Goal: Task Accomplishment & Management: Manage account settings

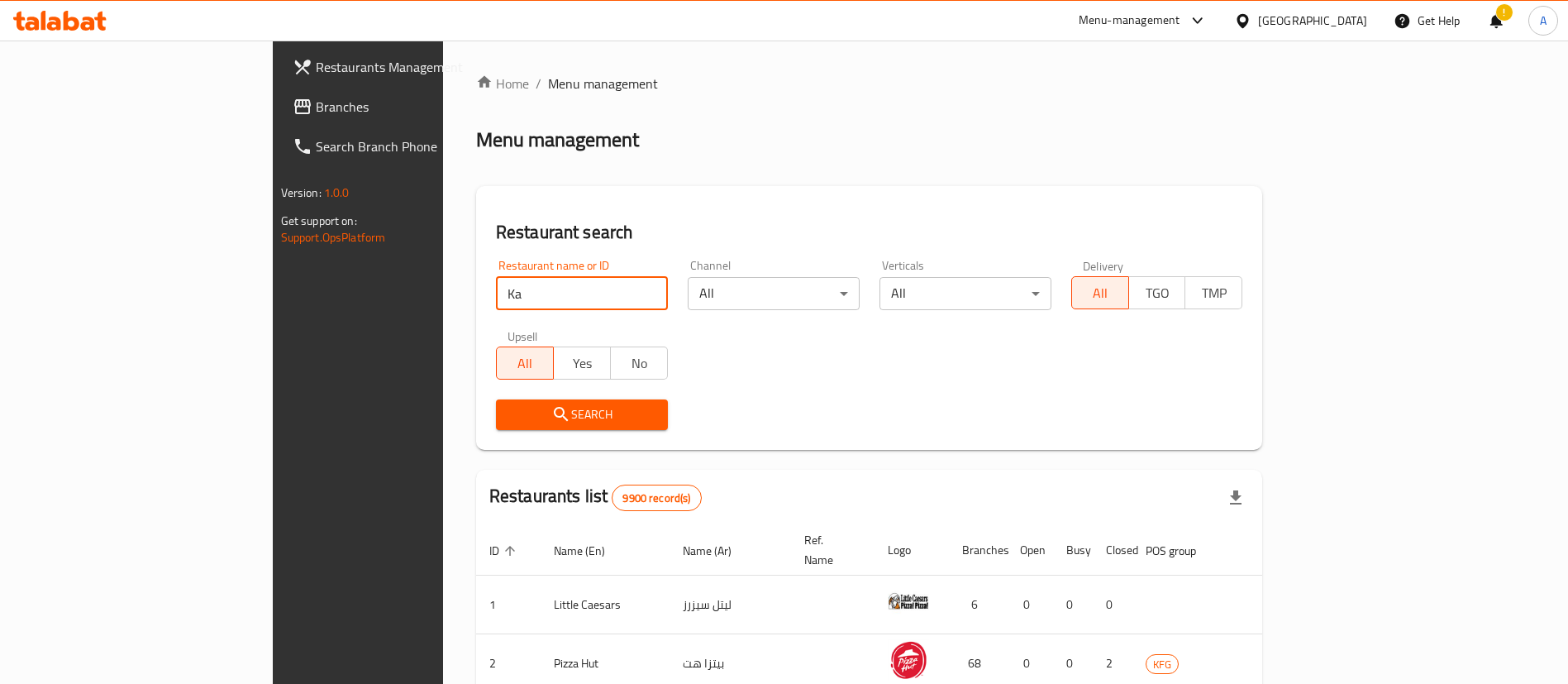
type input "K"
type input "Swaikhat"
click button "Search" at bounding box center [582, 415] width 172 height 31
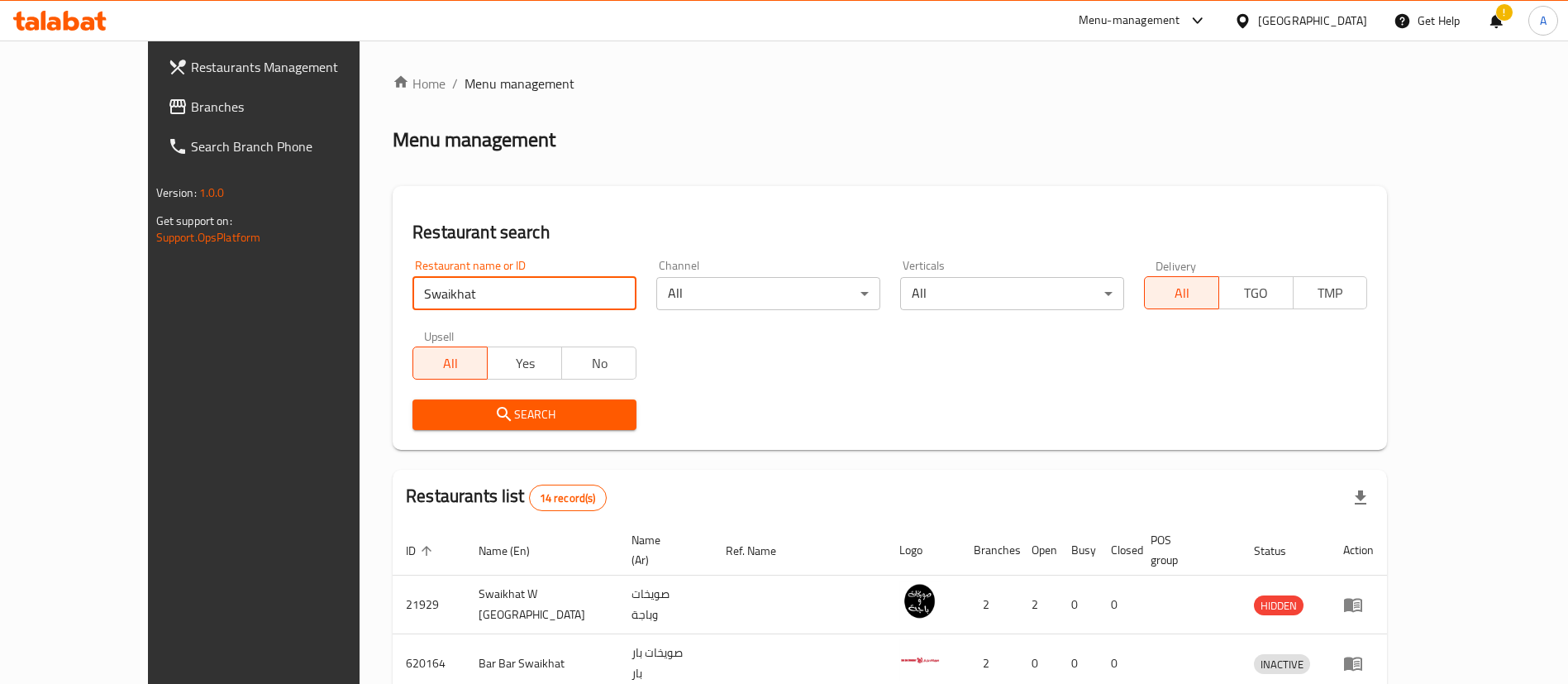
click at [520, 231] on h2 "Restaurant search" at bounding box center [889, 233] width 955 height 25
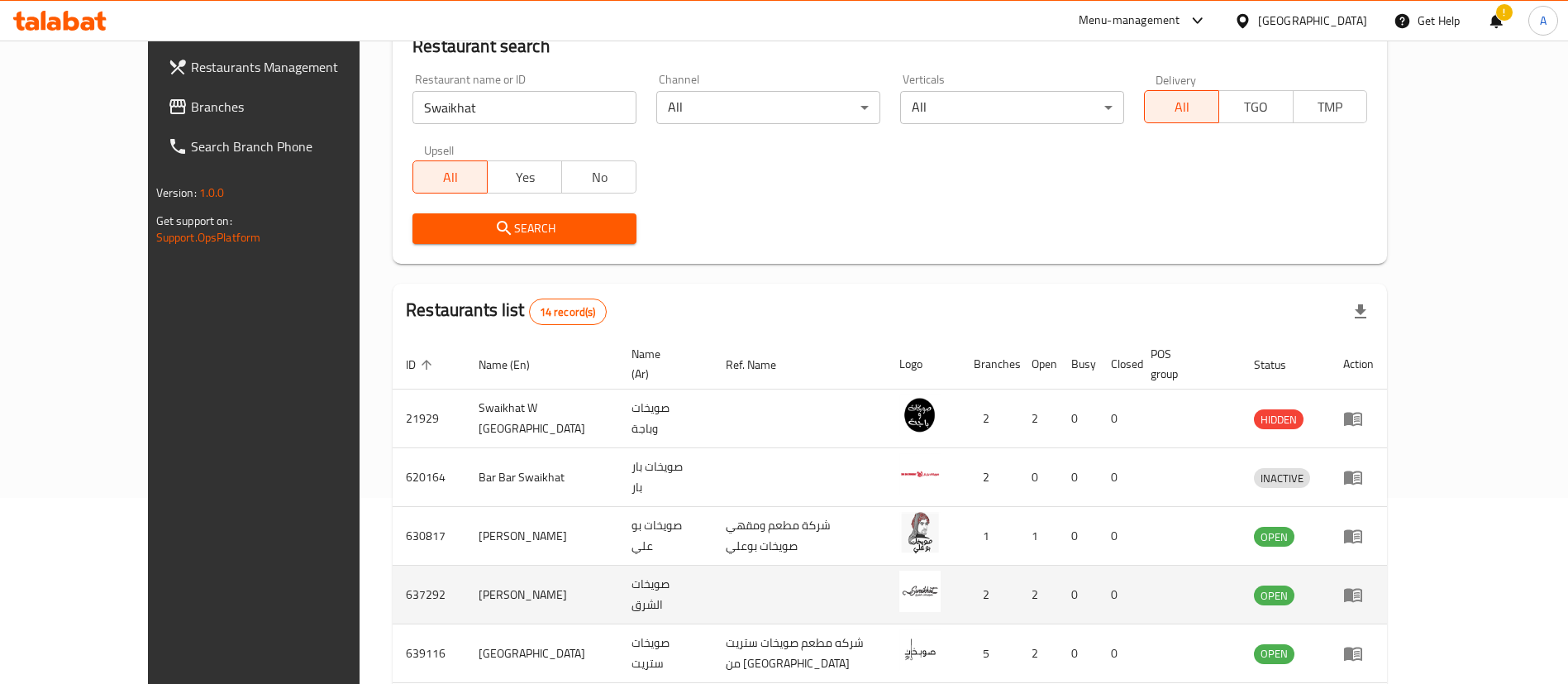
scroll to position [442, 0]
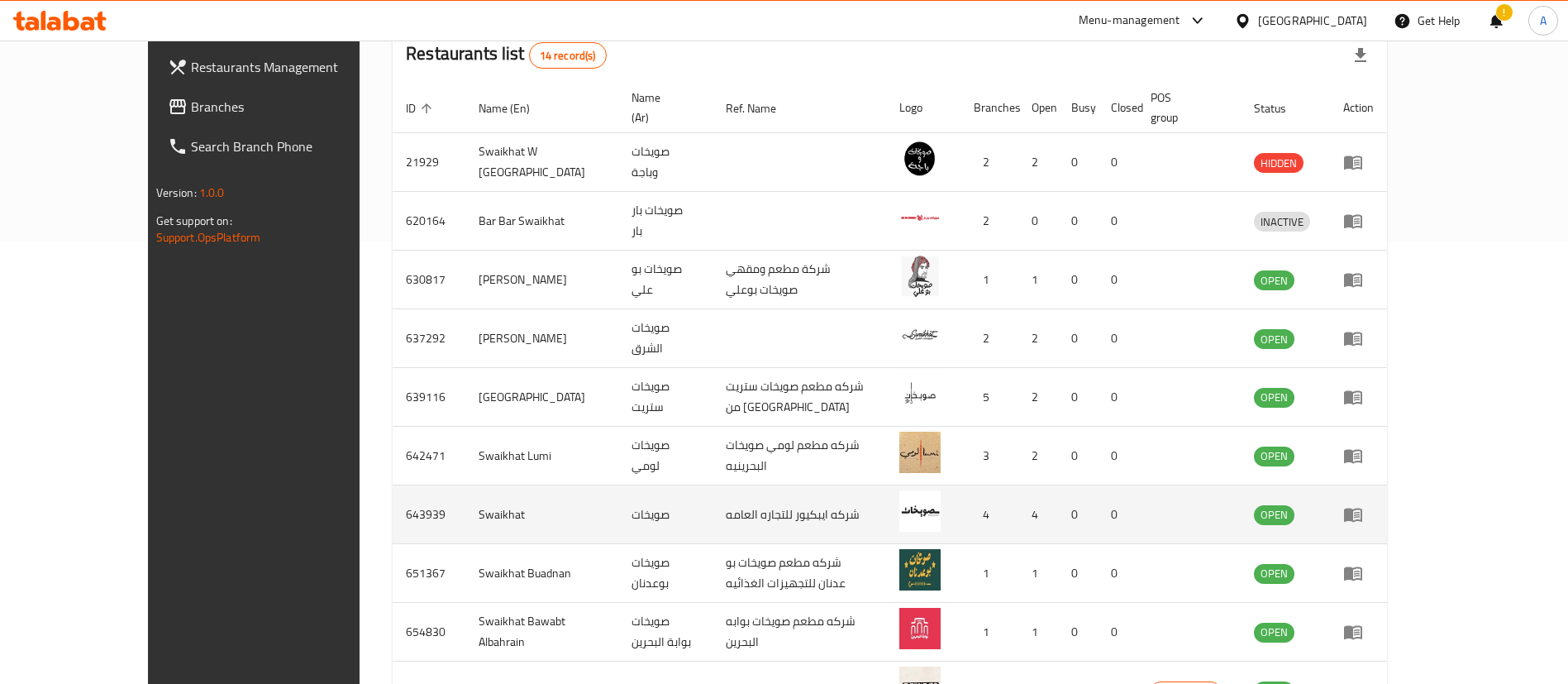
click at [1364, 504] on icon "enhanced table" at bounding box center [1354, 514] width 20 height 20
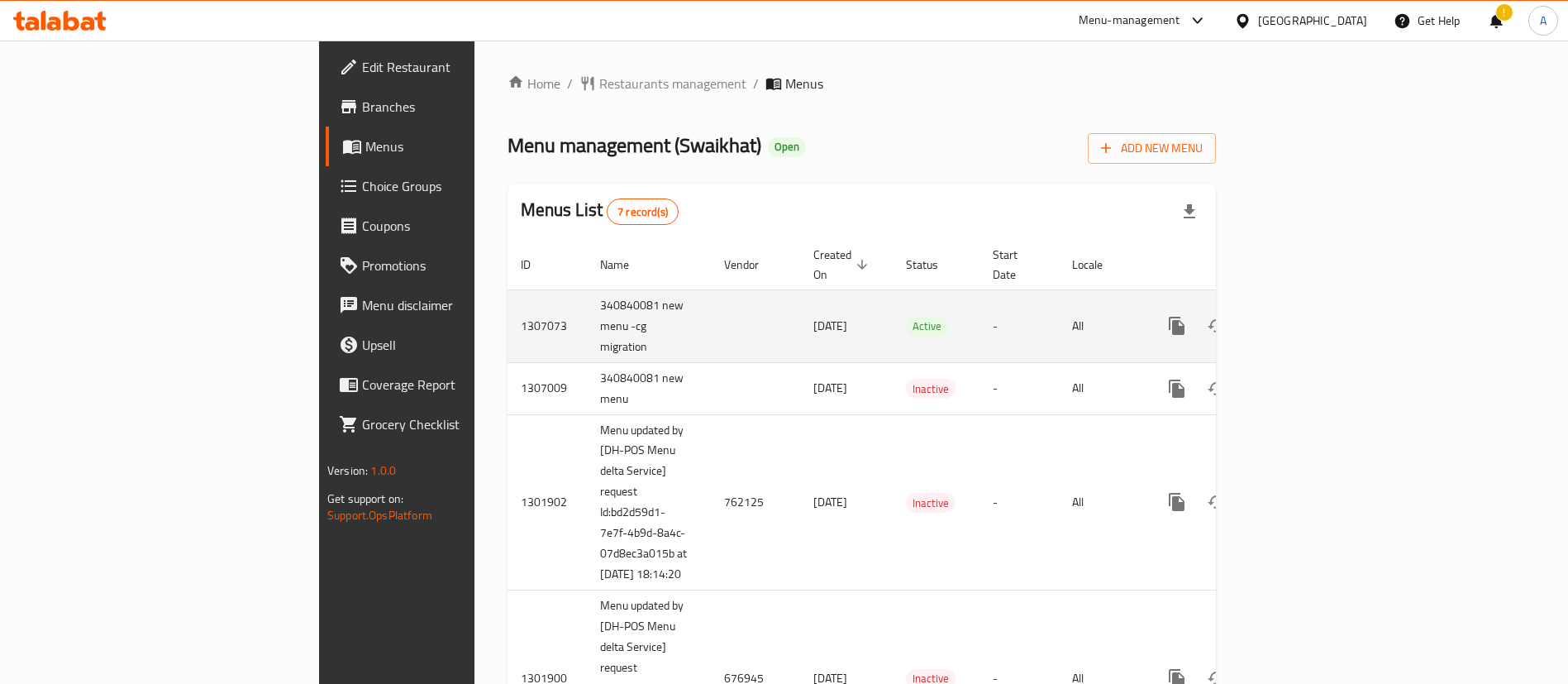
click at [1306, 316] on icon "enhanced table" at bounding box center [1296, 326] width 20 height 20
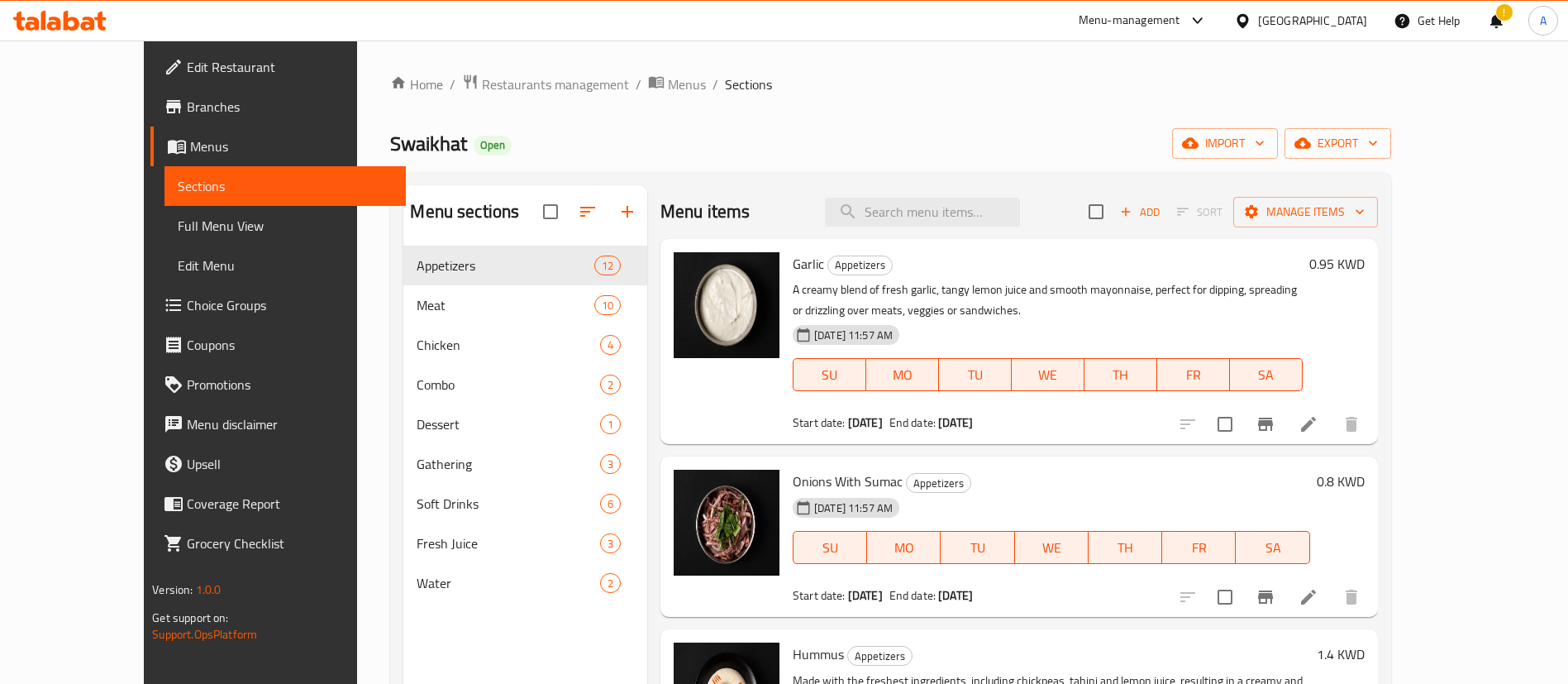
click at [187, 315] on span "Choice Groups" at bounding box center [290, 305] width 206 height 20
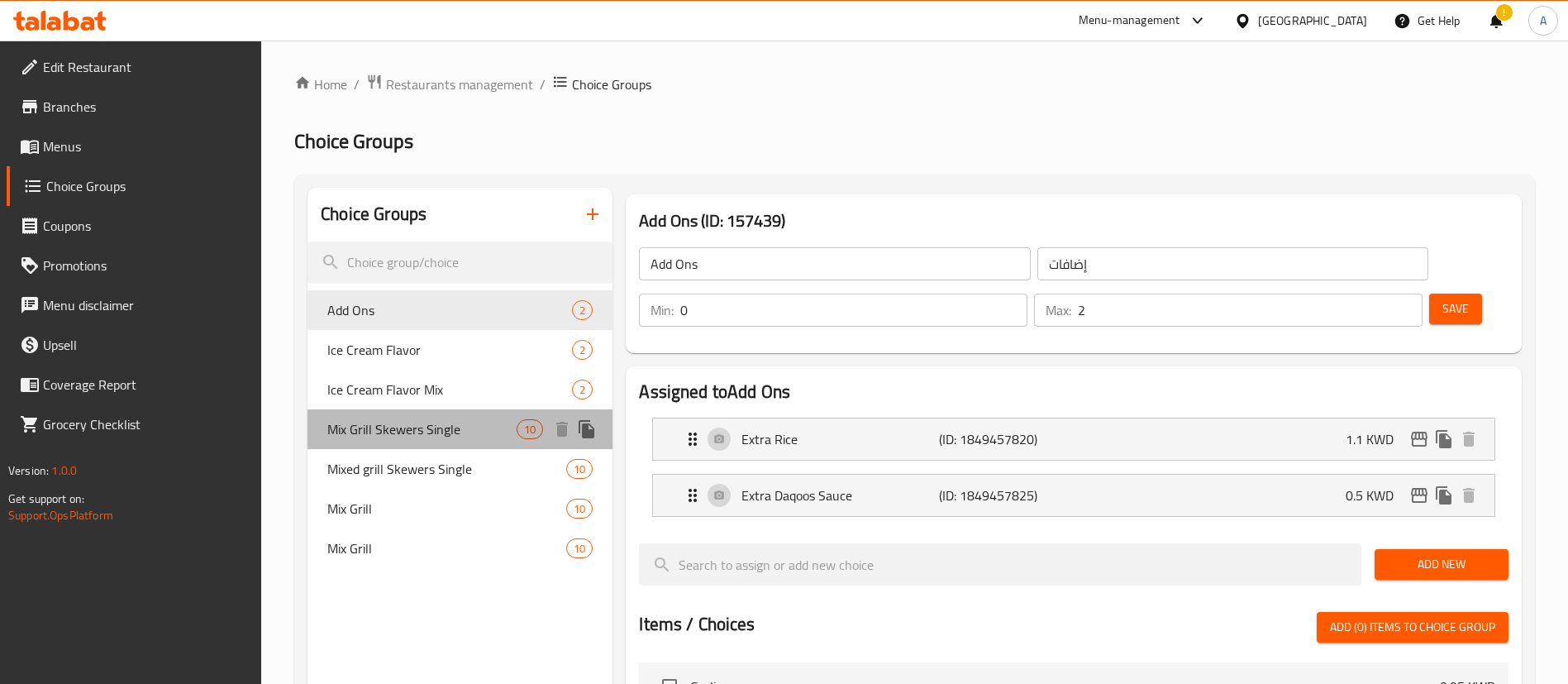
click at [434, 441] on div "Mix Grill Skewers Single 10" at bounding box center [460, 429] width 305 height 40
type input "Mix Grill Skewers Single"
type input "أسياخ مشاوي مشكلة فردية"
type input "2"
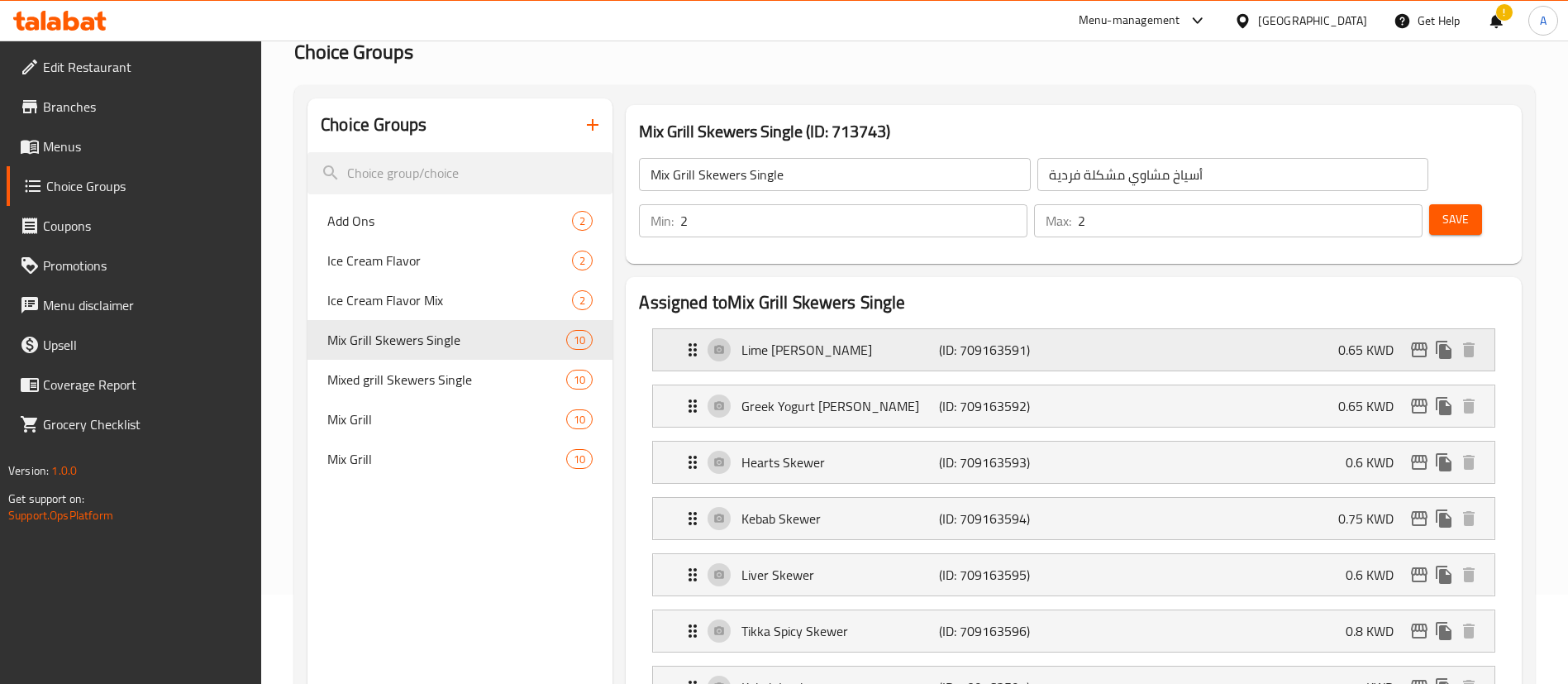
scroll to position [124, 0]
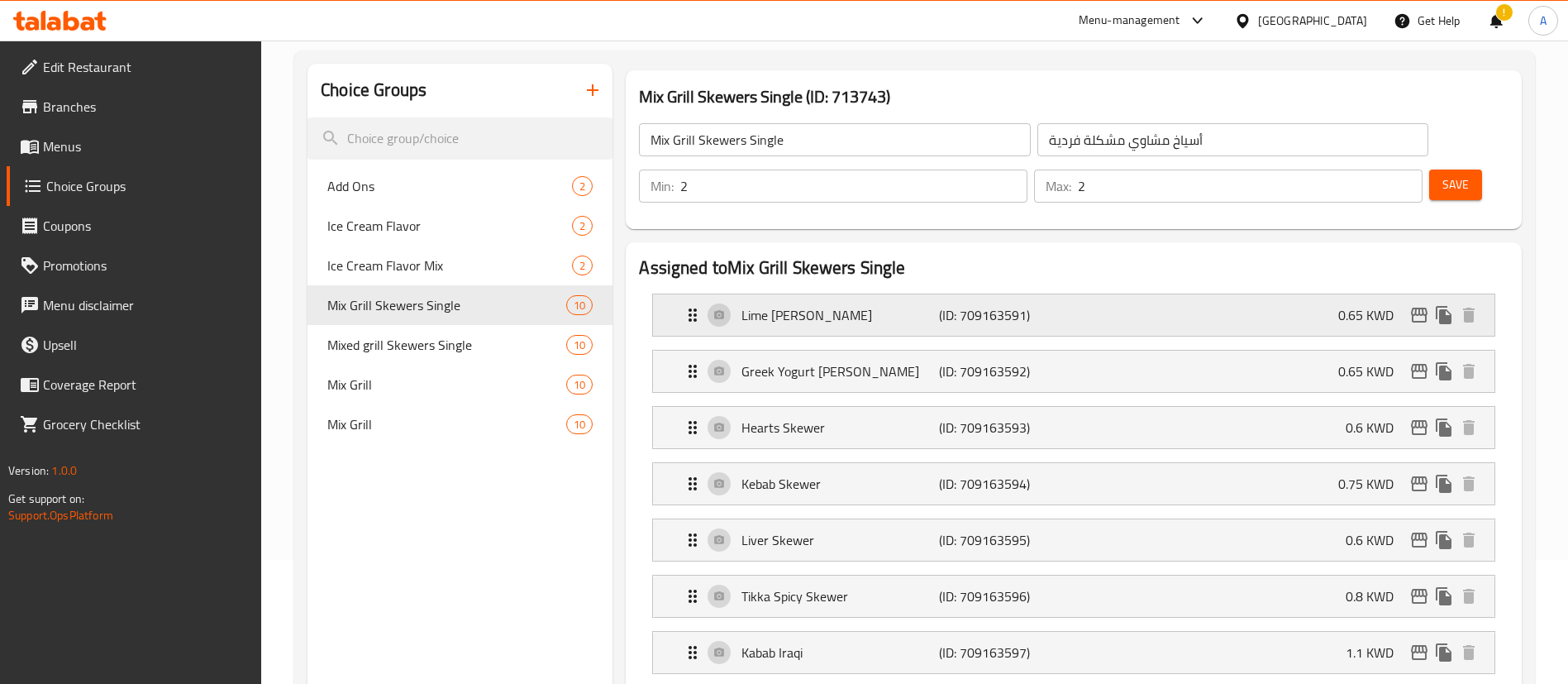
click at [1108, 294] on div "Lime Tikka Skewer (ID: 709163591) 0.65 KWD" at bounding box center [1079, 315] width 792 height 42
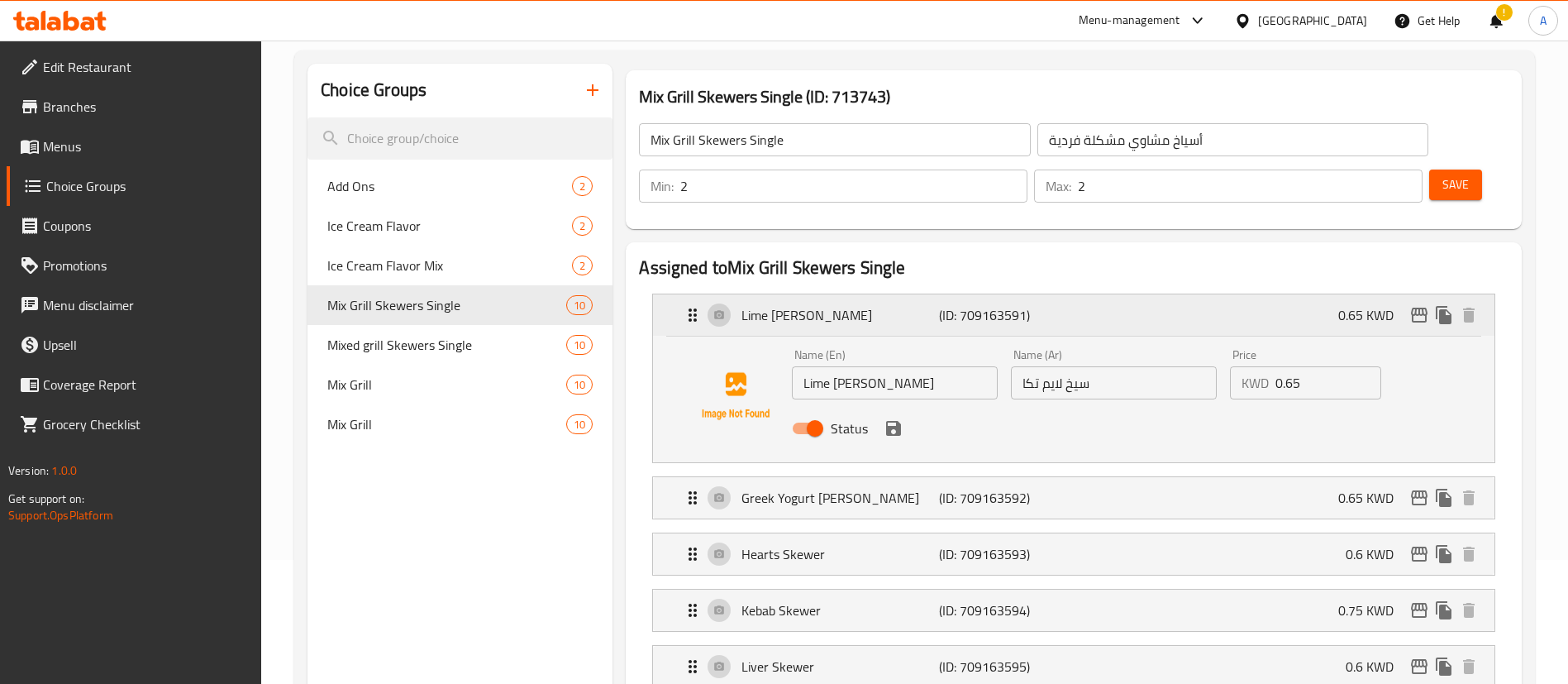
click at [1108, 294] on div "Lime Tikka Skewer (ID: 709163591) 0.65 KWD" at bounding box center [1079, 315] width 792 height 42
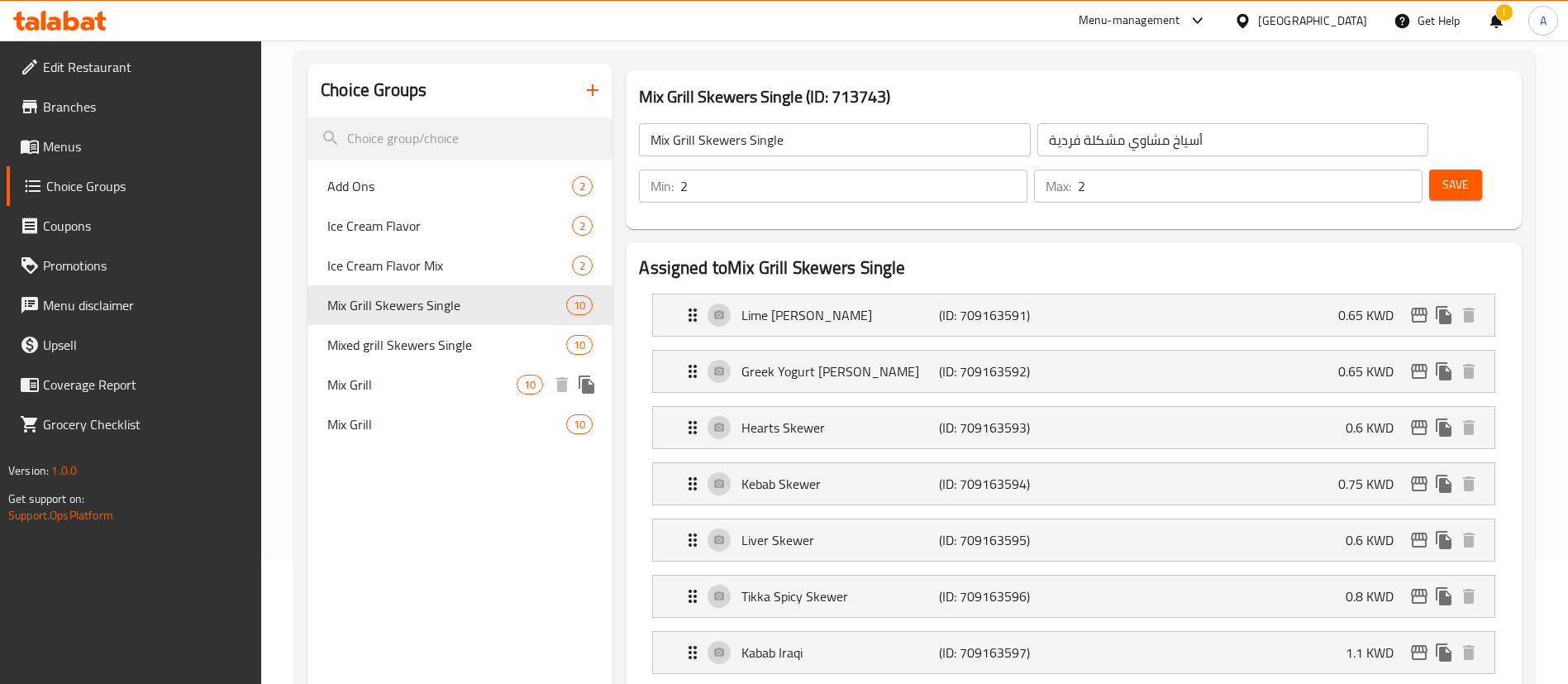
click at [500, 393] on span "Mix Grill" at bounding box center [422, 385] width 189 height 20
type input "Mix Grill"
type input "[PERSON_NAME]"
type input "3"
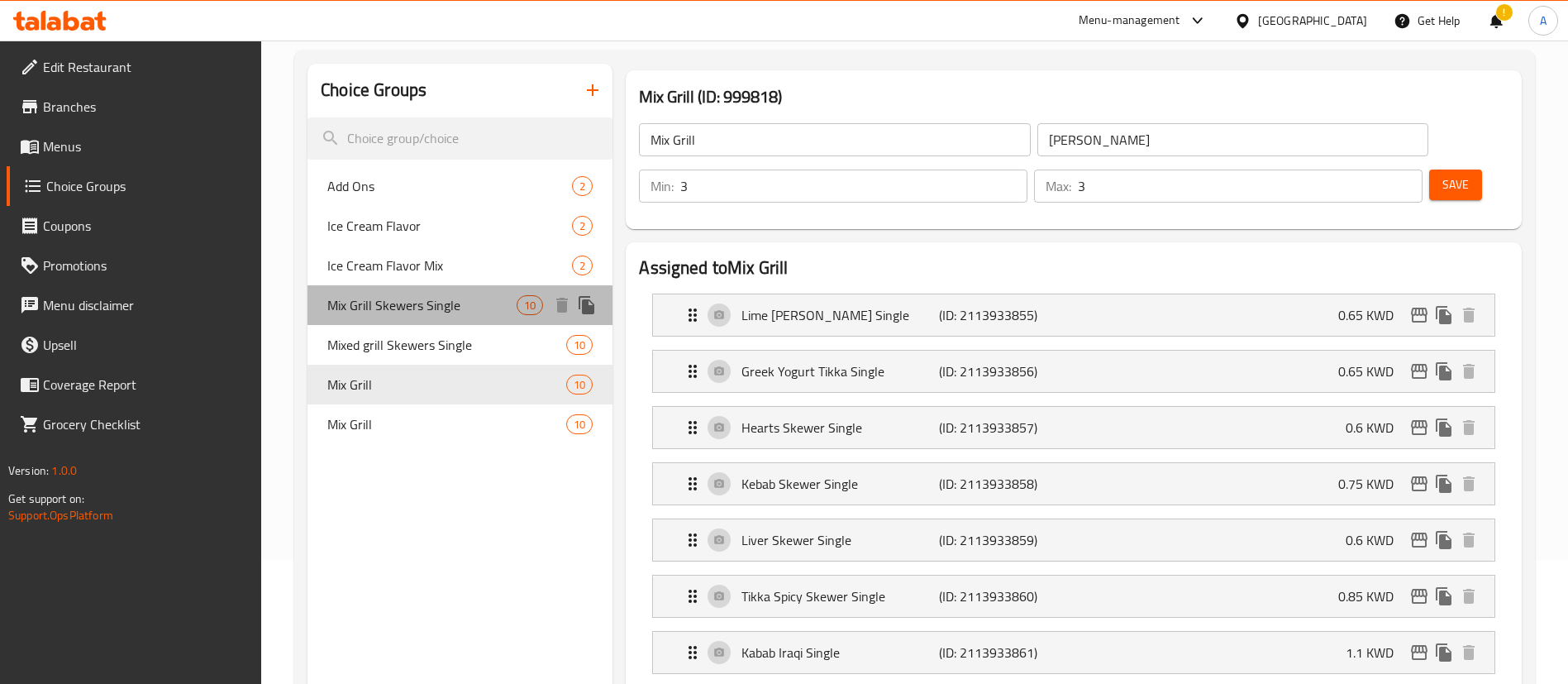
click at [501, 311] on span "Mix Grill Skewers Single" at bounding box center [422, 305] width 189 height 20
type input "Mix Grill Skewers Single"
type input "أسياخ مشاوي مشكلة فردية"
type input "2"
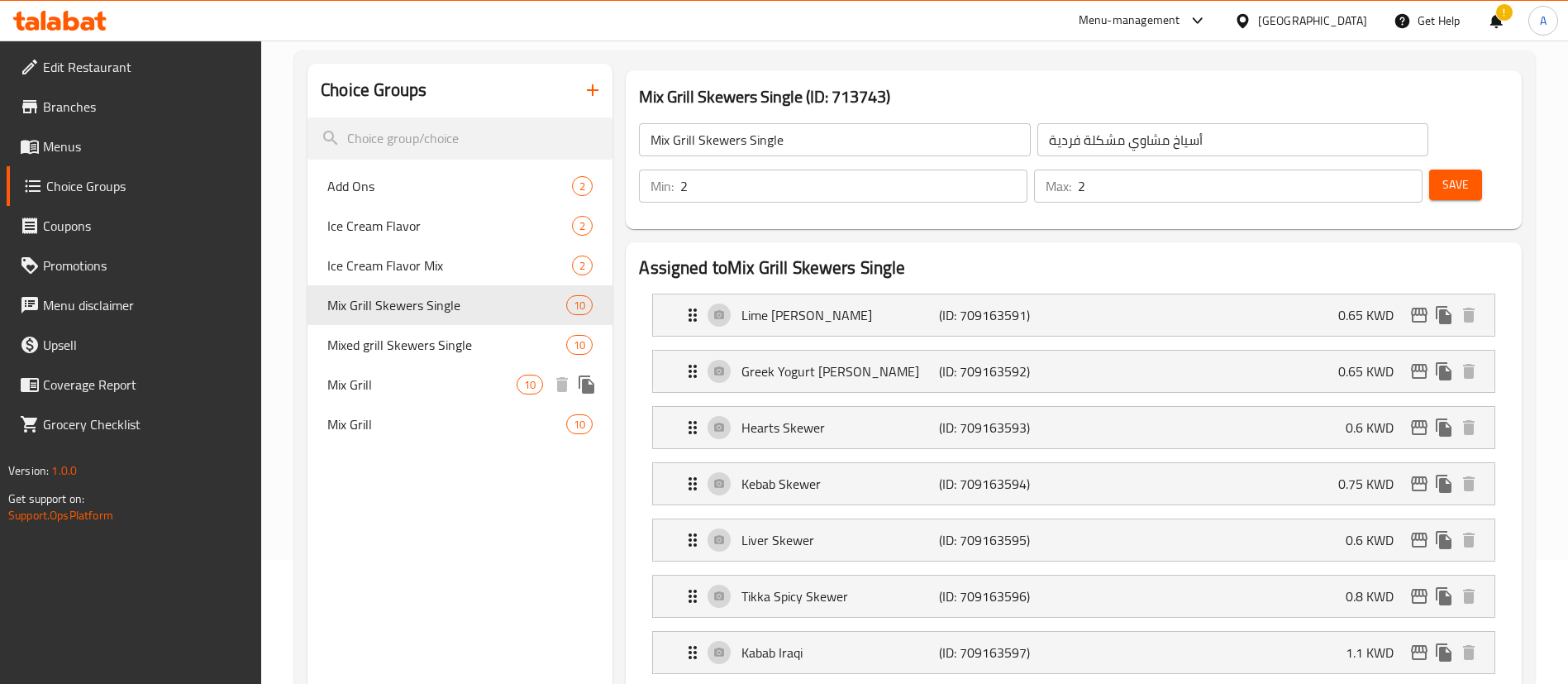
click at [489, 397] on div "Mix Grill 10" at bounding box center [460, 385] width 305 height 40
type input "Mix Grill"
type input "[PERSON_NAME]"
type input "3"
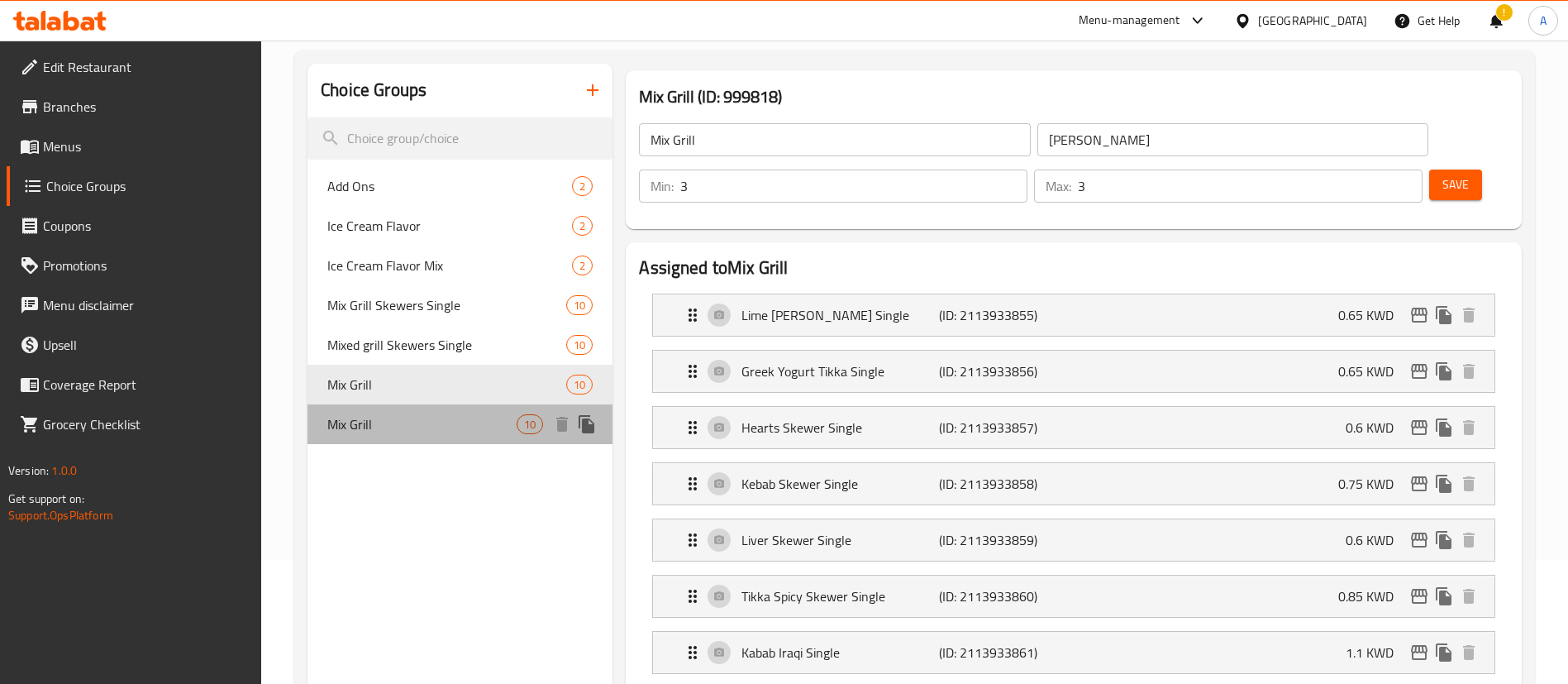
click at [480, 419] on span "Mix Grill" at bounding box center [422, 424] width 189 height 20
type input "[PERSON_NAME]"
type input "2"
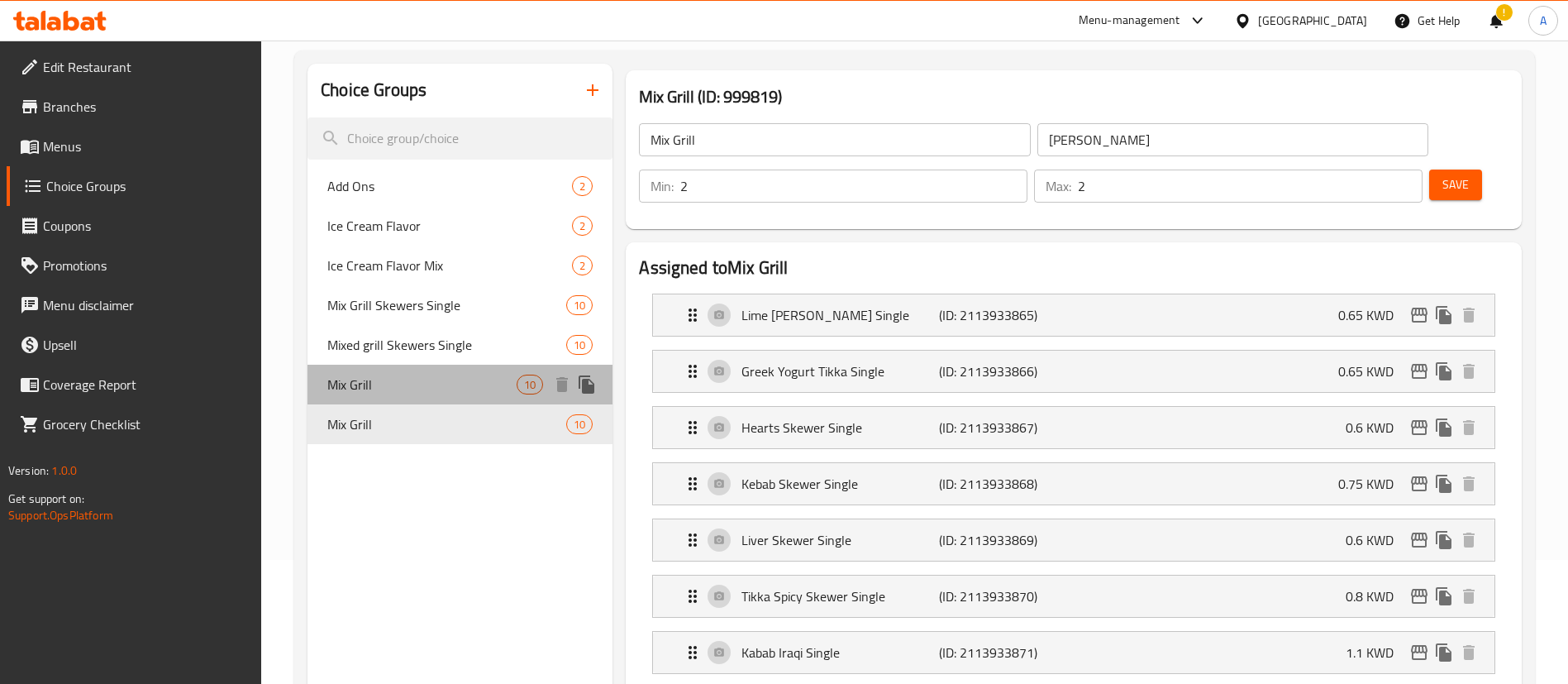
click at [480, 402] on div "Mix Grill 10" at bounding box center [460, 385] width 305 height 40
type input "[PERSON_NAME]"
type input "3"
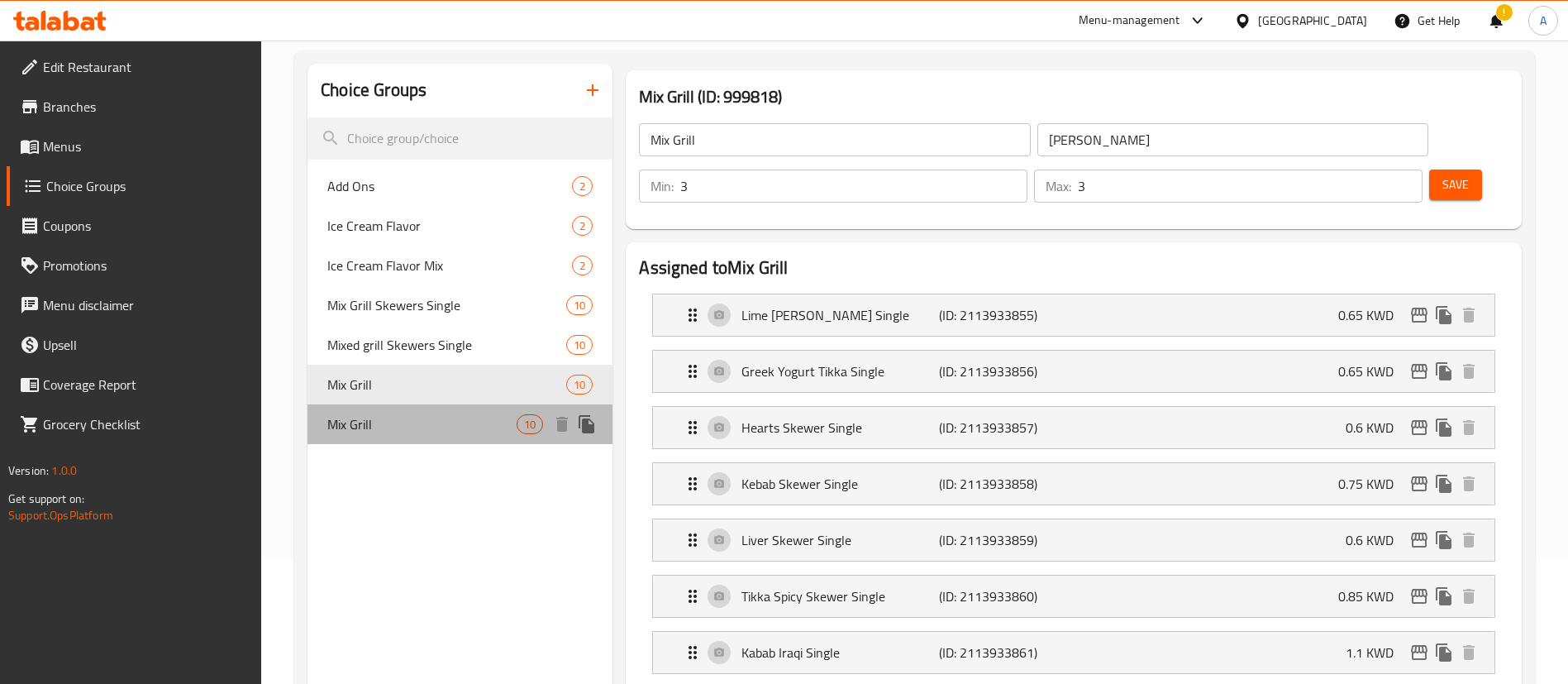
click at [479, 415] on span "Mix Grill" at bounding box center [422, 424] width 189 height 20
type input "[PERSON_NAME]"
type input "2"
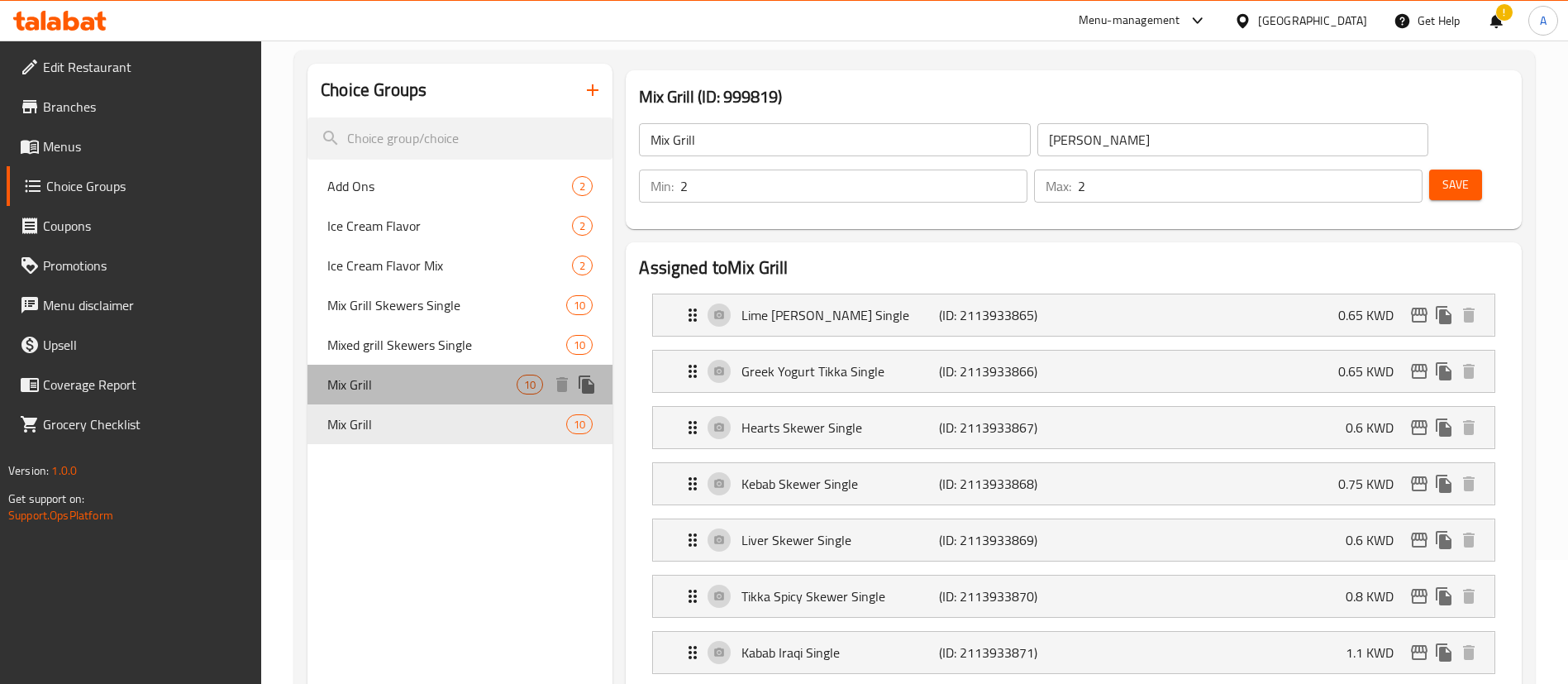
click at [486, 386] on span "Mix Grill" at bounding box center [422, 385] width 189 height 20
type input "[PERSON_NAME]"
type input "3"
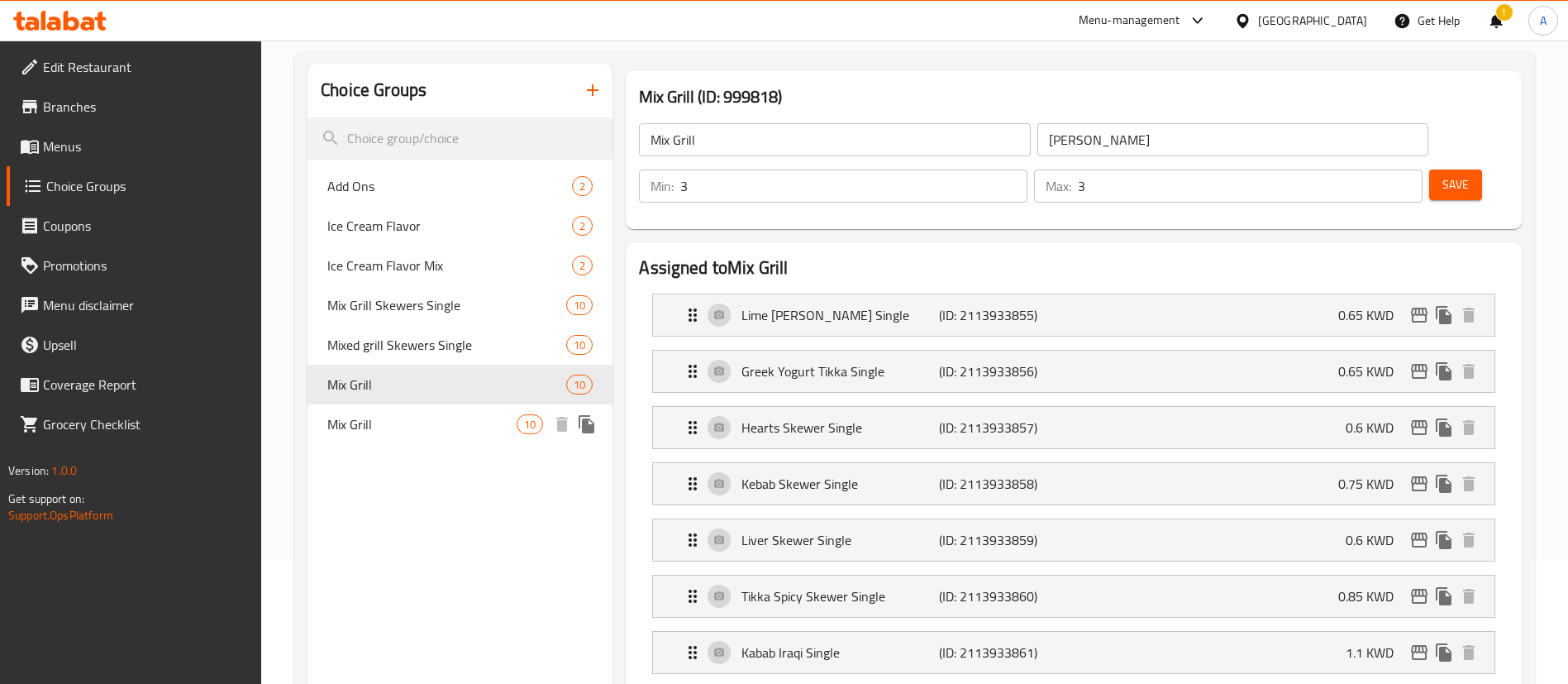
click at [483, 423] on span "Mix Grill" at bounding box center [422, 424] width 189 height 20
type input "[PERSON_NAME]"
type input "2"
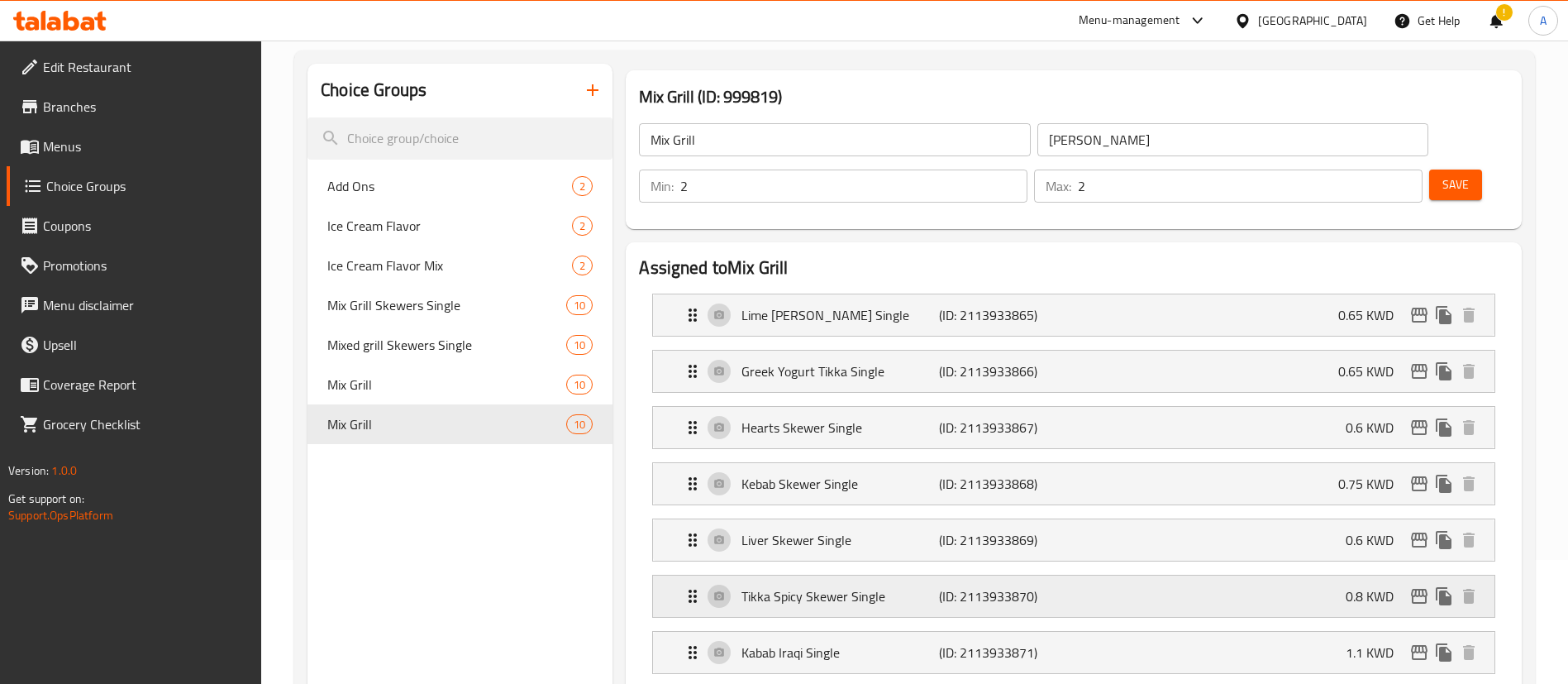
click at [941, 575] on div "Tikka Spicy Skewer Single (ID: 2113933870) 0.8 KWD" at bounding box center [1079, 596] width 792 height 42
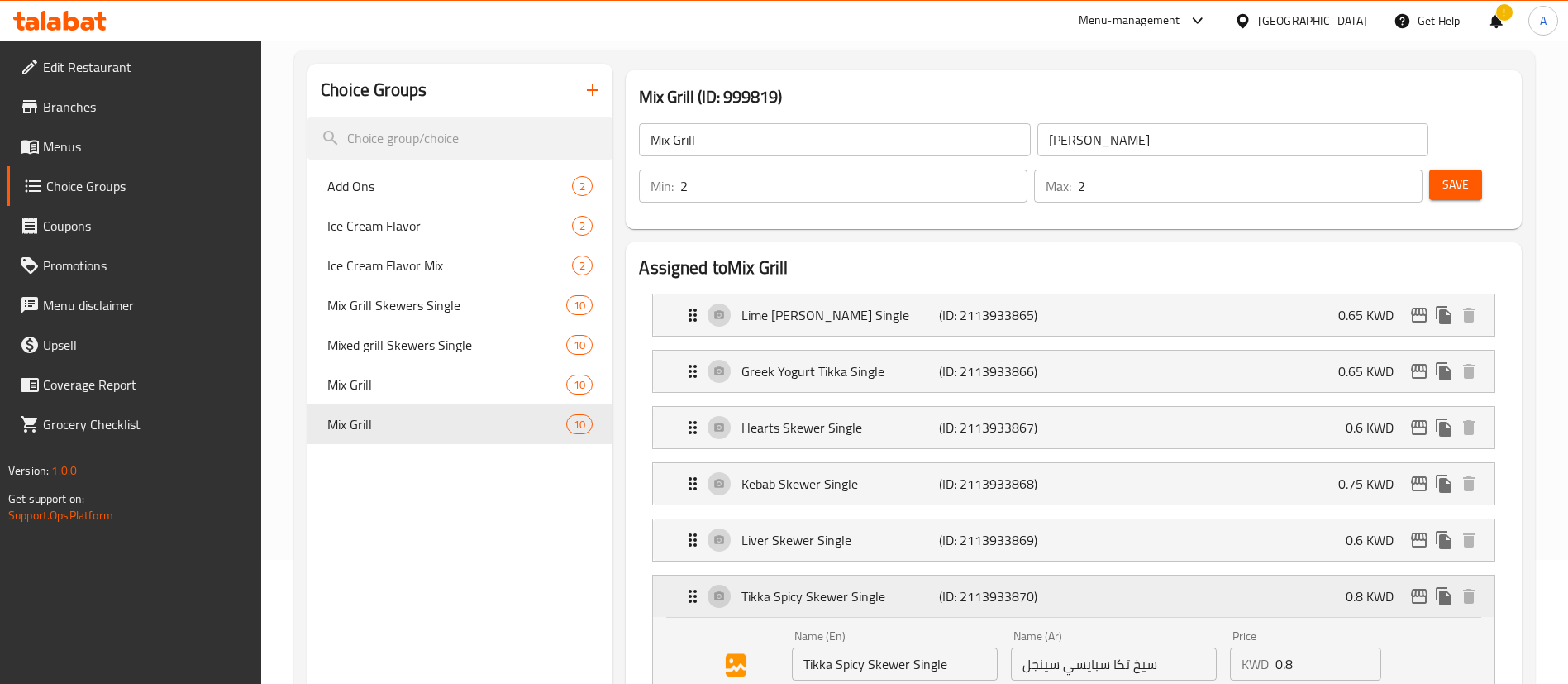
scroll to position [372, 0]
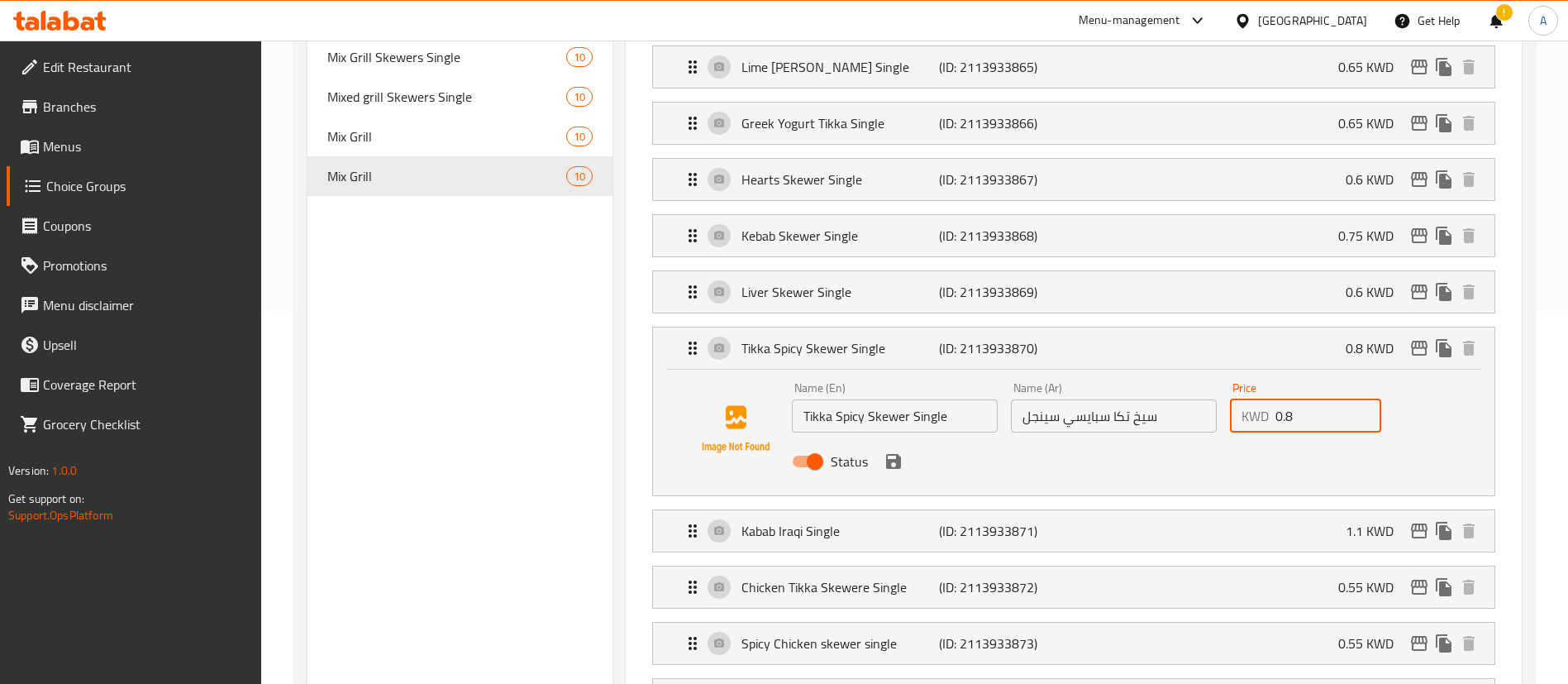
click at [1330, 400] on input "0.8" at bounding box center [1328, 416] width 106 height 33
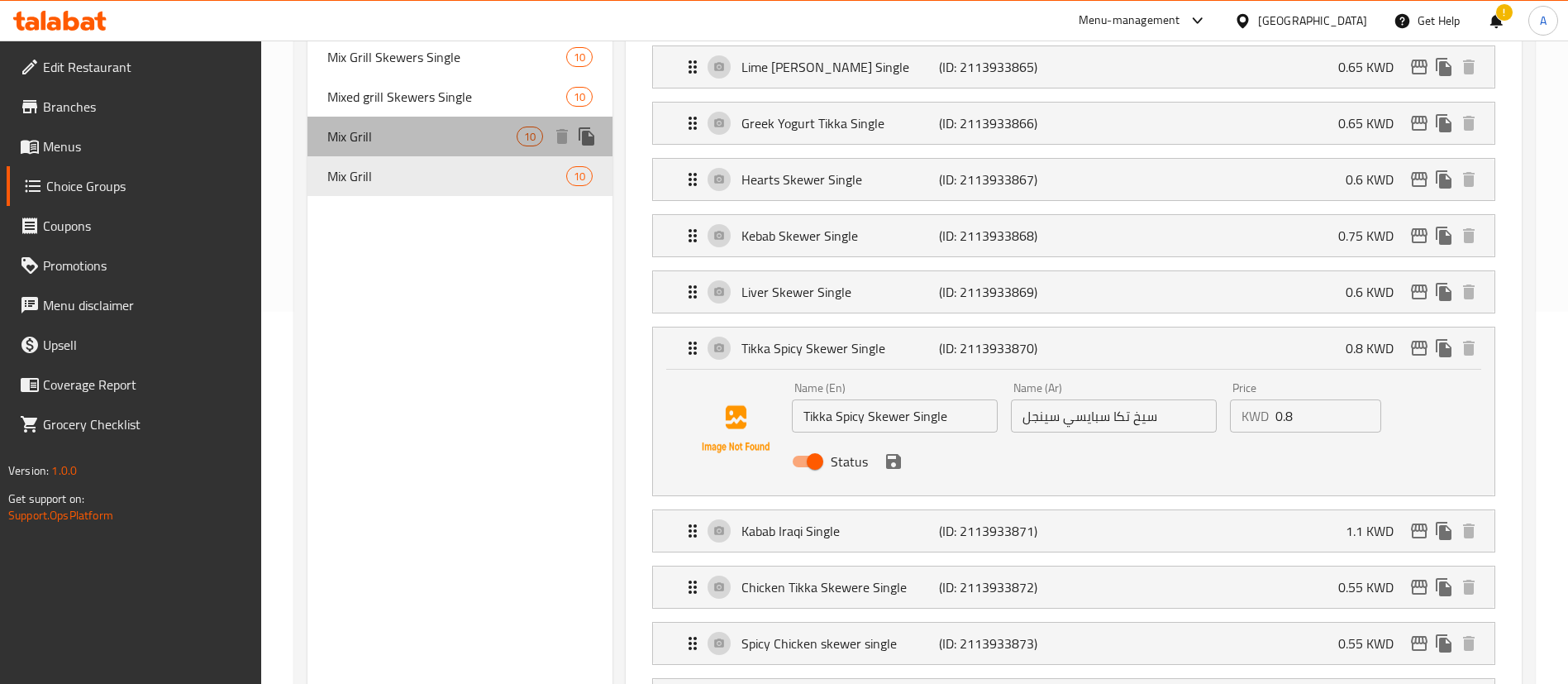
click at [351, 126] on span "Mix Grill" at bounding box center [422, 136] width 189 height 20
type input "[PERSON_NAME]"
type input "3"
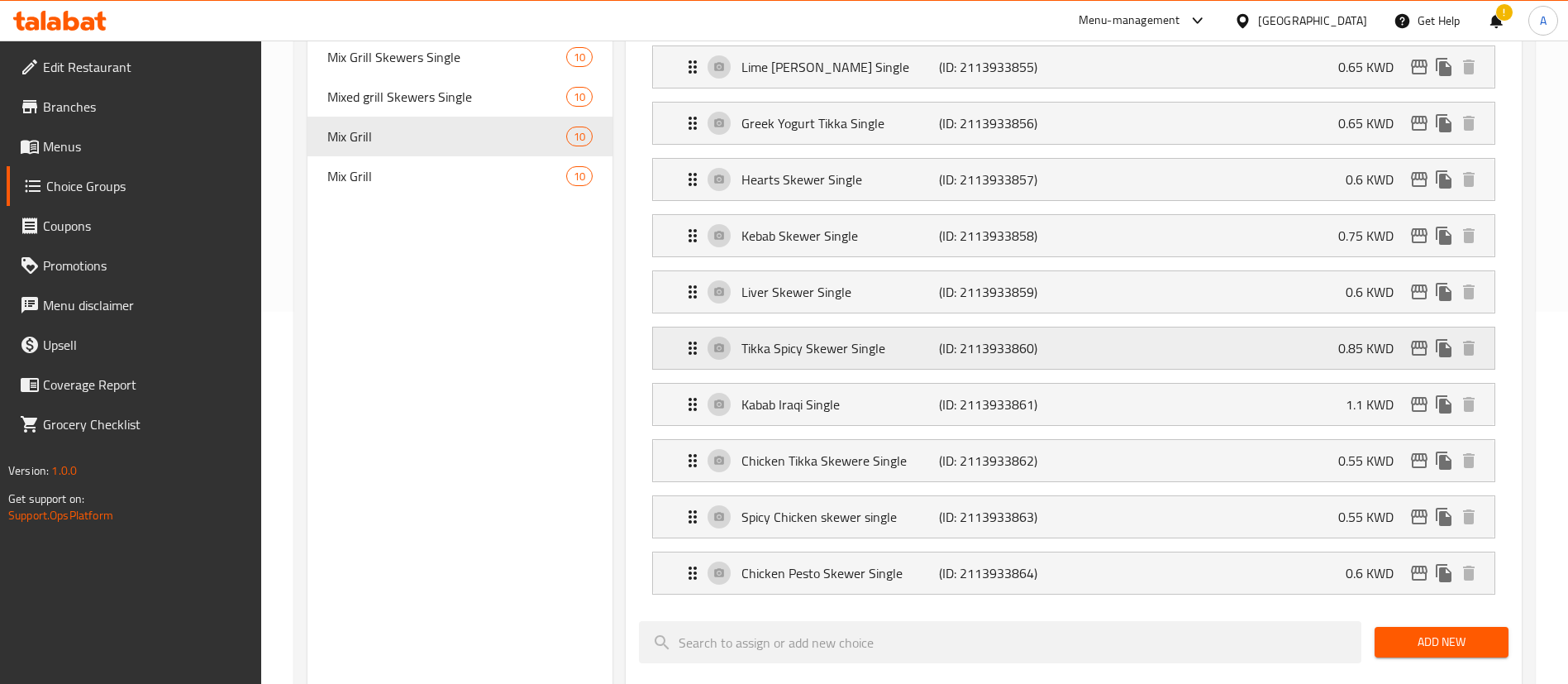
click at [1133, 327] on div "Tikka Spicy Skewer Single (ID: 2113933860) 0.85 KWD" at bounding box center [1079, 348] width 792 height 42
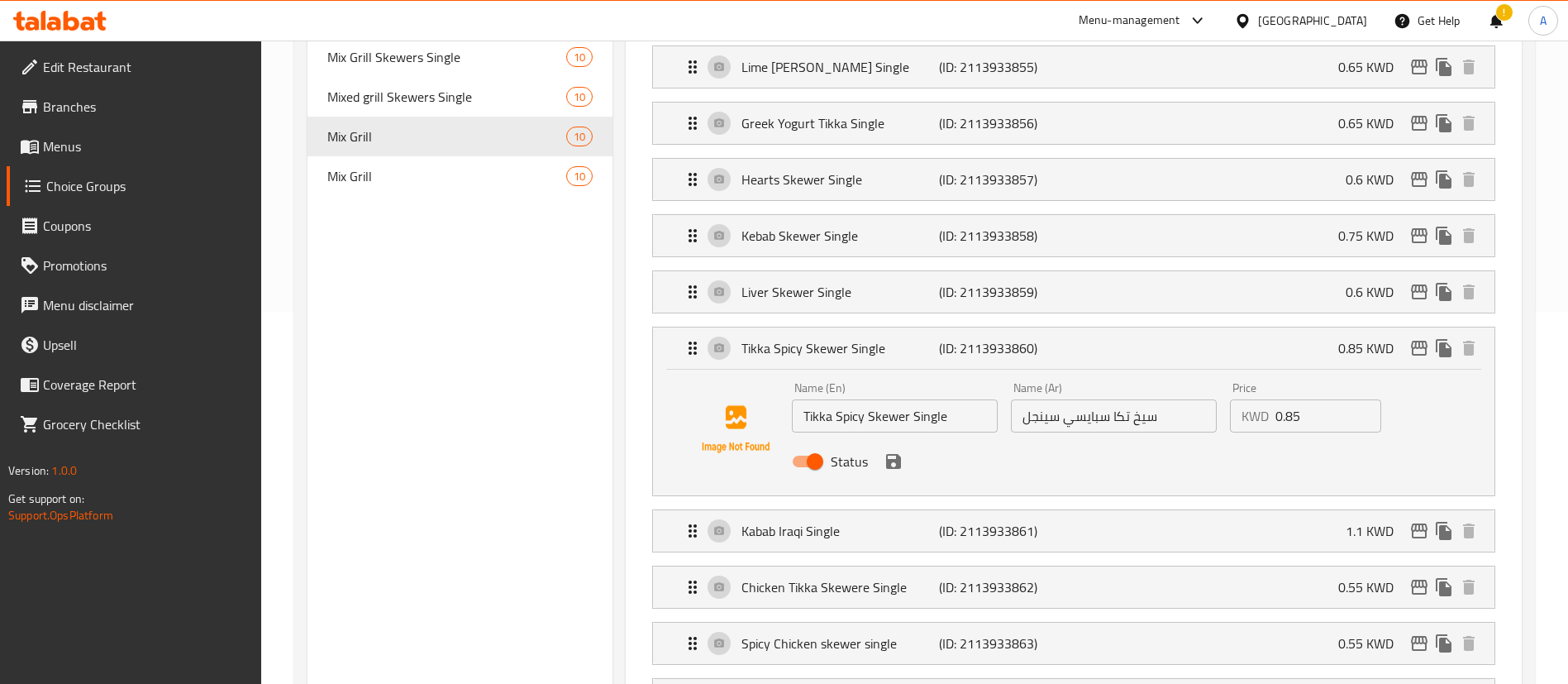
click at [1316, 400] on input "0.85" at bounding box center [1328, 416] width 106 height 33
click at [898, 454] on icon "save" at bounding box center [894, 461] width 15 height 15
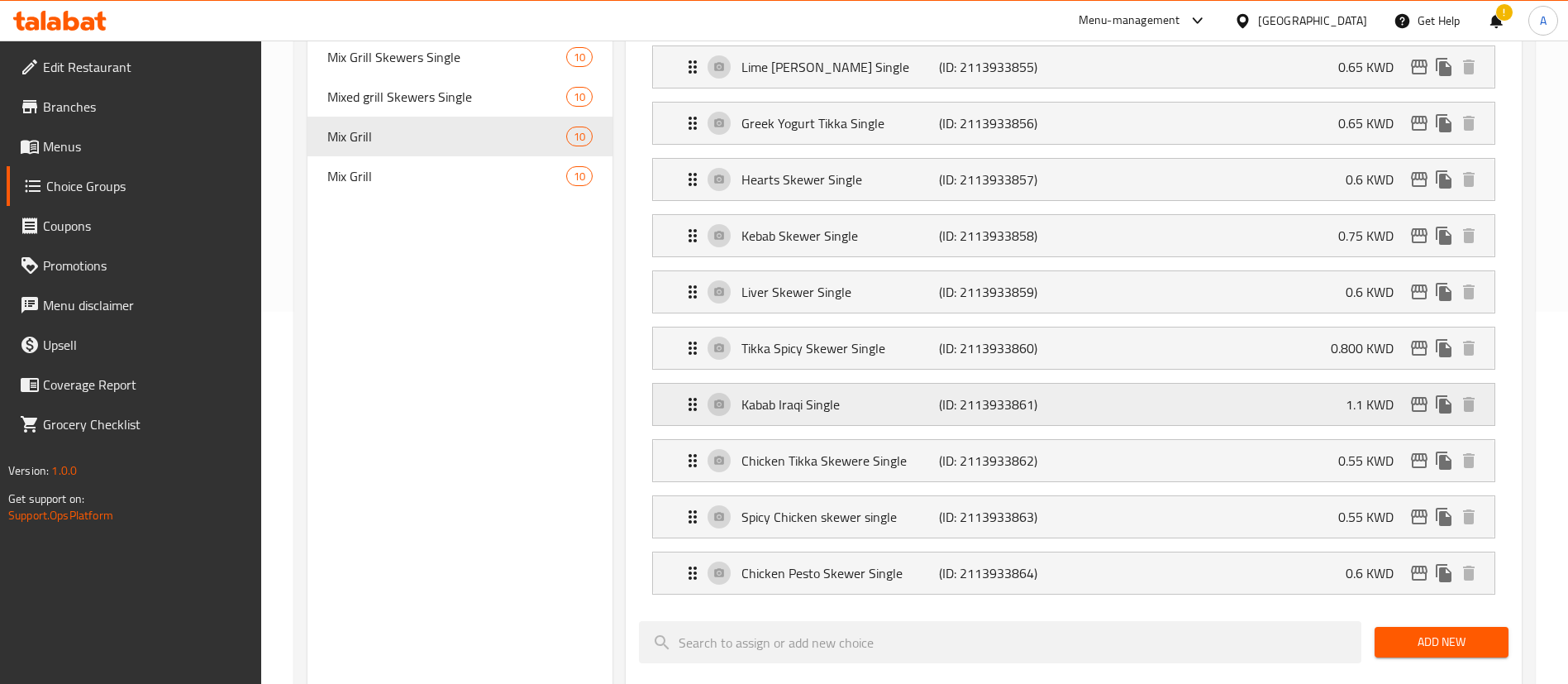
type input "0.800"
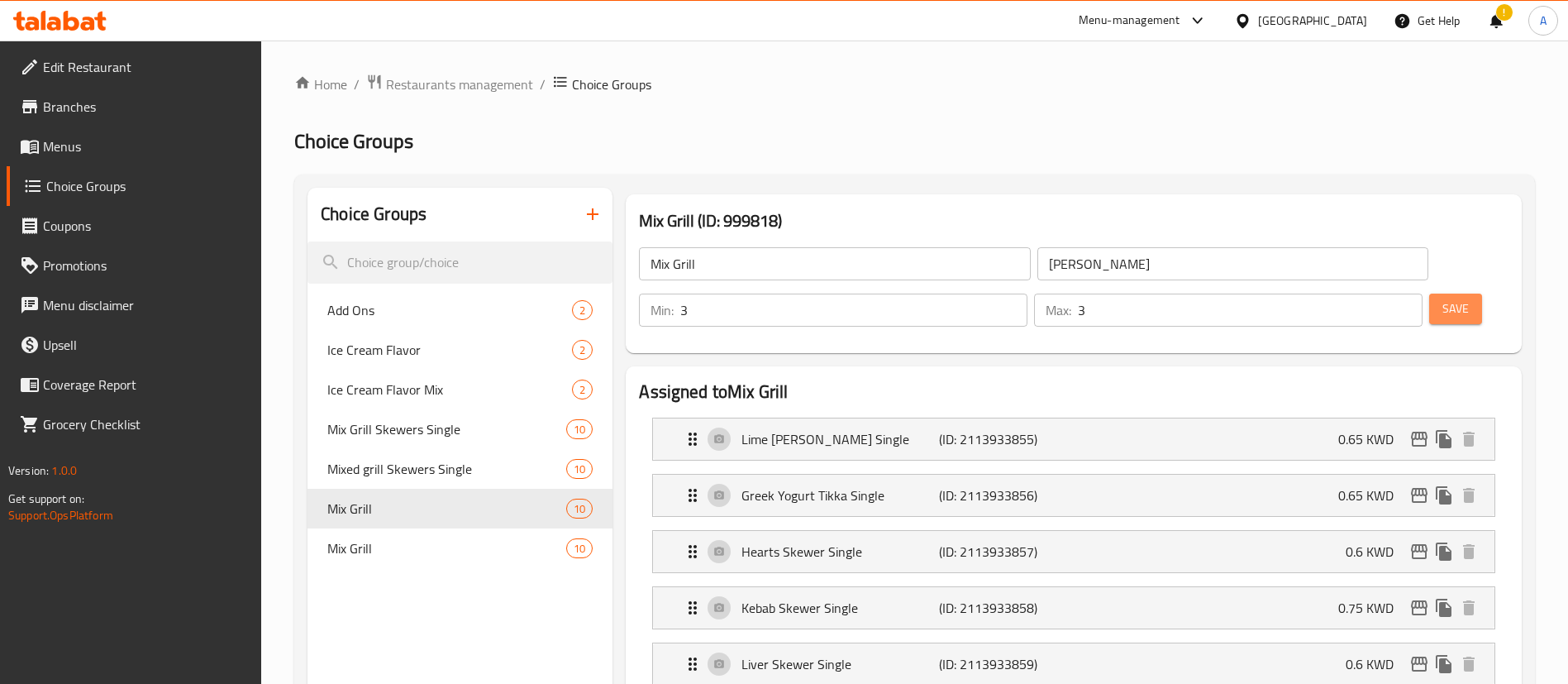
click at [1448, 293] on button "Save" at bounding box center [1456, 308] width 53 height 31
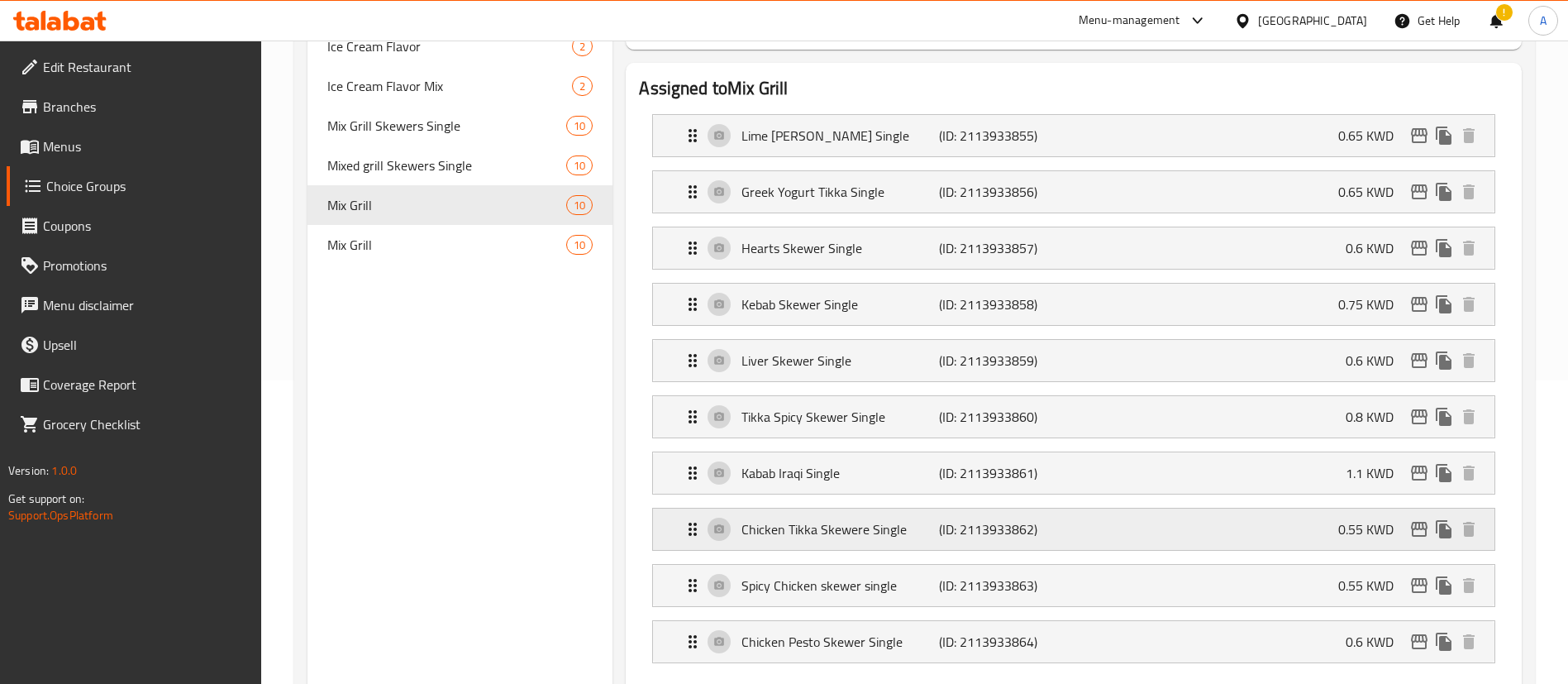
scroll to position [264, 0]
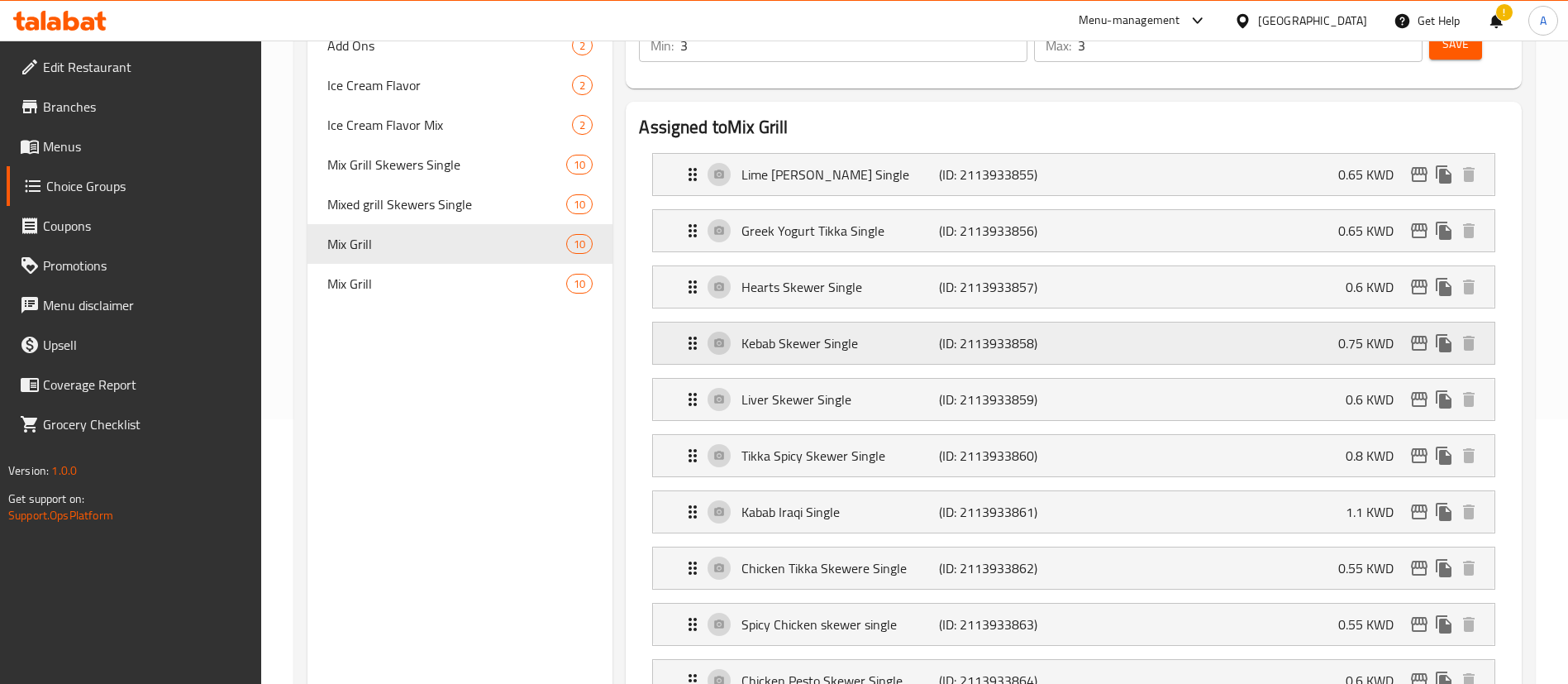
click at [872, 333] on p "Kebab Skewer Single" at bounding box center [839, 343] width 197 height 20
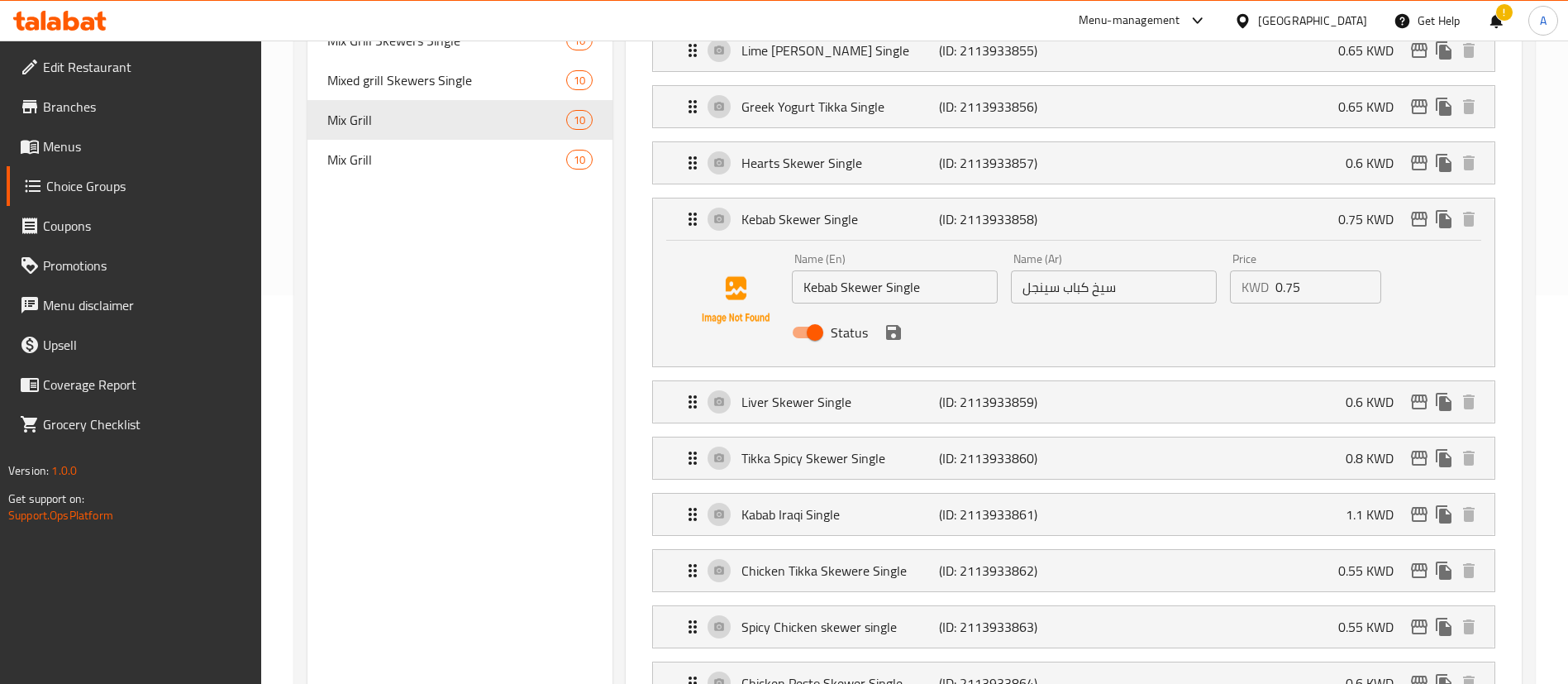
scroll to position [391, 0]
click at [418, 163] on span "Mix Grill" at bounding box center [422, 157] width 189 height 20
type input "[PERSON_NAME]"
type input "2"
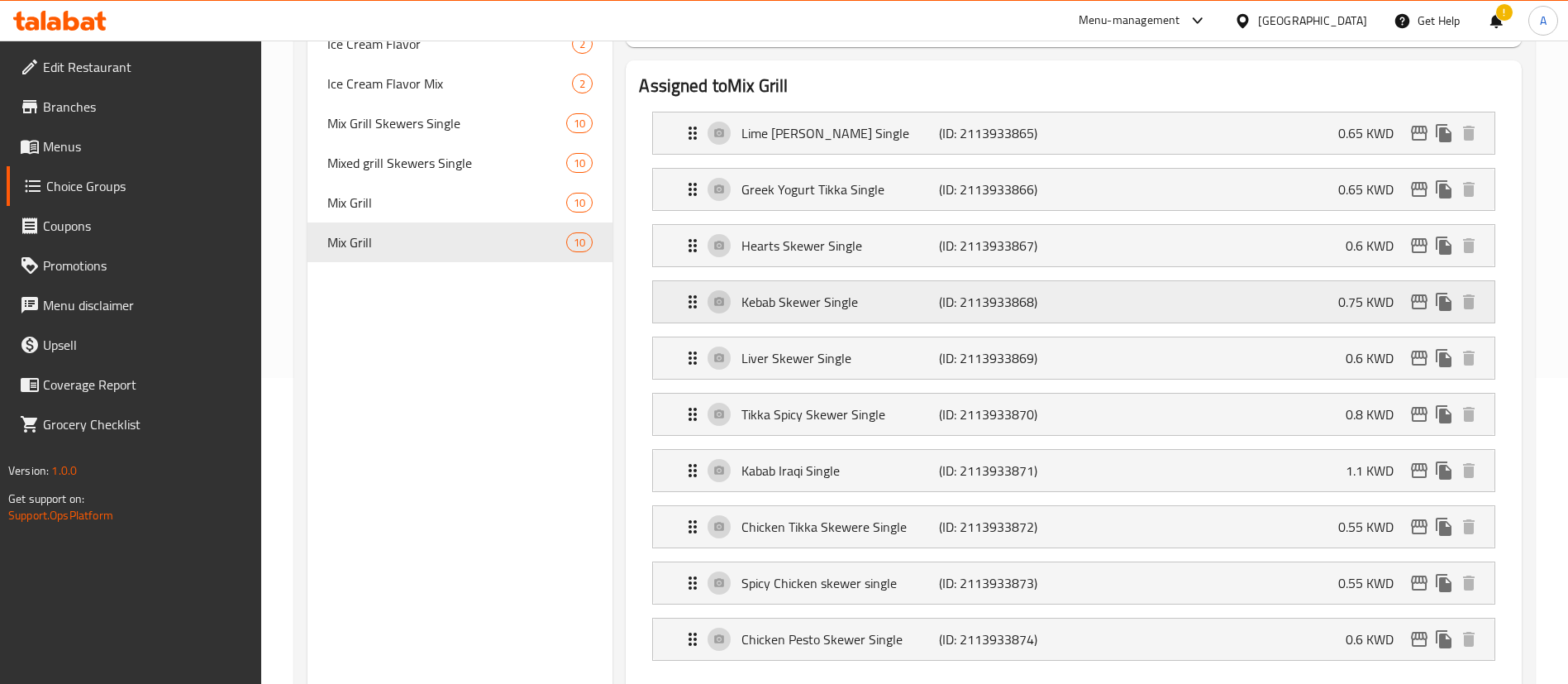
scroll to position [267, 0]
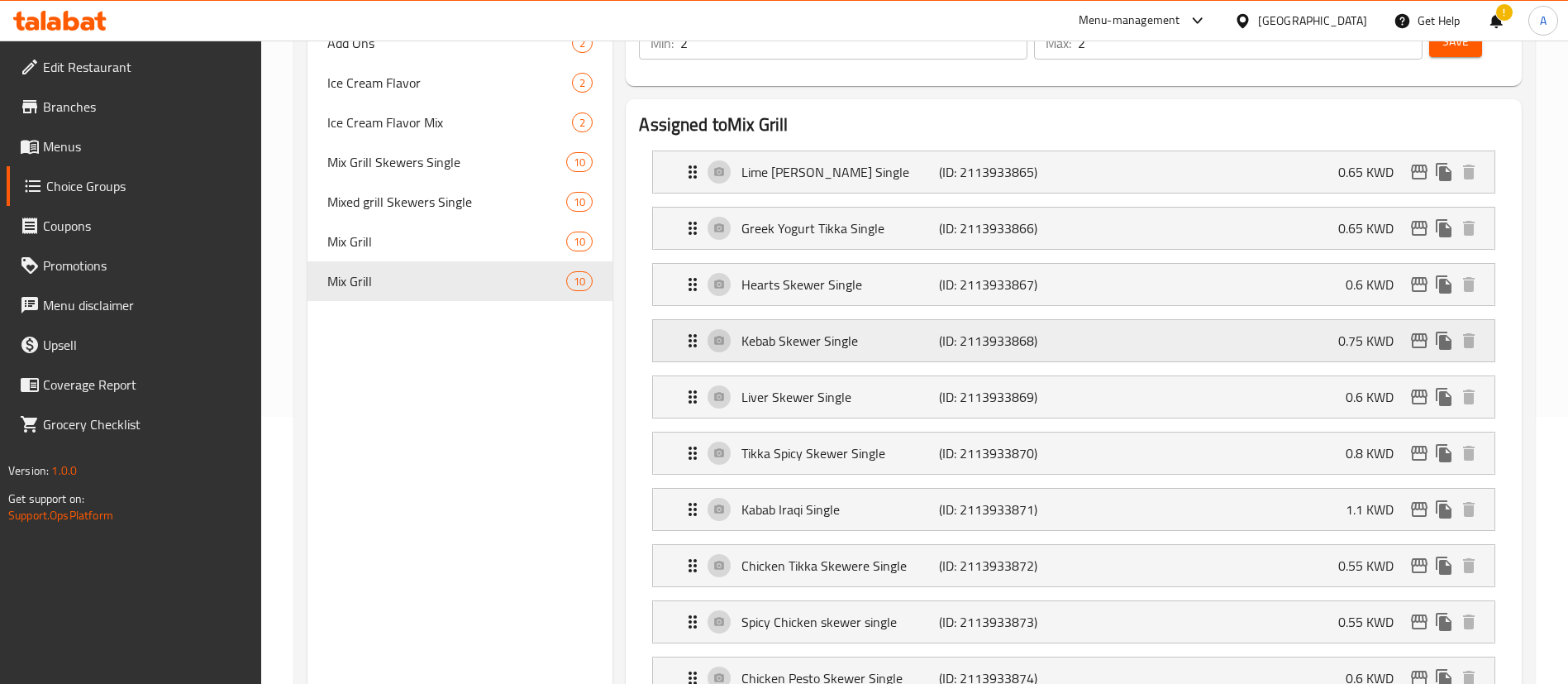
click at [833, 331] on p "Kebab Skewer Single" at bounding box center [839, 341] width 197 height 20
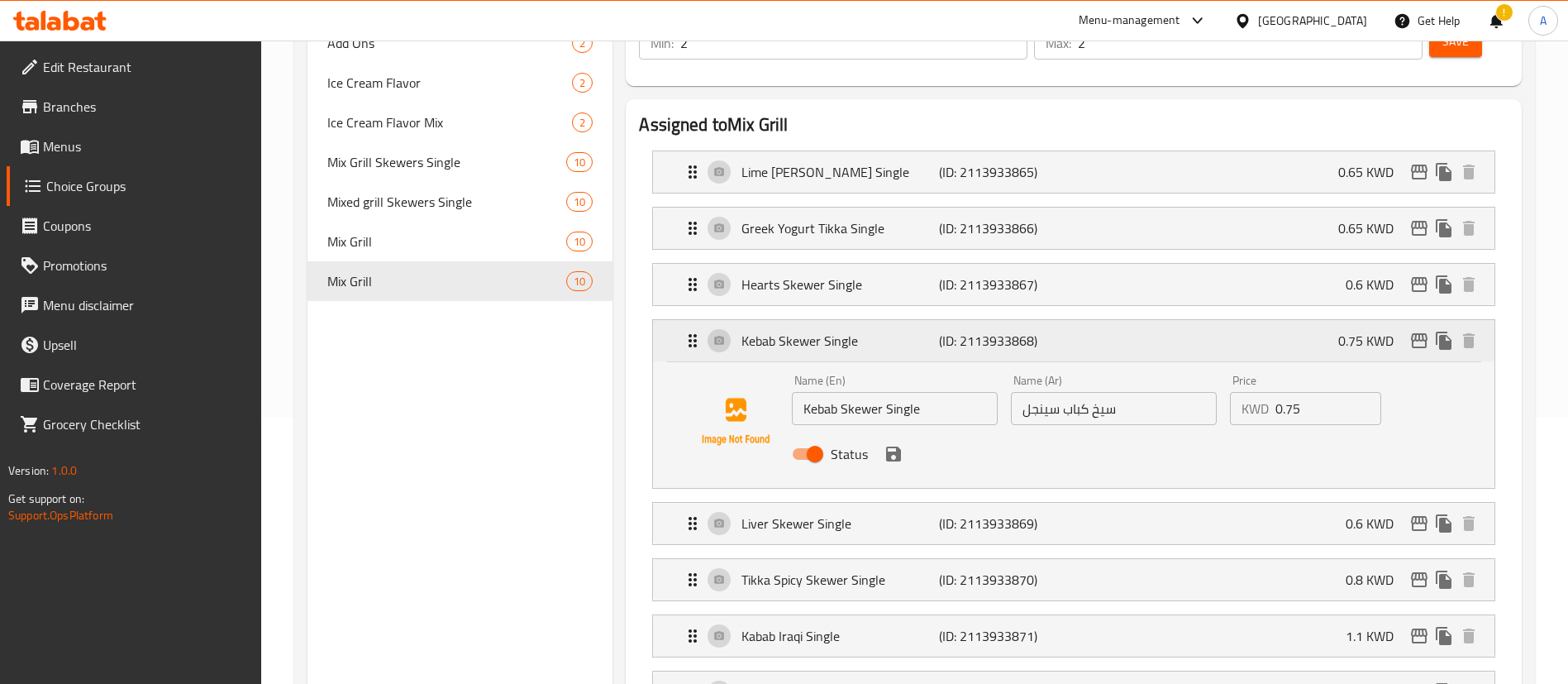
click at [901, 331] on p "Kebab Skewer Single" at bounding box center [839, 341] width 197 height 20
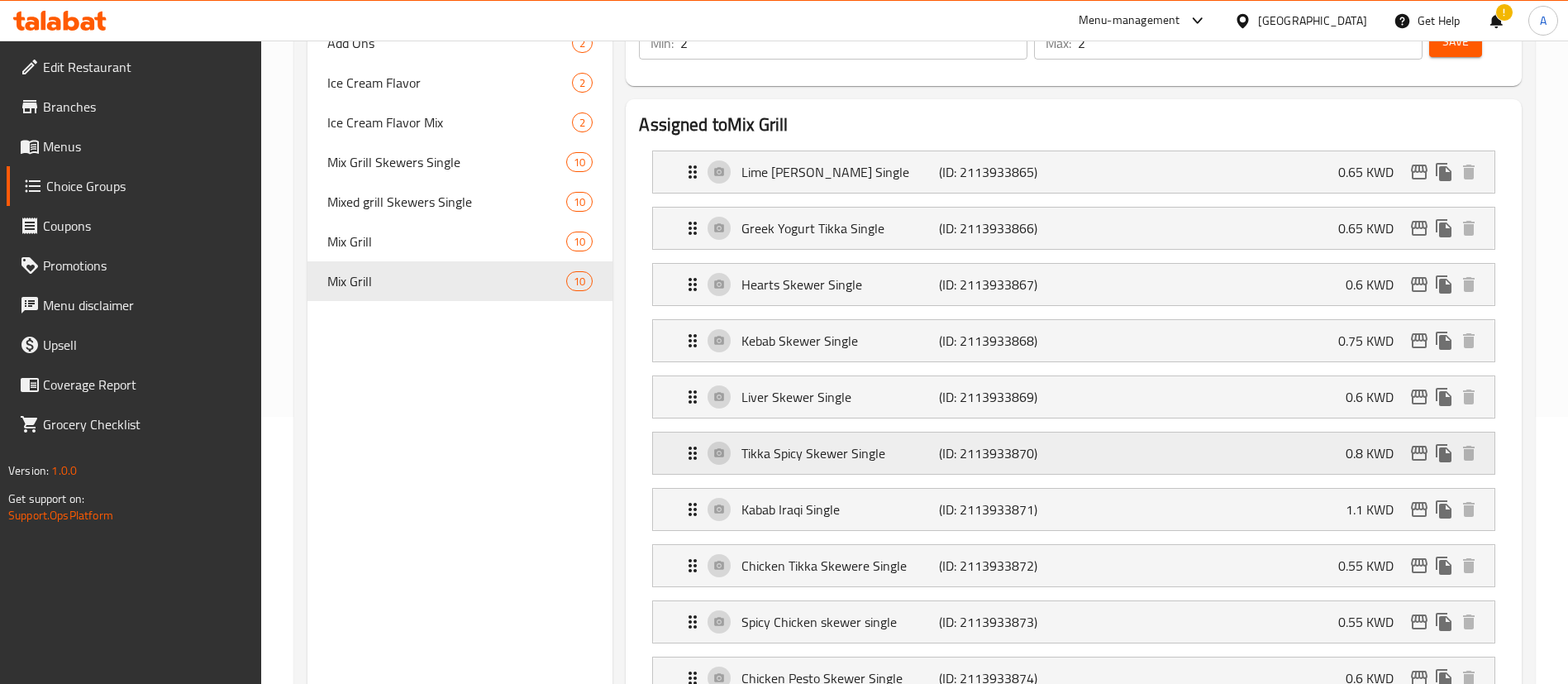
click at [777, 443] on p "Tikka Spicy Skewer Single" at bounding box center [839, 453] width 197 height 20
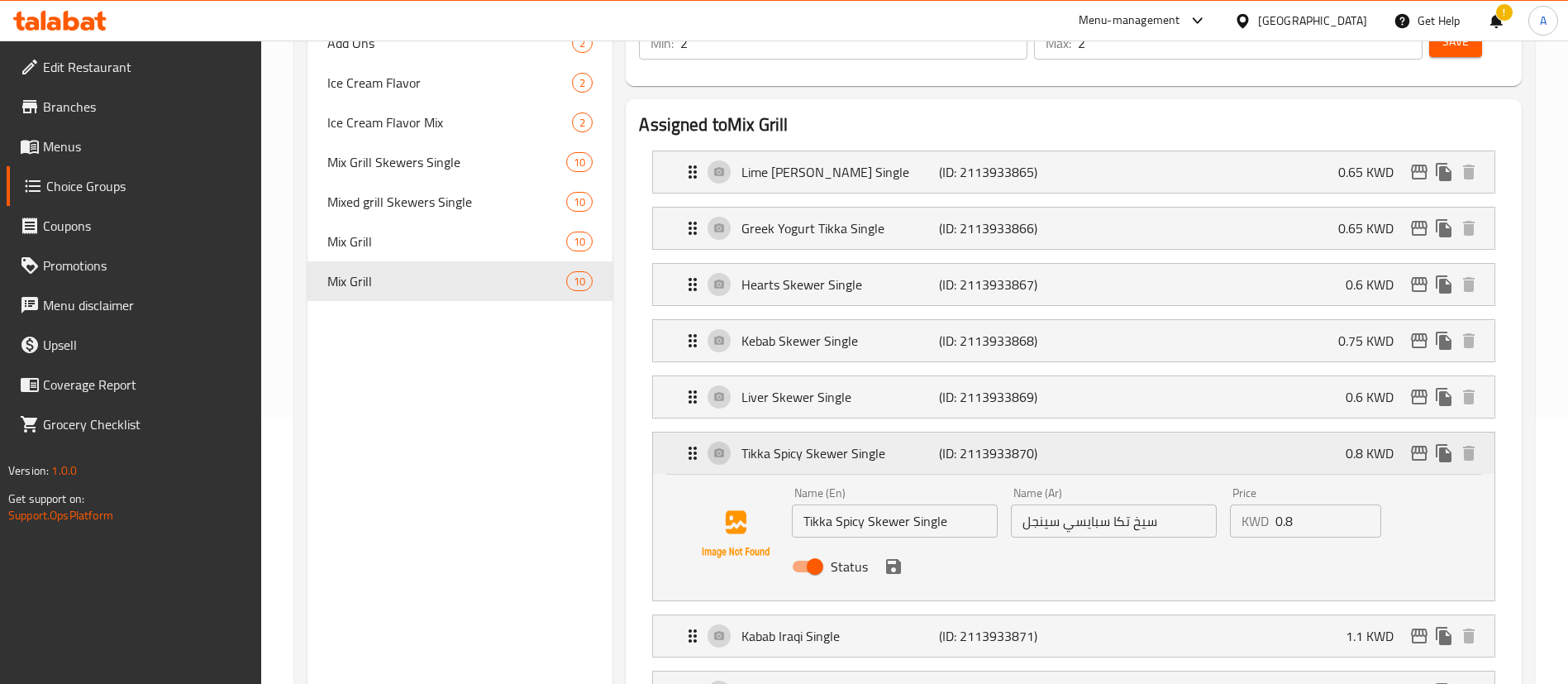
click at [758, 443] on p "Tikka Spicy Skewer Single" at bounding box center [839, 453] width 197 height 20
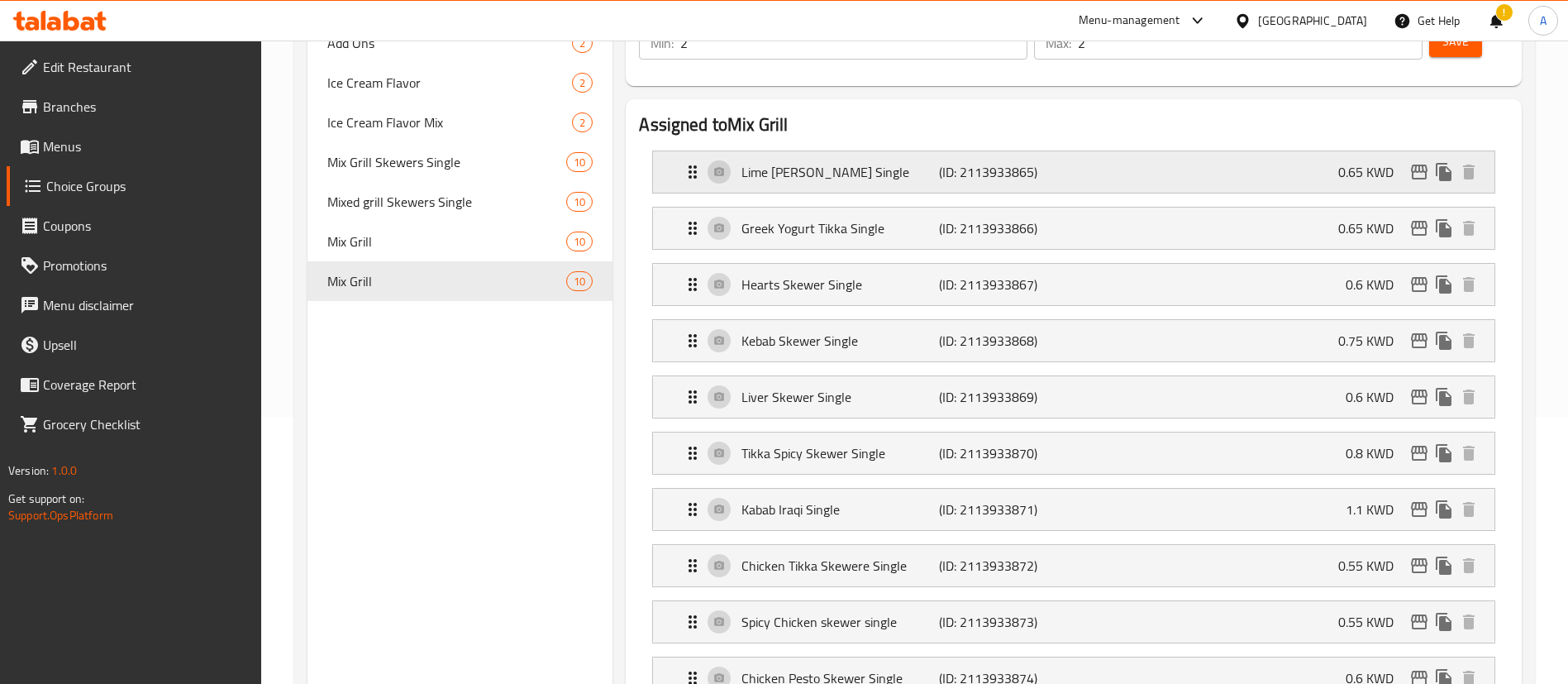
click at [885, 162] on p "Lime [PERSON_NAME] Single" at bounding box center [839, 172] width 197 height 20
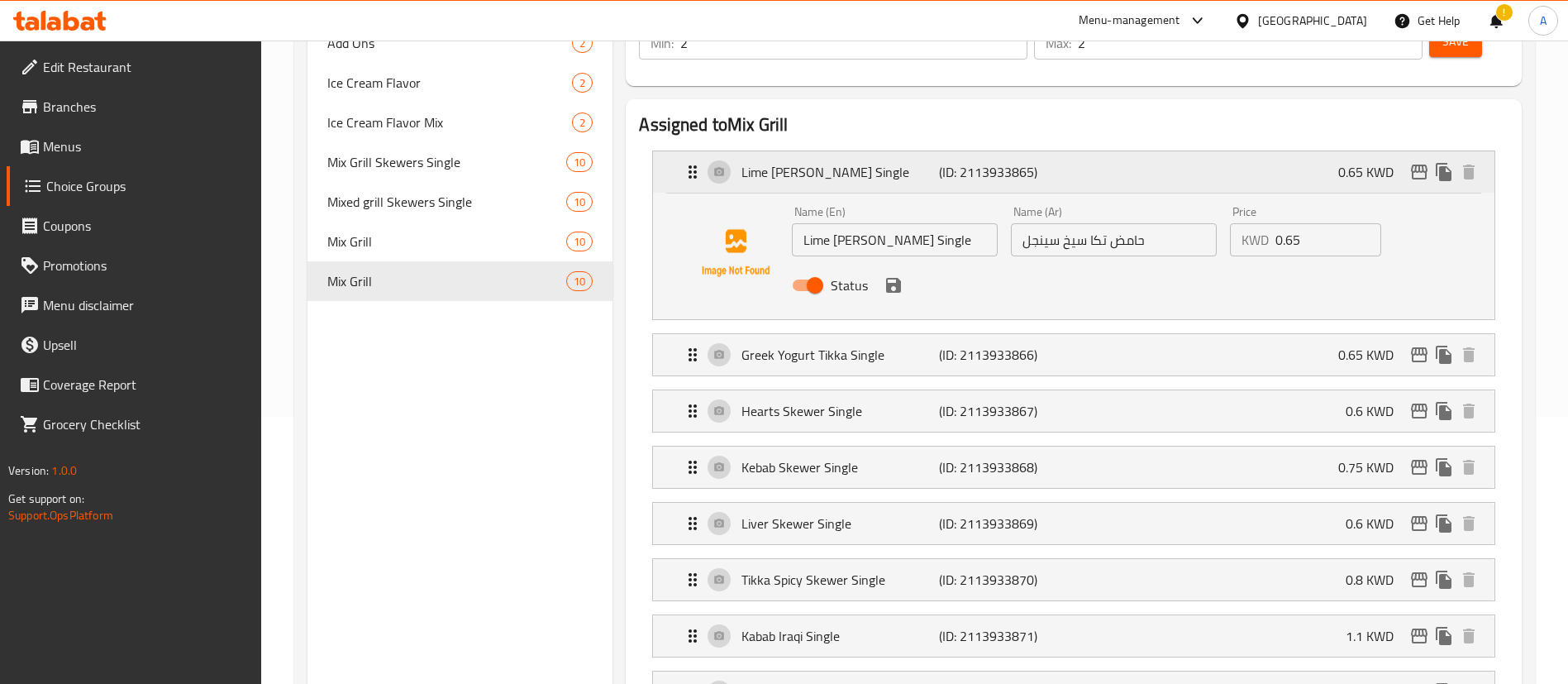
click at [812, 151] on div "Lime Tikka Skewer Single (ID: 2113933865) 0.65 KWD" at bounding box center [1079, 172] width 792 height 42
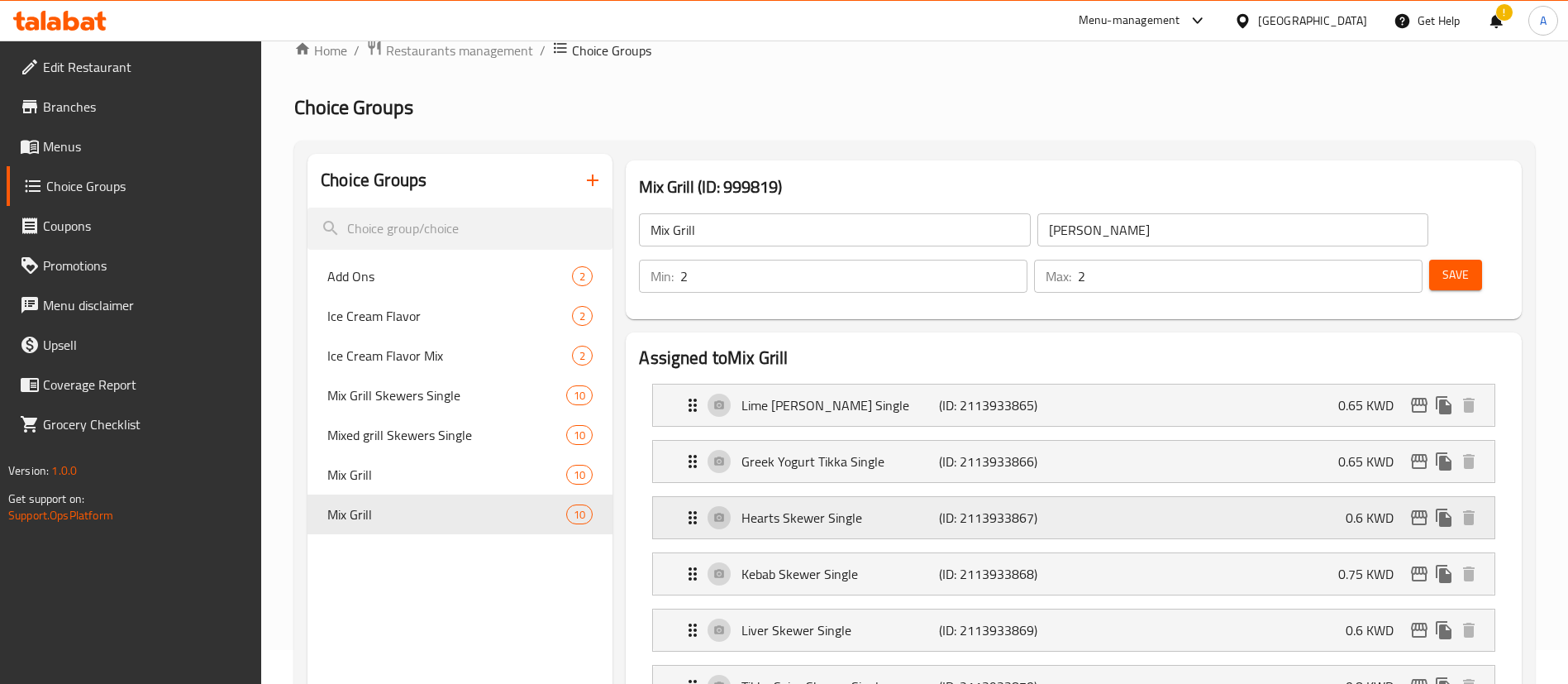
scroll to position [19, 0]
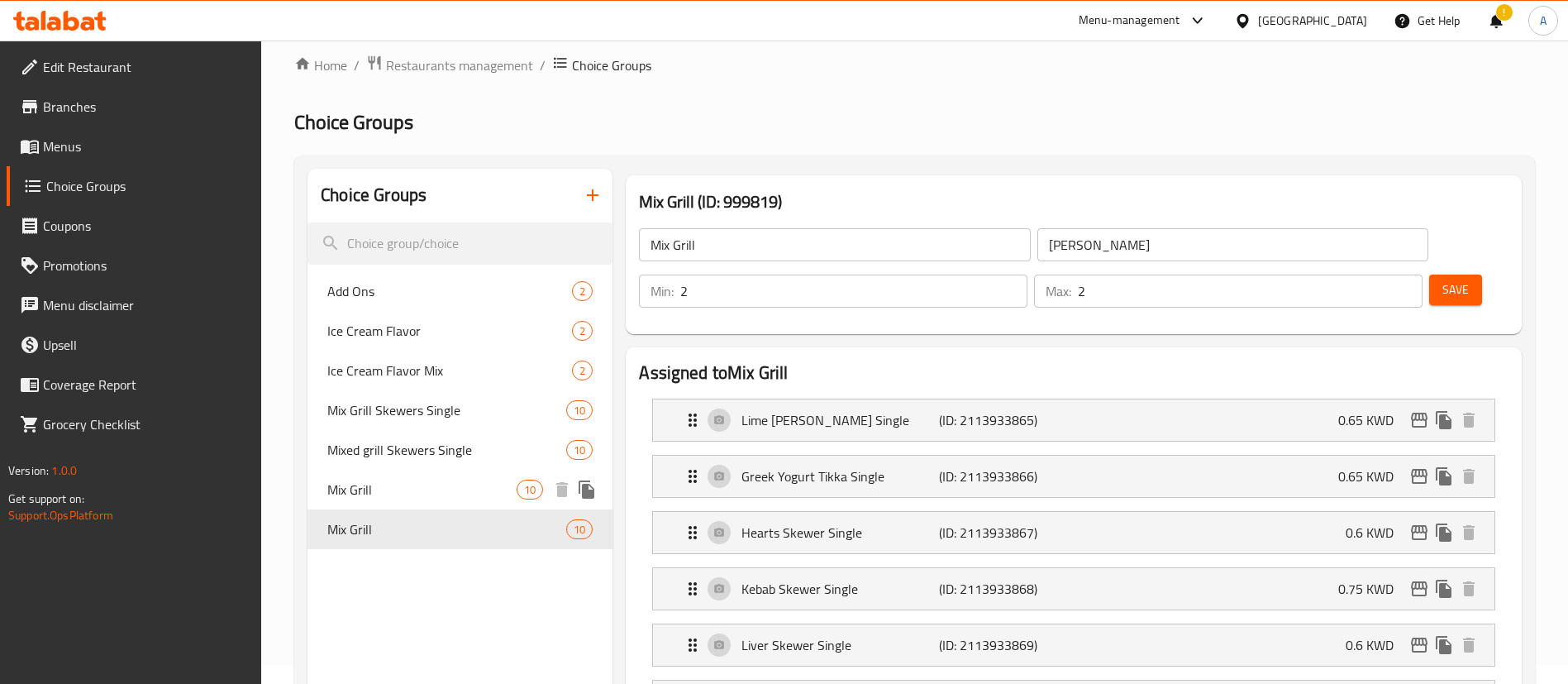
click at [500, 475] on div "Mix Grill 10" at bounding box center [460, 490] width 305 height 40
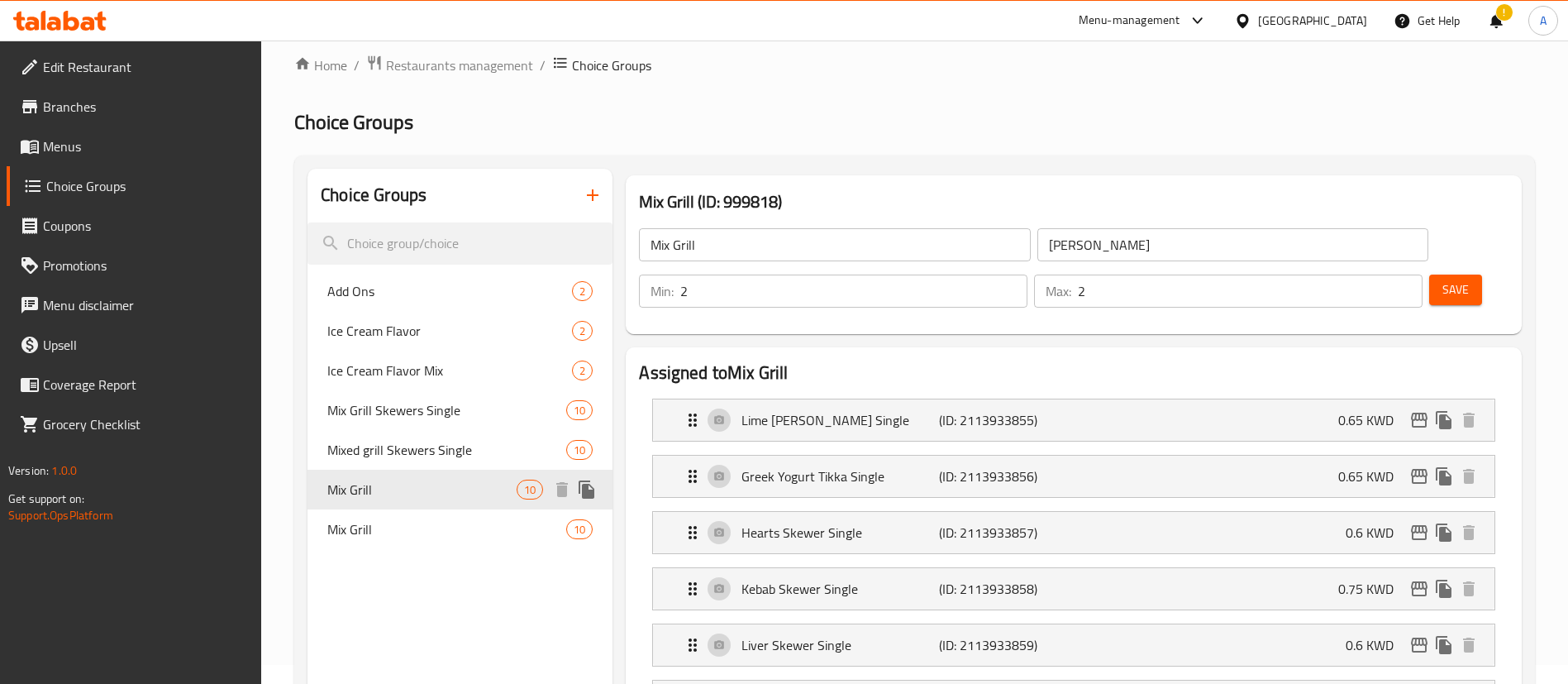
type input "[PERSON_NAME]"
type input "3"
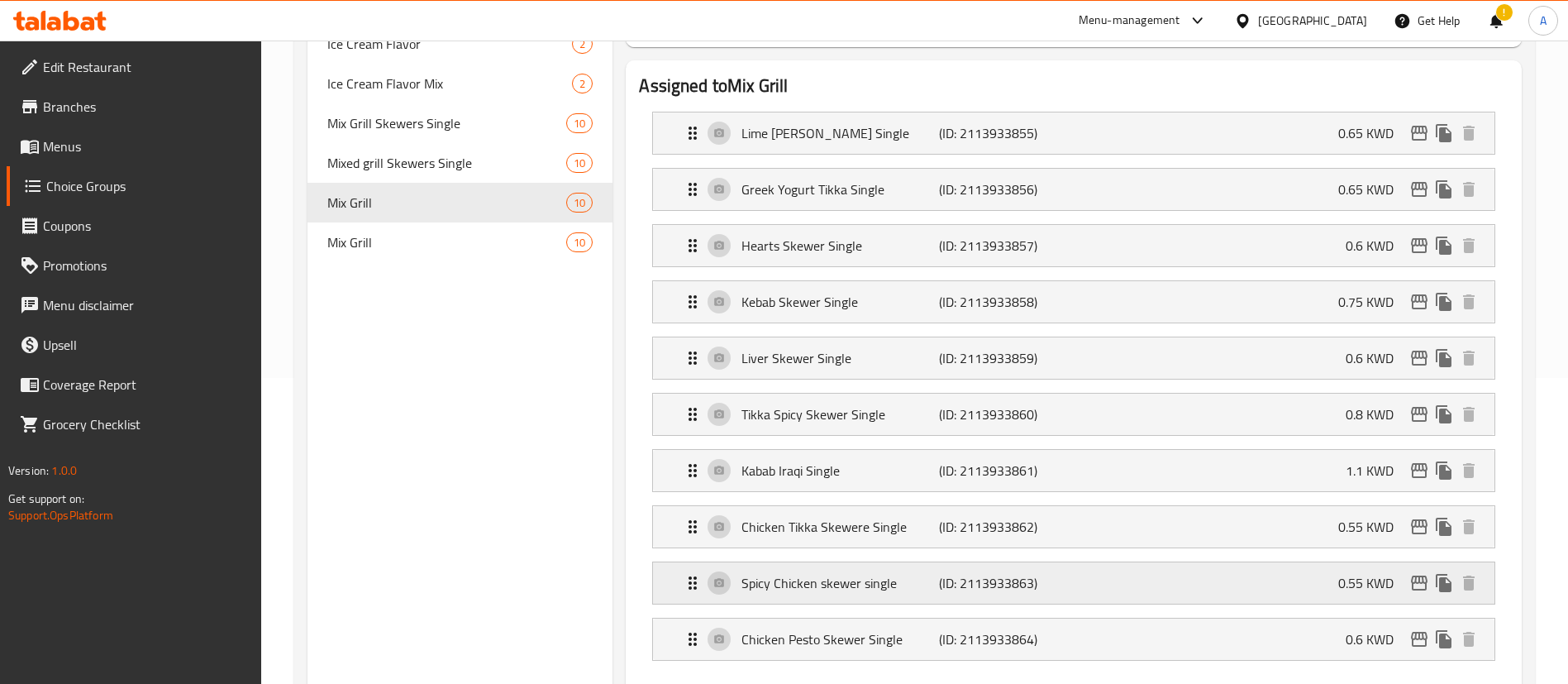
scroll to position [267, 0]
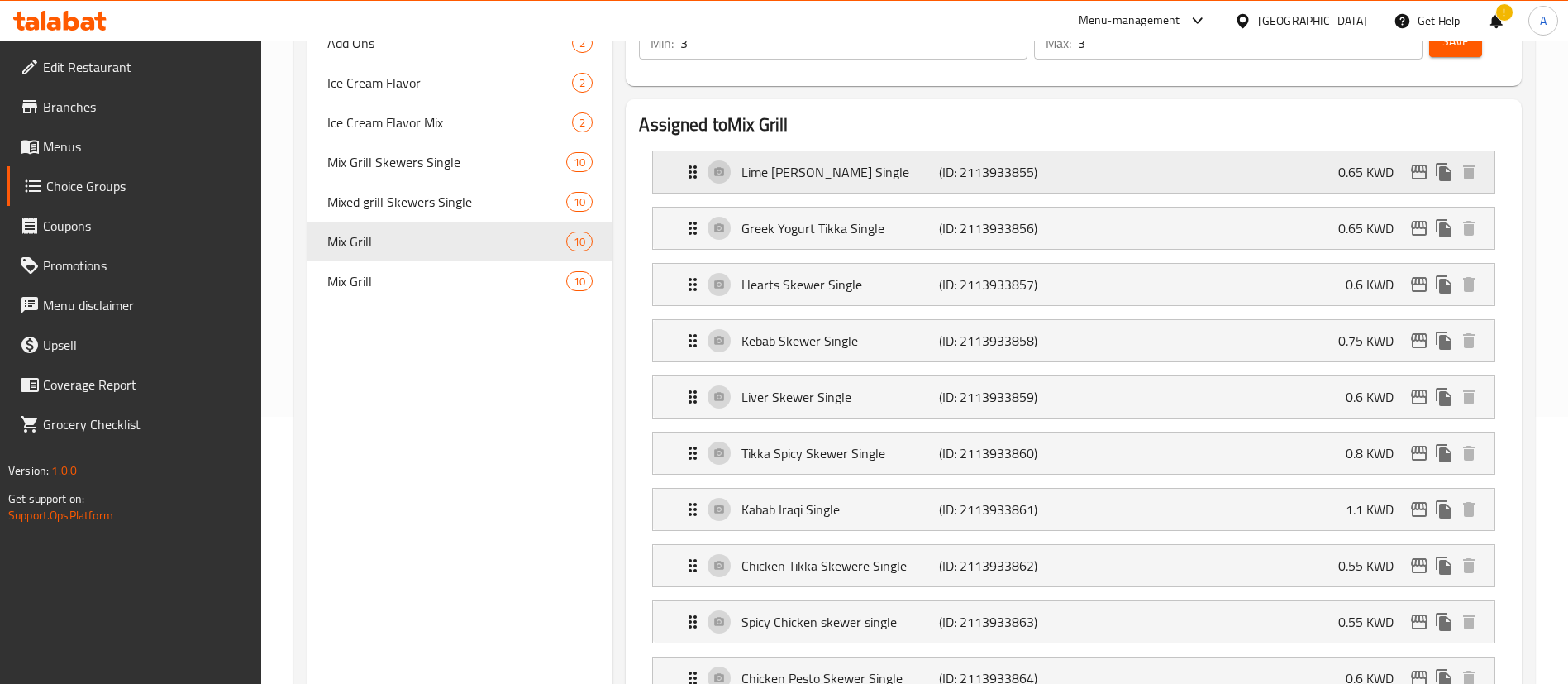
click at [762, 162] on p "Lime [PERSON_NAME] Single" at bounding box center [839, 172] width 197 height 20
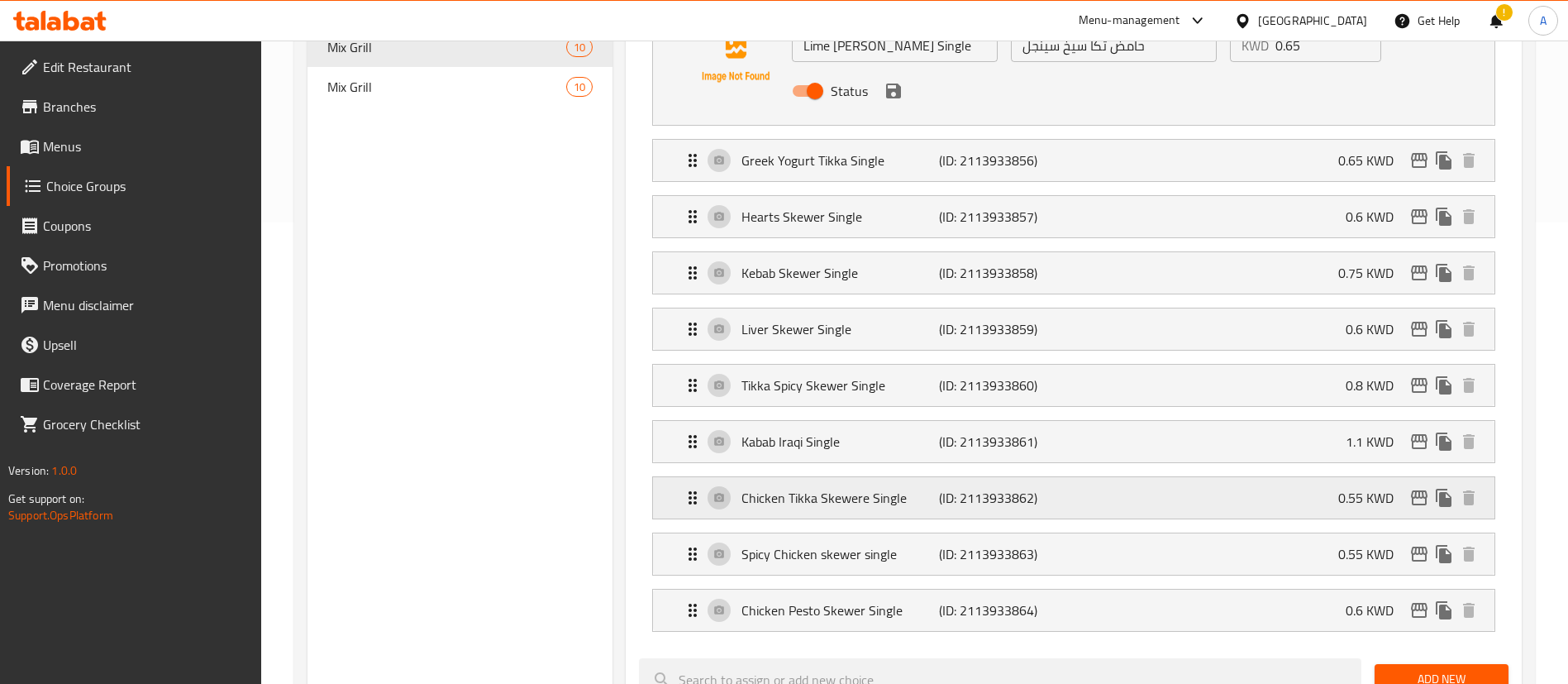
scroll to position [515, 0]
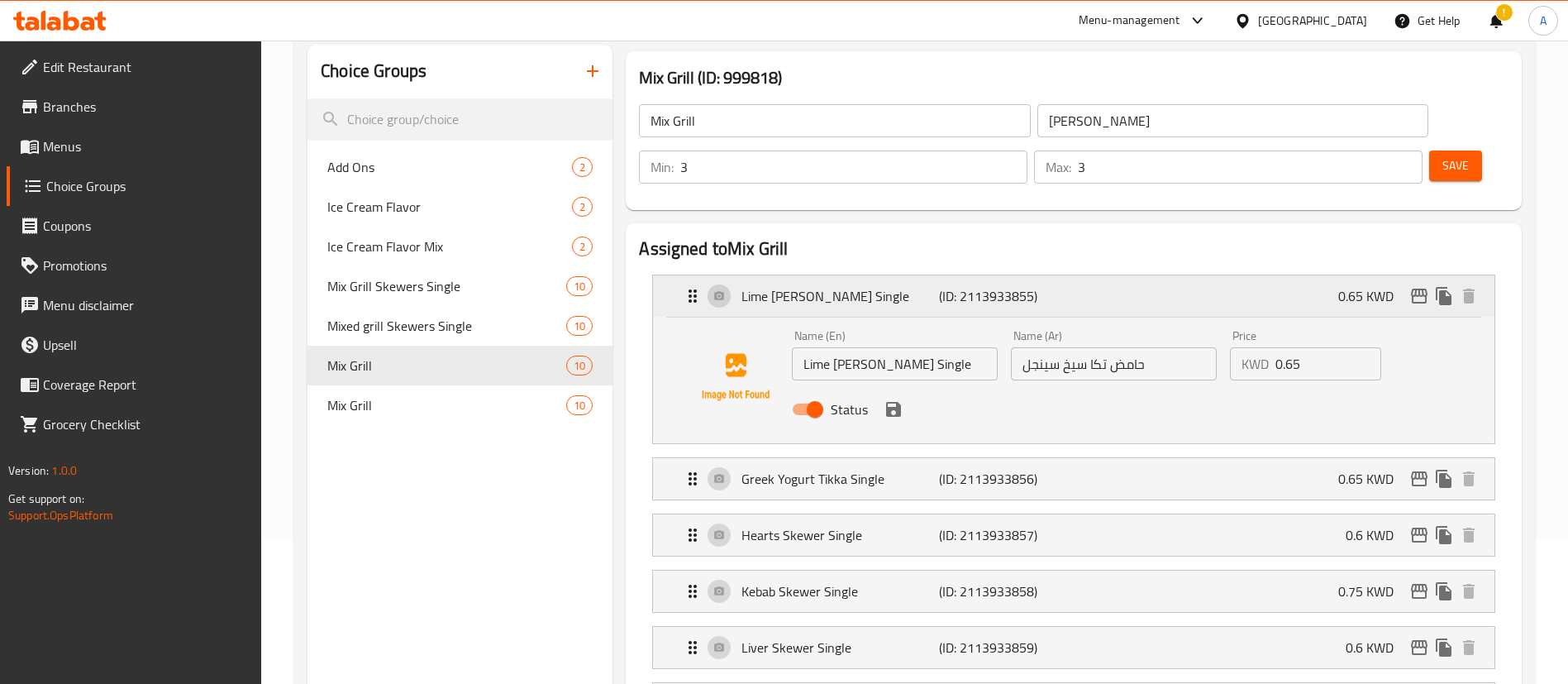
click at [784, 286] on p "Lime [PERSON_NAME] Single" at bounding box center [839, 296] width 197 height 20
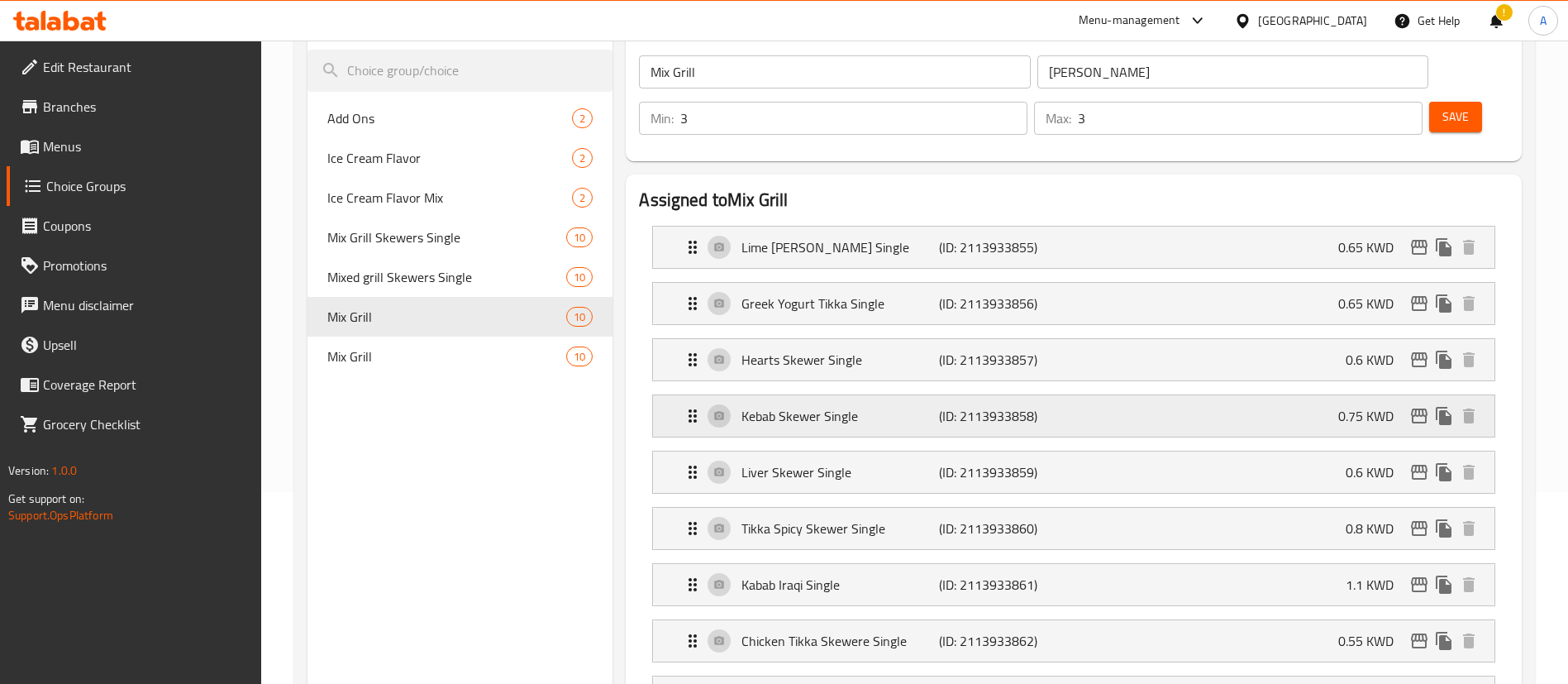
scroll to position [267, 0]
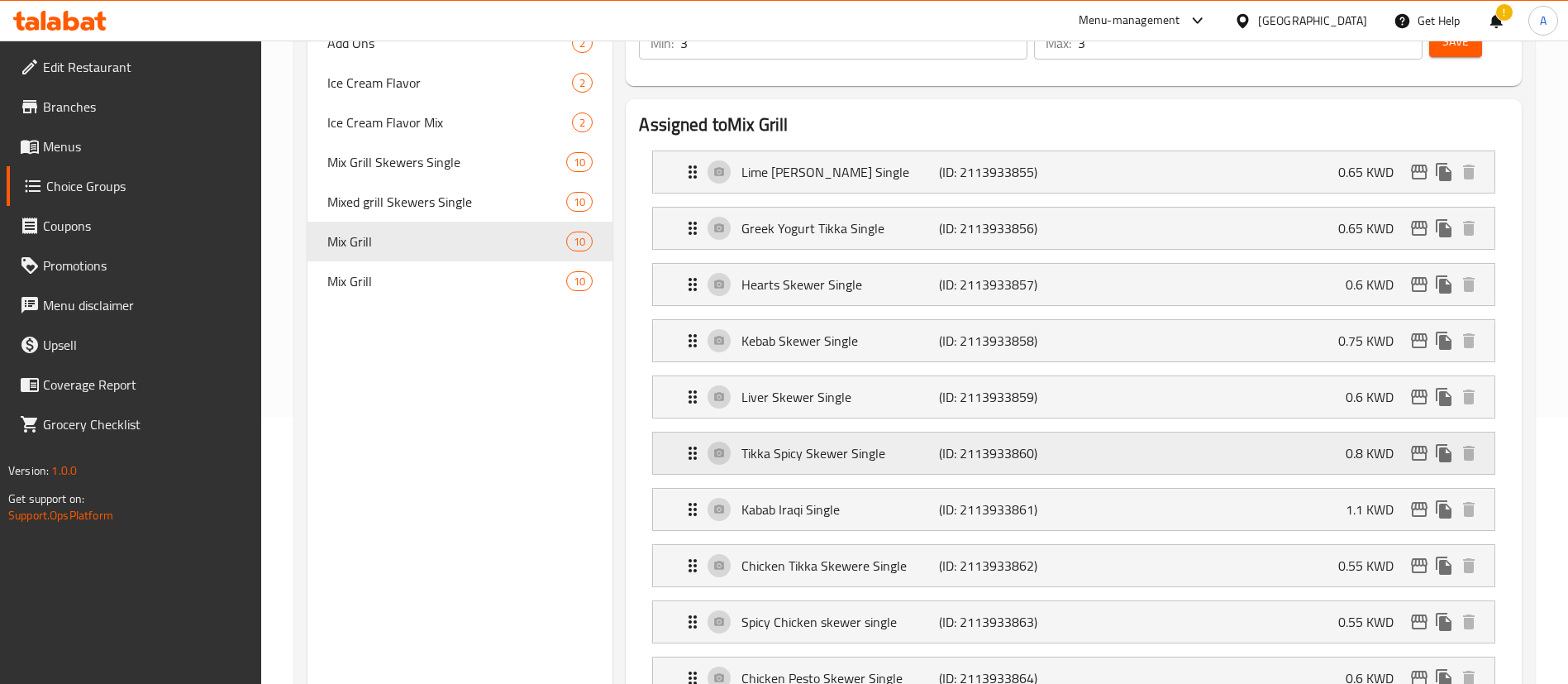
click at [795, 443] on p "Tikka Spicy Skewer Single" at bounding box center [839, 453] width 197 height 20
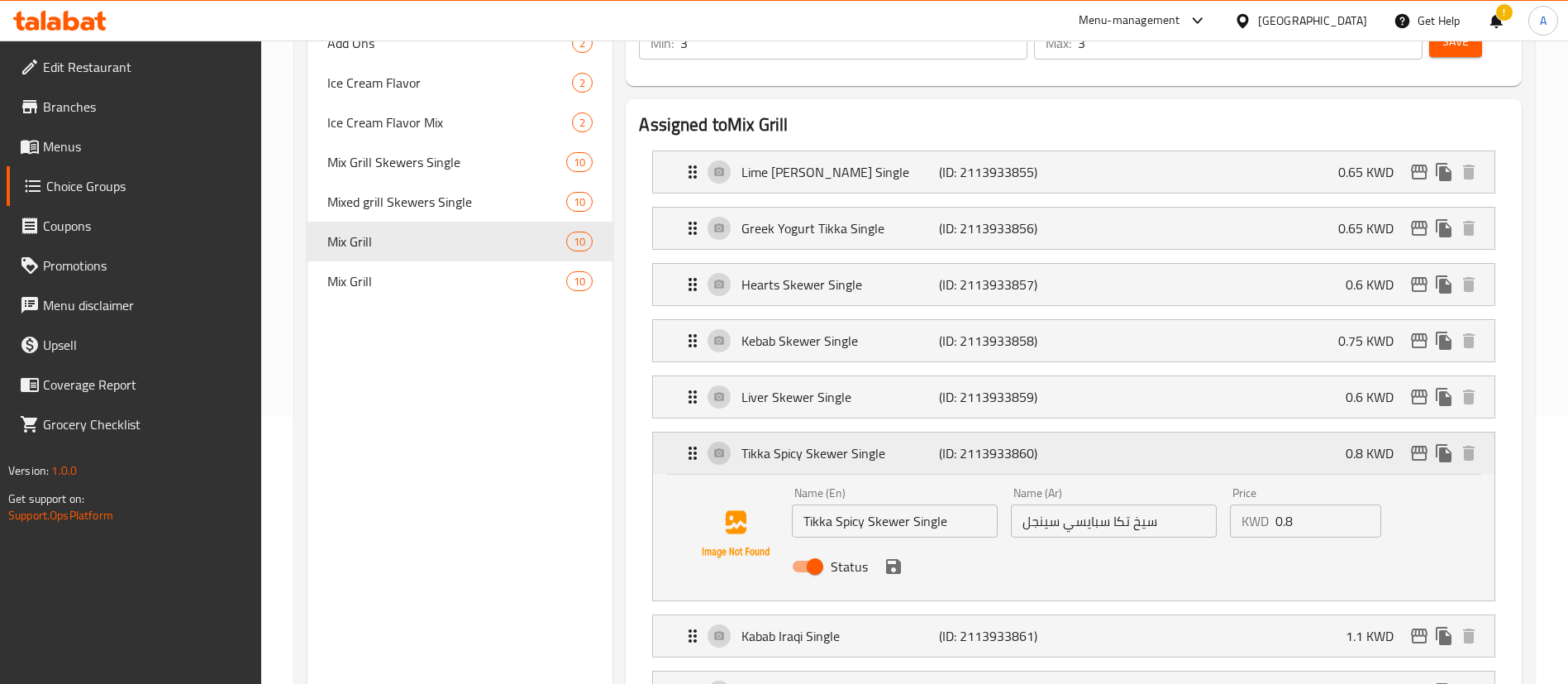
click at [765, 443] on p "Tikka Spicy Skewer Single" at bounding box center [839, 453] width 197 height 20
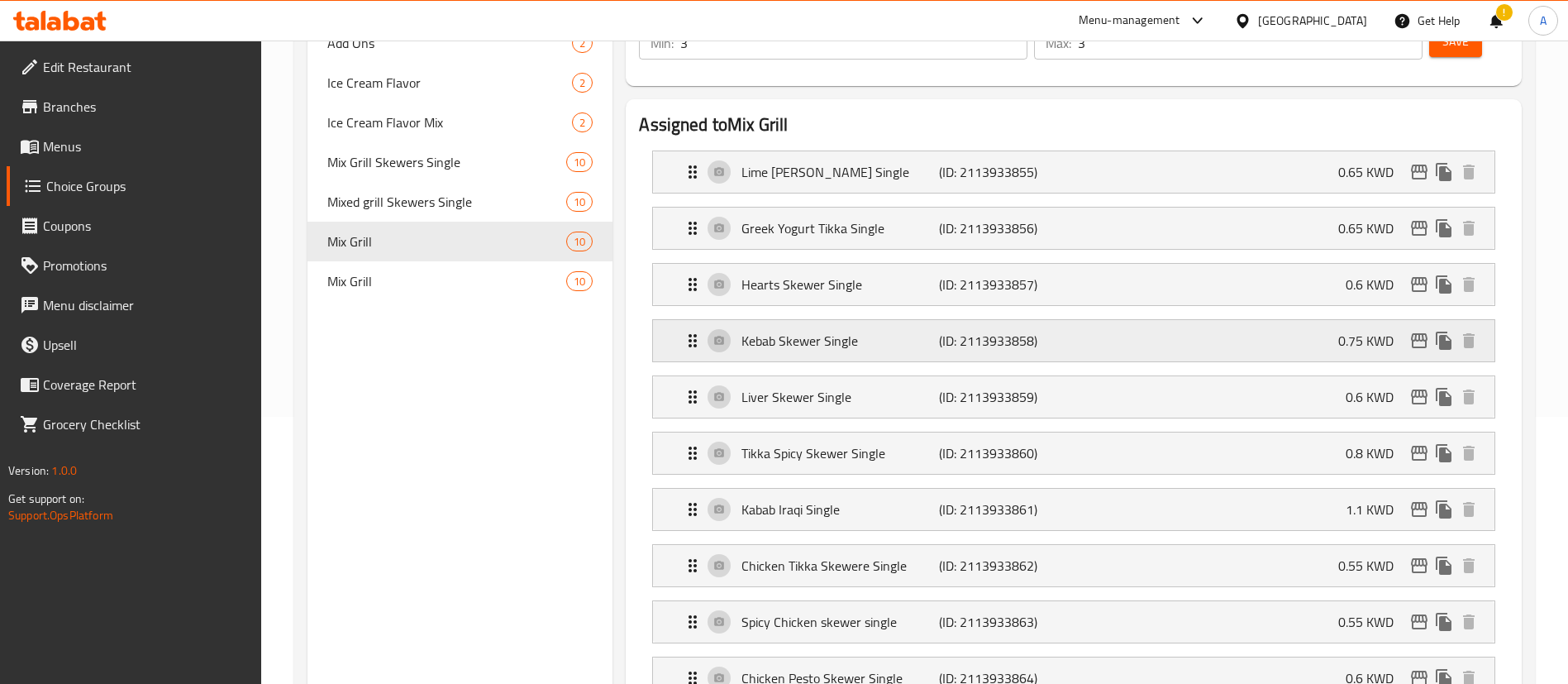
click at [811, 331] on p "Kebab Skewer Single" at bounding box center [839, 341] width 197 height 20
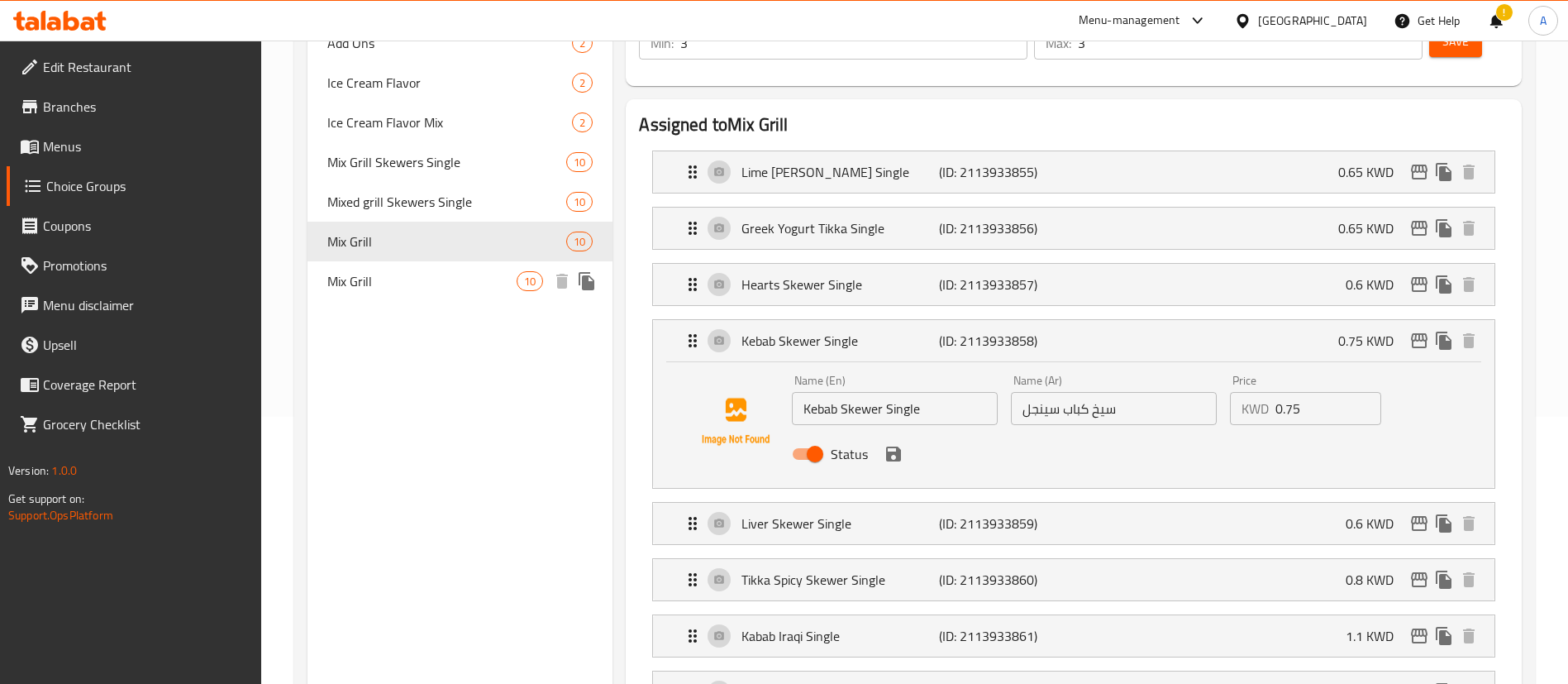
click at [508, 277] on span "Mix Grill" at bounding box center [422, 281] width 189 height 20
type input "[PERSON_NAME]"
type input "2"
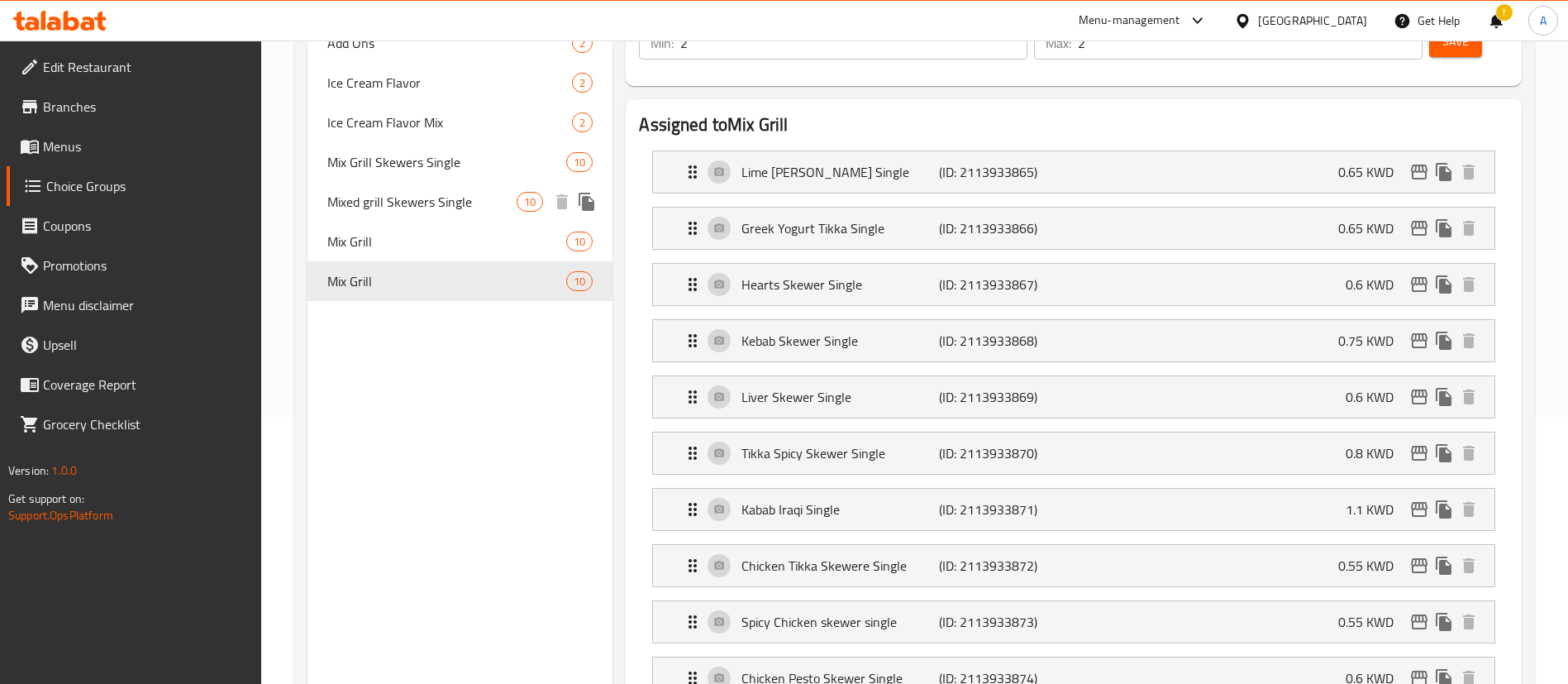
click at [485, 211] on span "Mixed grill Skewers Single" at bounding box center [422, 202] width 189 height 20
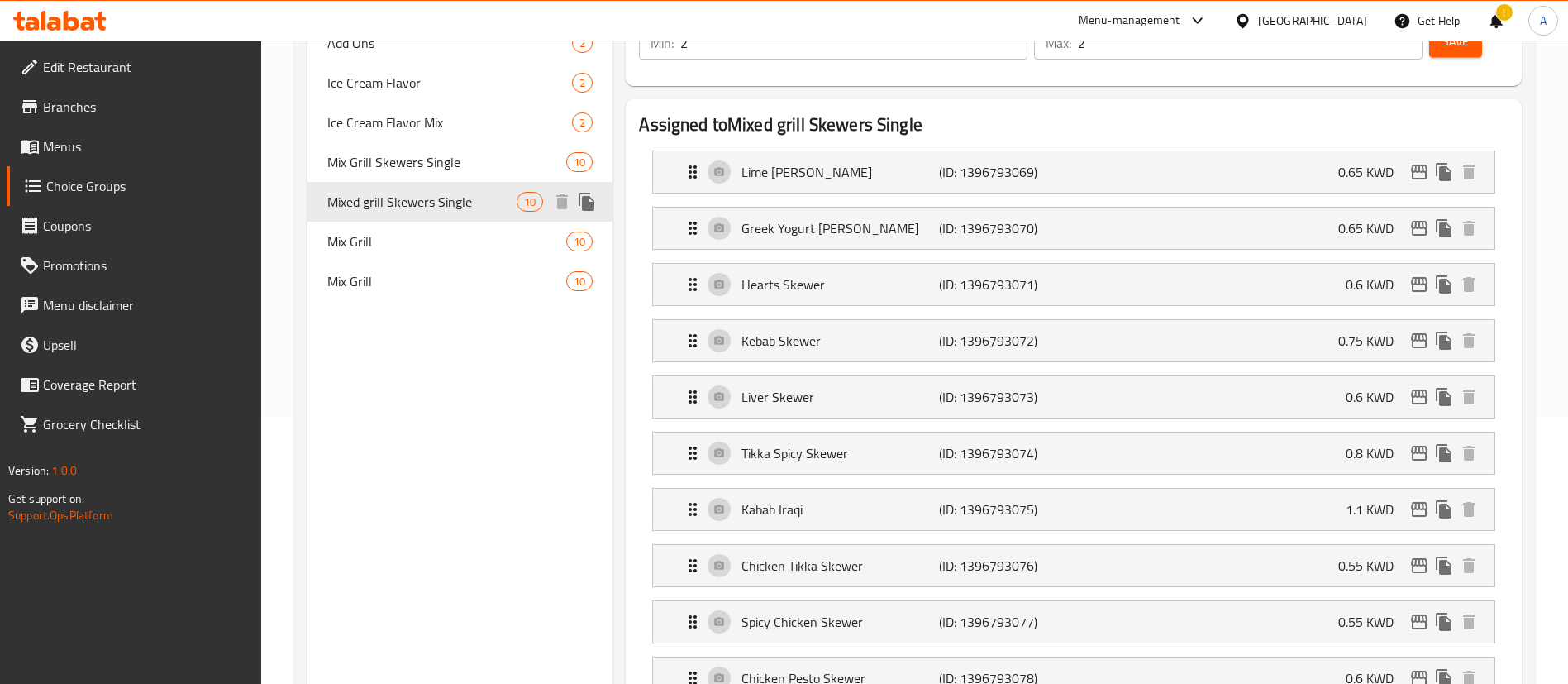
type input "Mixed grill Skewers Single"
type input "أسياخ مشاوي مشكلة فردية"
type input "3"
click at [484, 238] on span "Mix Grill" at bounding box center [422, 242] width 189 height 20
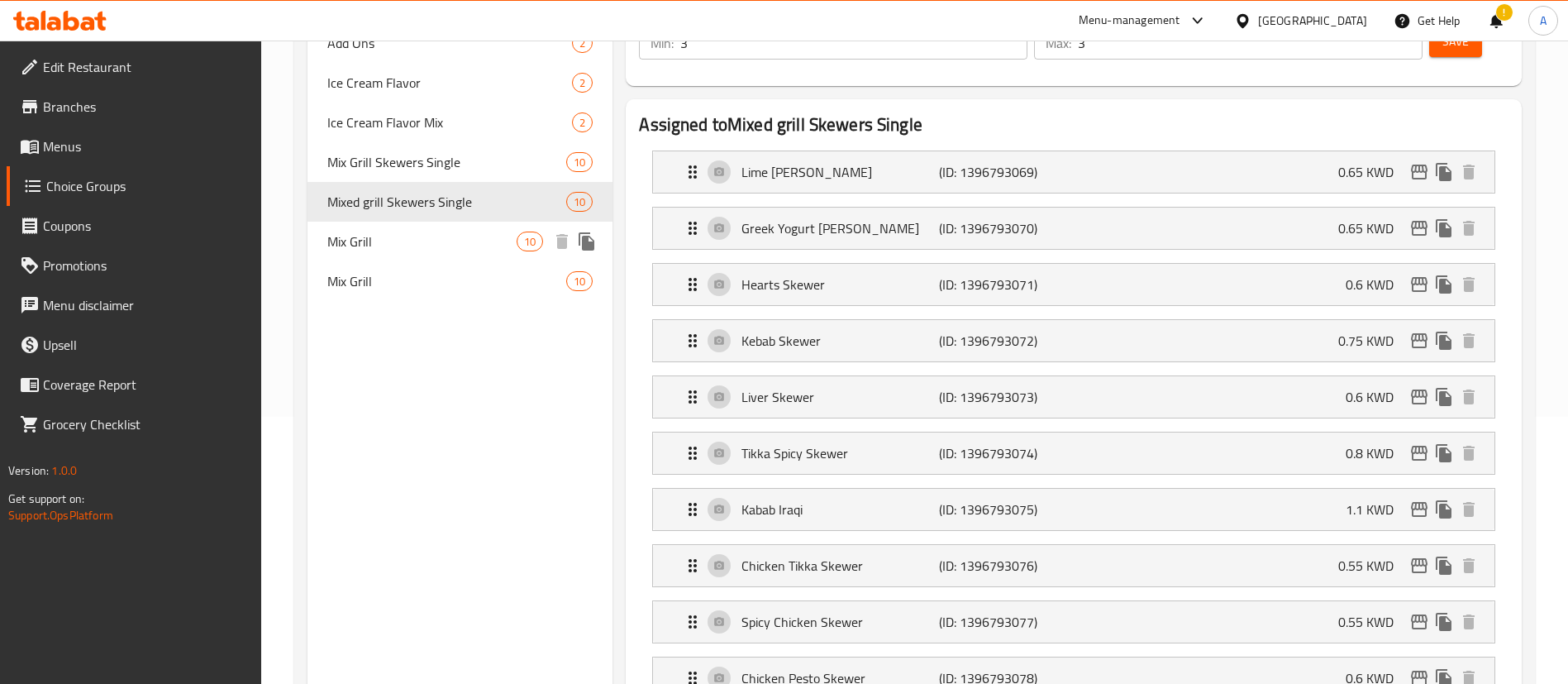
type input "Mix Grill"
type input "[PERSON_NAME]"
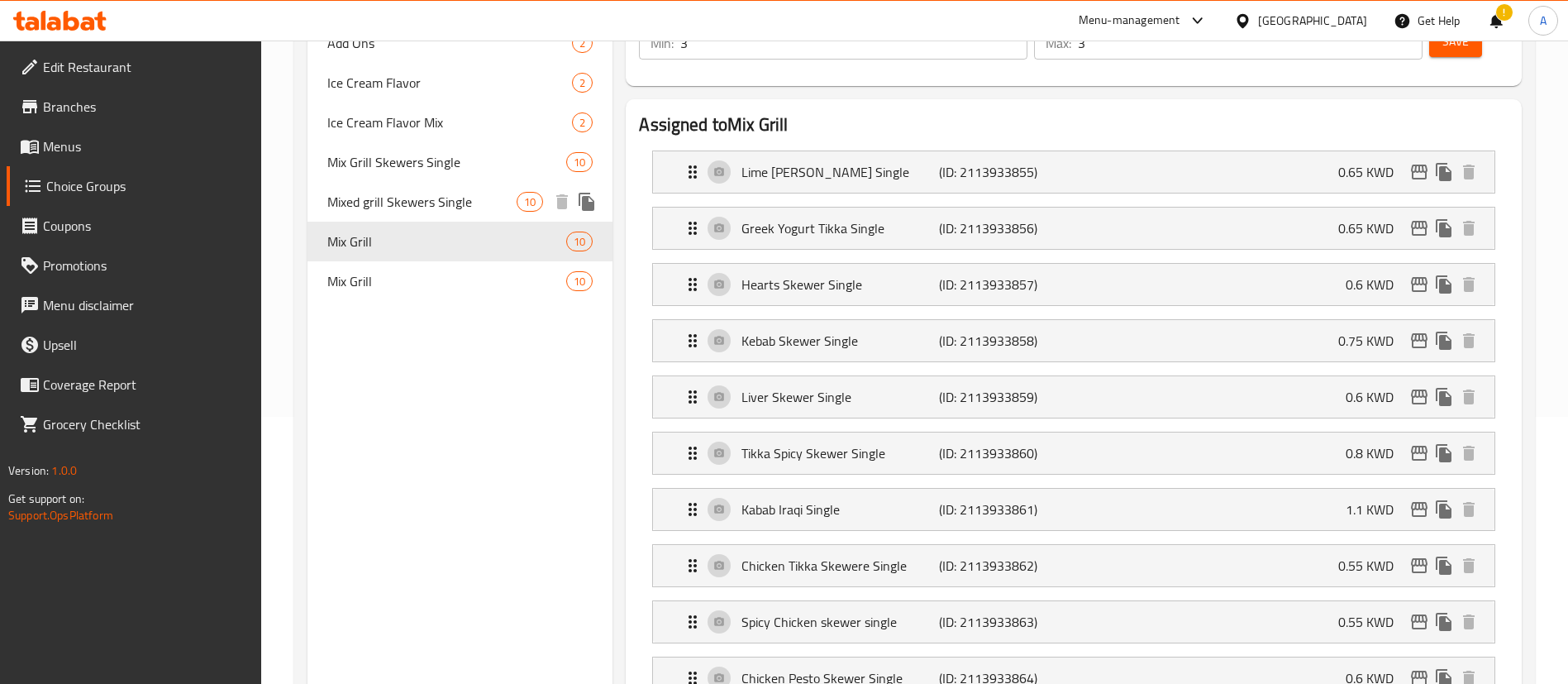
click at [484, 201] on span "Mixed grill Skewers Single" at bounding box center [422, 202] width 189 height 20
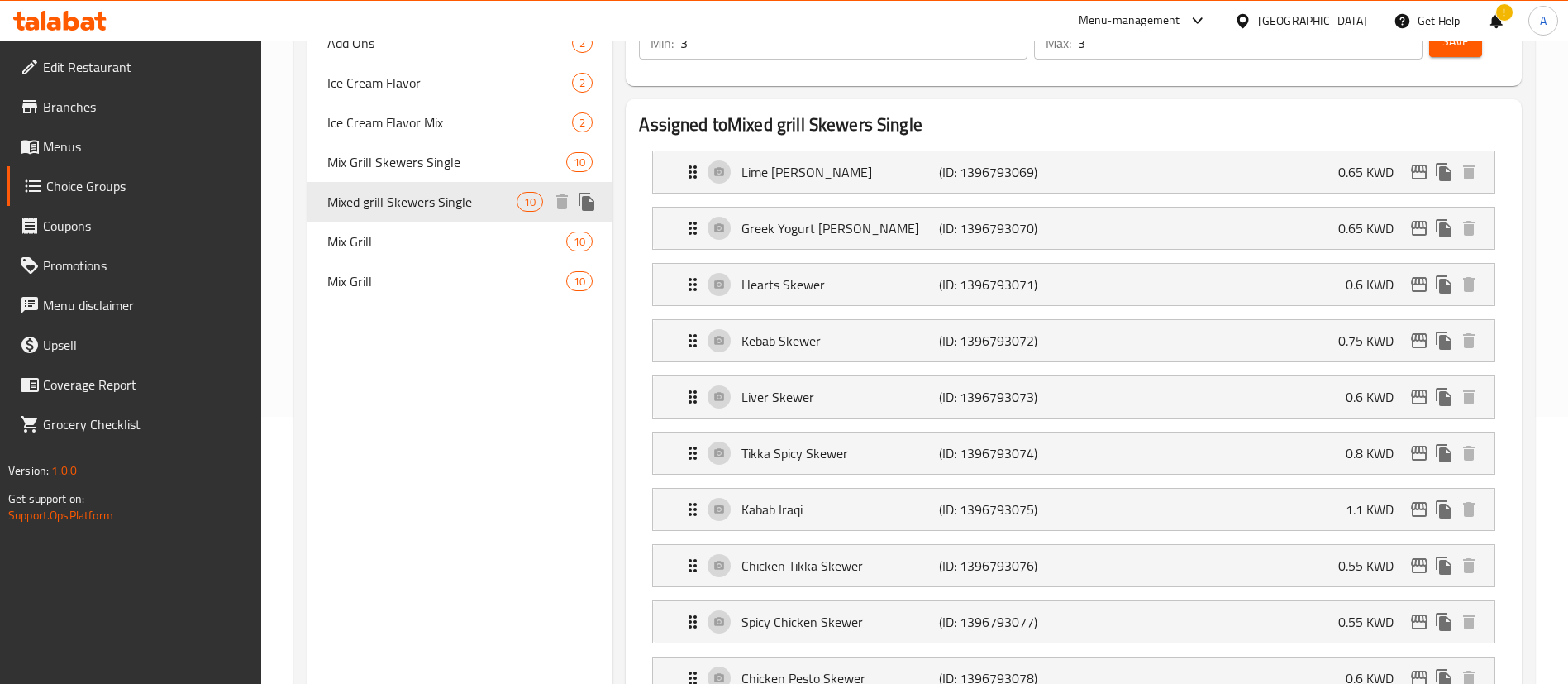
type input "Mixed grill Skewers Single"
type input "أسياخ مشاوي مشكلة فردية"
click at [483, 234] on span "Mix Grill" at bounding box center [422, 242] width 189 height 20
type input "Mix Grill"
type input "[PERSON_NAME]"
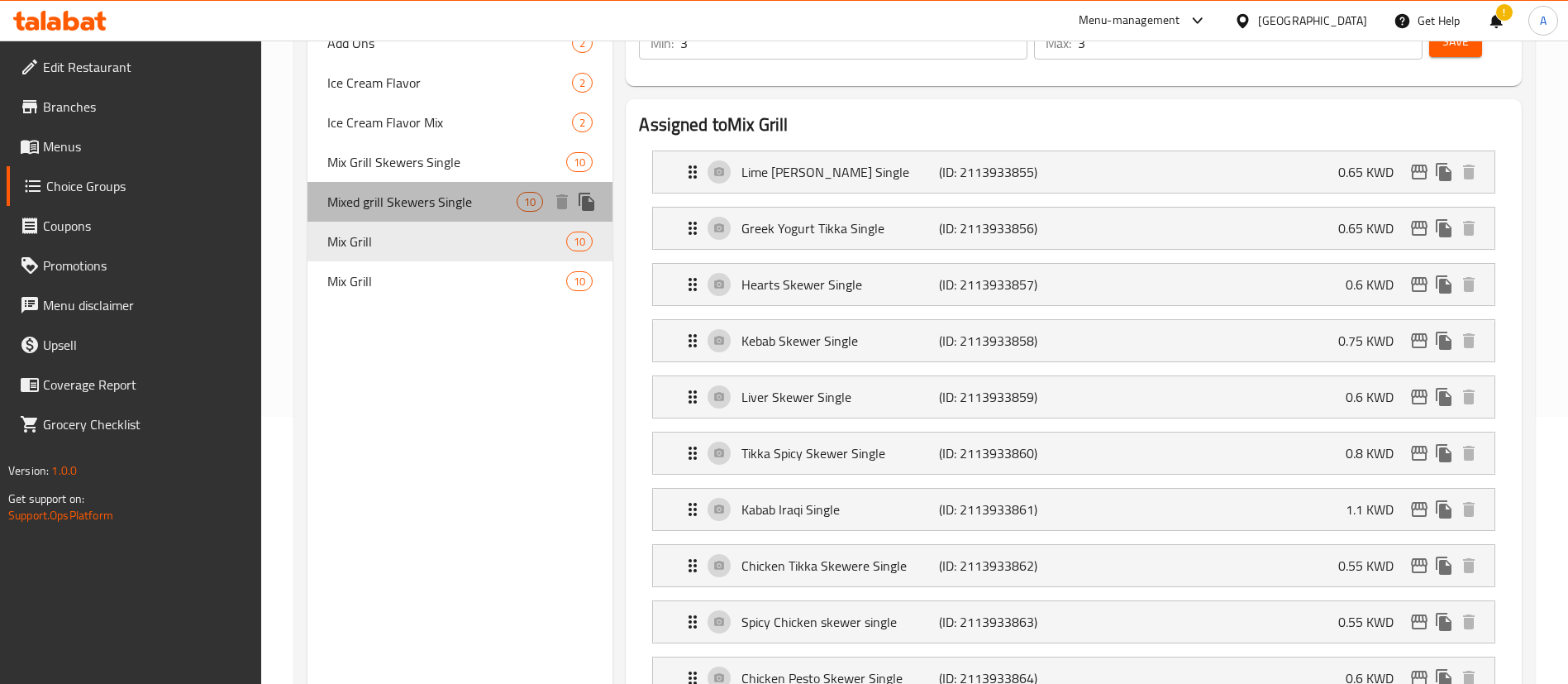
click at [481, 209] on span "Mixed grill Skewers Single" at bounding box center [422, 202] width 189 height 20
type input "Mixed grill Skewers Single"
type input "أسياخ مشاوي مشكلة فردية"
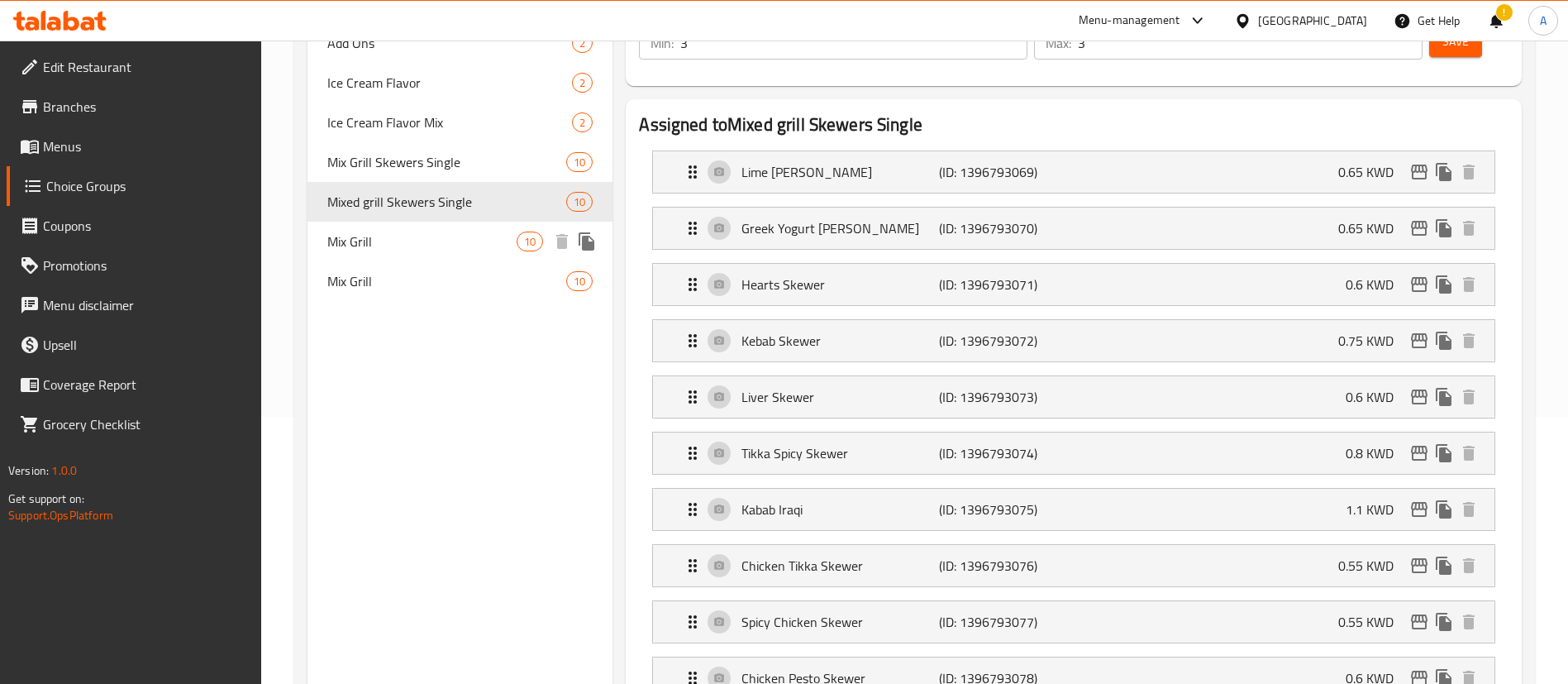
click at [481, 238] on span "Mix Grill" at bounding box center [422, 242] width 189 height 20
type input "Mix Grill"
type input "[PERSON_NAME]"
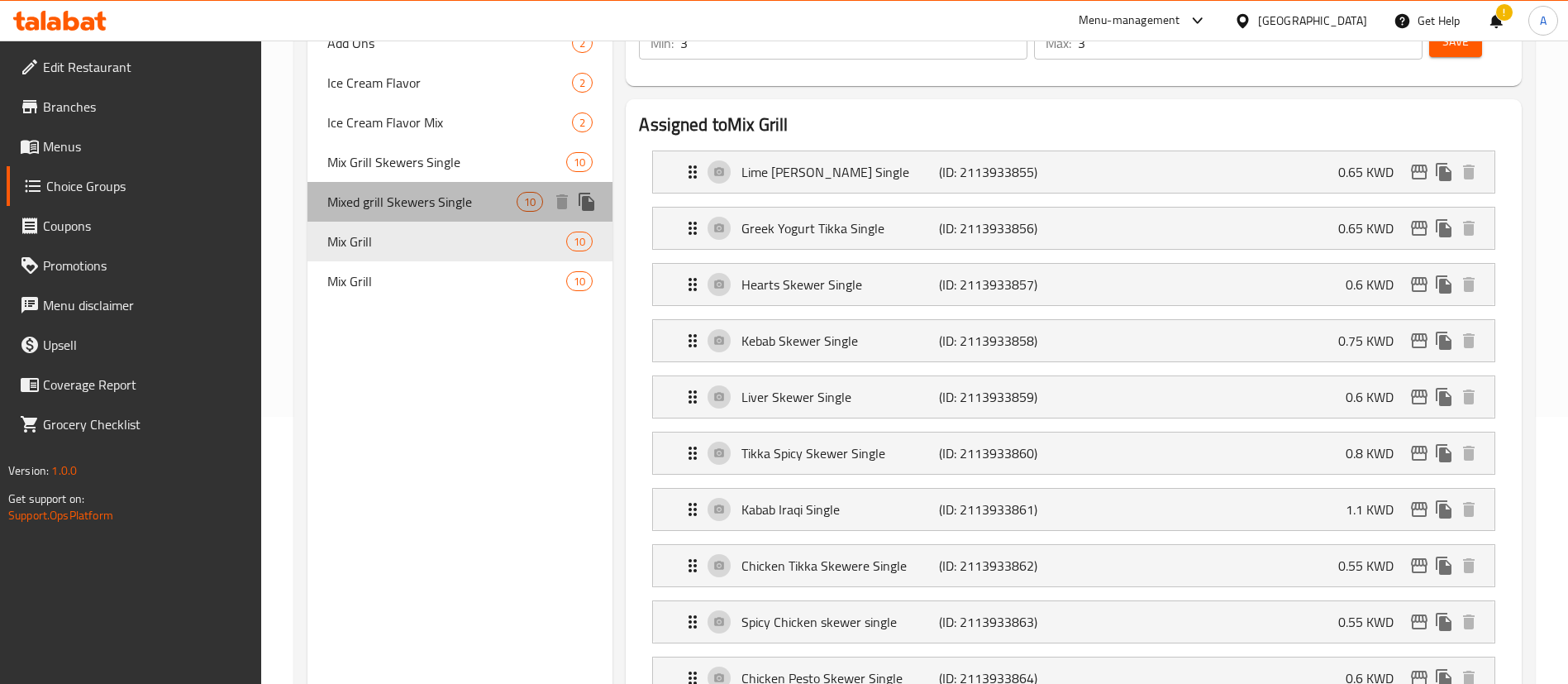
click at [481, 209] on span "Mixed grill Skewers Single" at bounding box center [422, 202] width 189 height 20
type input "Mixed grill Skewers Single"
type input "أسياخ مشاوي مشكلة فردية"
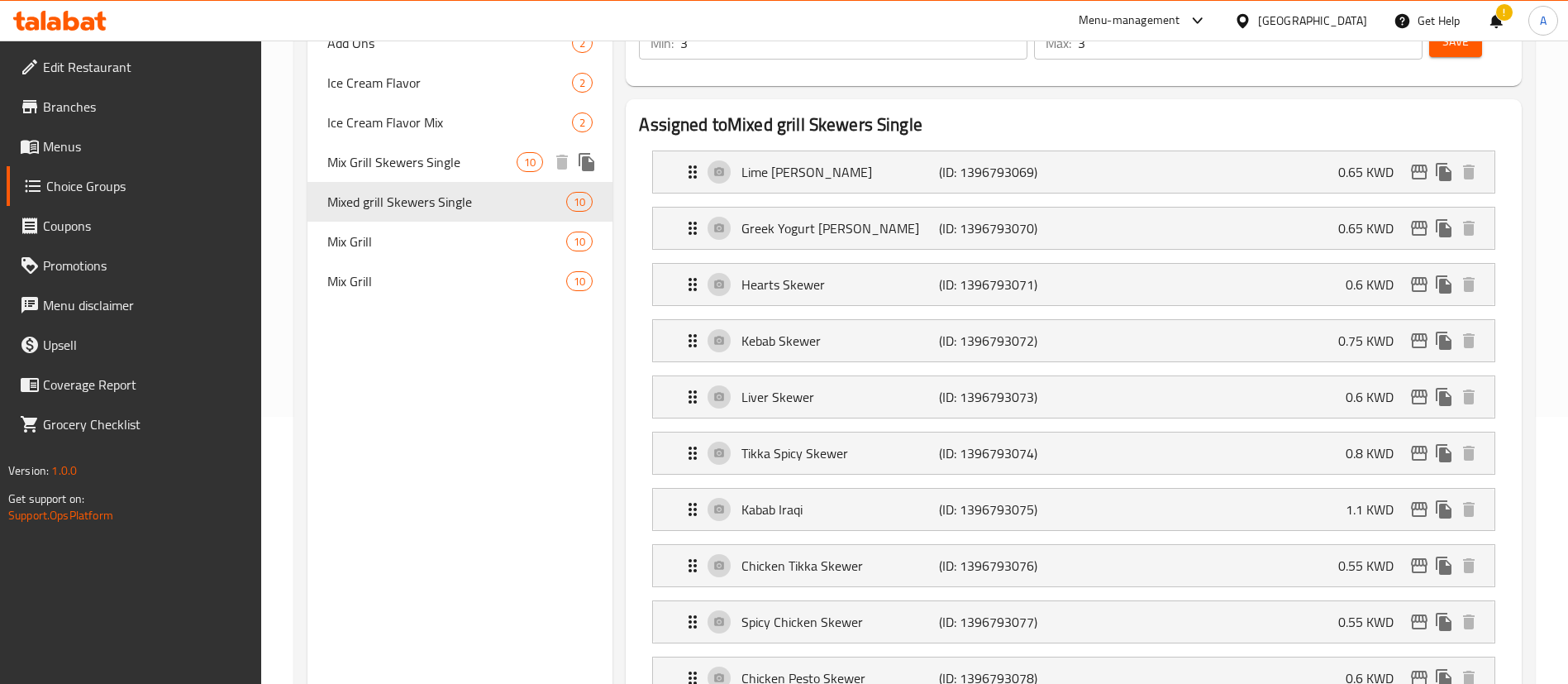
click at [484, 169] on span "Mix Grill Skewers Single" at bounding box center [422, 162] width 189 height 20
type input "Mix Grill Skewers Single"
type input "2"
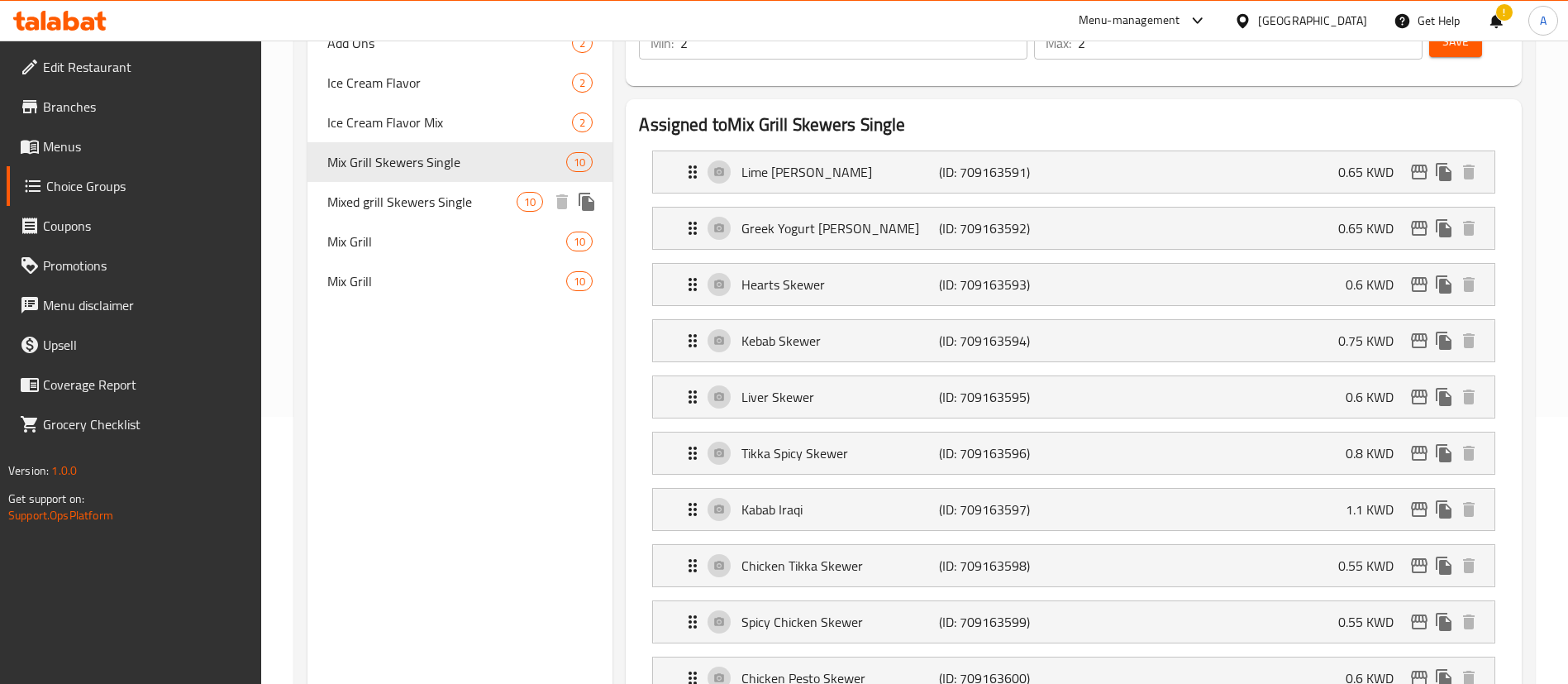
click at [484, 185] on div "Mixed grill Skewers Single 10" at bounding box center [460, 202] width 305 height 40
type input "Mixed grill Skewers Single"
type input "3"
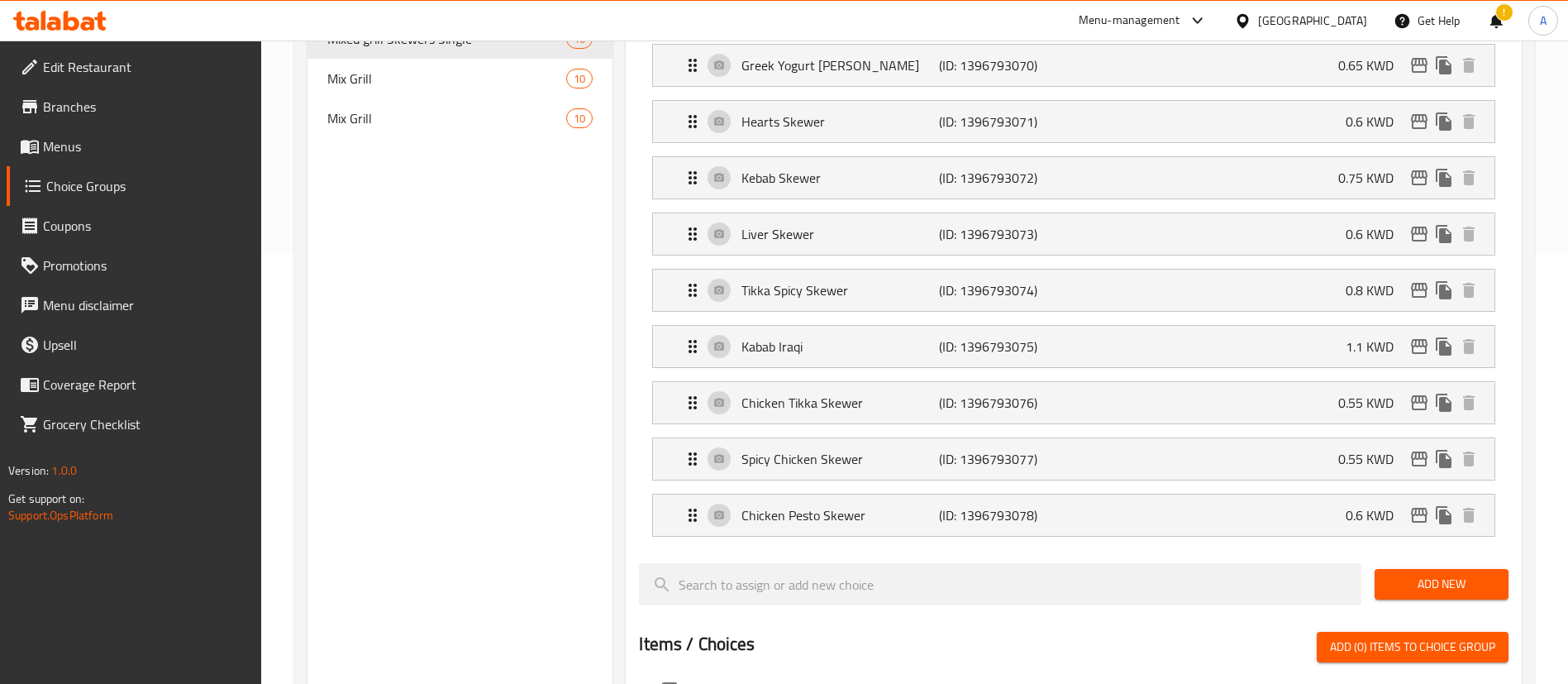
scroll to position [391, 0]
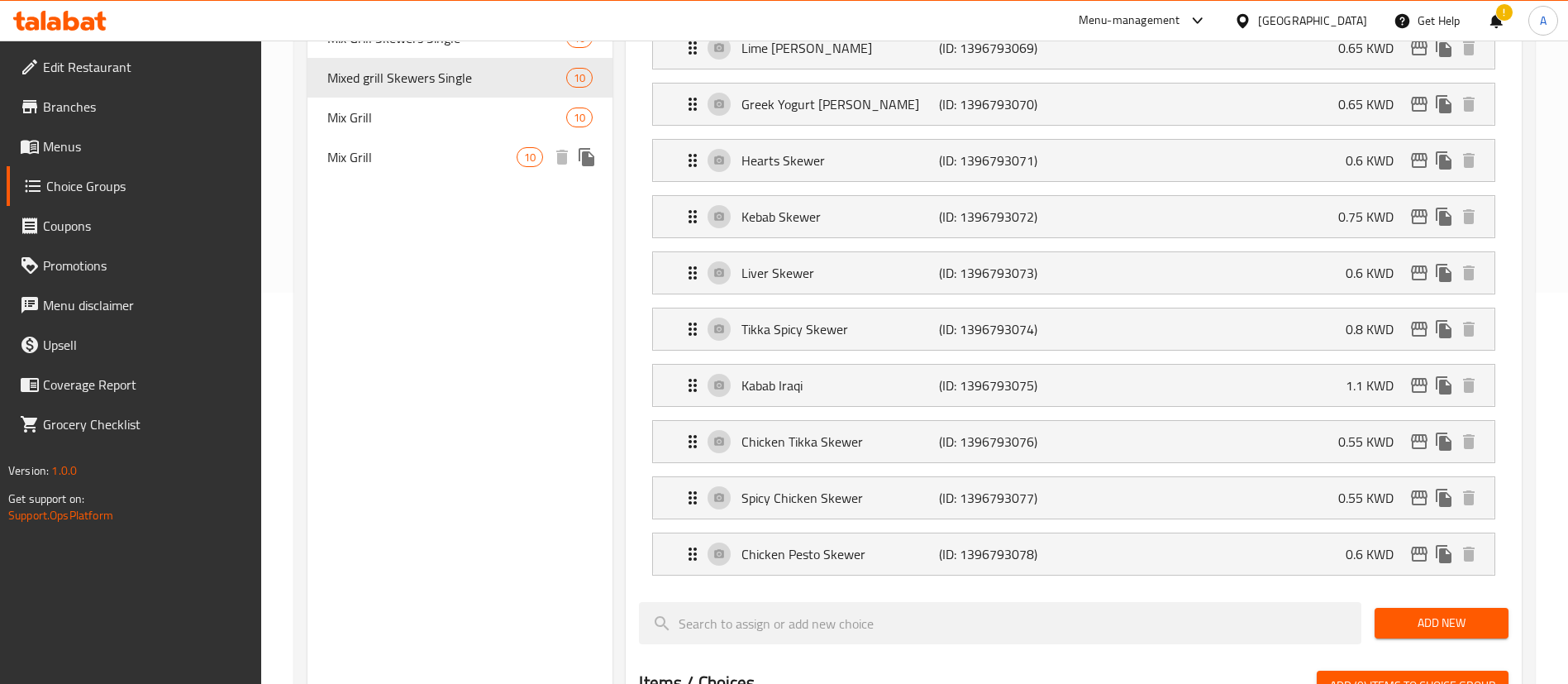
click at [447, 164] on span "Mix Grill" at bounding box center [422, 157] width 189 height 20
type input "Mix Grill"
type input "[PERSON_NAME]"
type input "2"
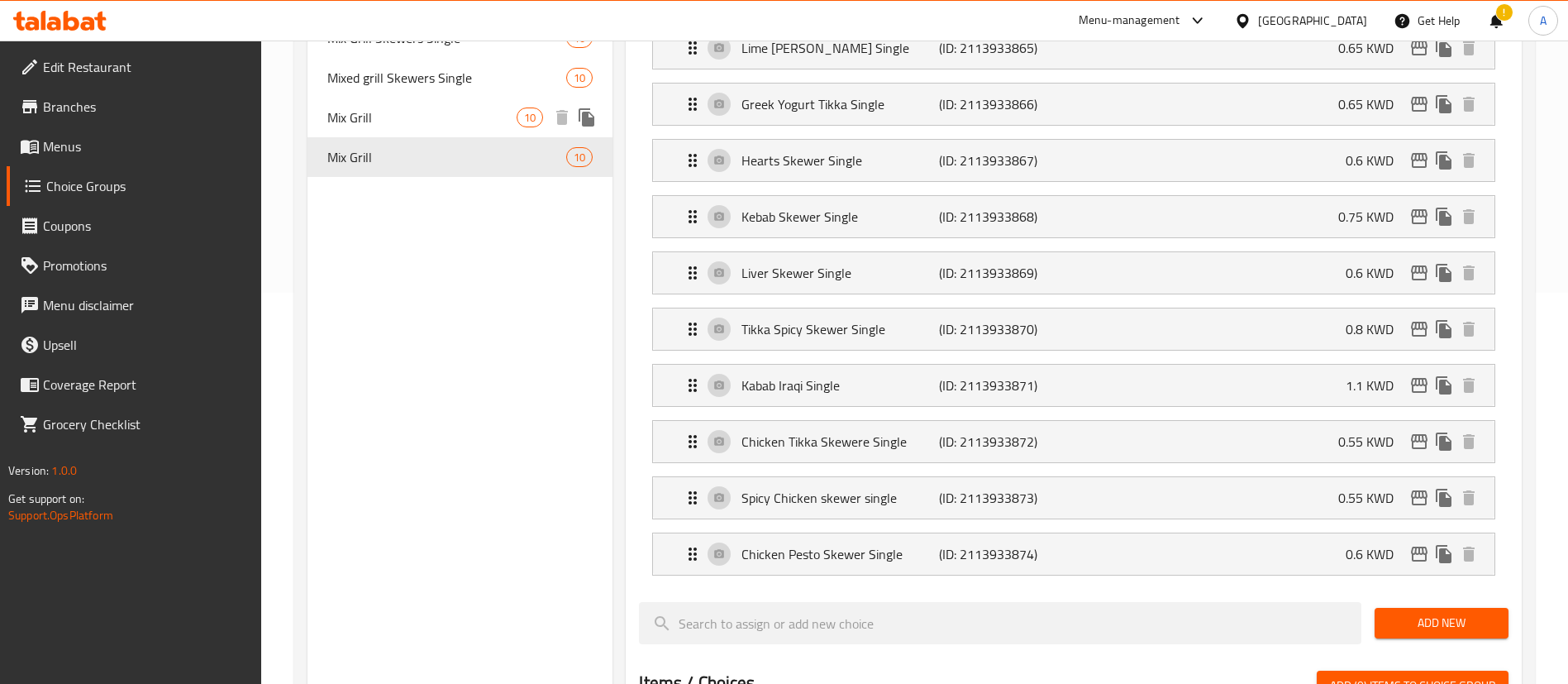
click at [450, 132] on div "Mix Grill 10" at bounding box center [460, 117] width 305 height 40
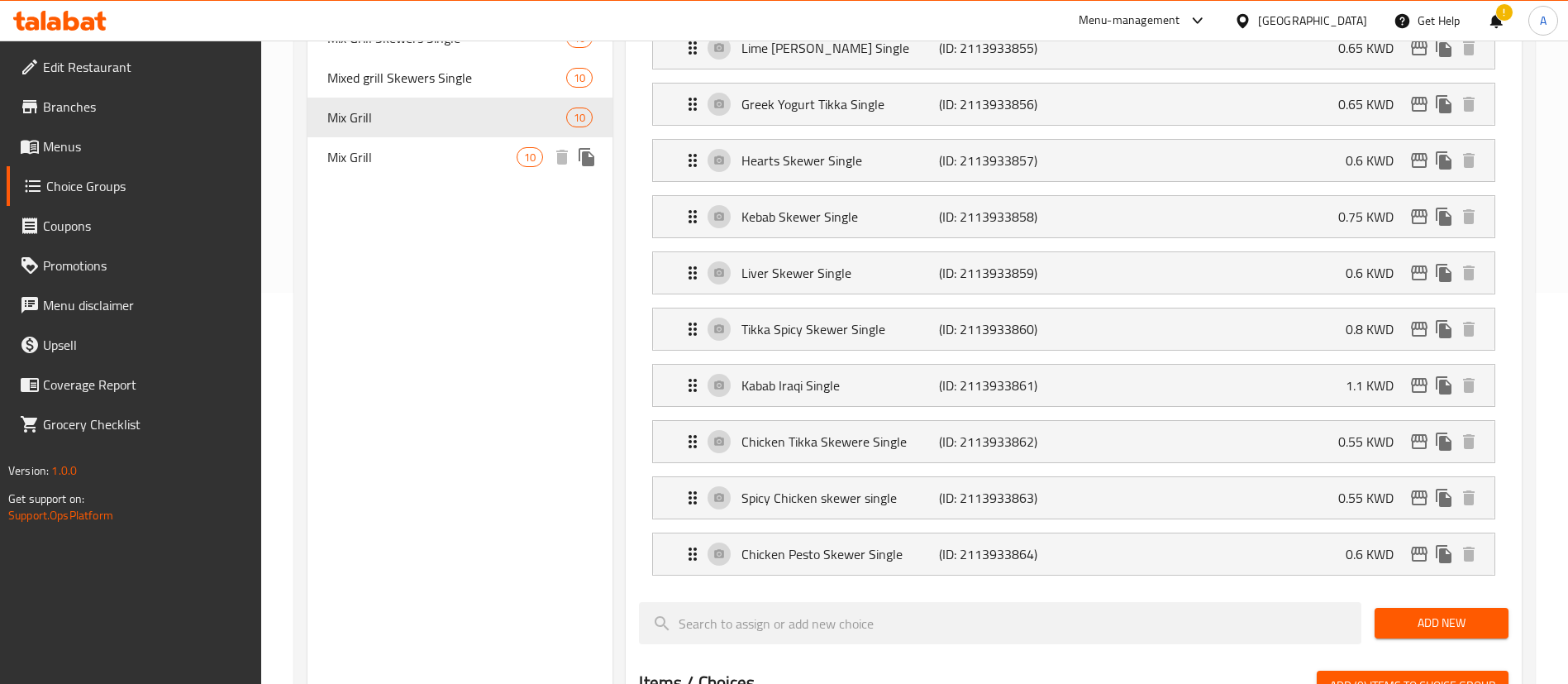
type input "[PERSON_NAME]"
type input "3"
click at [446, 162] on span "Mix Grill" at bounding box center [422, 157] width 189 height 20
type input "[PERSON_NAME]"
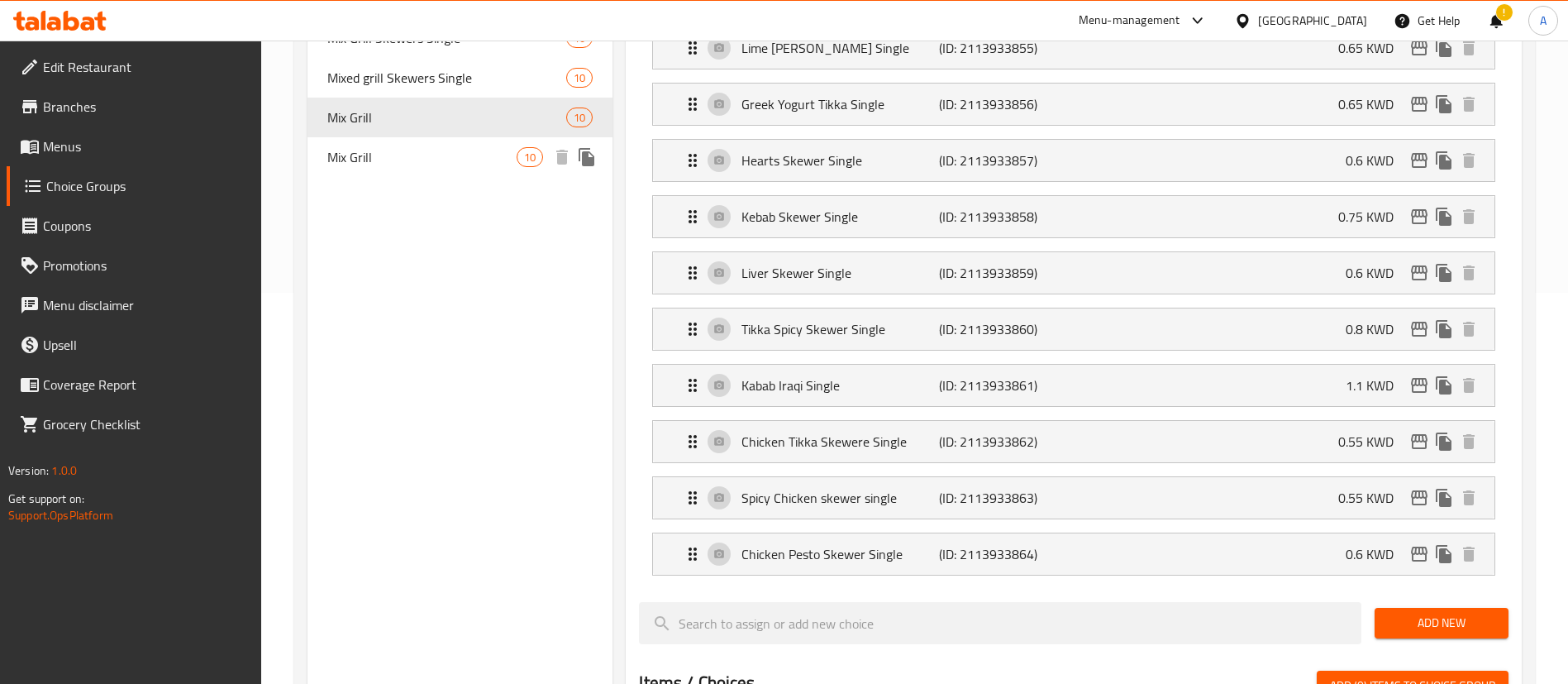
type input "2"
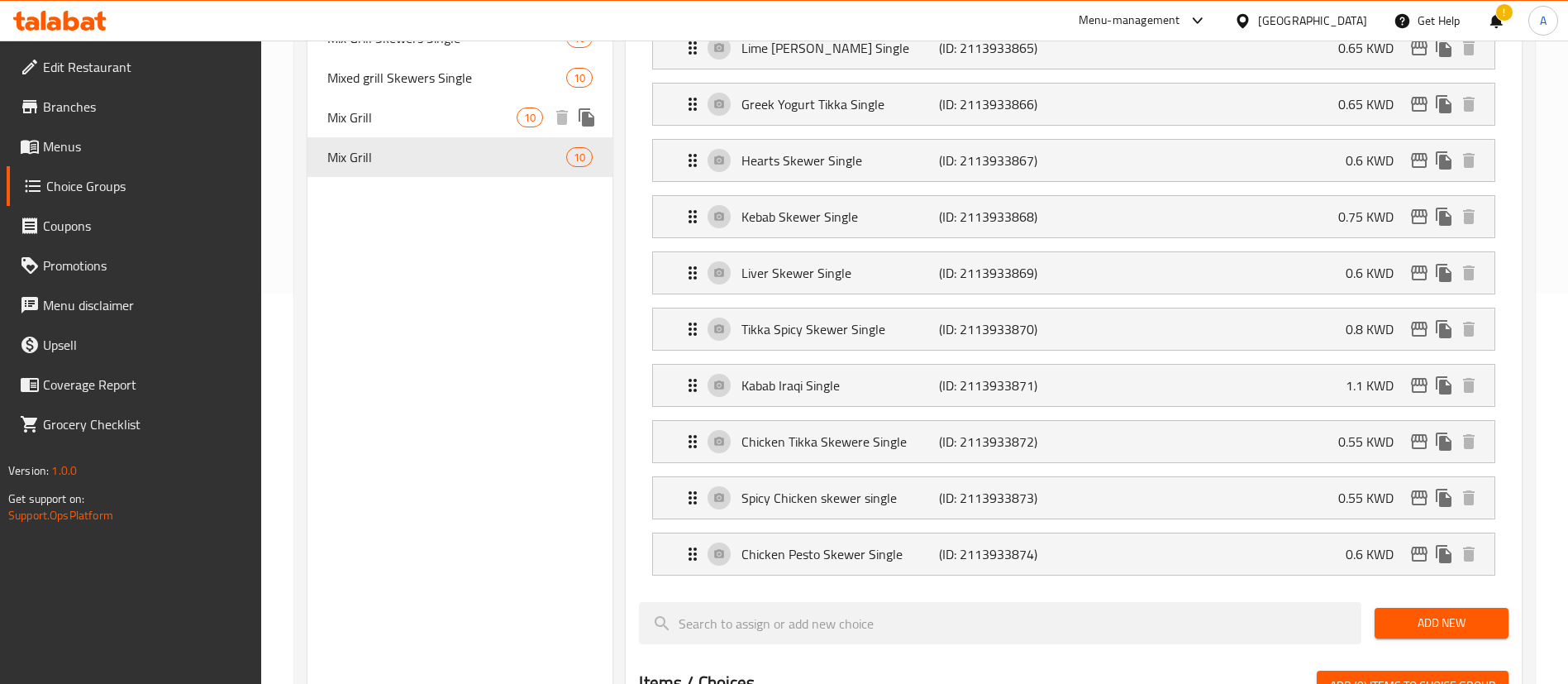
click at [448, 128] on div "Mix Grill 10" at bounding box center [460, 117] width 305 height 40
type input "[PERSON_NAME]"
type input "3"
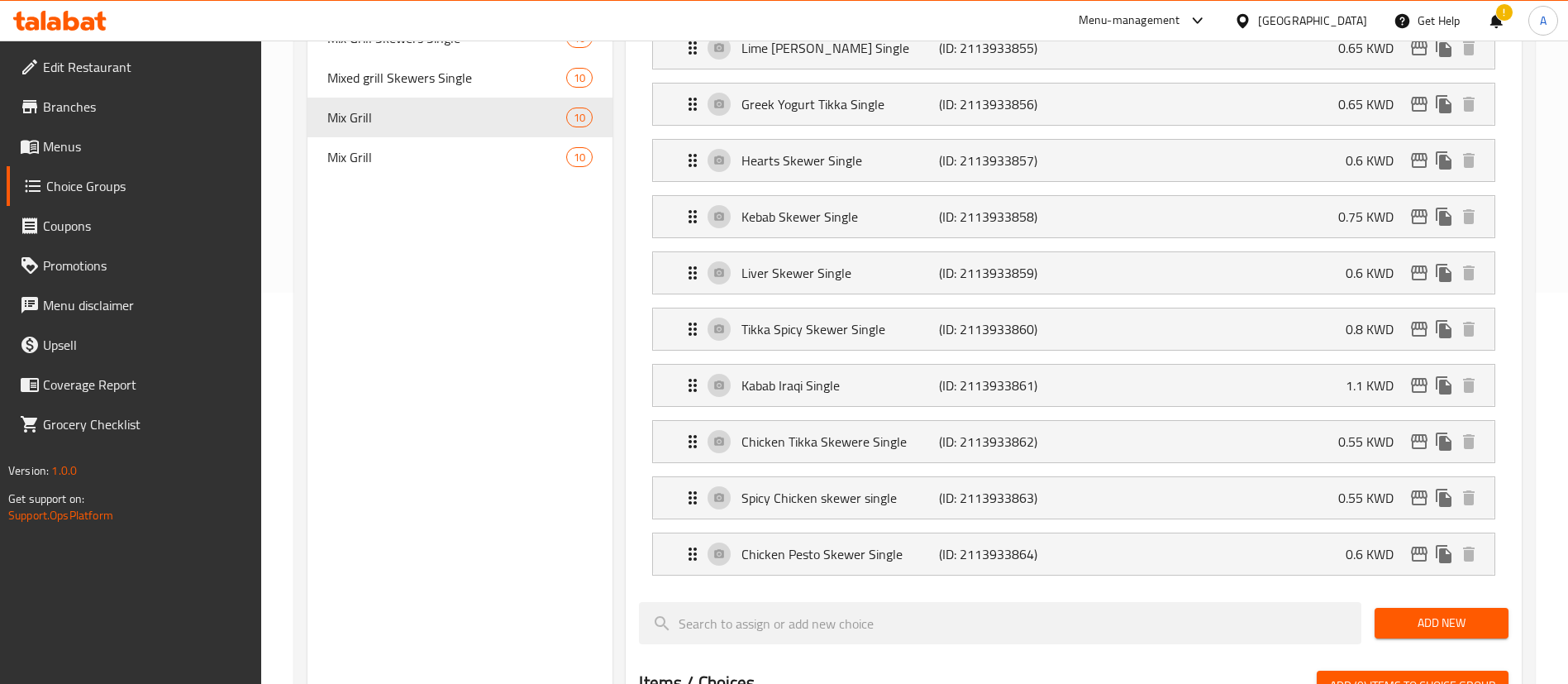
scroll to position [267, 0]
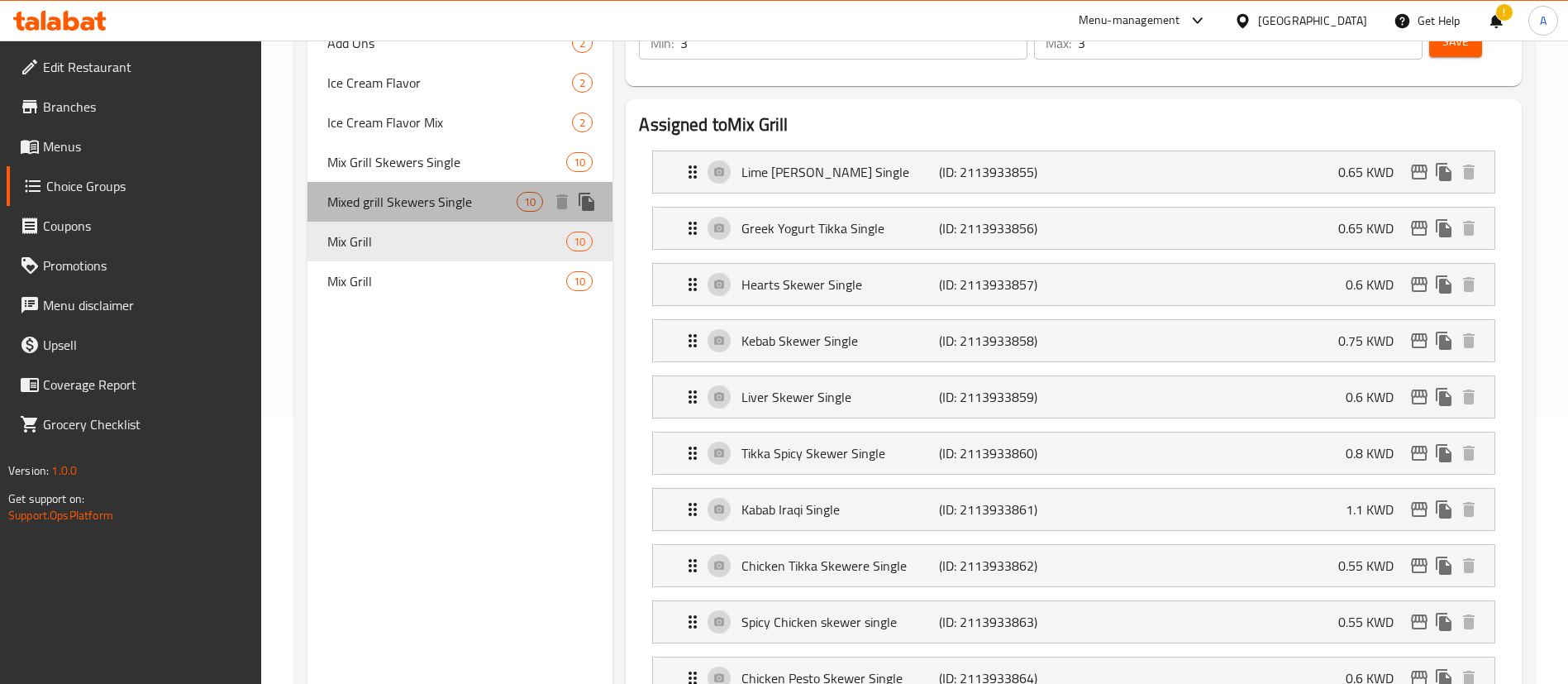
click at [492, 195] on span "Mixed grill Skewers Single" at bounding box center [422, 202] width 189 height 20
type input "Mixed grill Skewers Single"
type input "أسياخ مشاوي مشكلة فردية"
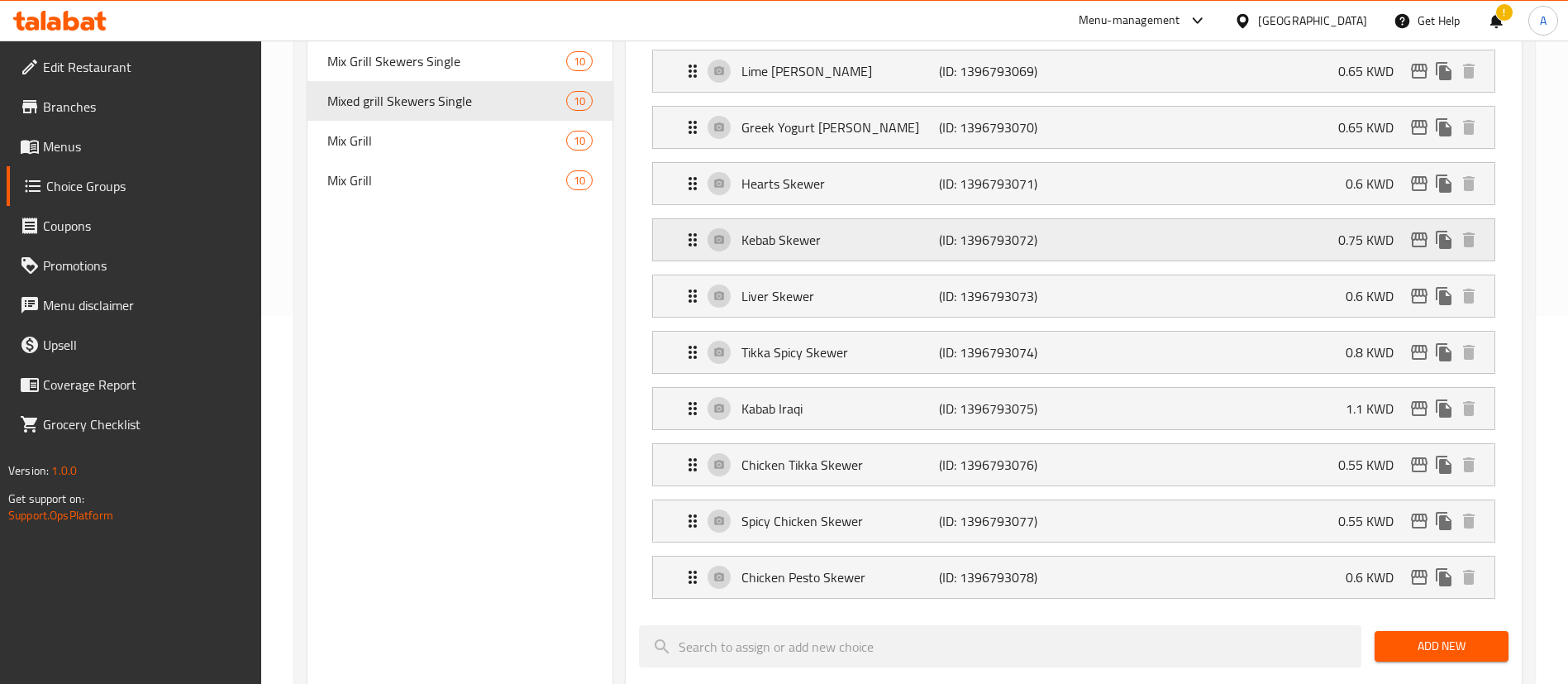
scroll to position [391, 0]
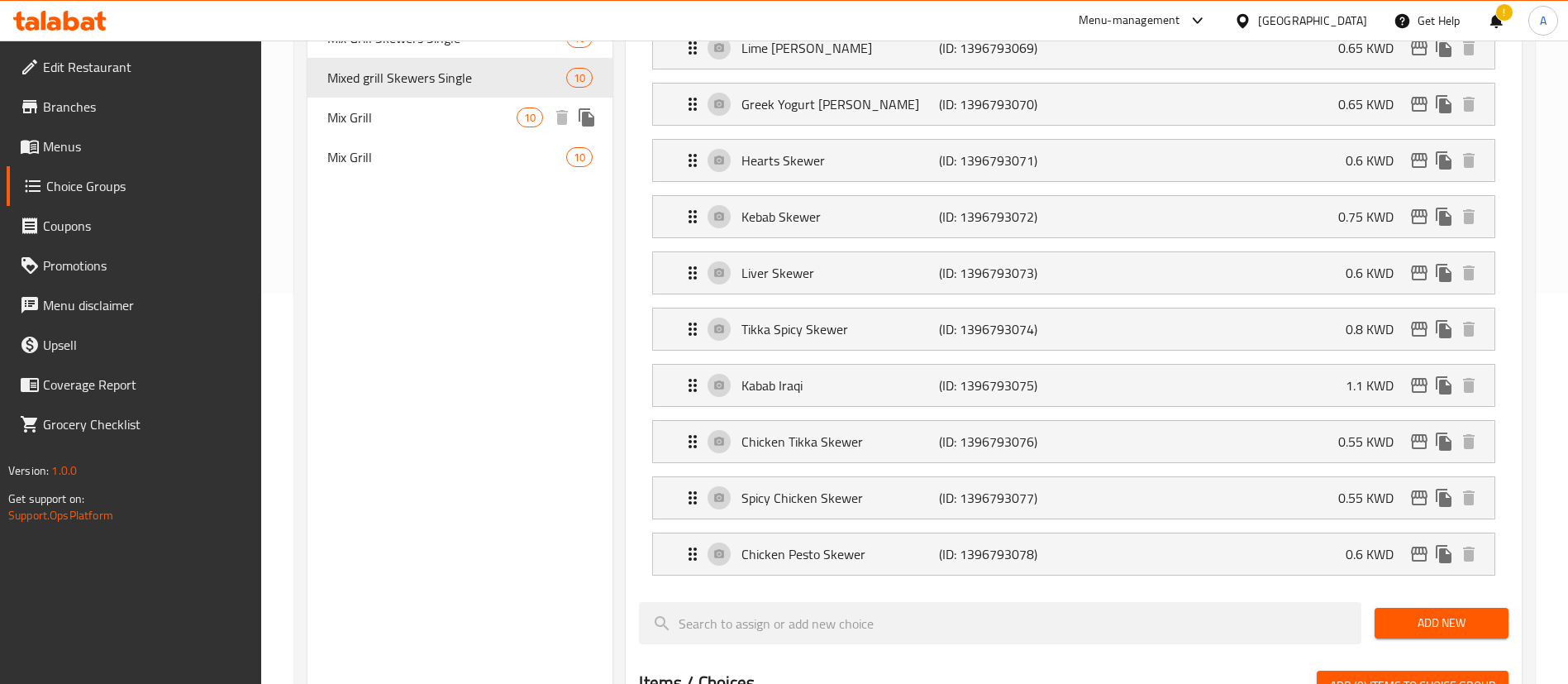
click at [420, 130] on div "Mix Grill 10" at bounding box center [460, 117] width 305 height 40
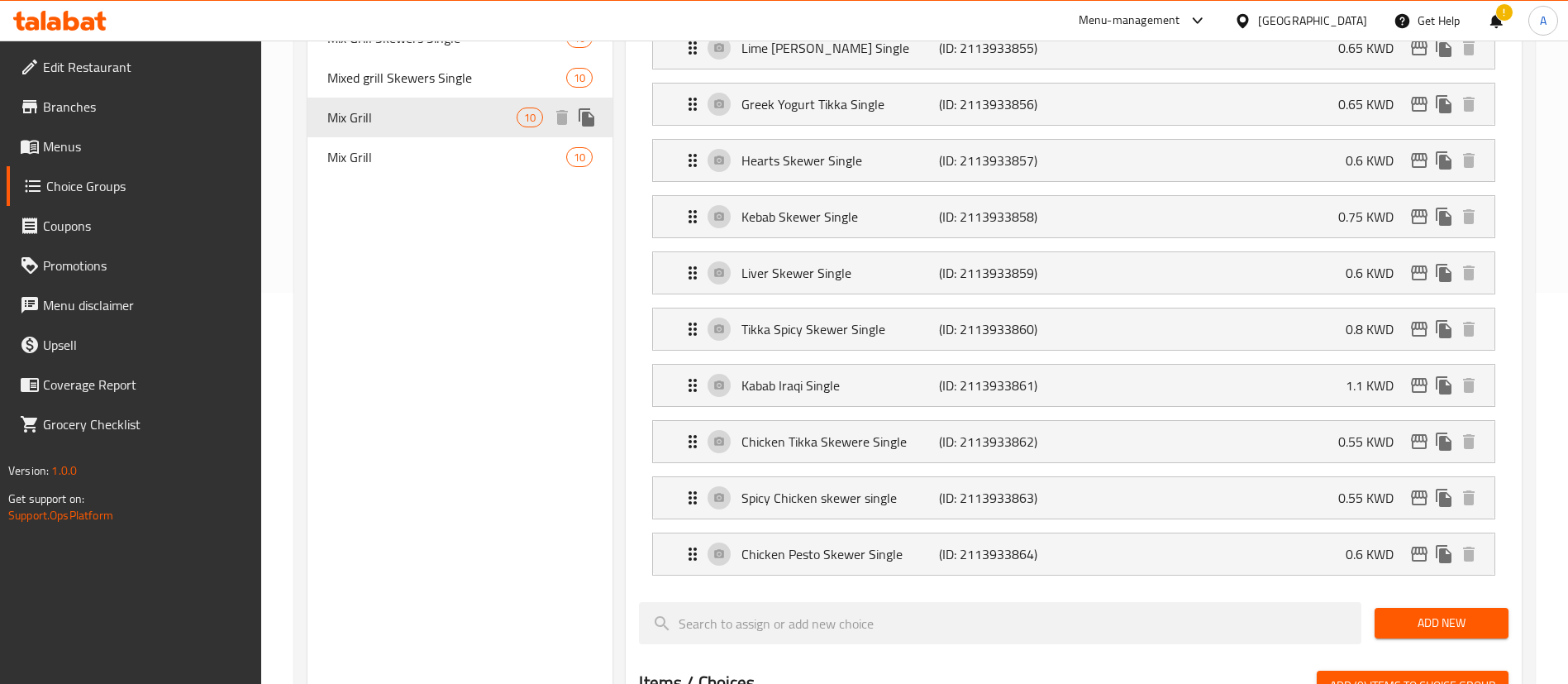
type input "Mix Grill"
type input "[PERSON_NAME]"
click at [433, 87] on span "Mixed grill Skewers Single" at bounding box center [422, 78] width 189 height 20
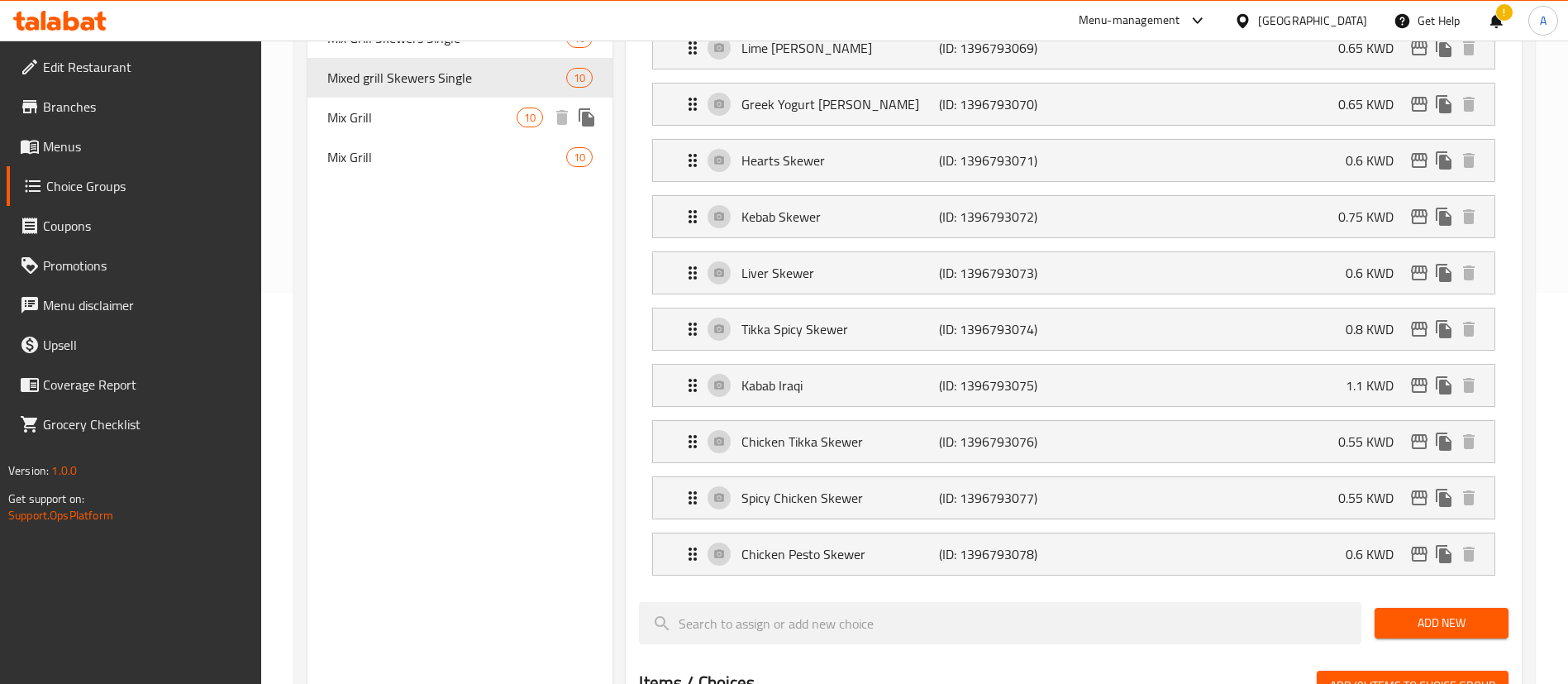
type input "Mixed grill Skewers Single"
type input "أسياخ مشاوي مشكلة فردية"
click at [430, 113] on span "Mix Grill" at bounding box center [422, 117] width 189 height 20
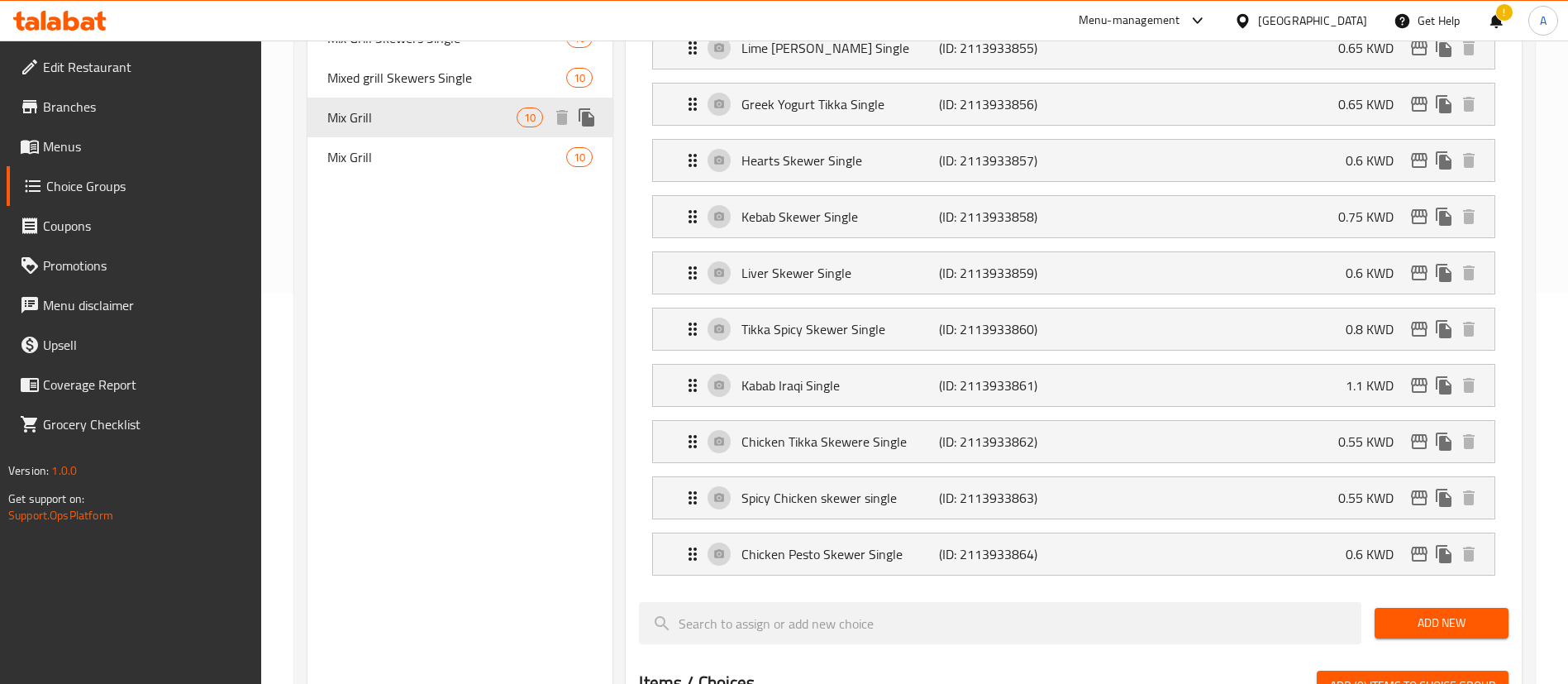
type input "Mix Grill"
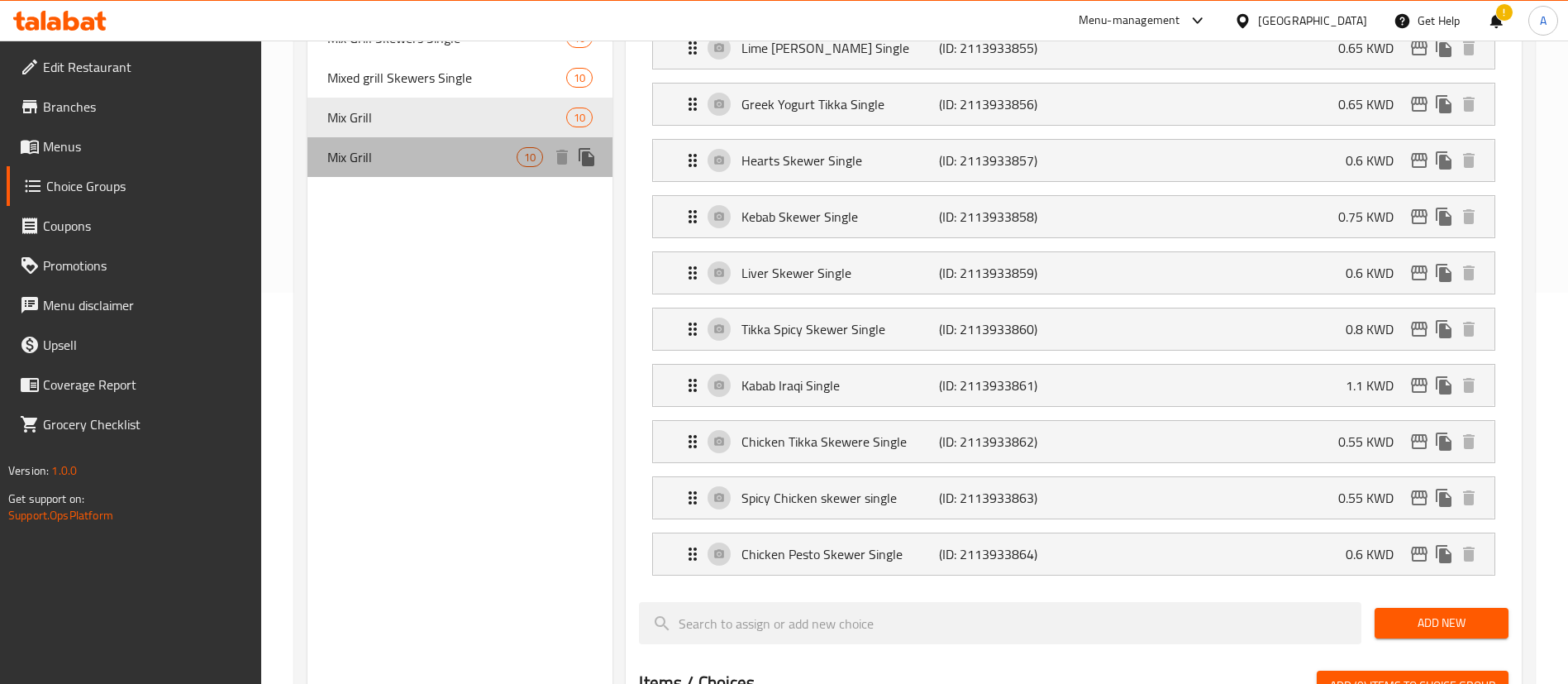
click at [433, 140] on div "Mix Grill 10" at bounding box center [460, 157] width 305 height 40
type input "[PERSON_NAME]"
type input "2"
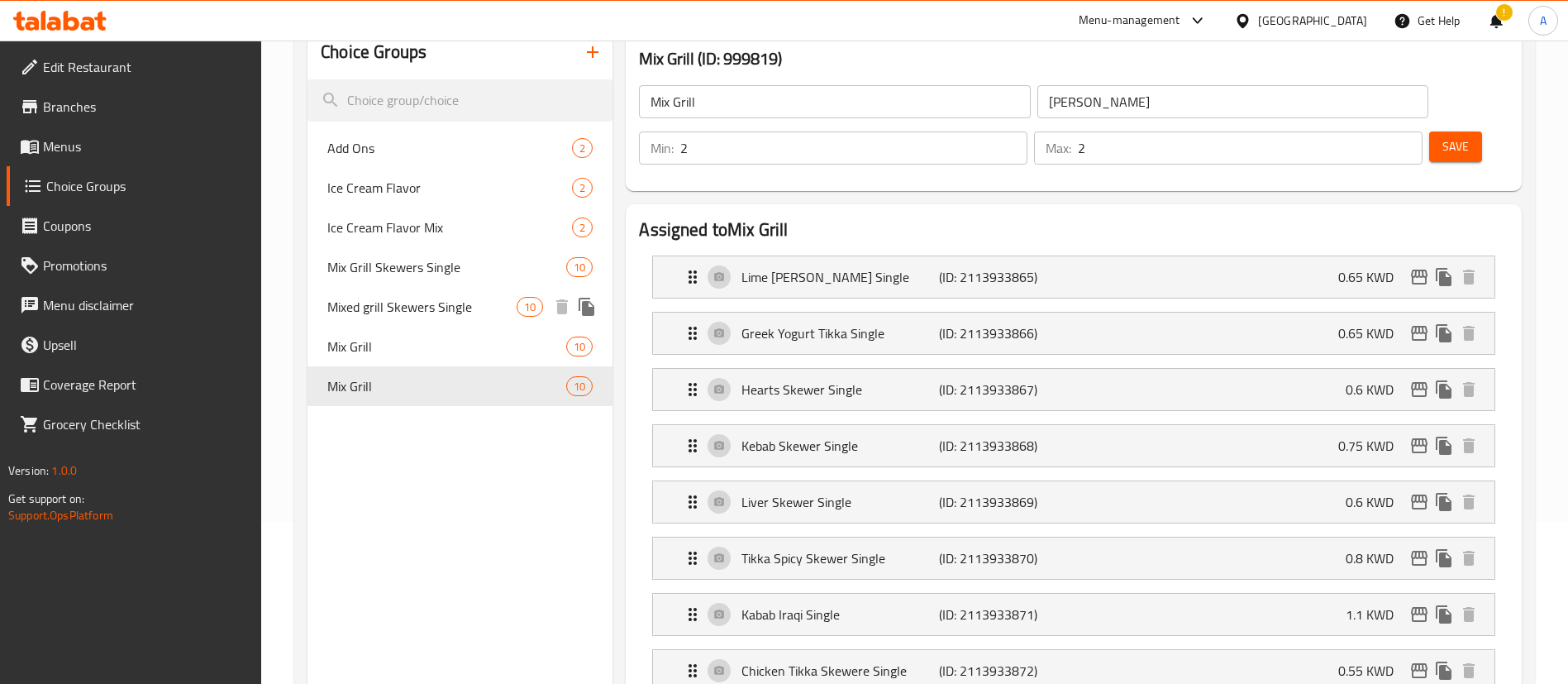
scroll to position [143, 0]
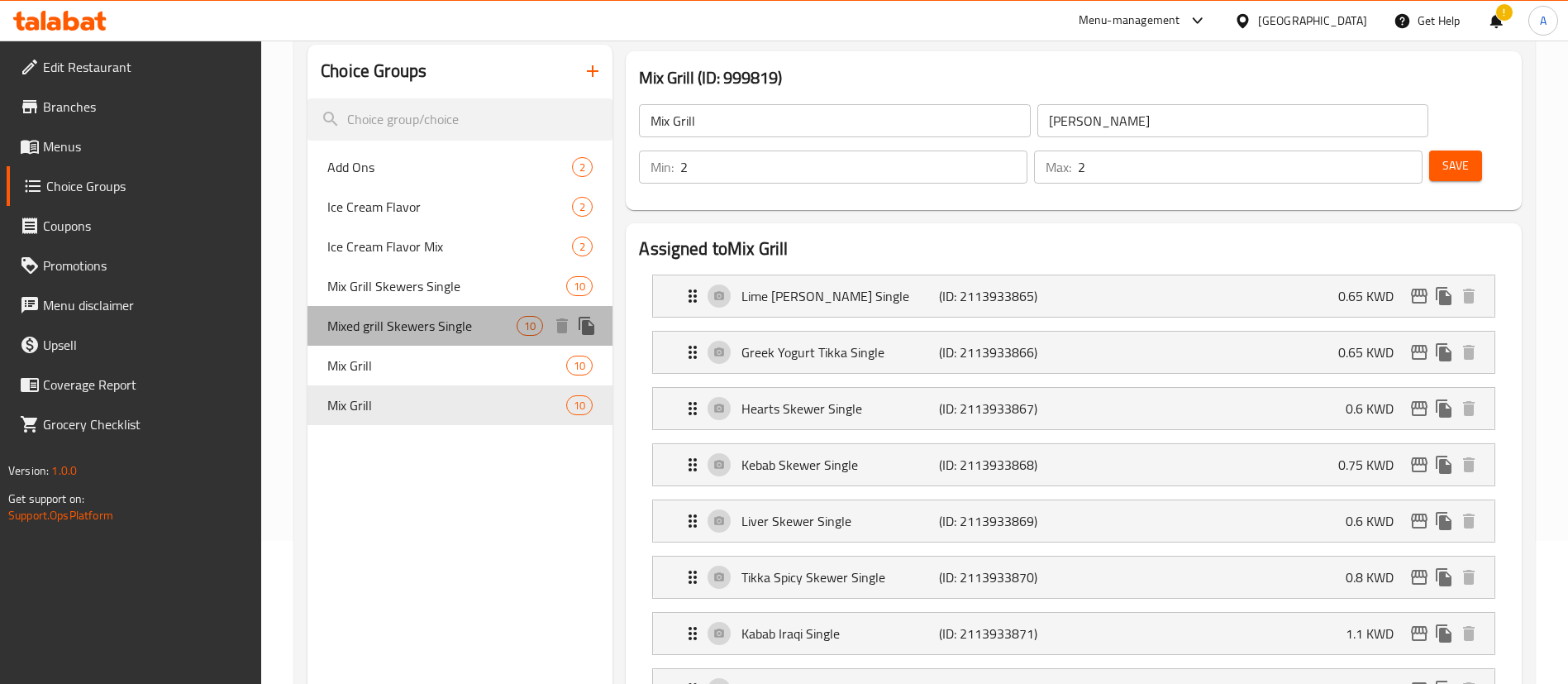
click at [401, 317] on span "Mixed grill Skewers Single" at bounding box center [422, 326] width 189 height 20
type input "Mixed grill Skewers Single"
type input "أسياخ مشاوي مشكلة فردية"
type input "3"
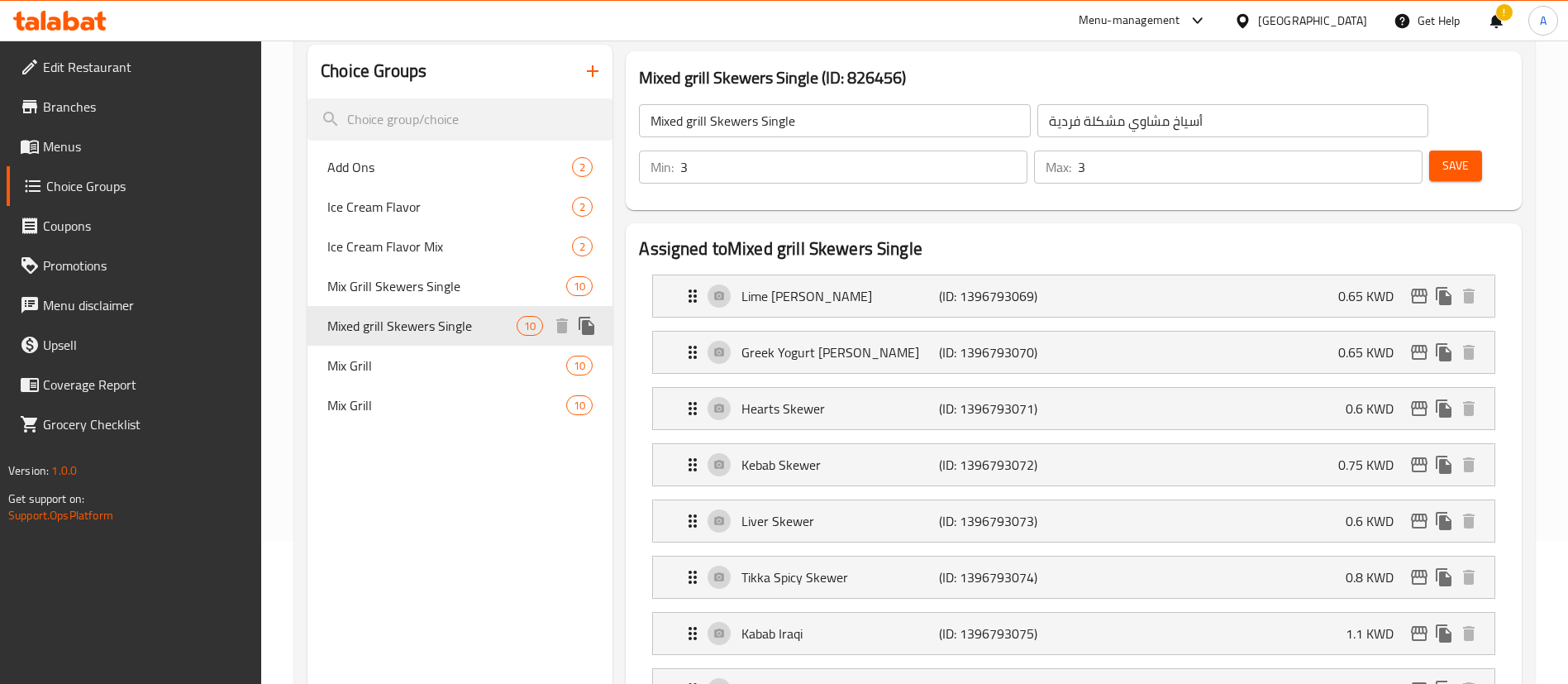
scroll to position [267, 0]
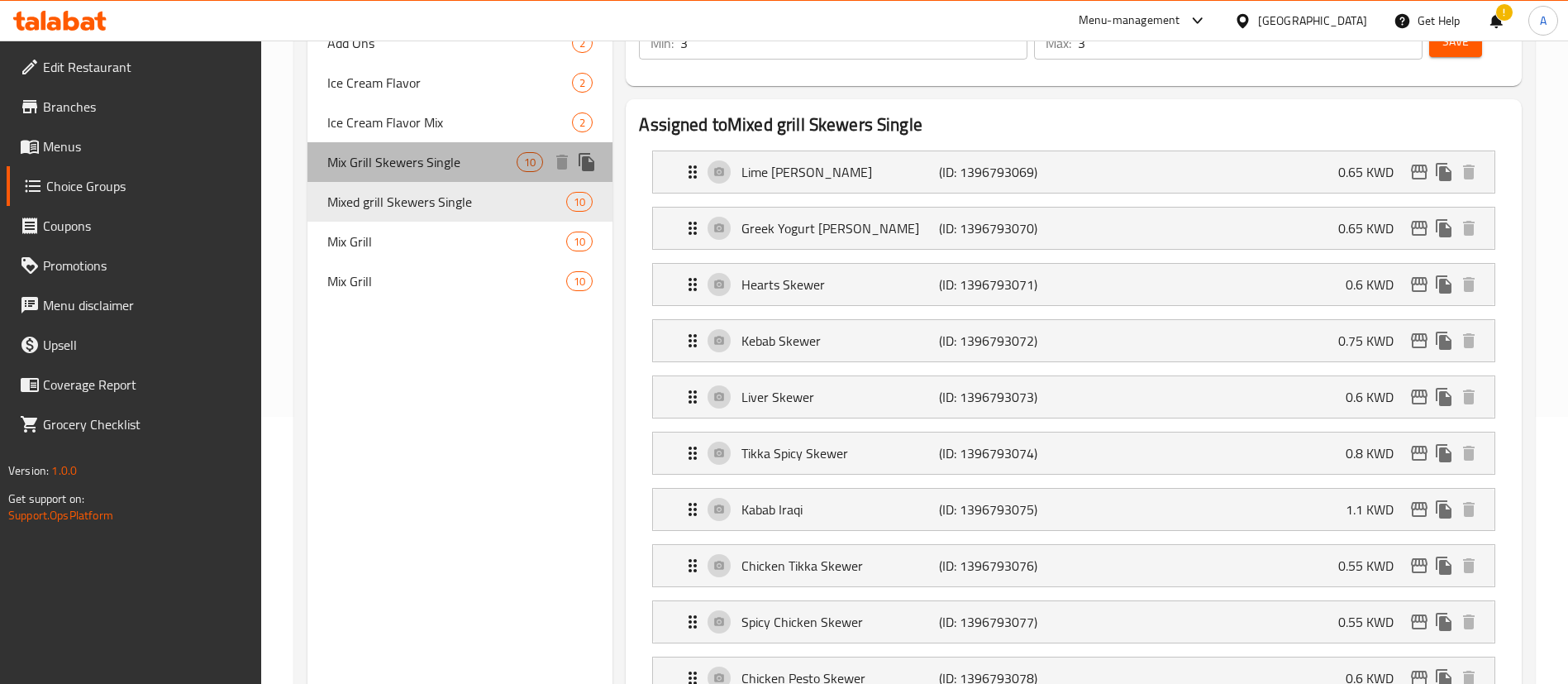
click at [418, 170] on span "Mix Grill Skewers Single" at bounding box center [422, 162] width 189 height 20
type input "Mix Grill Skewers Single"
type input "2"
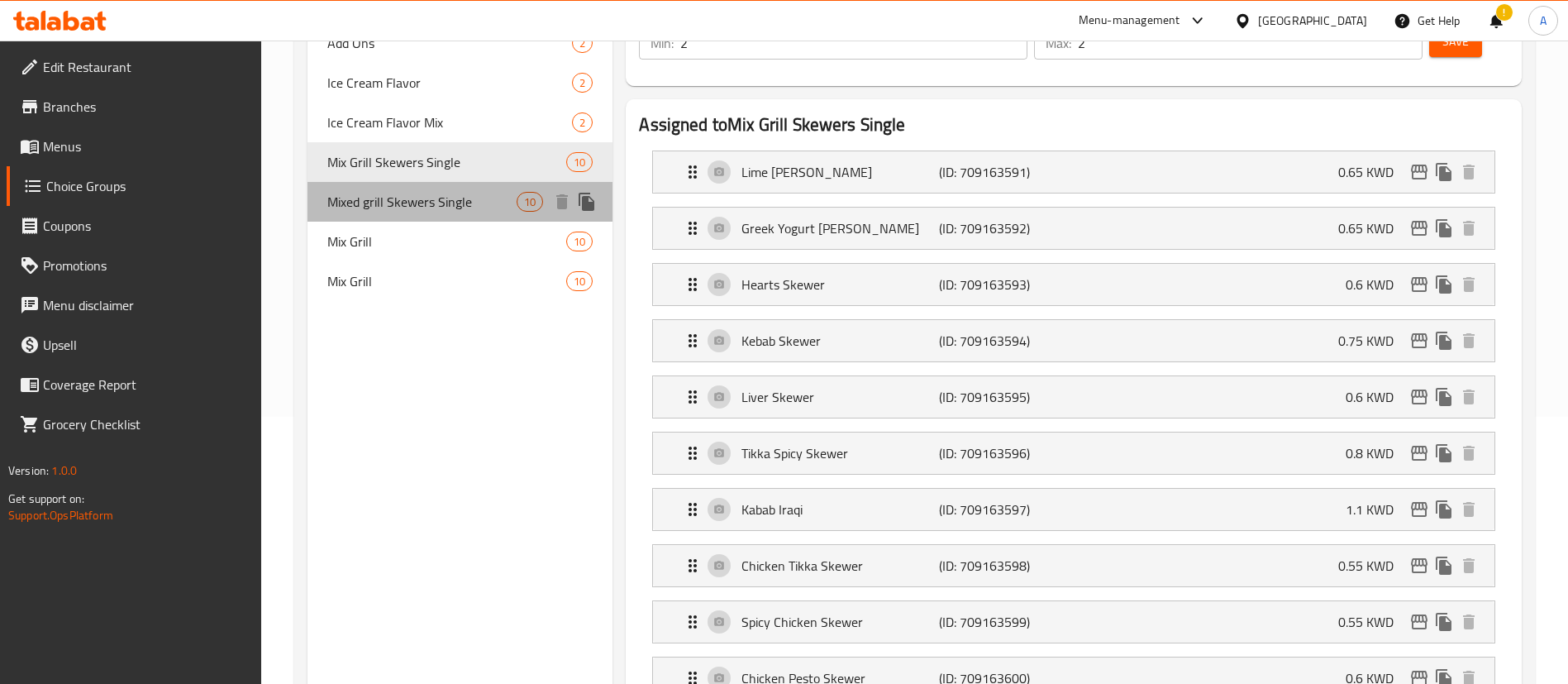
click at [418, 197] on span "Mixed grill Skewers Single" at bounding box center [422, 202] width 189 height 20
type input "Mixed grill Skewers Single"
type input "3"
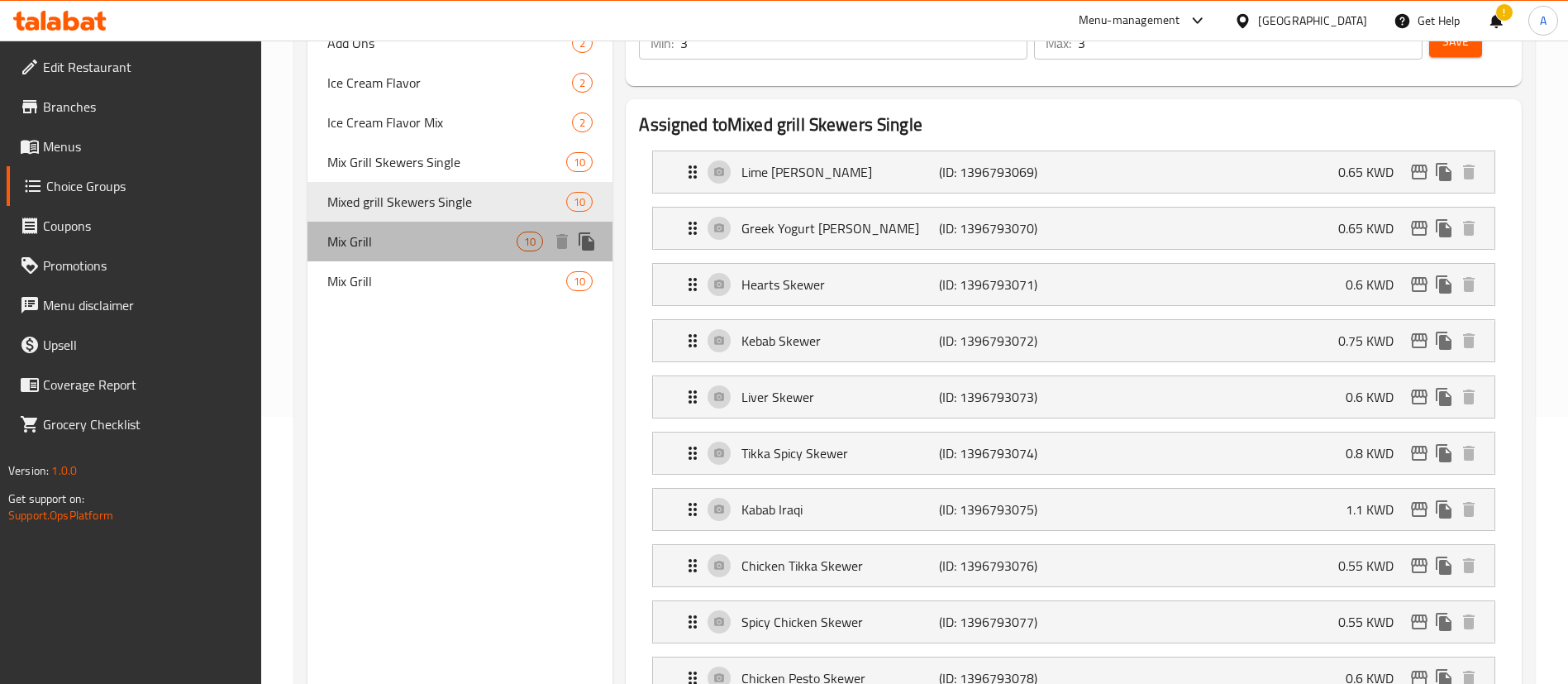
click at [418, 241] on span "Mix Grill" at bounding box center [422, 242] width 189 height 20
type input "Mix Grill"
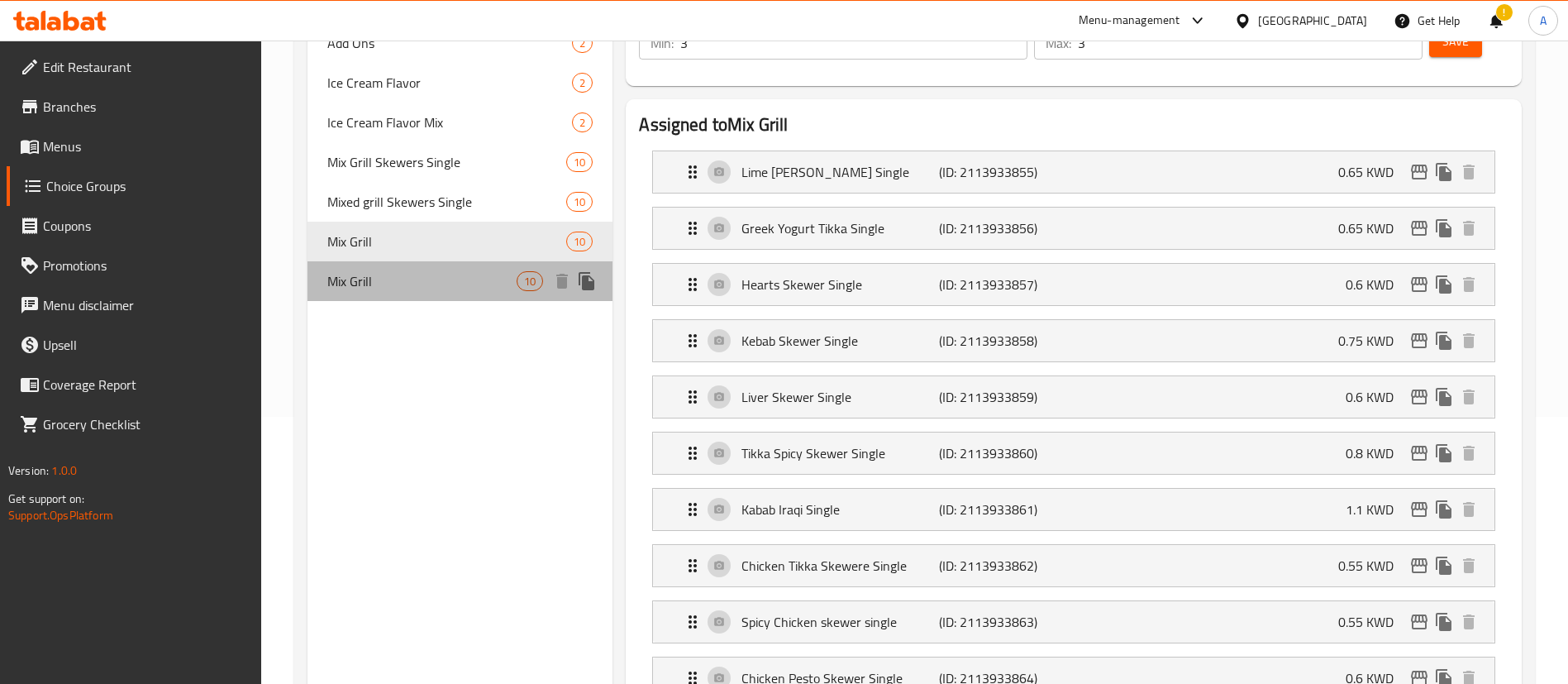
click at [411, 283] on span "Mix Grill" at bounding box center [422, 281] width 189 height 20
type input "[PERSON_NAME]"
type input "2"
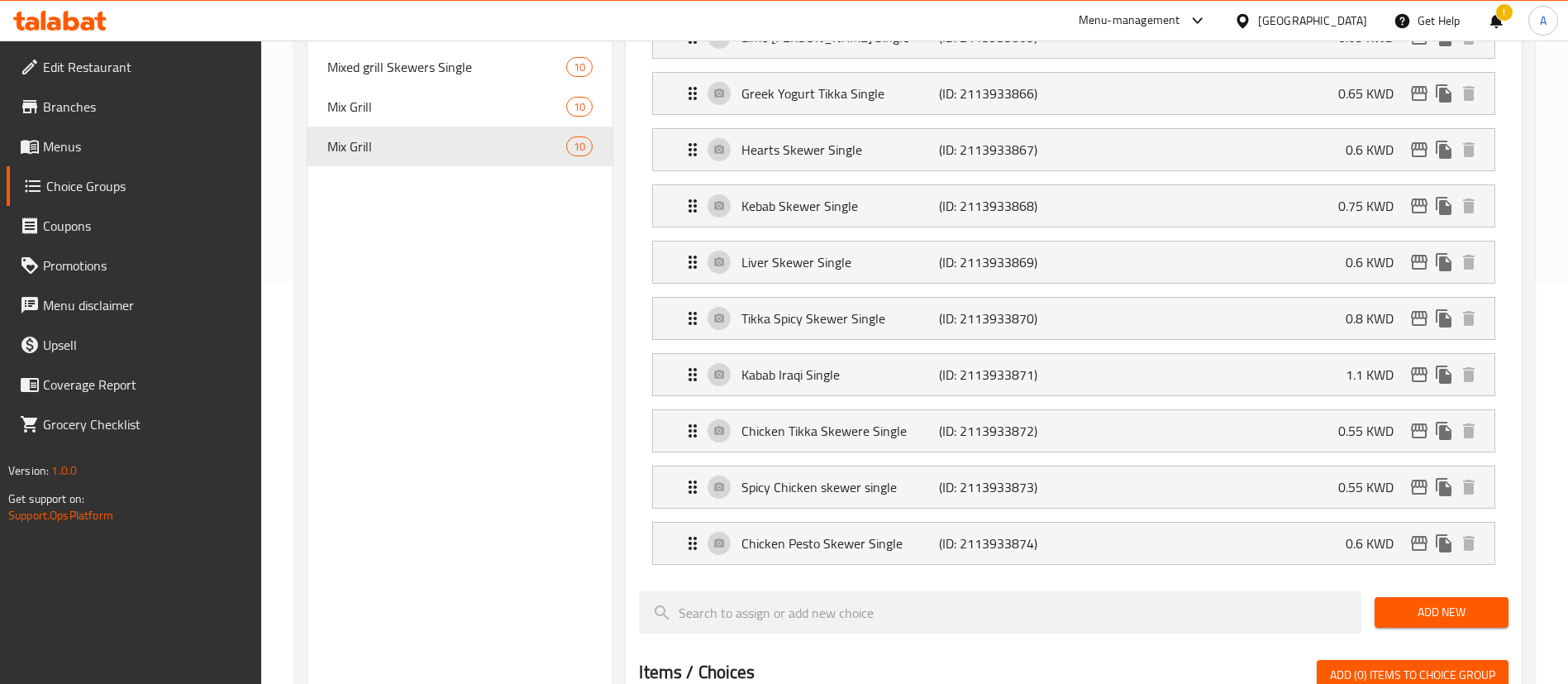
scroll to position [391, 0]
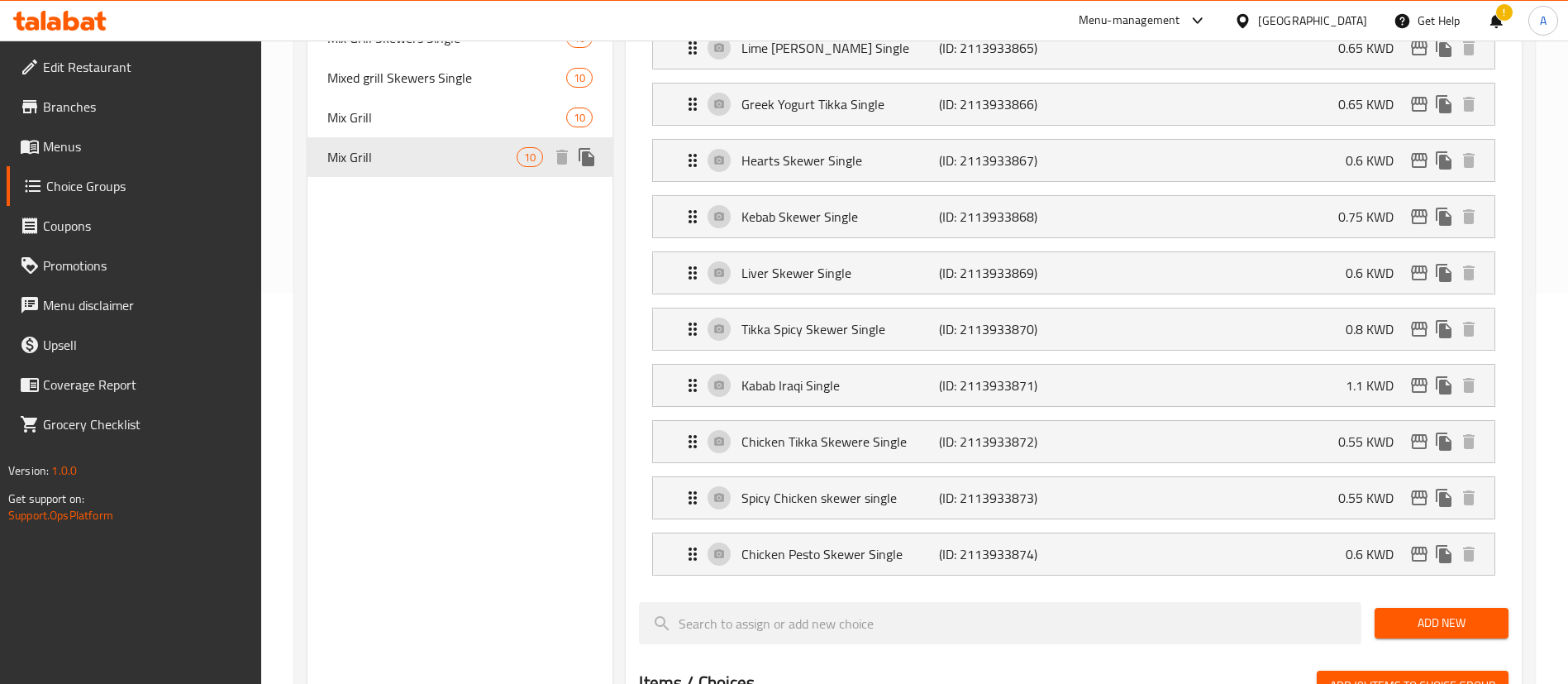
click at [400, 143] on div "Mix Grill 10" at bounding box center [460, 157] width 305 height 40
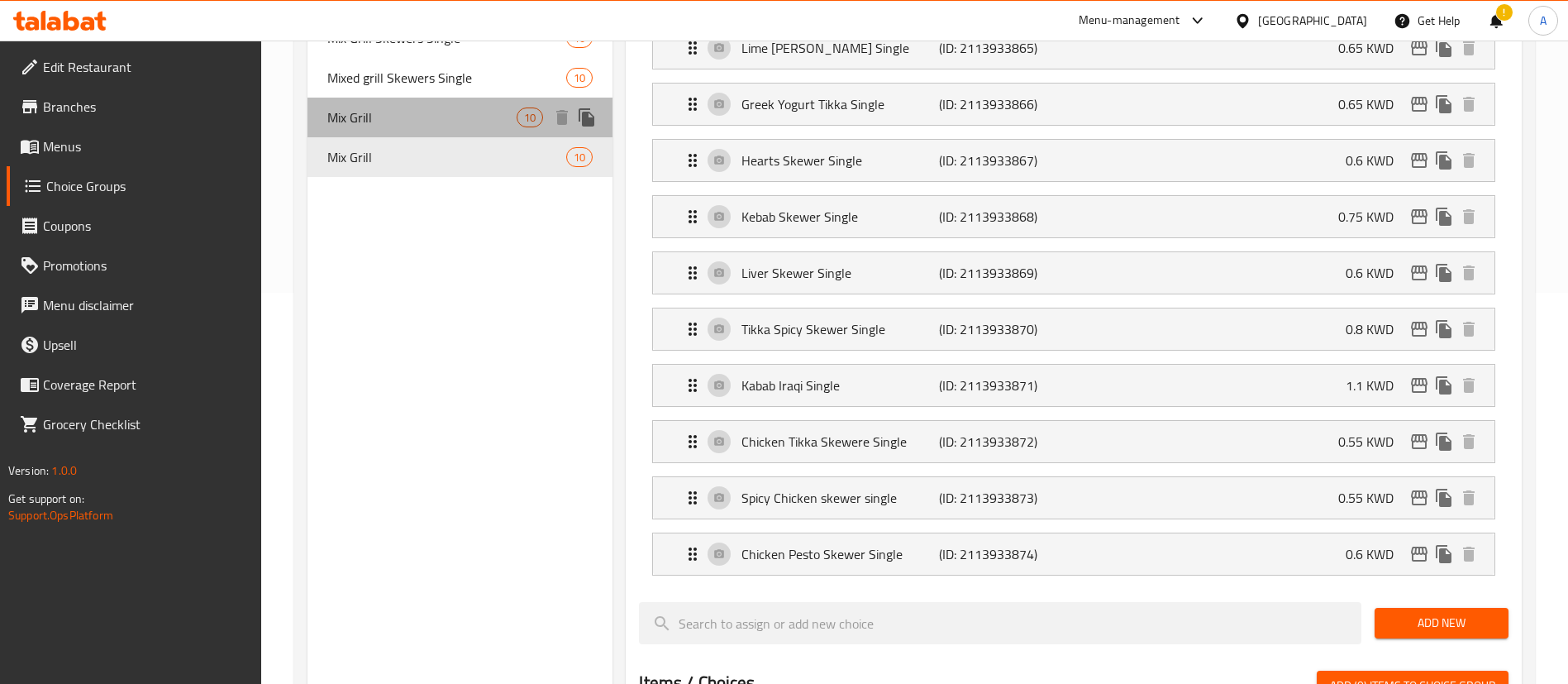
click at [406, 105] on div "Mix Grill 10" at bounding box center [460, 117] width 305 height 40
type input "[PERSON_NAME]"
type input "3"
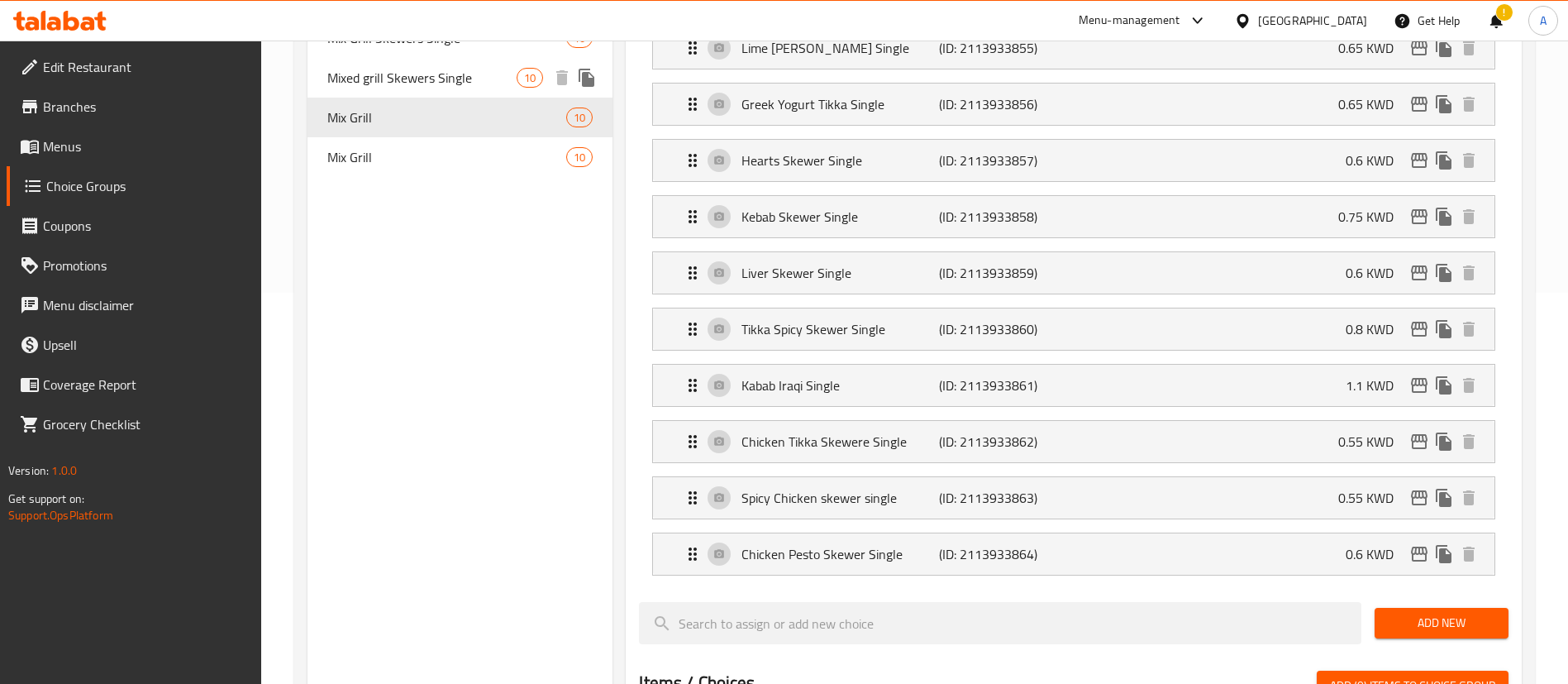
click at [412, 84] on span "Mixed grill Skewers Single" at bounding box center [422, 78] width 189 height 20
type input "Mixed grill Skewers Single"
type input "أسياخ مشاوي مشكلة فردية"
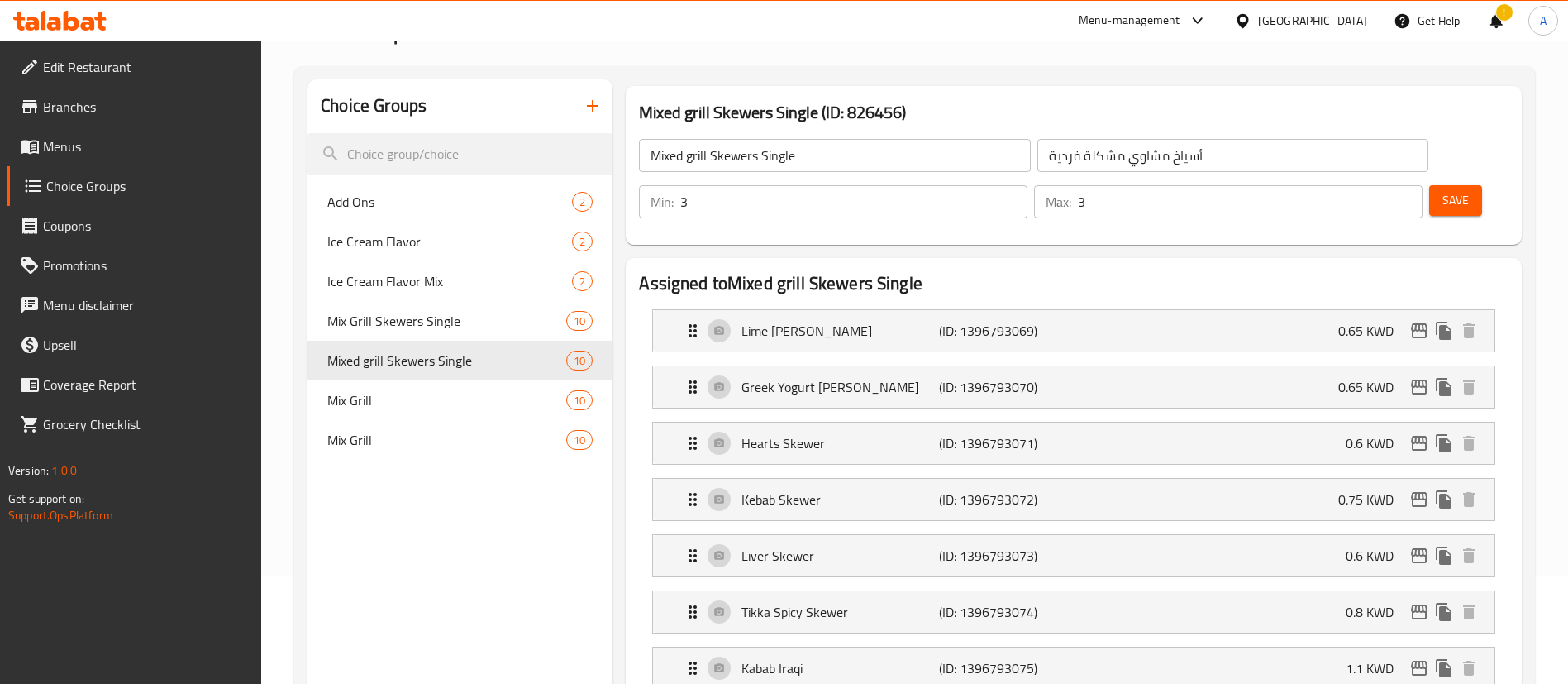
scroll to position [19, 0]
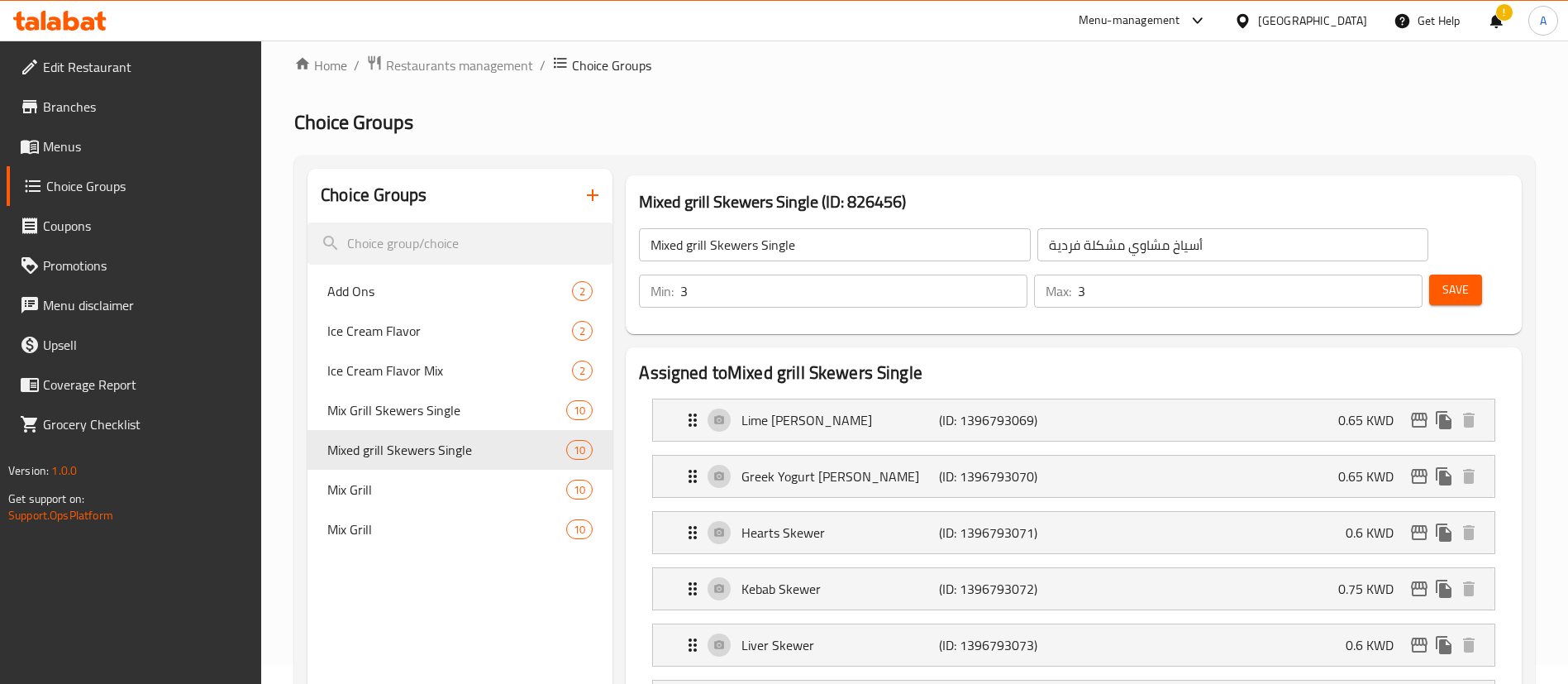
click at [1443, 279] on span "Save" at bounding box center [1456, 289] width 27 height 21
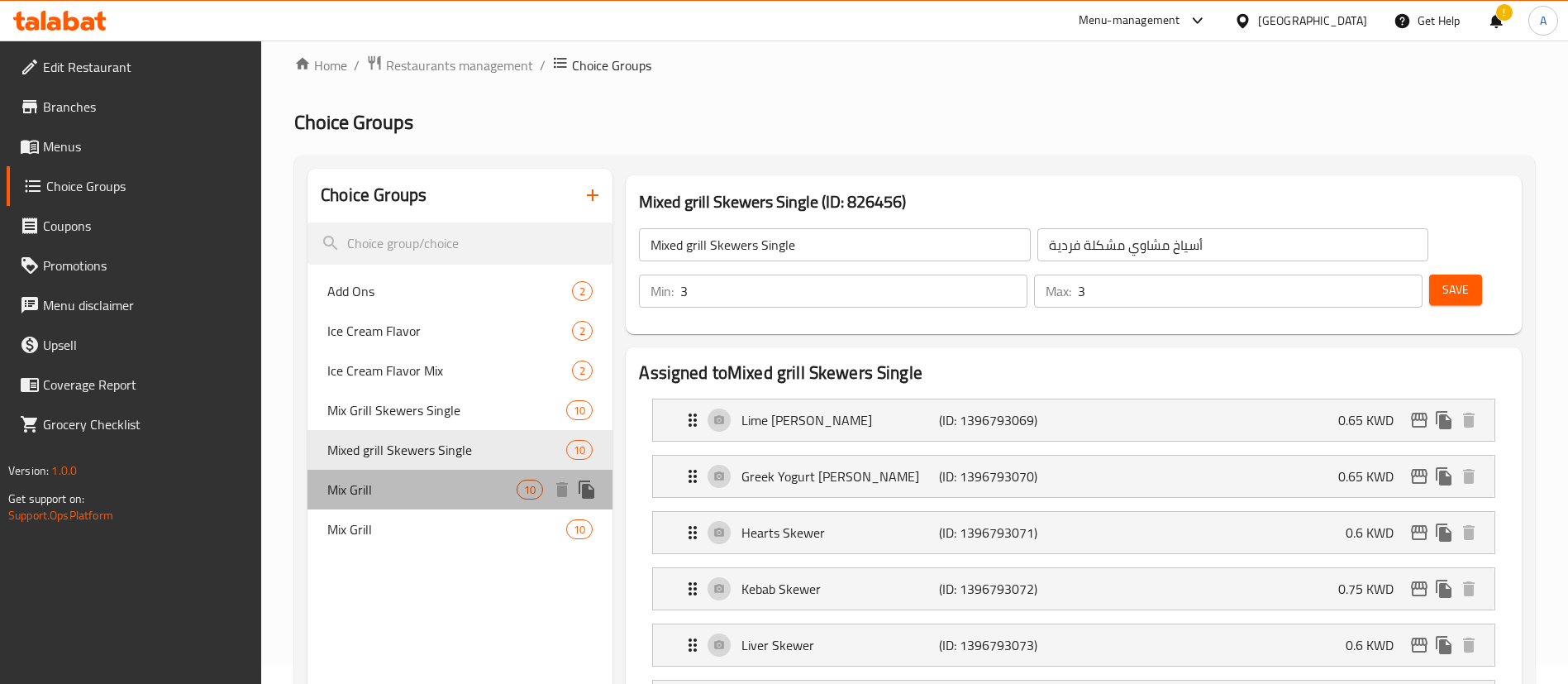
drag, startPoint x: 445, startPoint y: 488, endPoint x: 444, endPoint y: 514, distance: 26.0
click at [445, 488] on span "Mix Grill" at bounding box center [422, 490] width 189 height 20
type input "Mix Grill"
type input "[PERSON_NAME]"
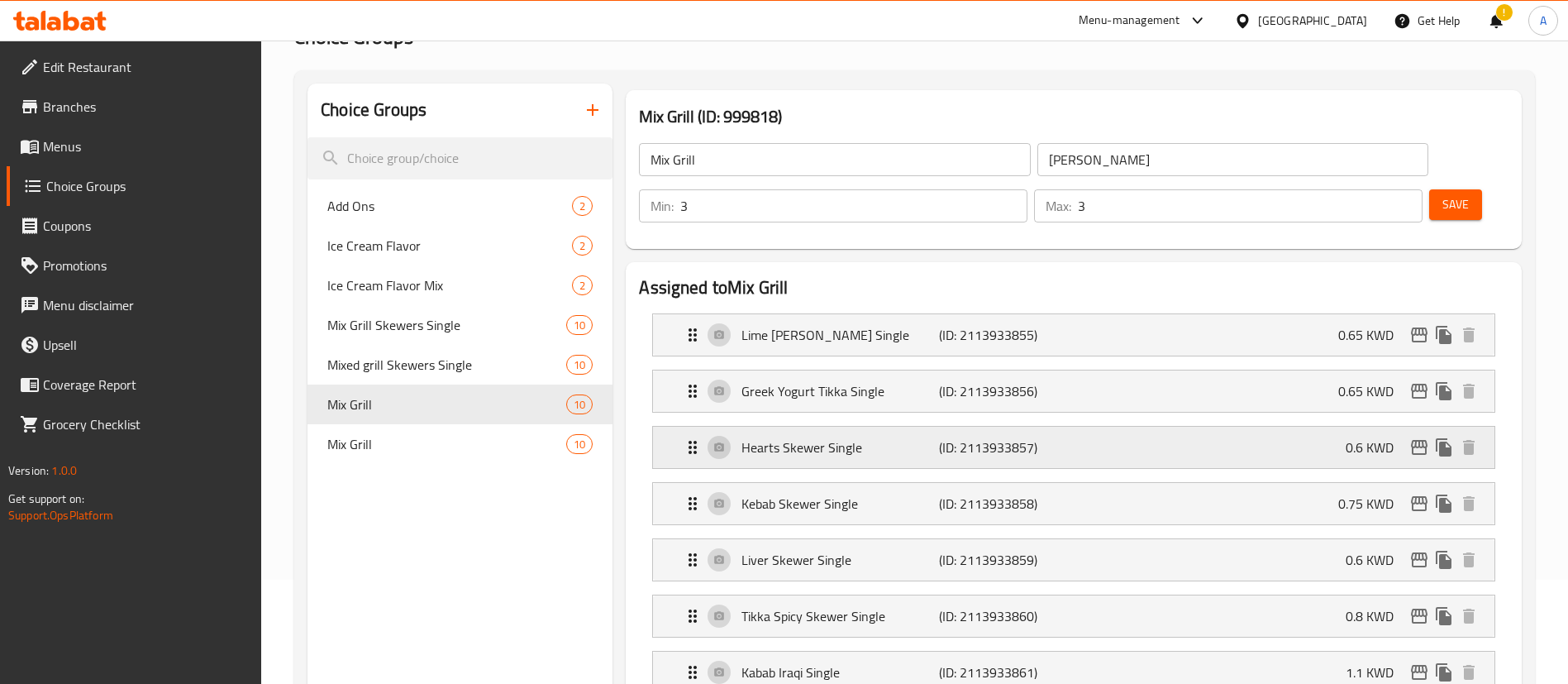
scroll to position [143, 0]
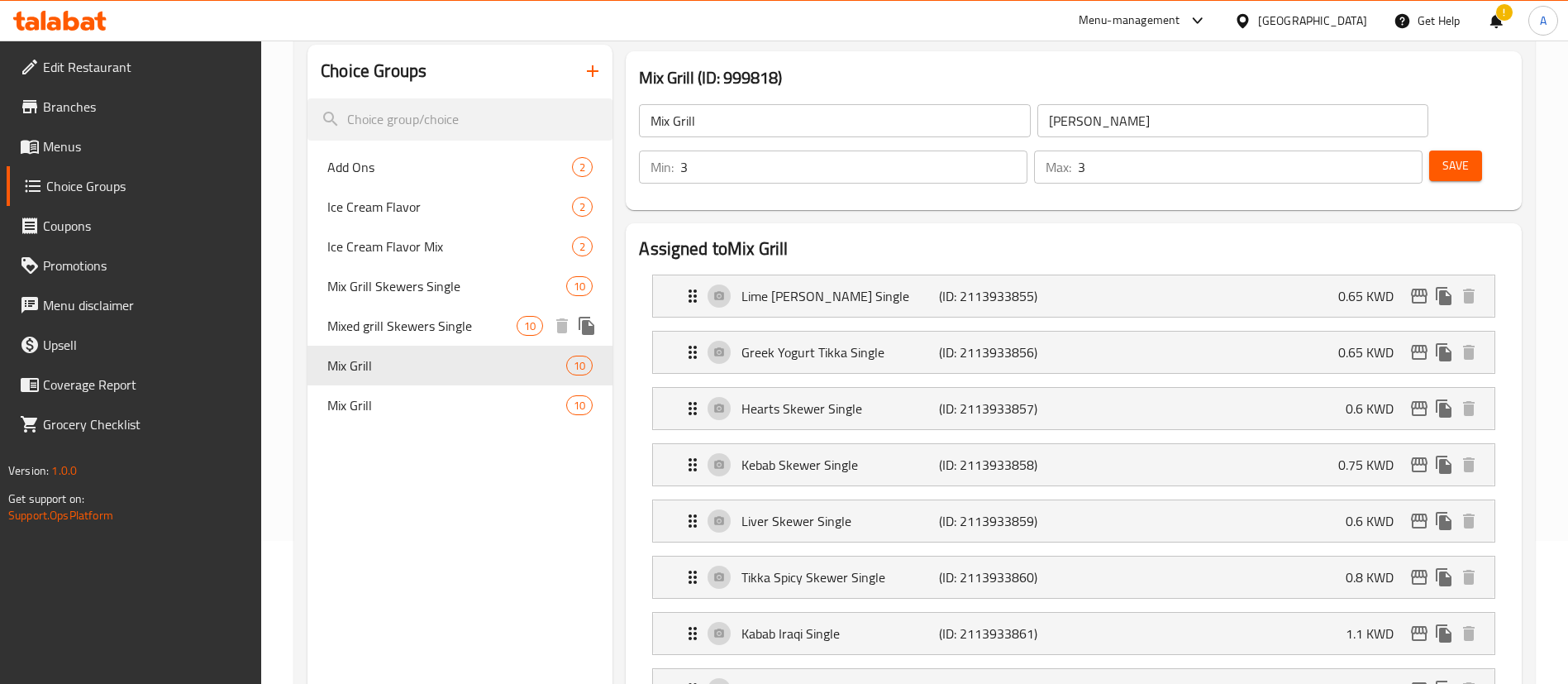
click at [518, 333] on div "Mixed grill Skewers Single 10" at bounding box center [460, 326] width 305 height 40
type input "Mixed grill Skewers Single"
type input "أسياخ مشاوي مشكلة فردية"
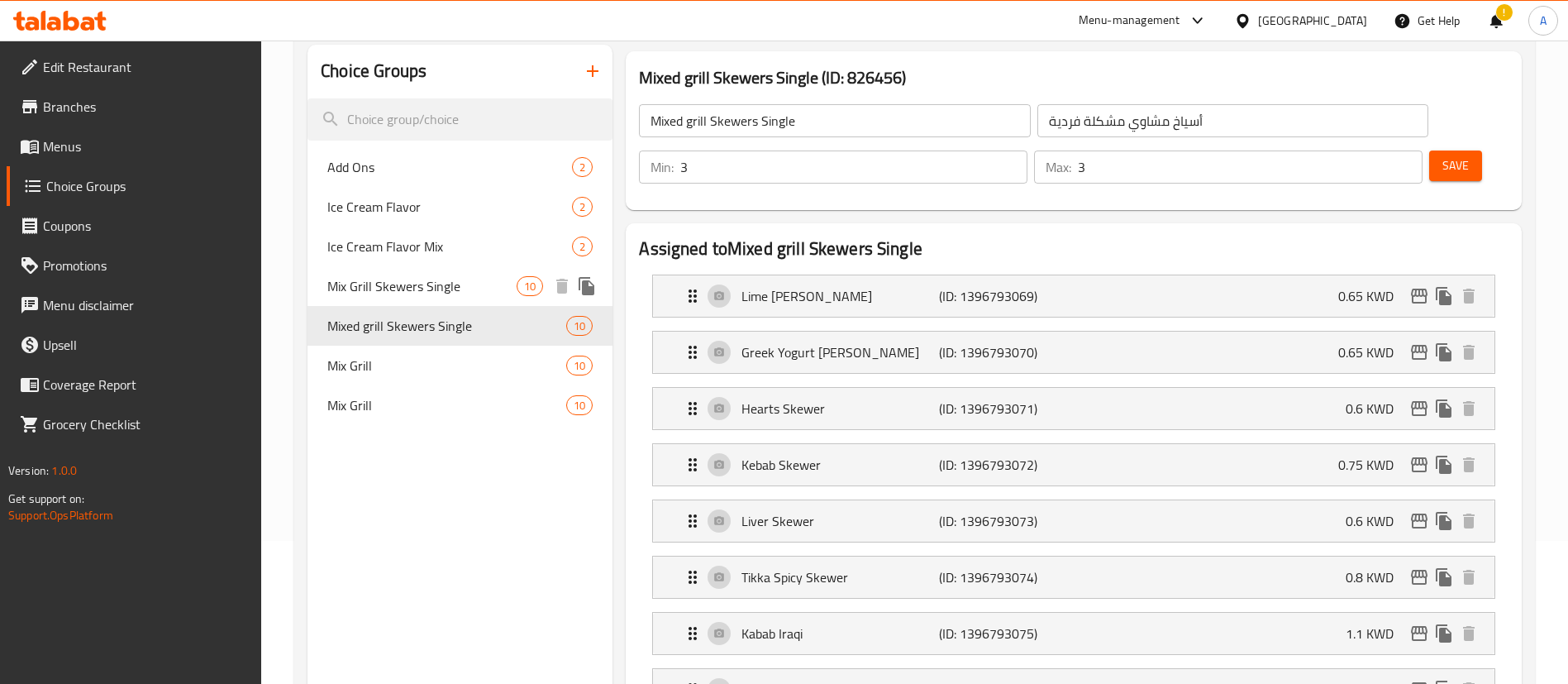
click at [514, 289] on span "Mix Grill Skewers Single" at bounding box center [422, 286] width 189 height 20
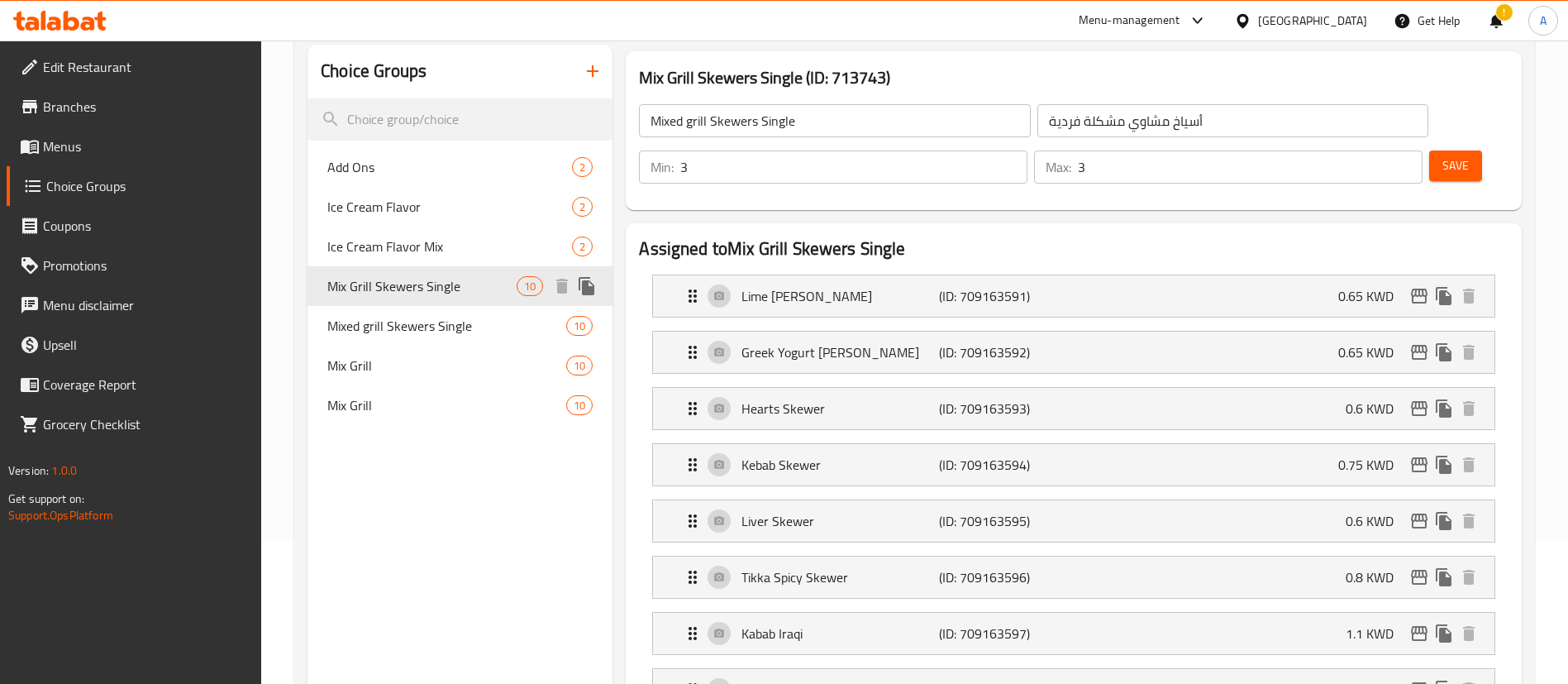
type input "Mix Grill Skewers Single"
type input "2"
click at [514, 306] on div "Mixed grill Skewers Single 10" at bounding box center [460, 326] width 305 height 40
type input "Mixed grill Skewers Single"
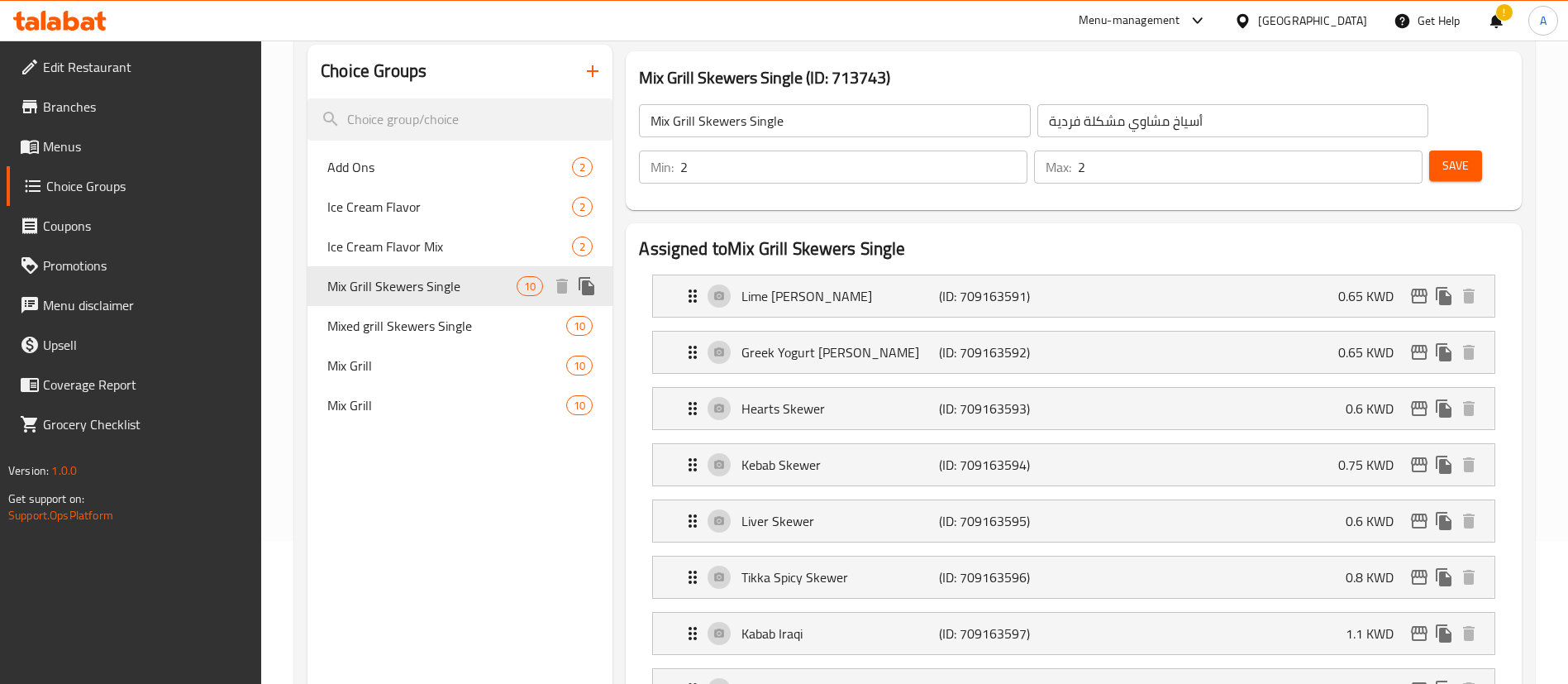
type input "3"
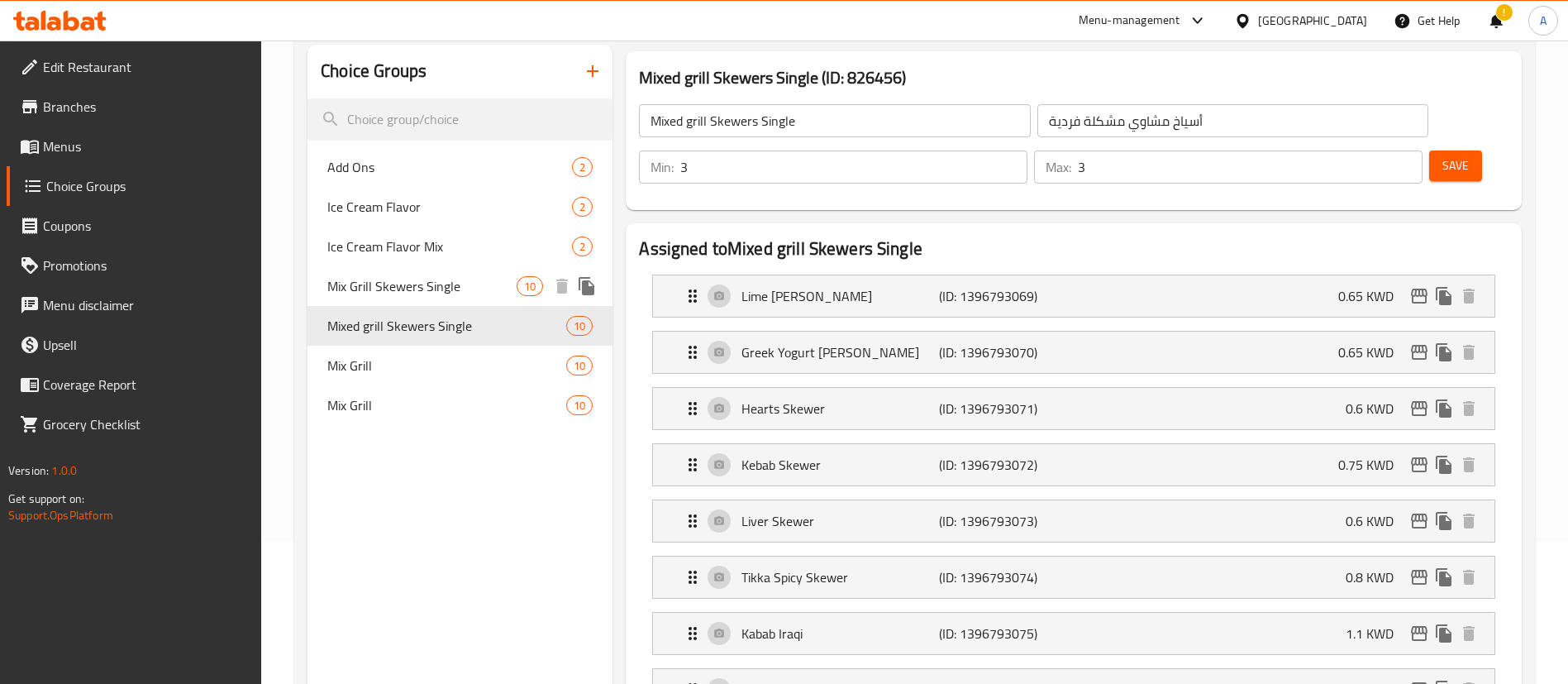
click at [505, 269] on div "Mix Grill Skewers Single 10" at bounding box center [460, 286] width 305 height 40
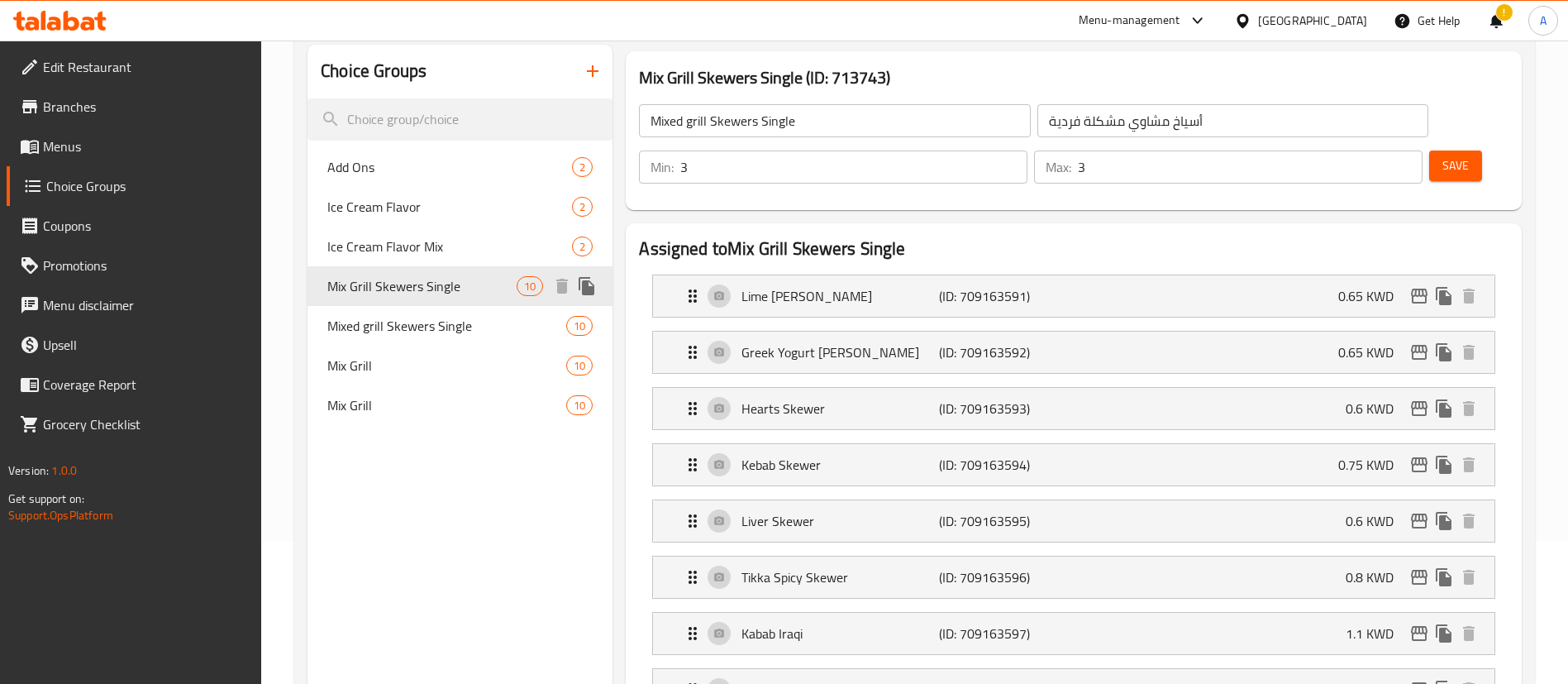
type input "Mix Grill Skewers Single"
type input "2"
click at [506, 303] on div "Mix Grill Skewers Single 10" at bounding box center [460, 286] width 305 height 40
click at [505, 278] on span "Mix Grill Skewers Single" at bounding box center [422, 286] width 189 height 20
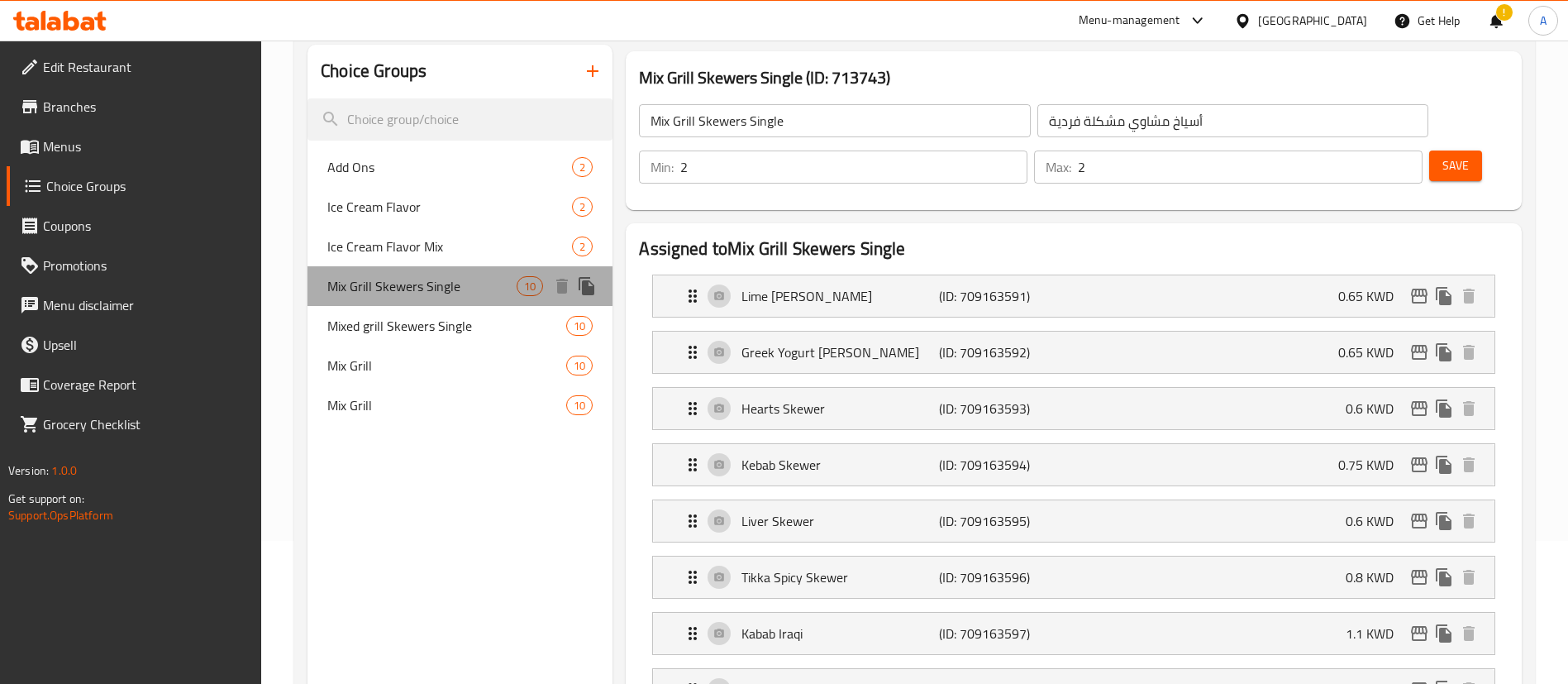
click at [505, 297] on div "Mix Grill Skewers Single 10" at bounding box center [460, 286] width 305 height 40
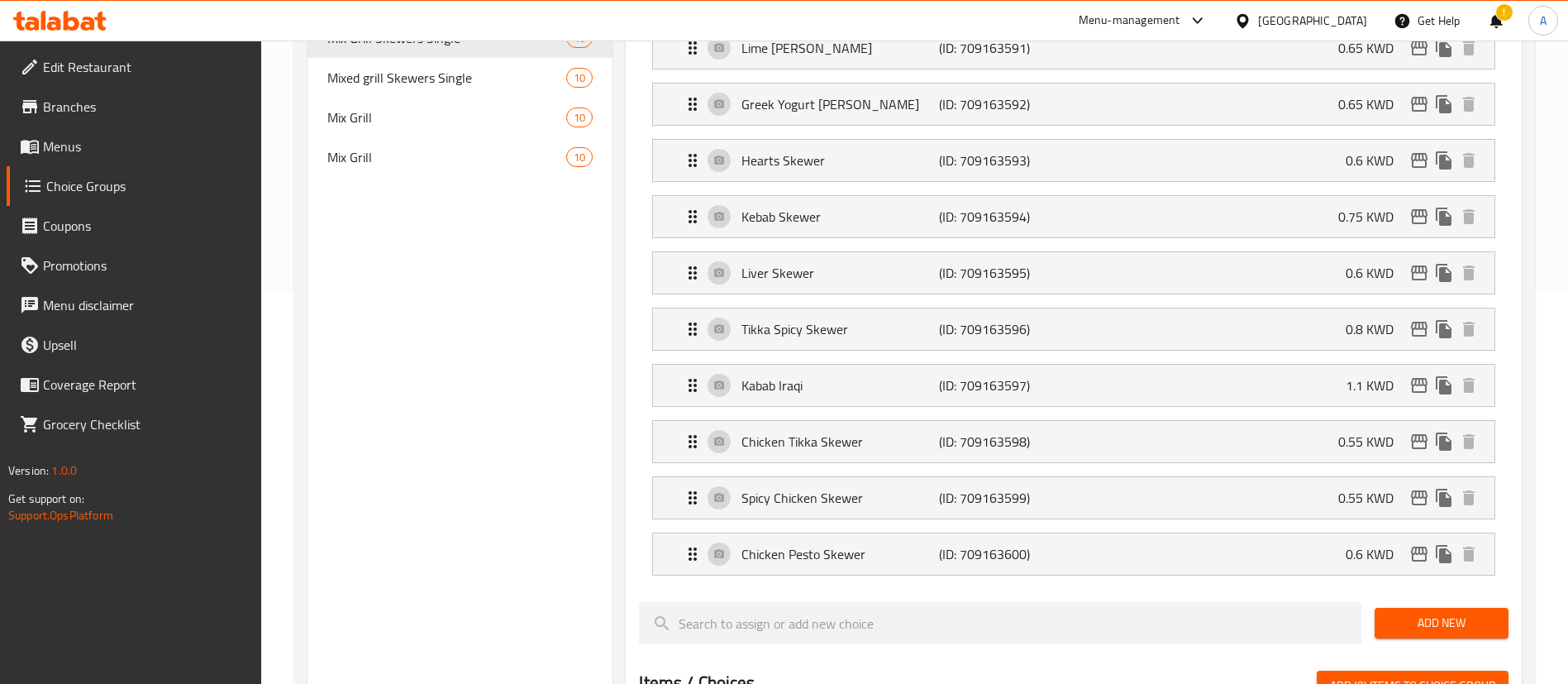
scroll to position [267, 0]
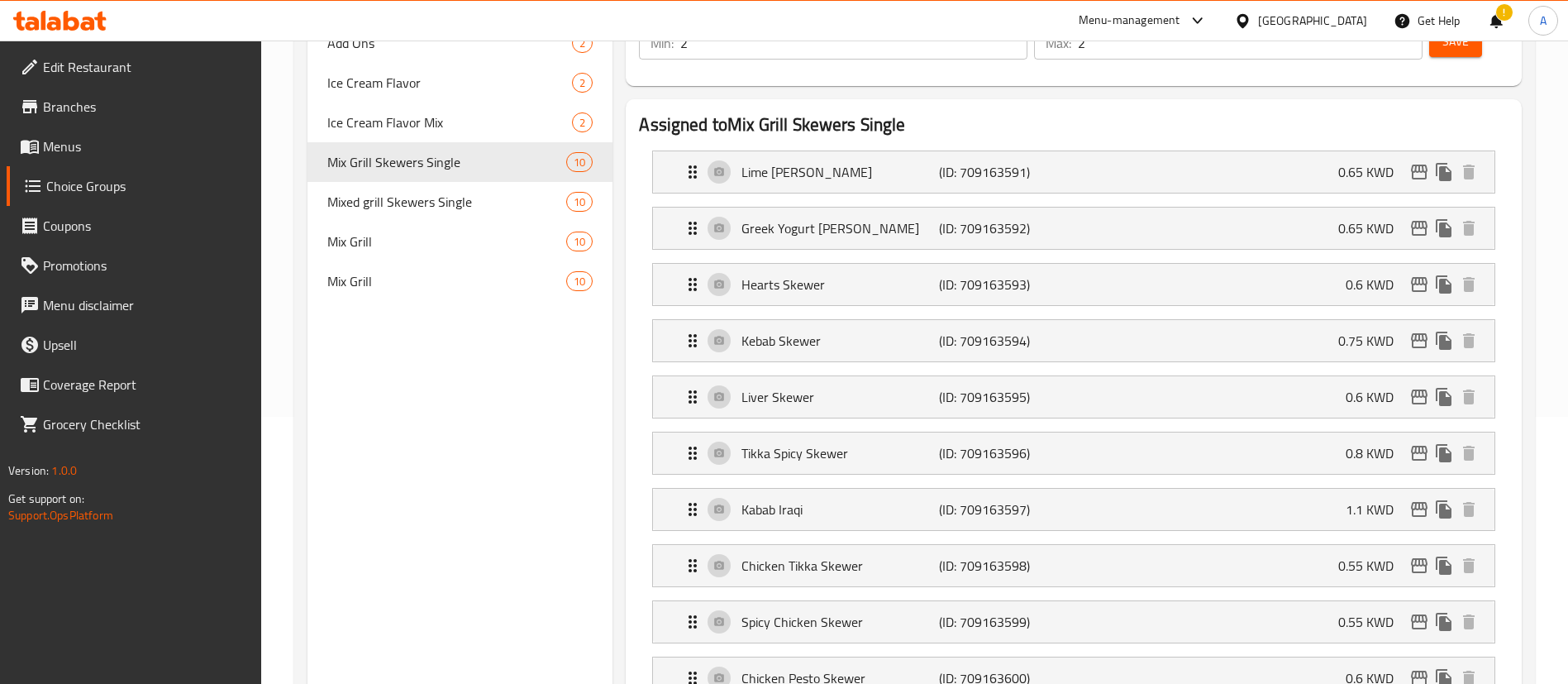
click at [143, 143] on span "Menus" at bounding box center [146, 146] width 206 height 20
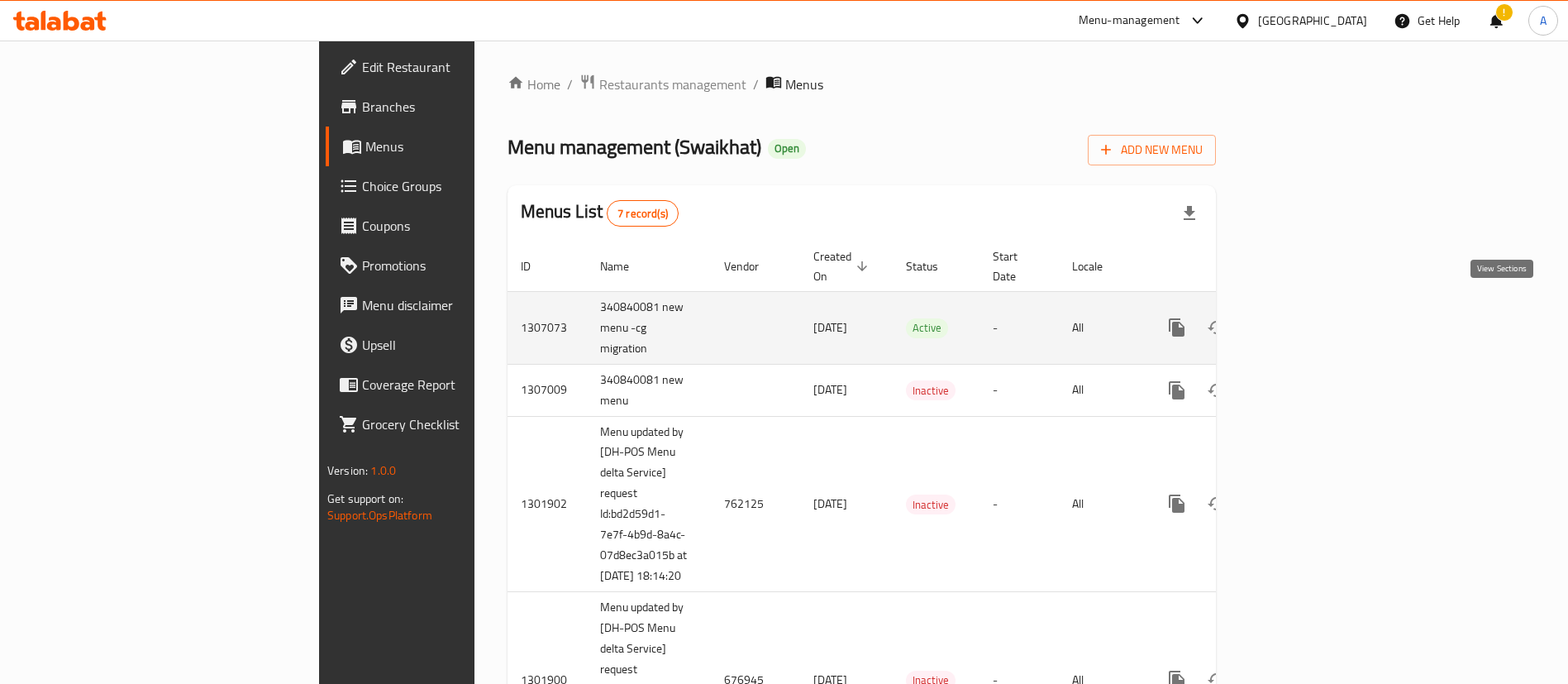
click at [1306, 317] on icon "enhanced table" at bounding box center [1296, 327] width 20 height 20
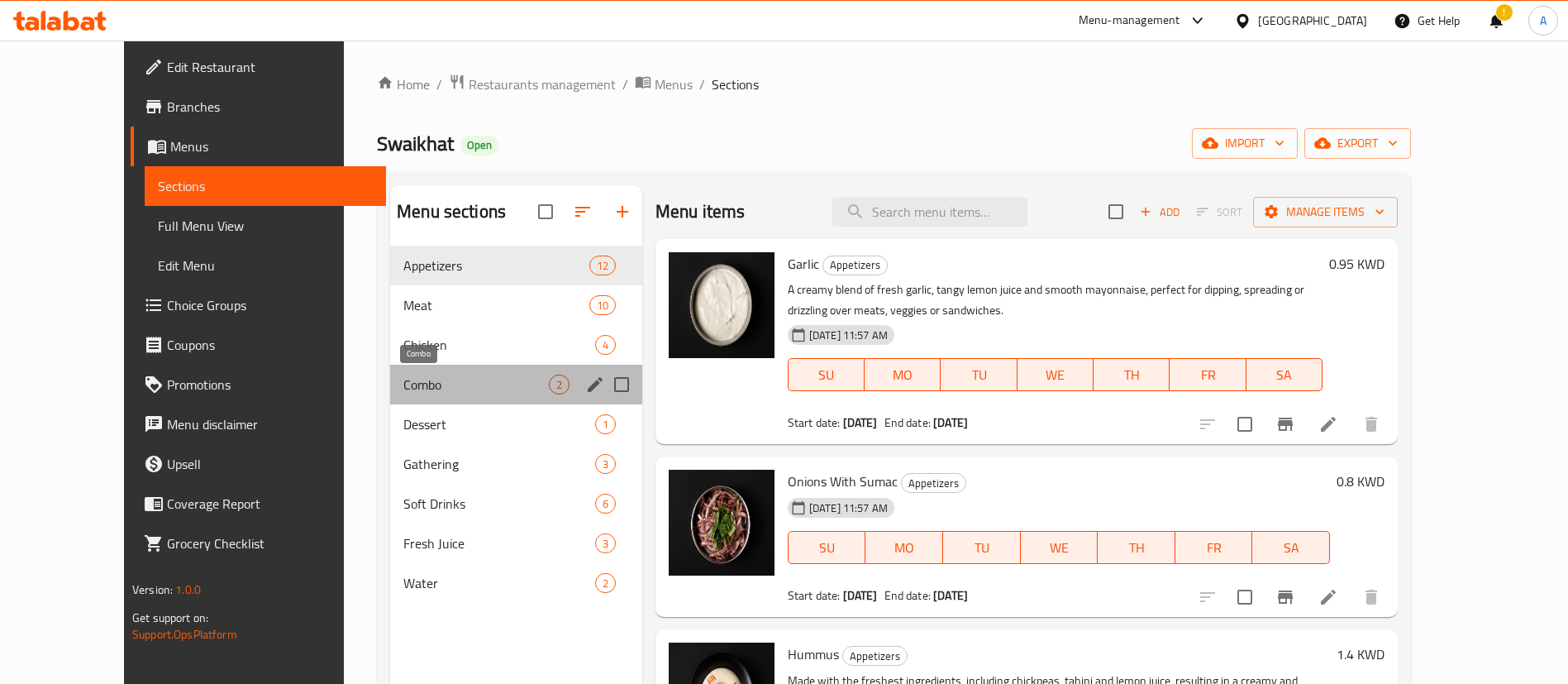
click at [413, 387] on span "Combo" at bounding box center [476, 385] width 145 height 20
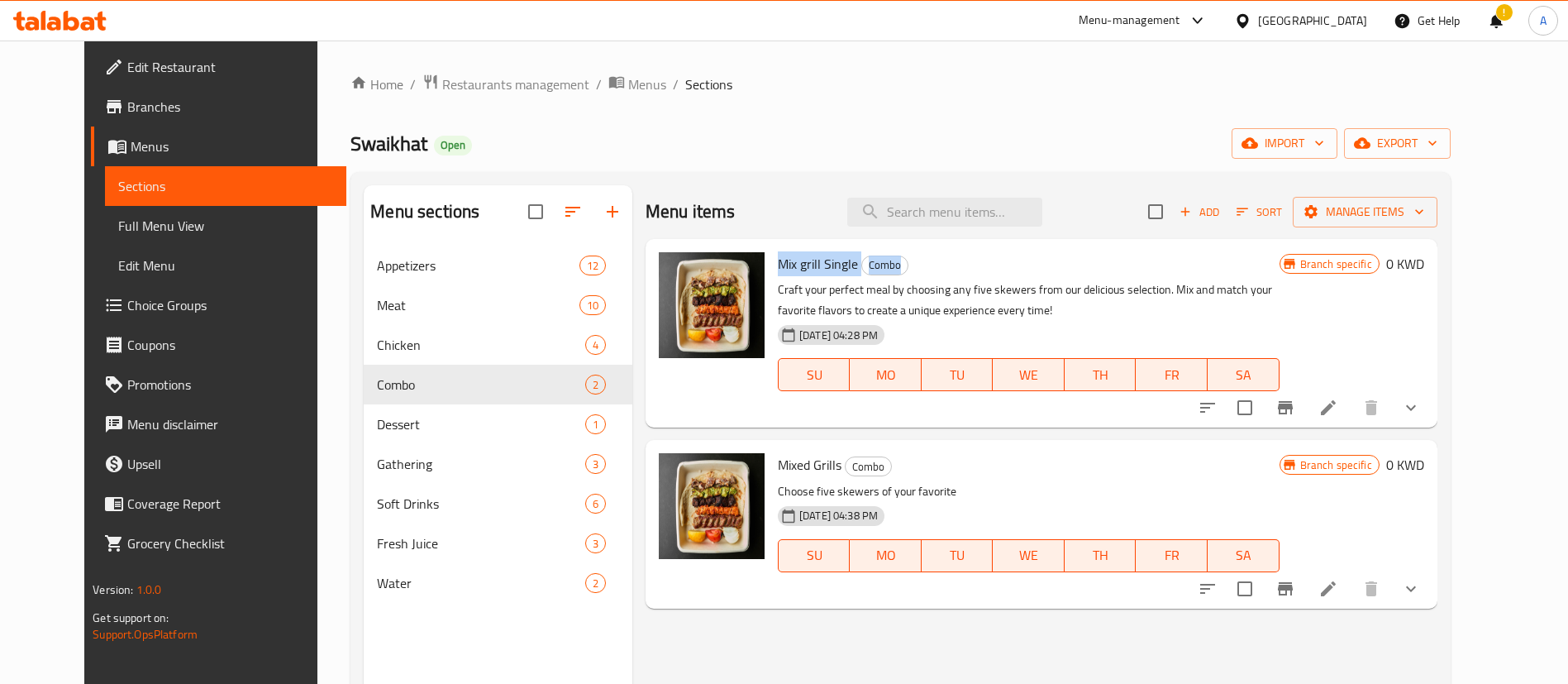
drag, startPoint x: 755, startPoint y: 254, endPoint x: 922, endPoint y: 266, distance: 167.4
click at [922, 266] on div "Mix grill Single Combo Craft your perfect meal by choosing any five skewers fro…" at bounding box center [1029, 332] width 515 height 175
click at [1352, 573] on li at bounding box center [1329, 588] width 47 height 30
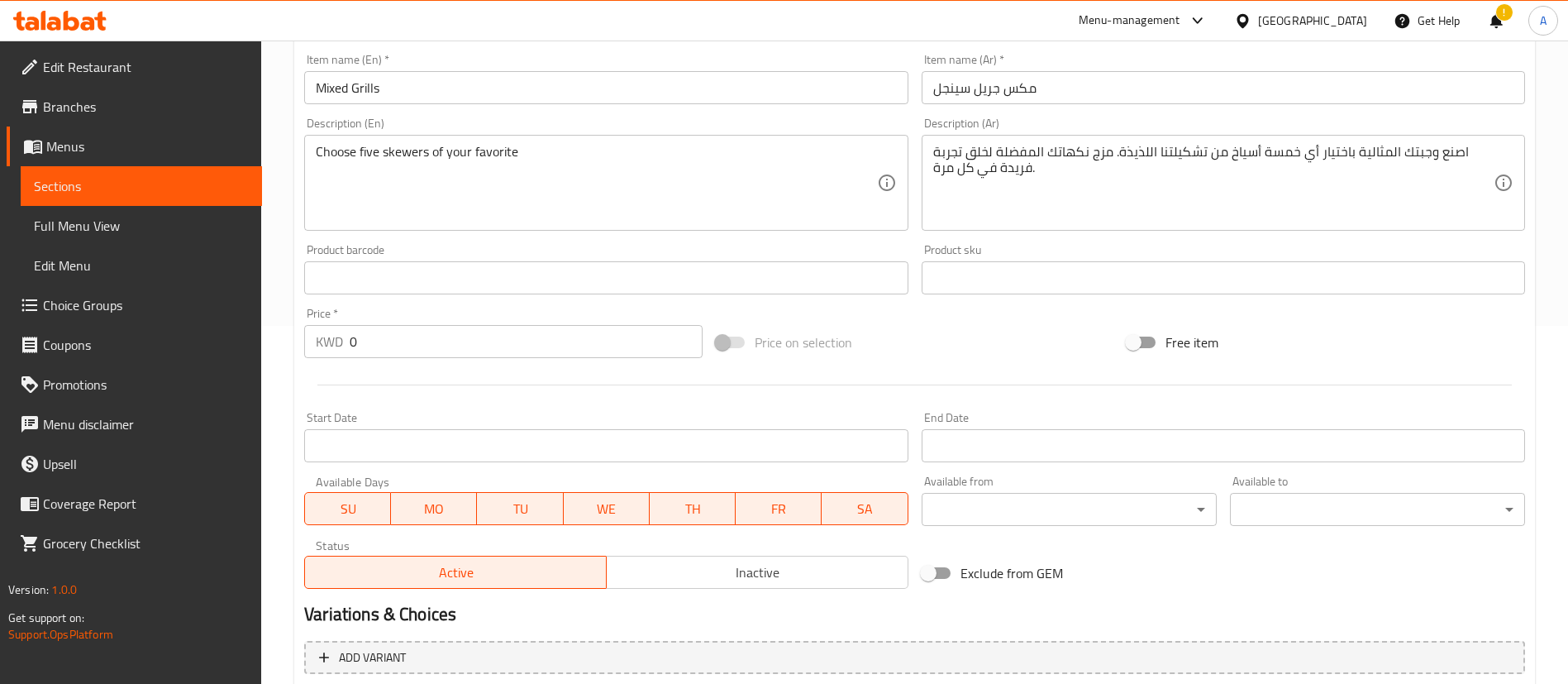
scroll to position [603, 0]
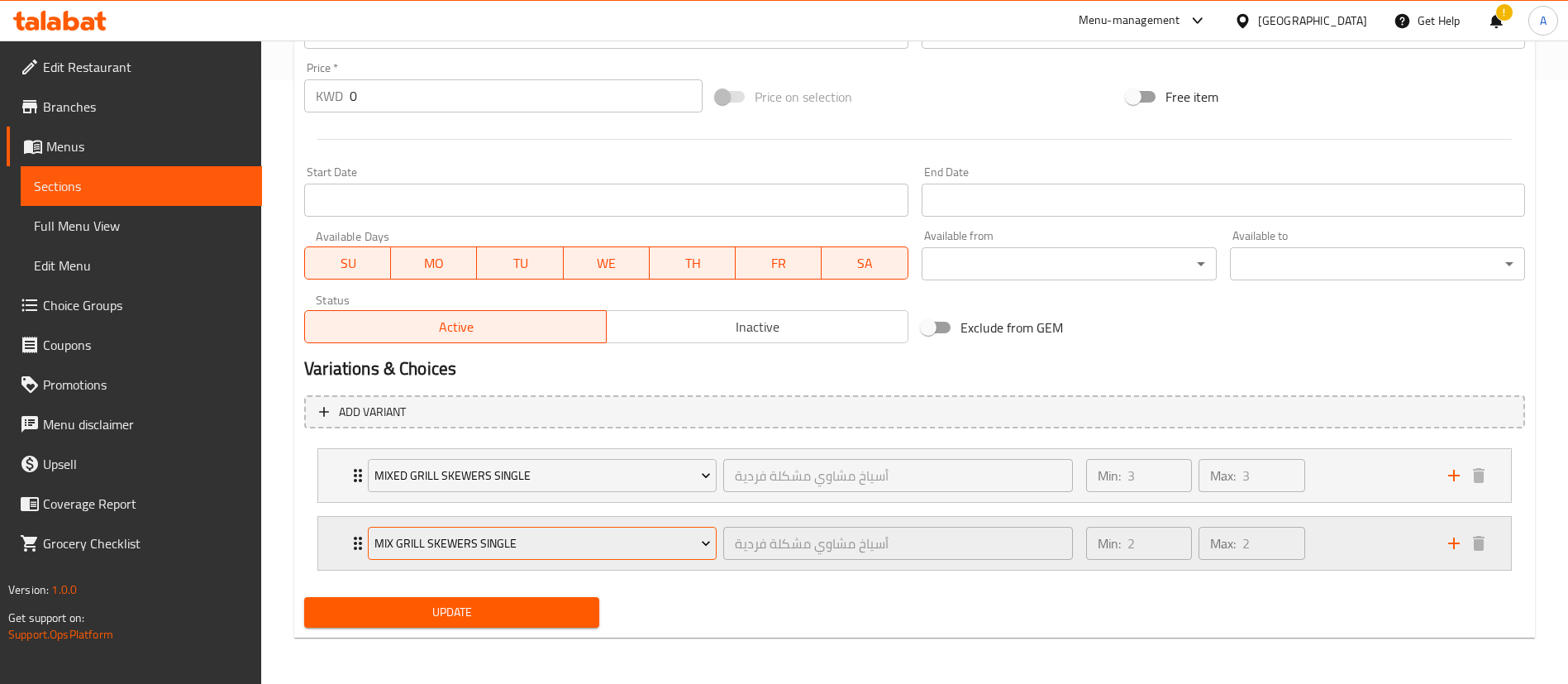
click at [661, 541] on span "Mix Grill Skewers Single" at bounding box center [543, 544] width 337 height 21
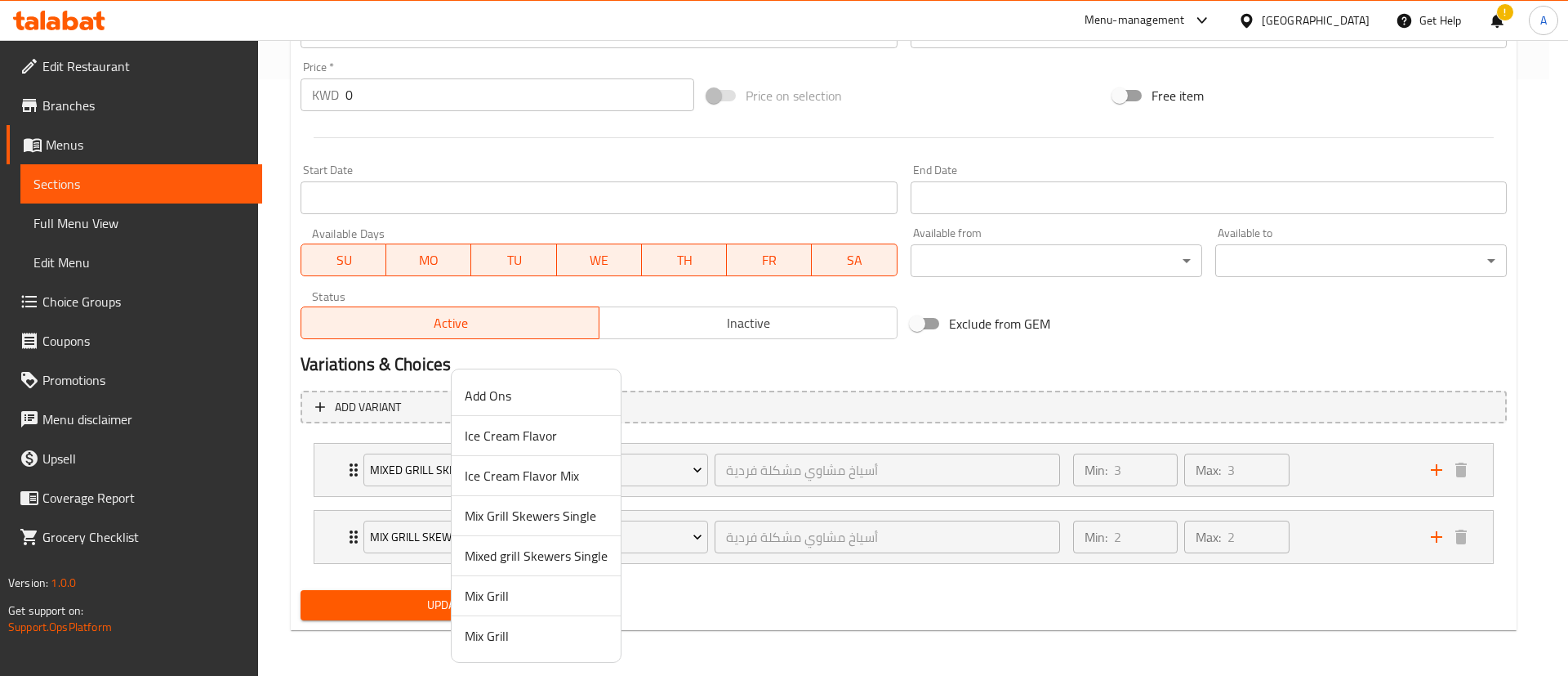
click at [887, 538] on div at bounding box center [784, 338] width 1568 height 676
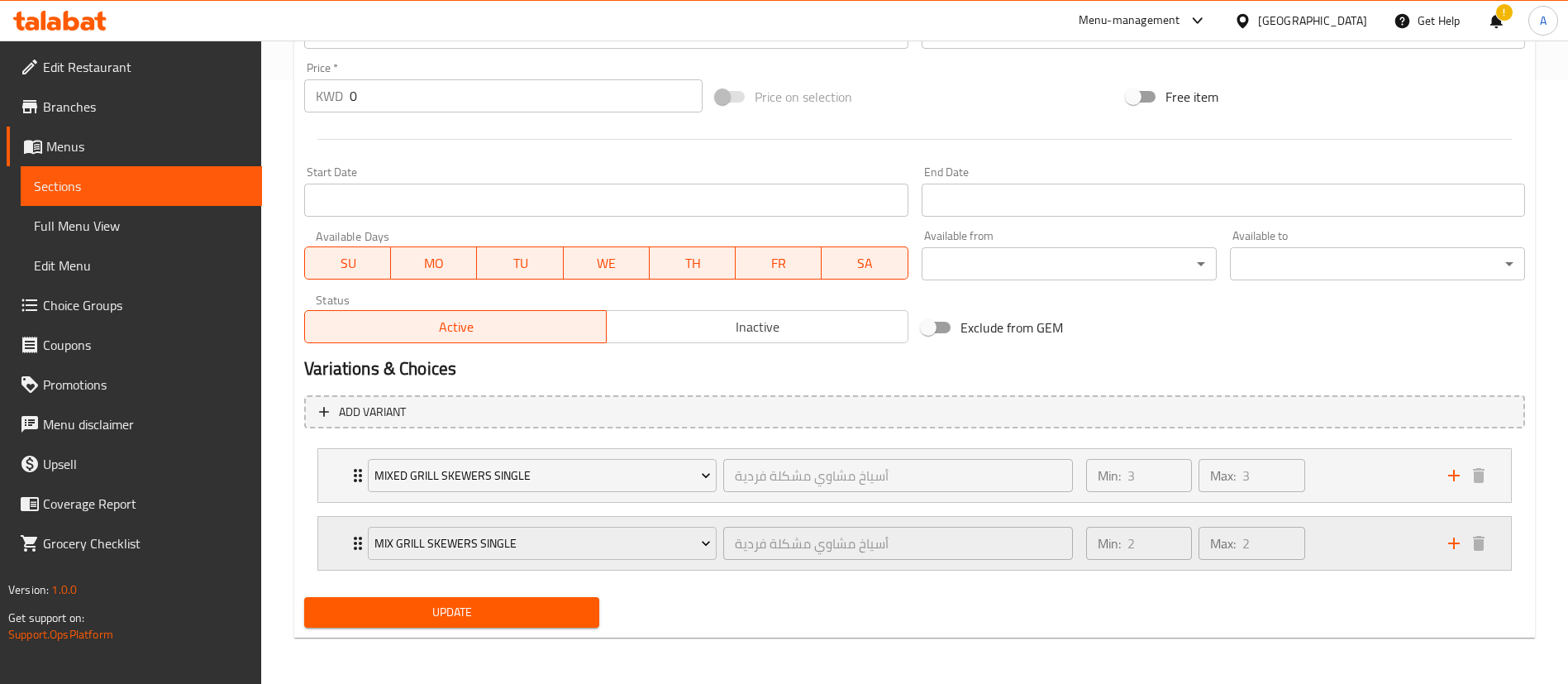
click at [1381, 540] on div "Min: 2 ​ Max: 2 ​" at bounding box center [1257, 544] width 362 height 53
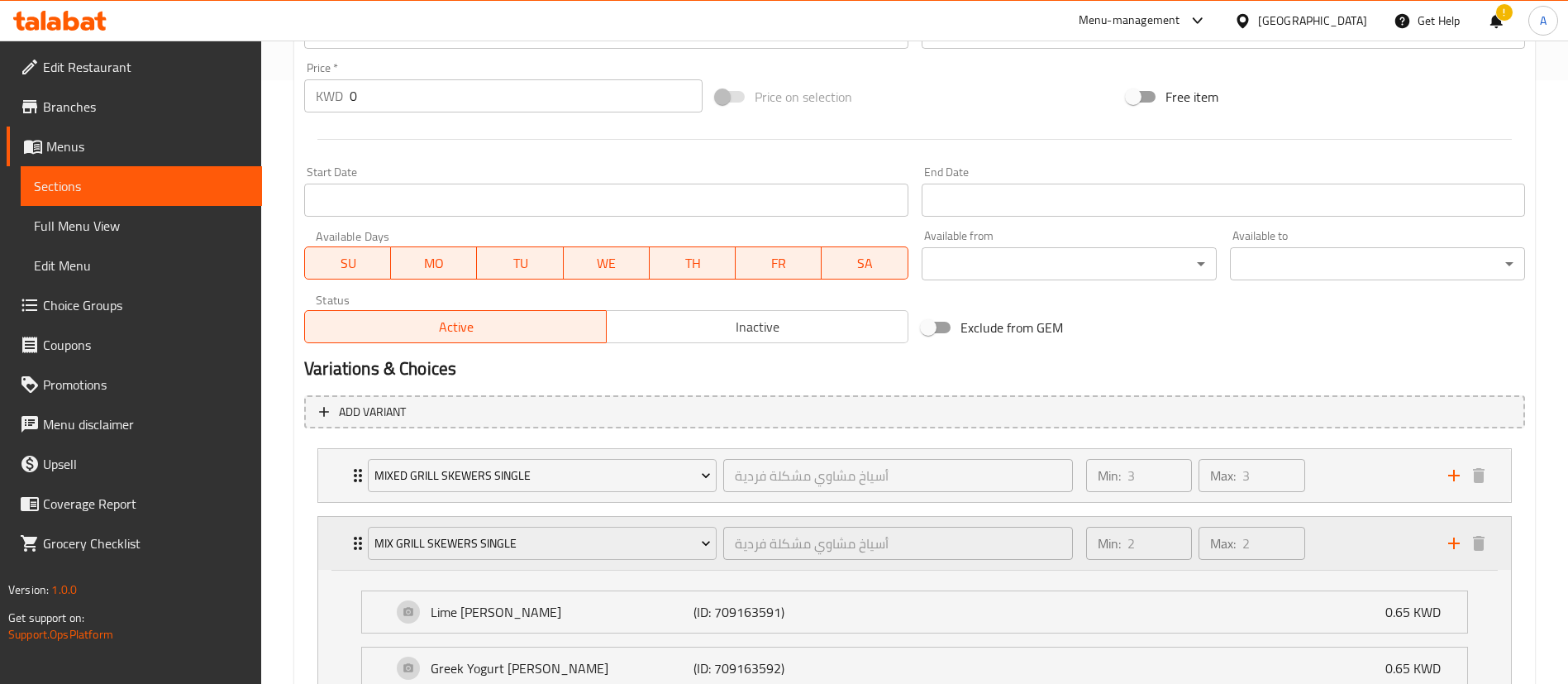
scroll to position [976, 0]
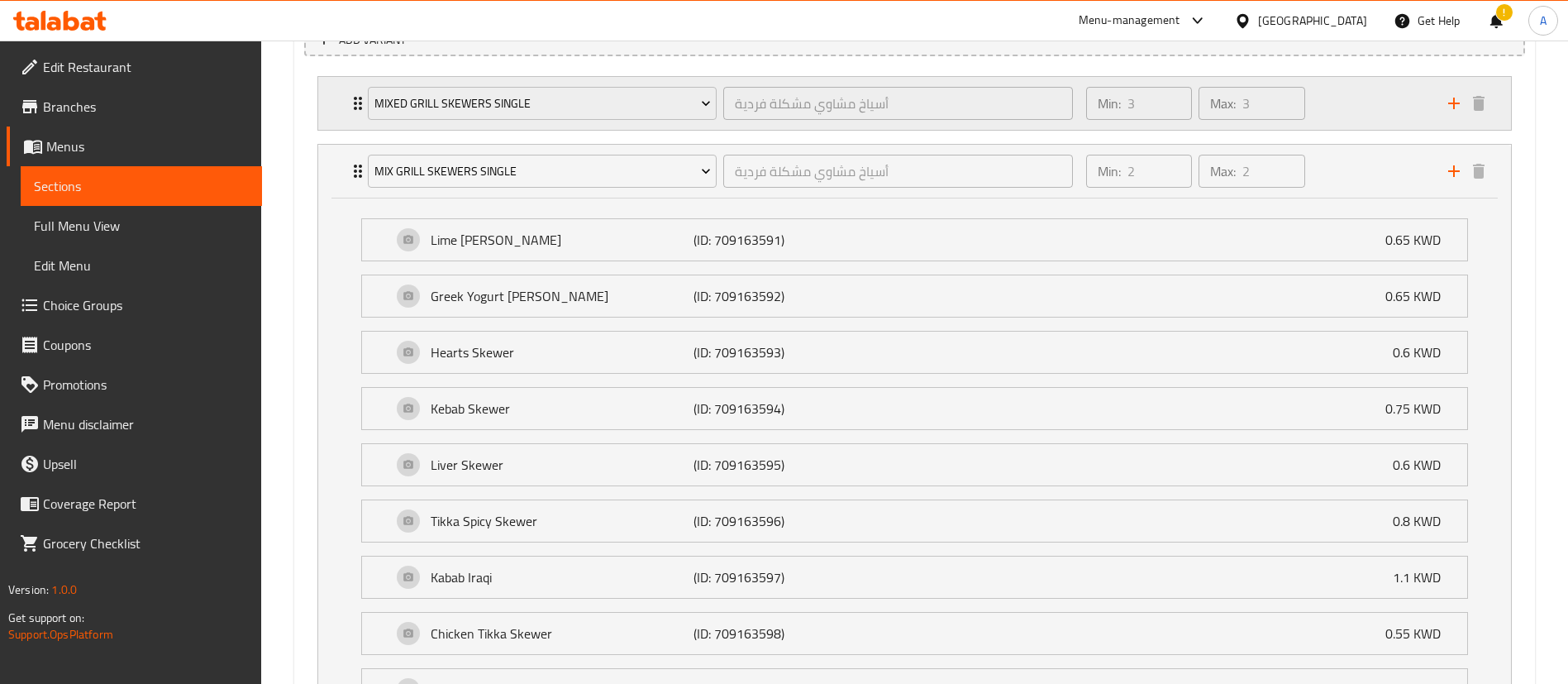
click at [1358, 110] on div "Min: 3 ​ Max: 3 ​" at bounding box center [1257, 104] width 362 height 53
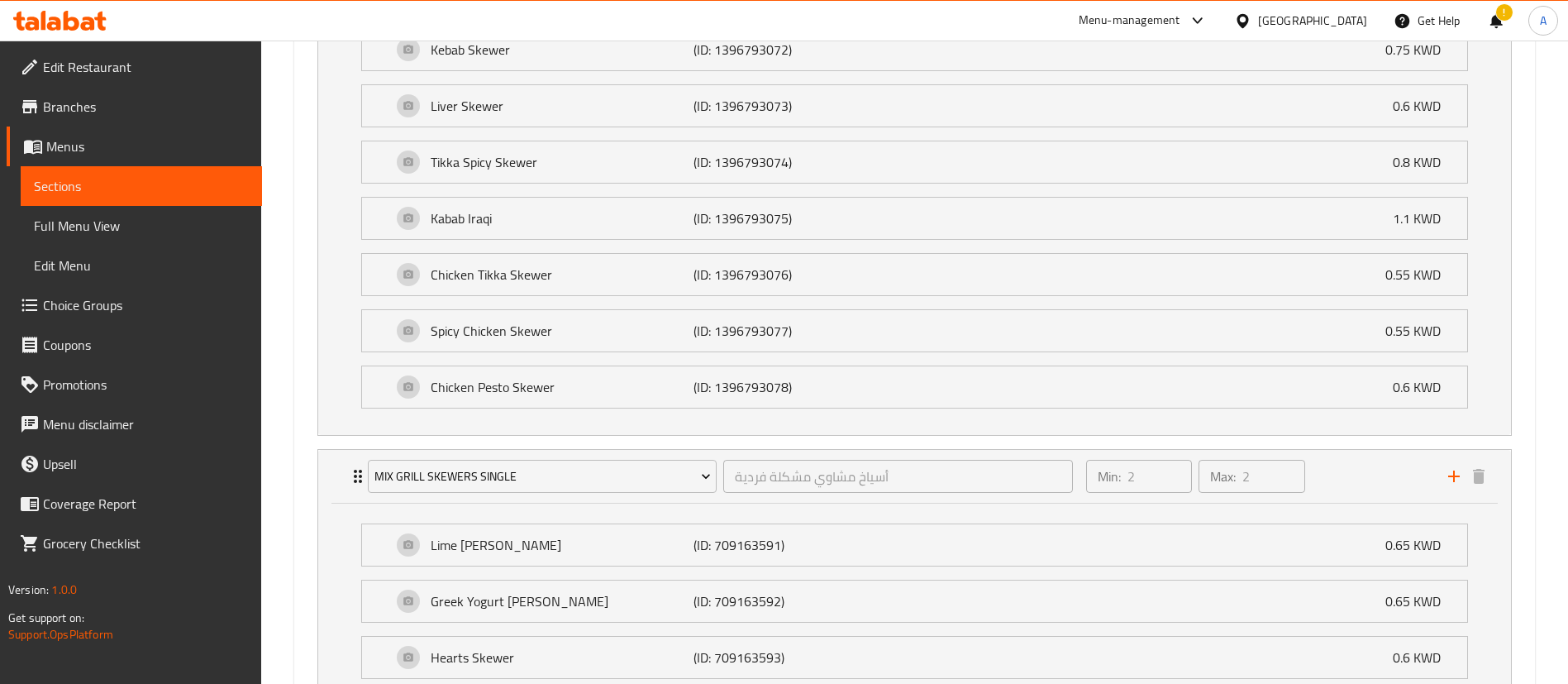
scroll to position [1300, 0]
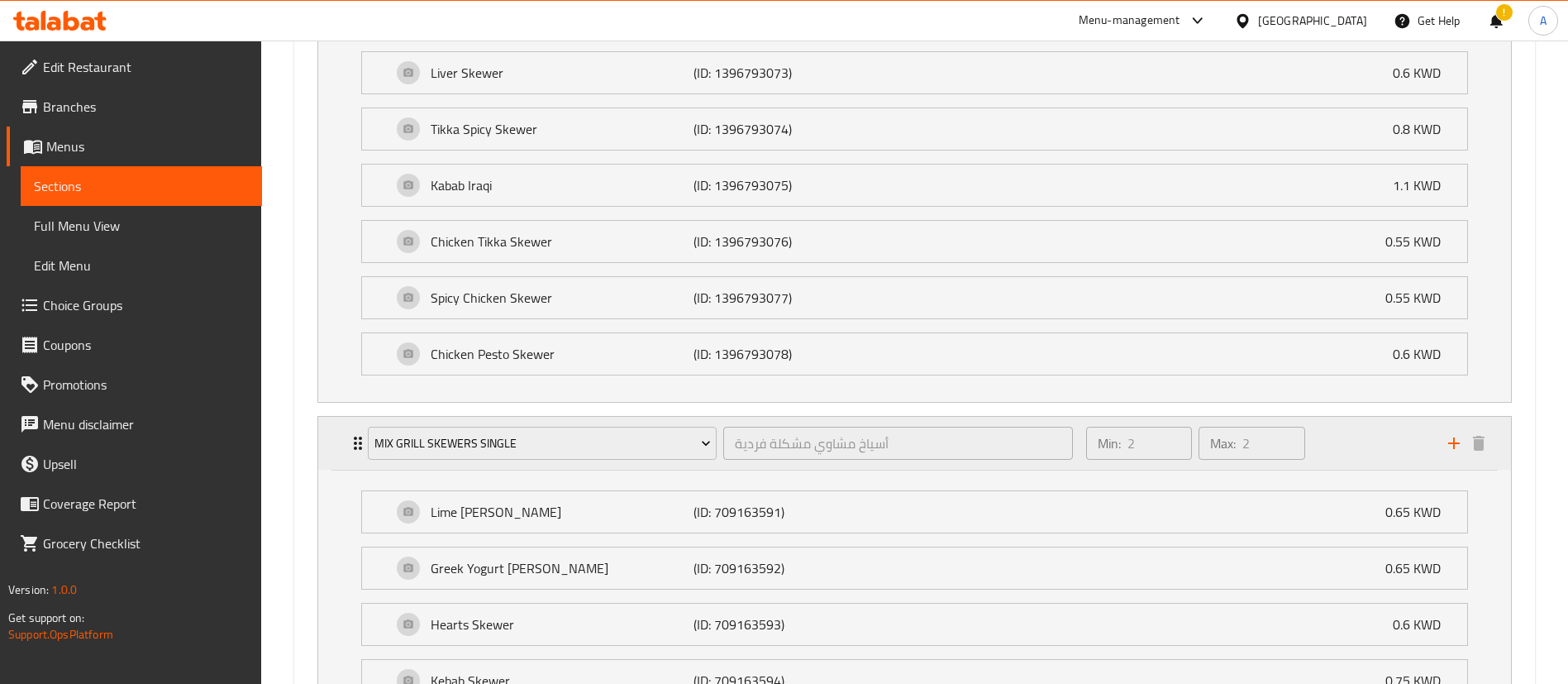
click at [1365, 452] on div "Min: 2 ​ Max: 2 ​" at bounding box center [1257, 443] width 362 height 53
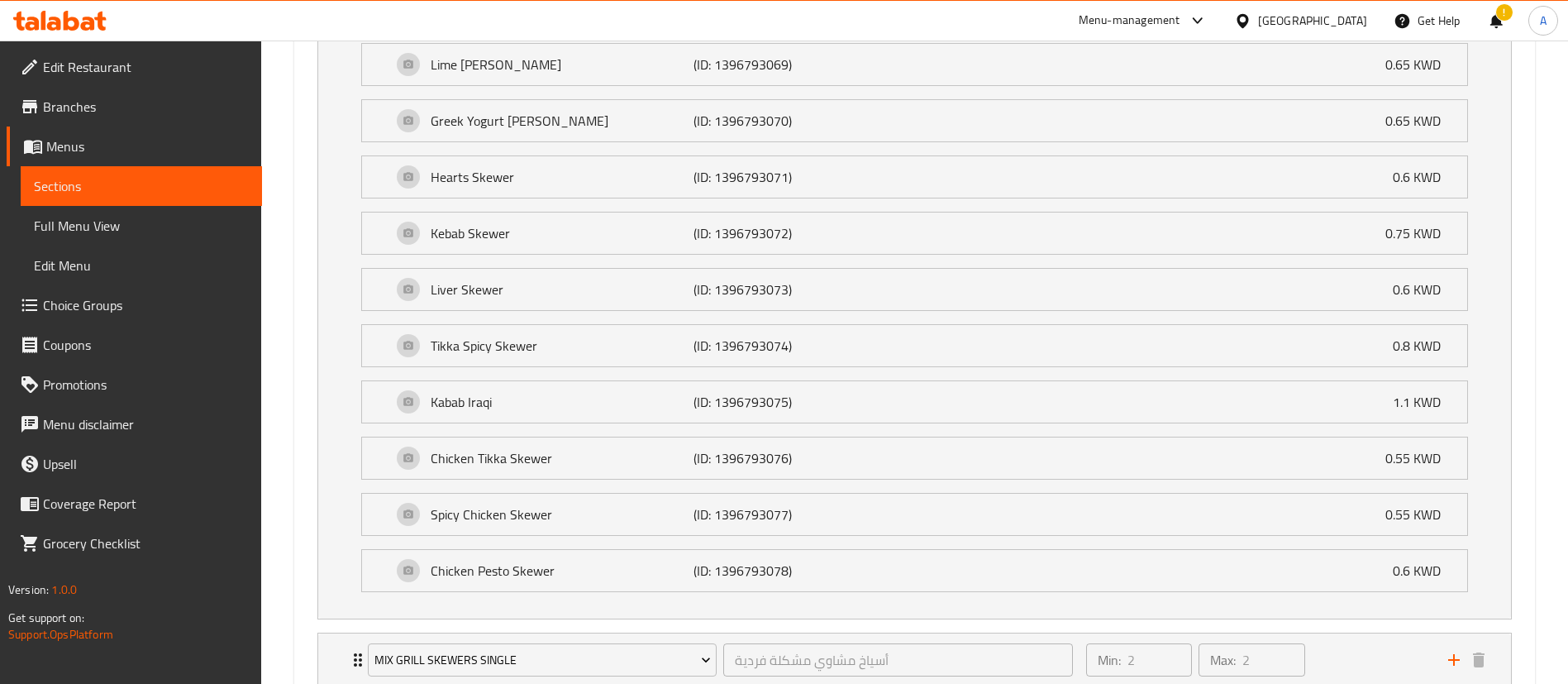
scroll to position [1200, 0]
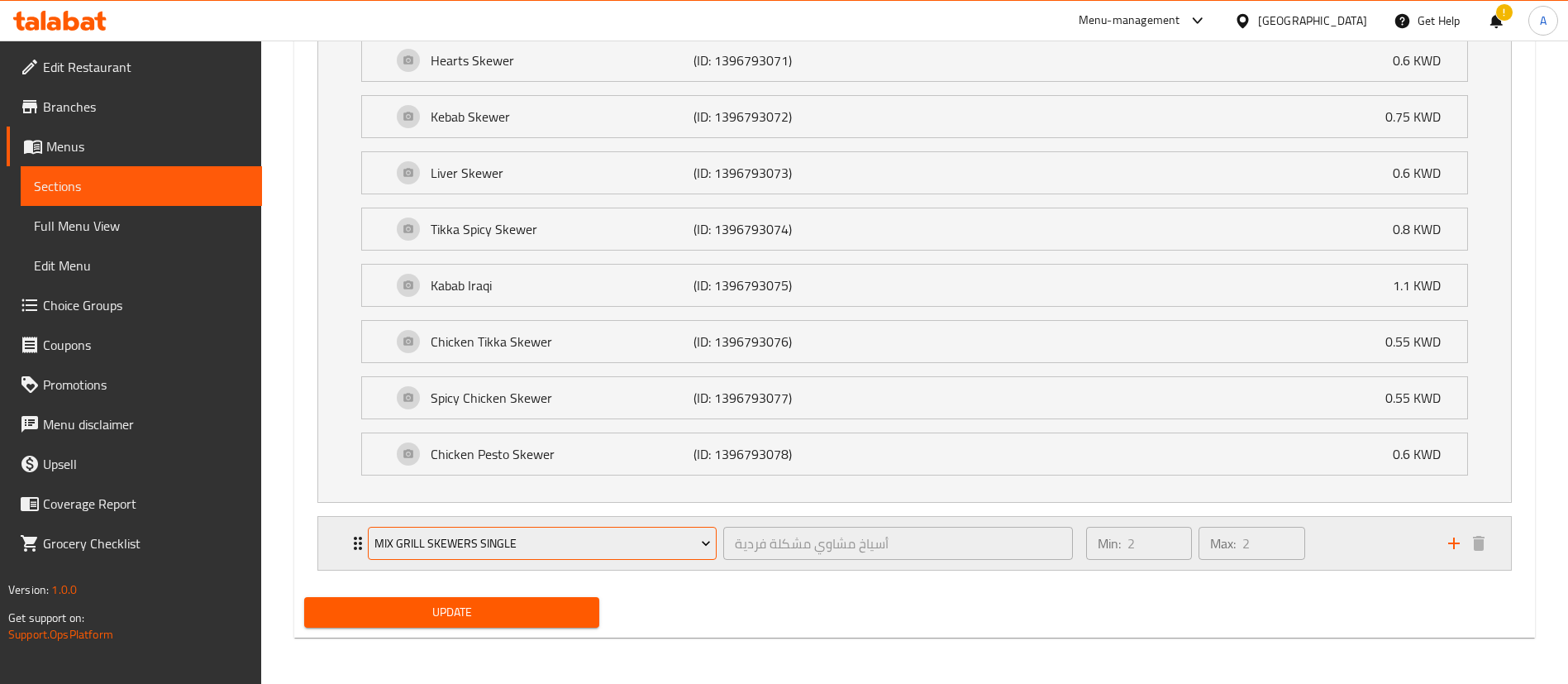
click at [612, 556] on button "Mix Grill Skewers Single" at bounding box center [543, 544] width 349 height 33
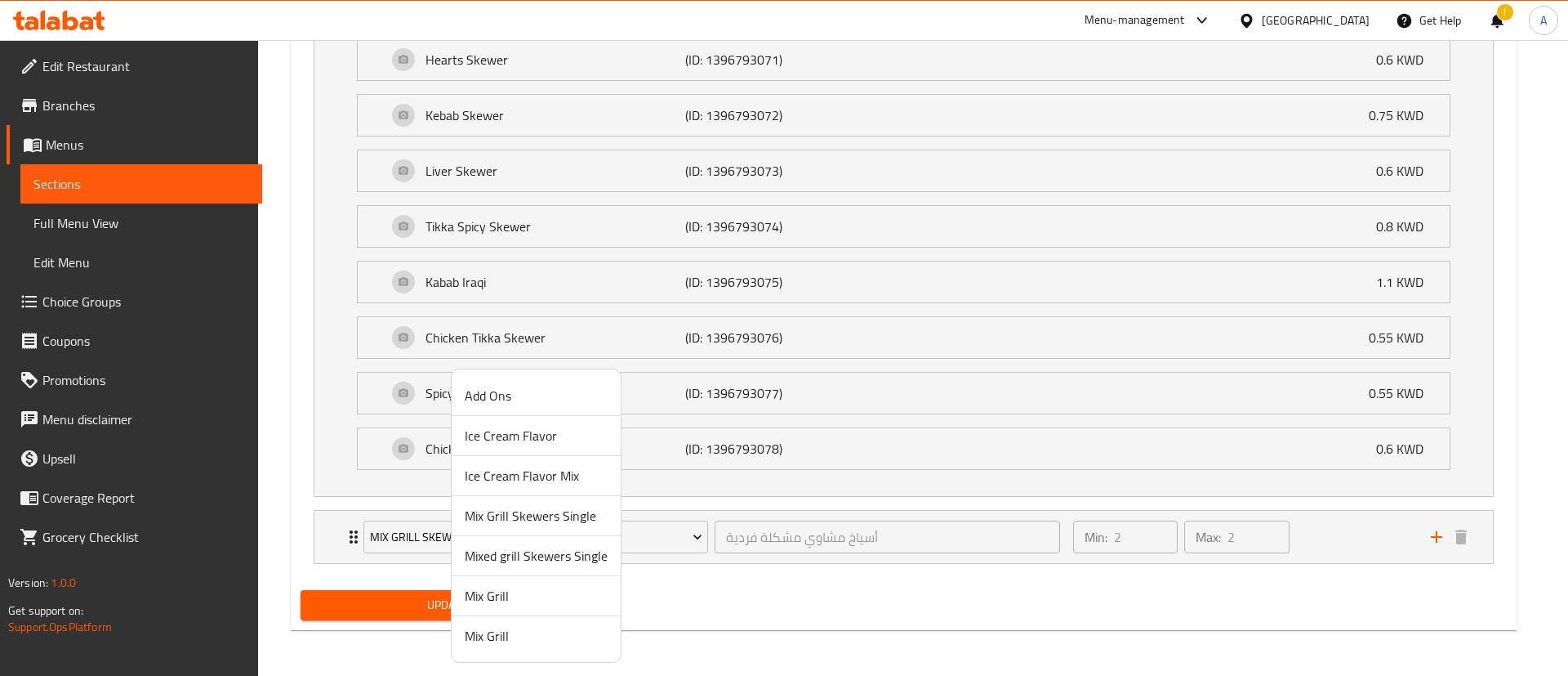
click at [1000, 608] on div at bounding box center [784, 338] width 1568 height 676
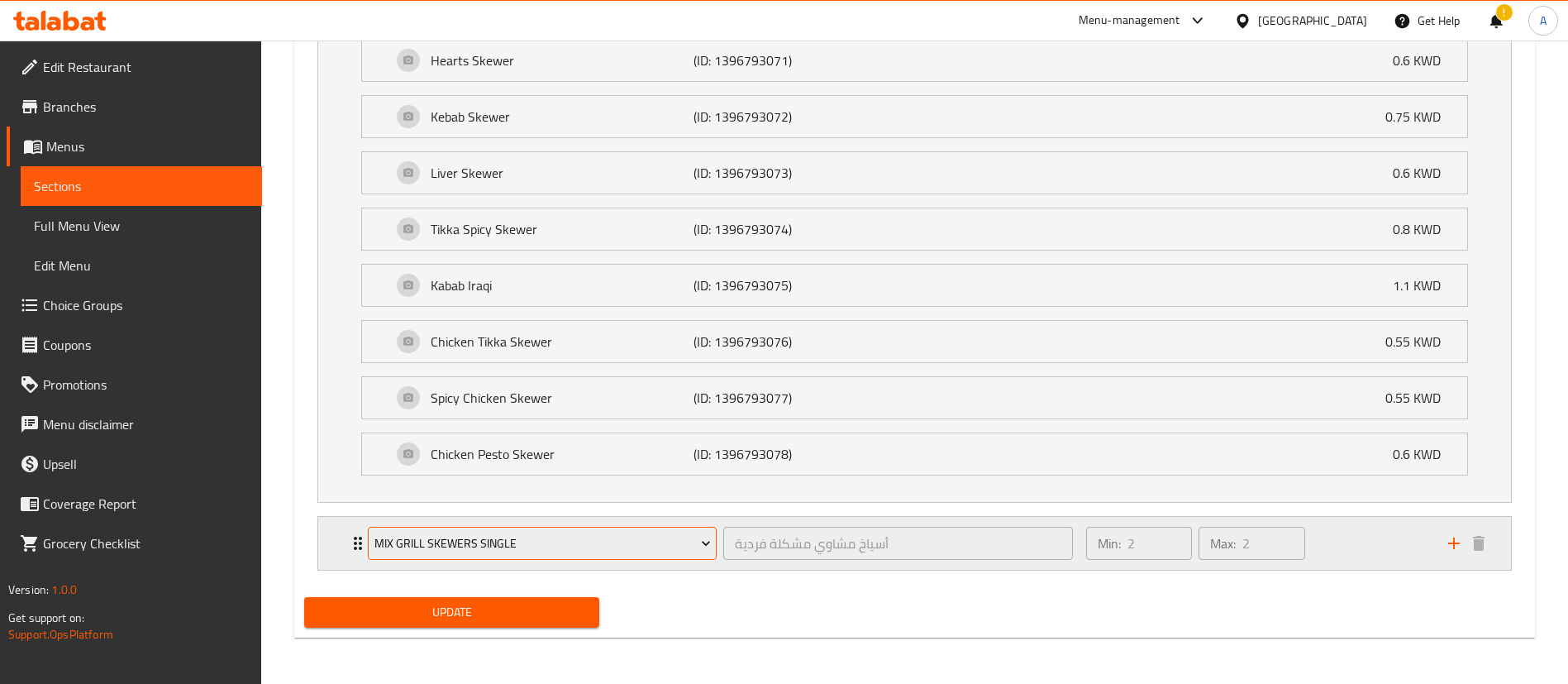
click at [618, 545] on span "Mix Grill Skewers Single" at bounding box center [543, 544] width 337 height 21
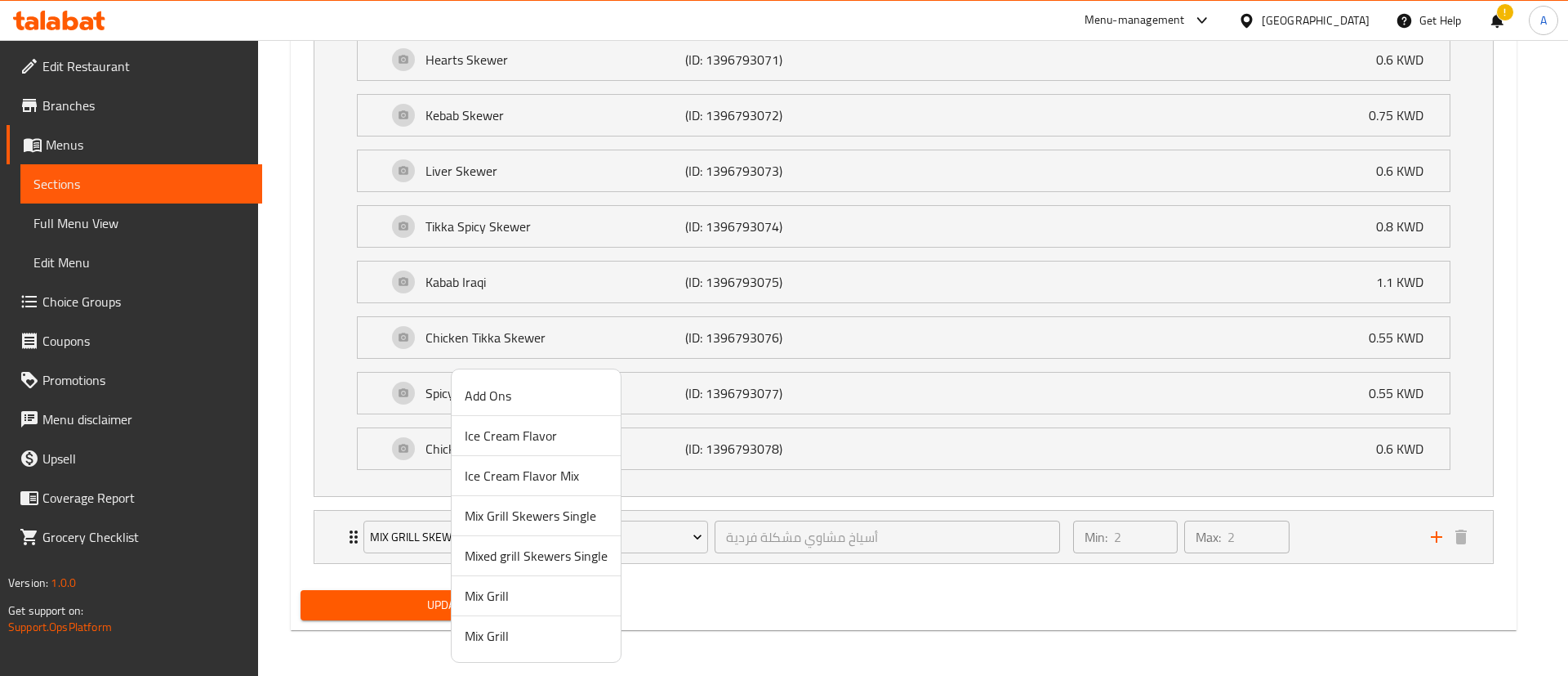
click at [1538, 379] on div at bounding box center [784, 338] width 1568 height 676
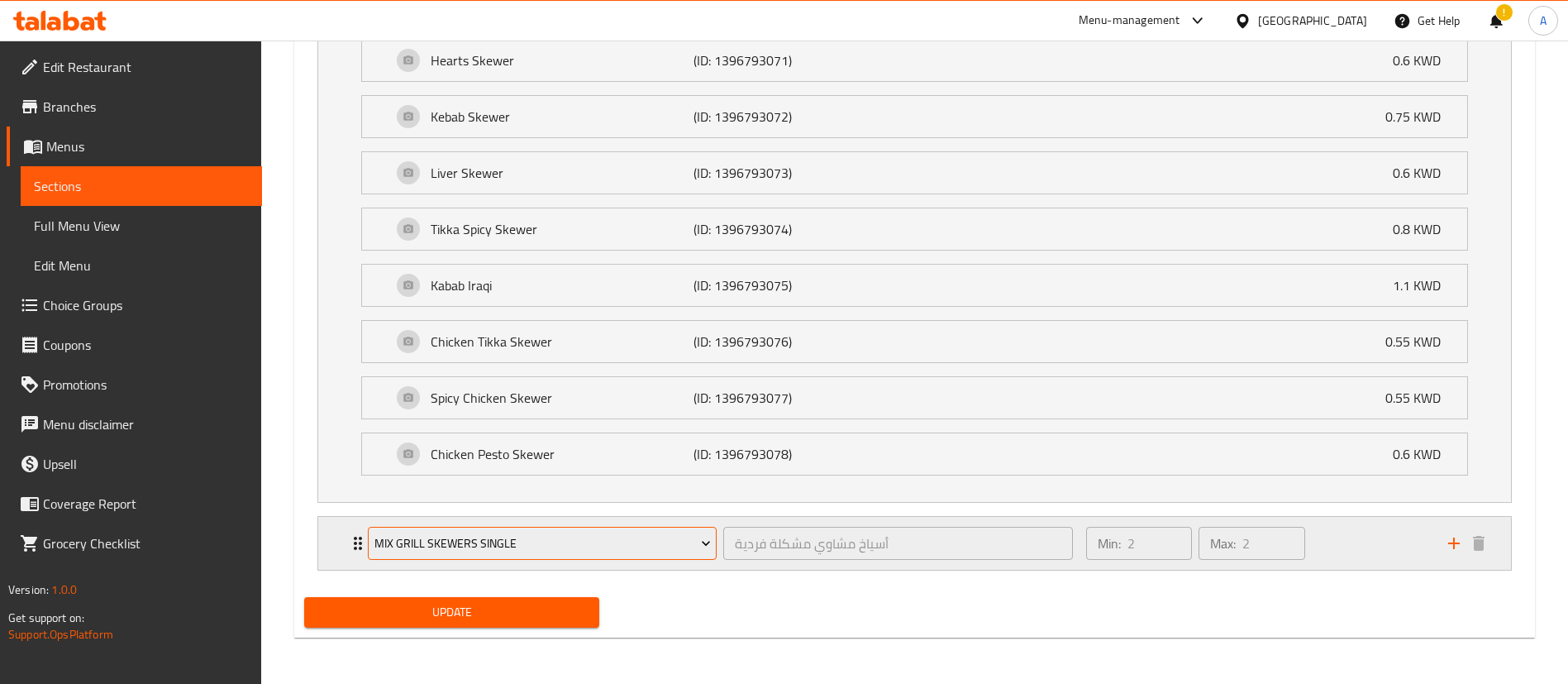
click at [504, 544] on span "Mix Grill Skewers Single" at bounding box center [543, 544] width 337 height 21
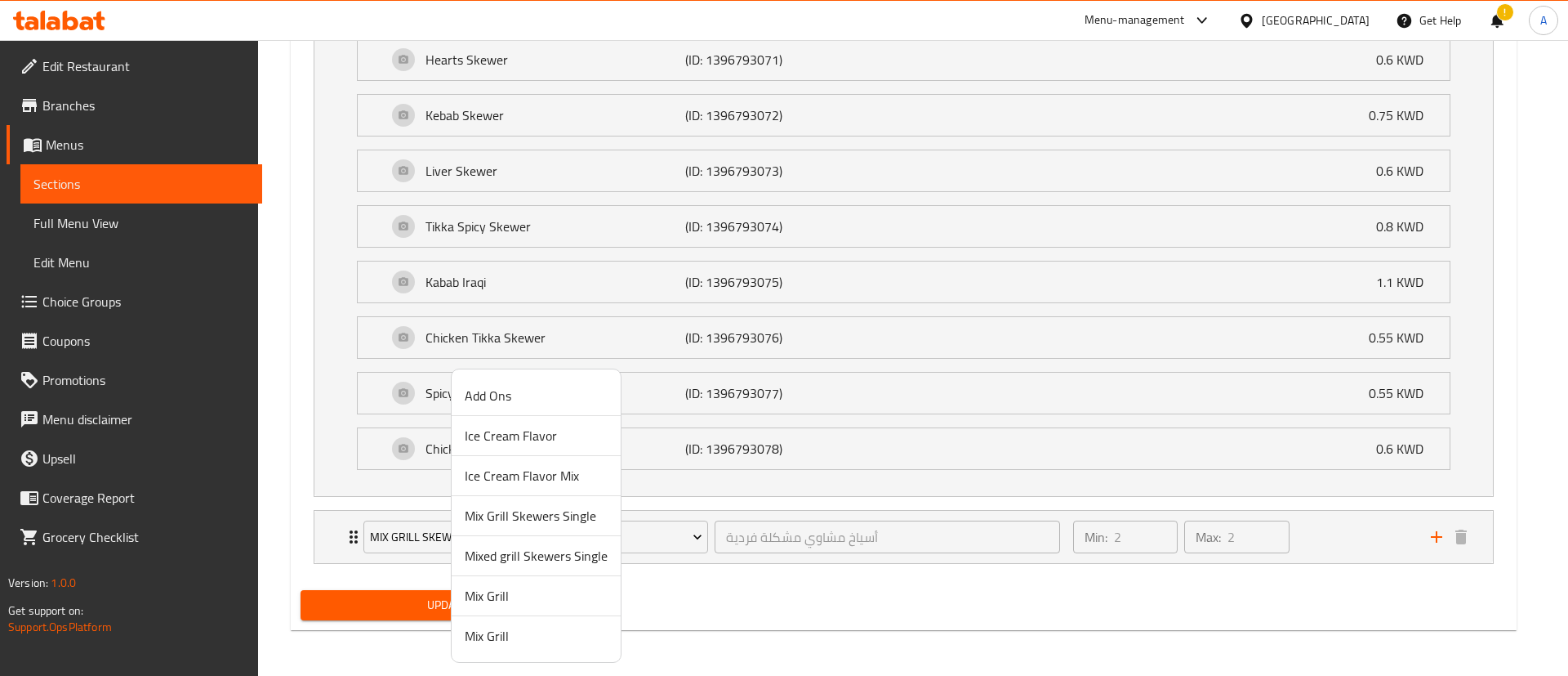
click at [1104, 615] on div at bounding box center [784, 338] width 1568 height 676
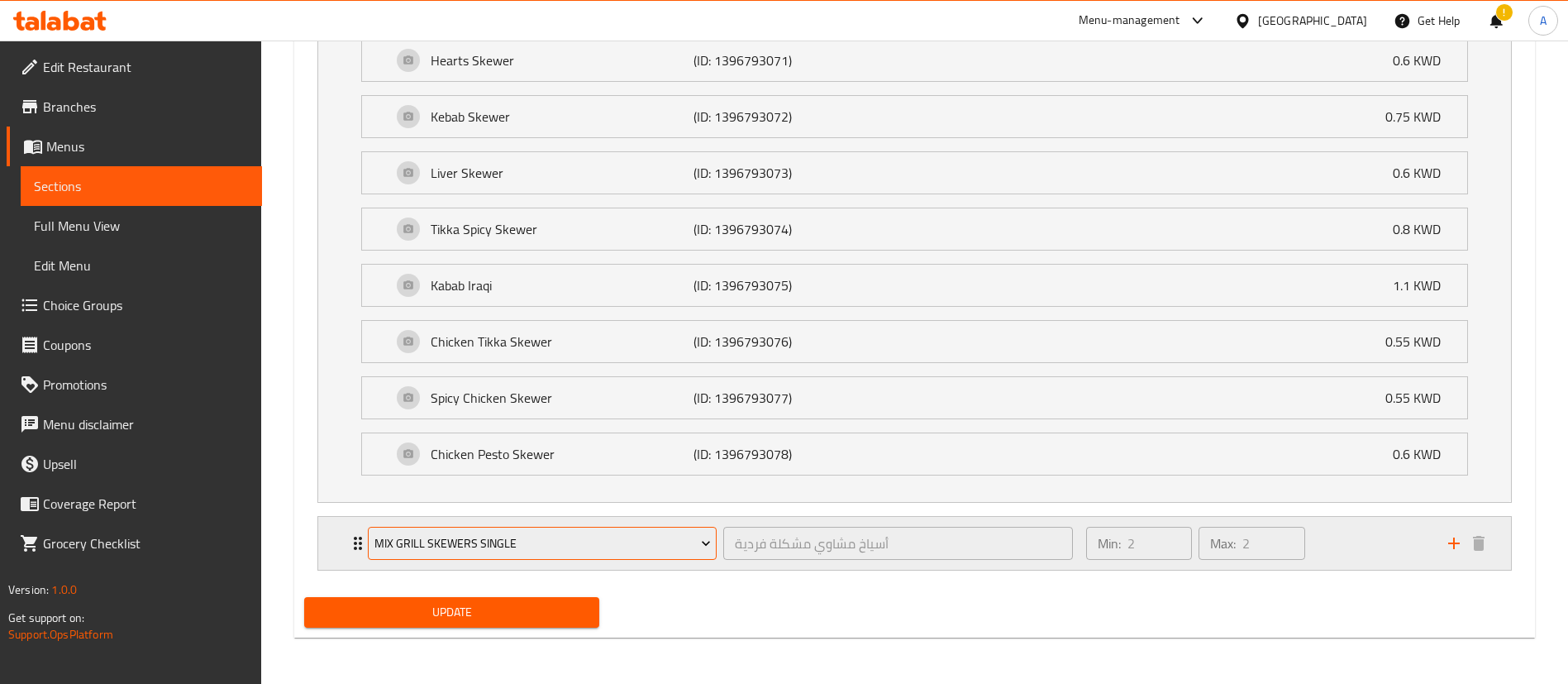
click at [423, 524] on div "Mix Grill Skewers Single" at bounding box center [543, 544] width 356 height 40
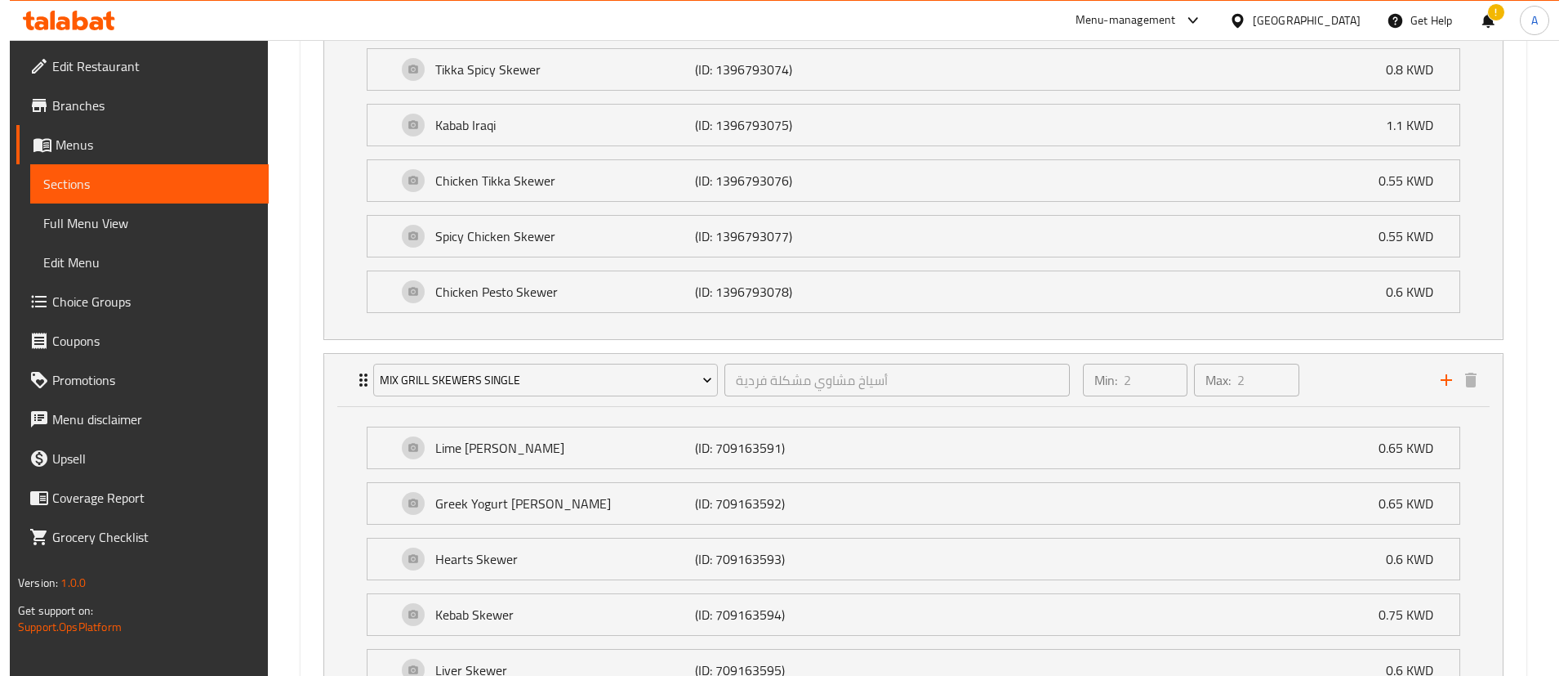
scroll to position [1431, 0]
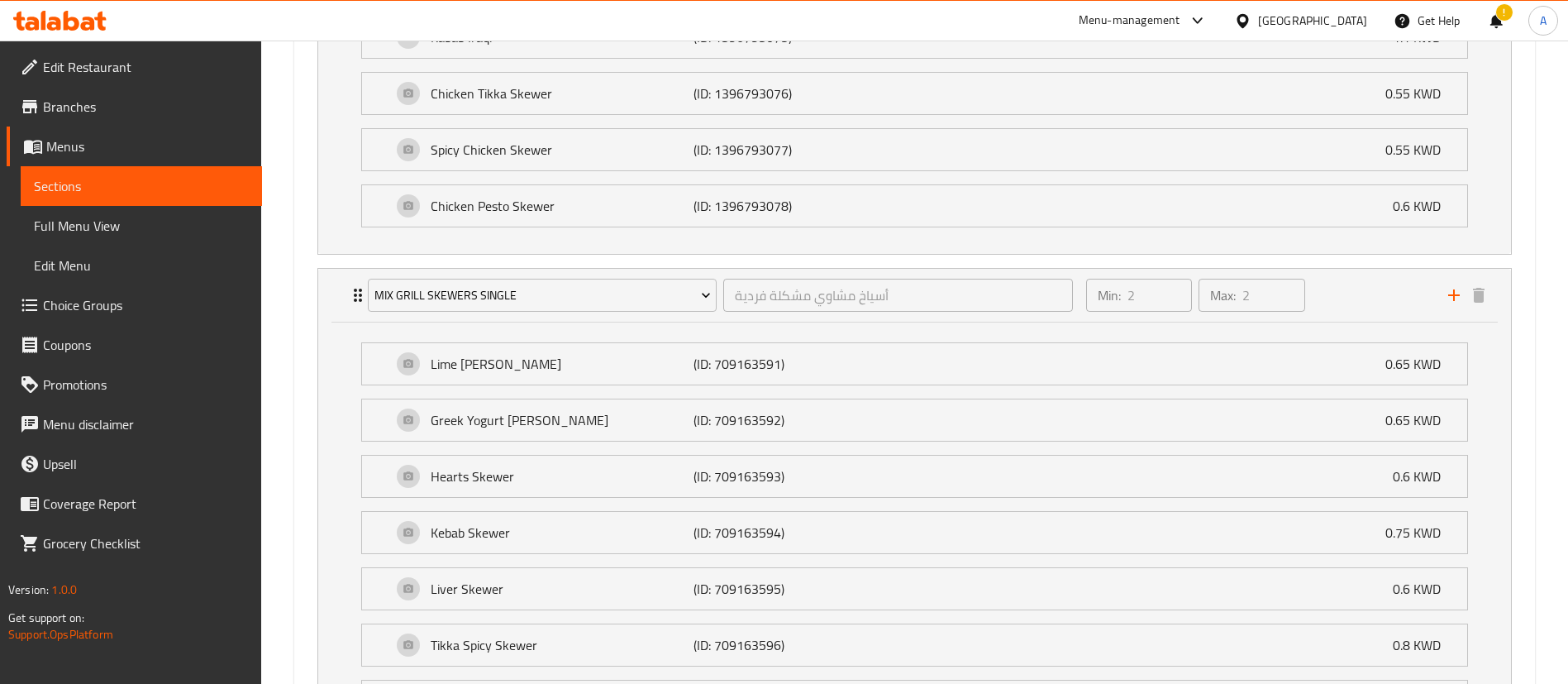
click at [511, 266] on li "Mix Grill Skewers Single أسياخ مشاوي مشكلة فردية ​ Min: 2 ​ Max: 2 ​ Lime Tikka…" at bounding box center [914, 593] width 1221 height 664
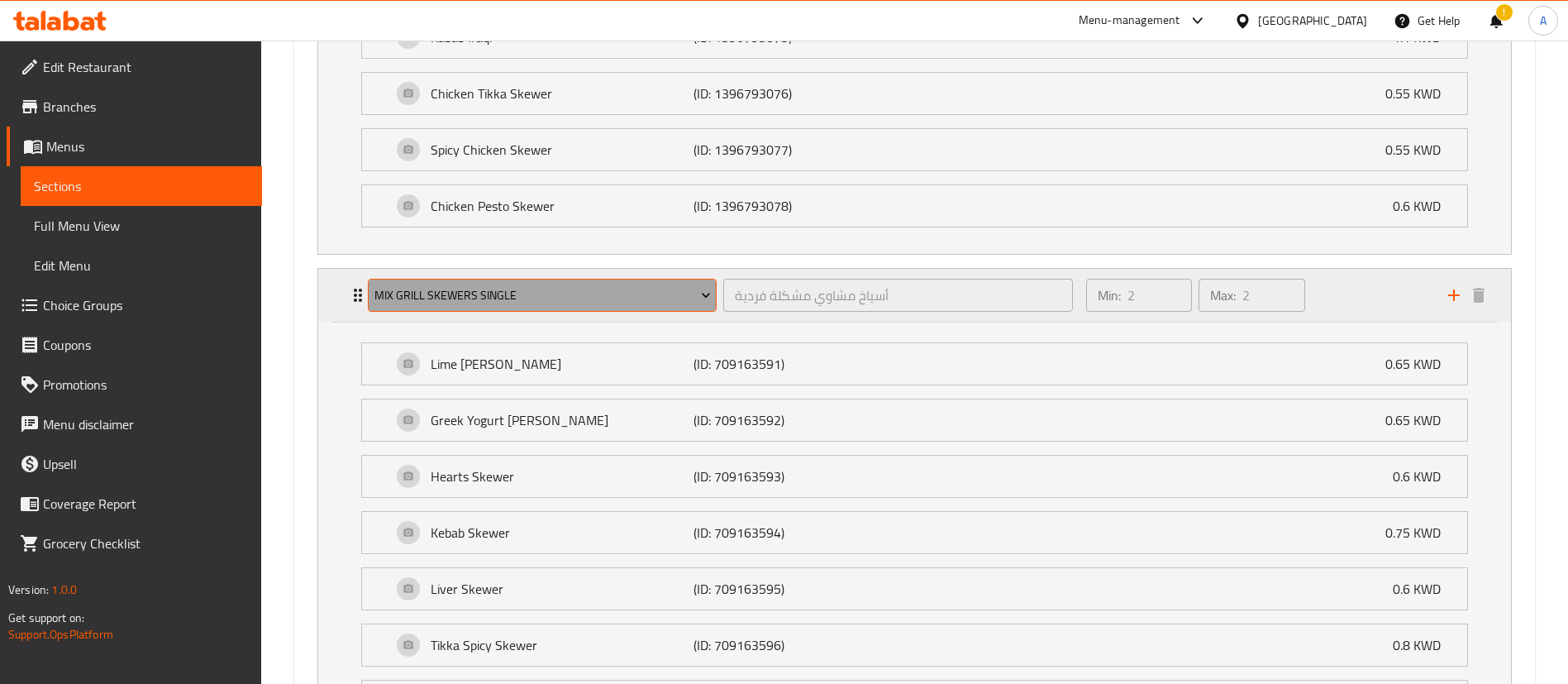
click at [506, 279] on button "Mix Grill Skewers Single" at bounding box center [543, 295] width 349 height 33
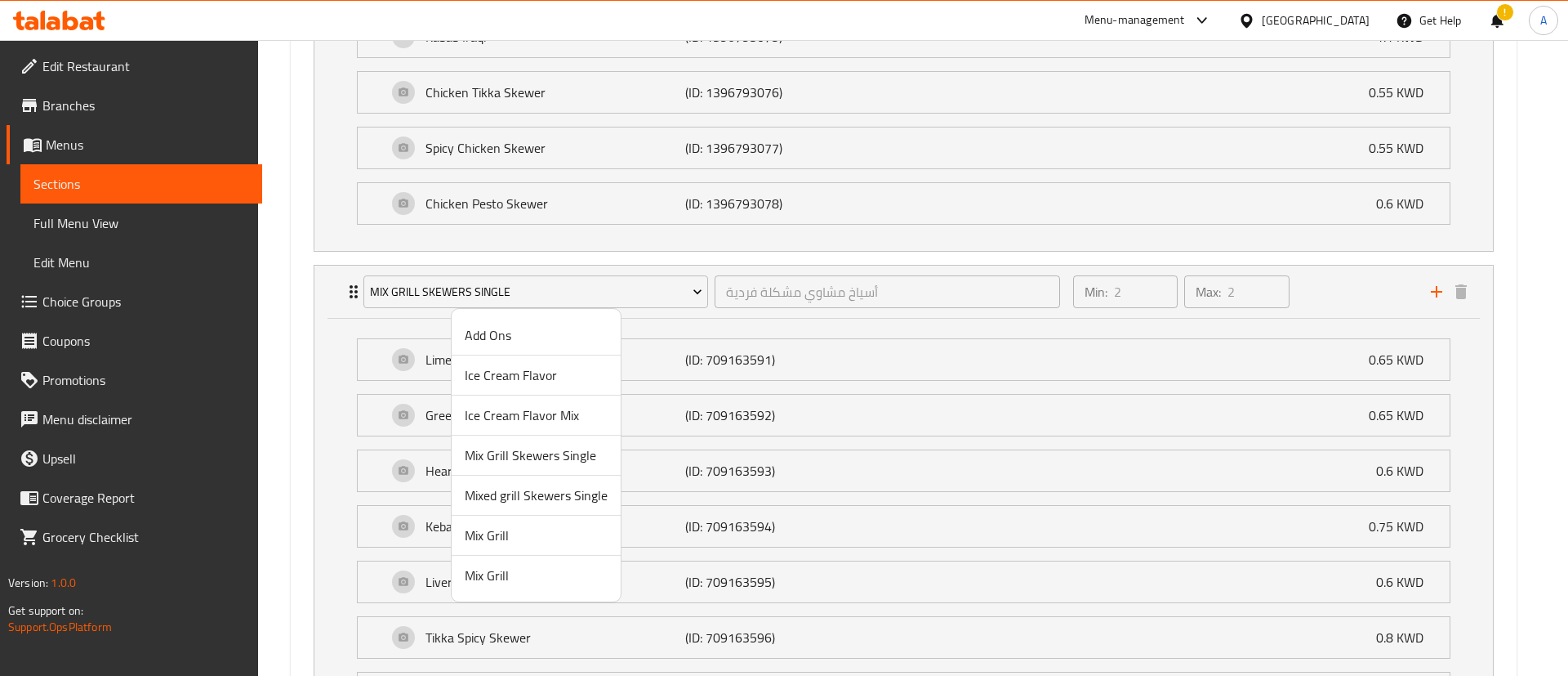
click at [506, 526] on span "Mix Grill" at bounding box center [536, 536] width 143 height 20
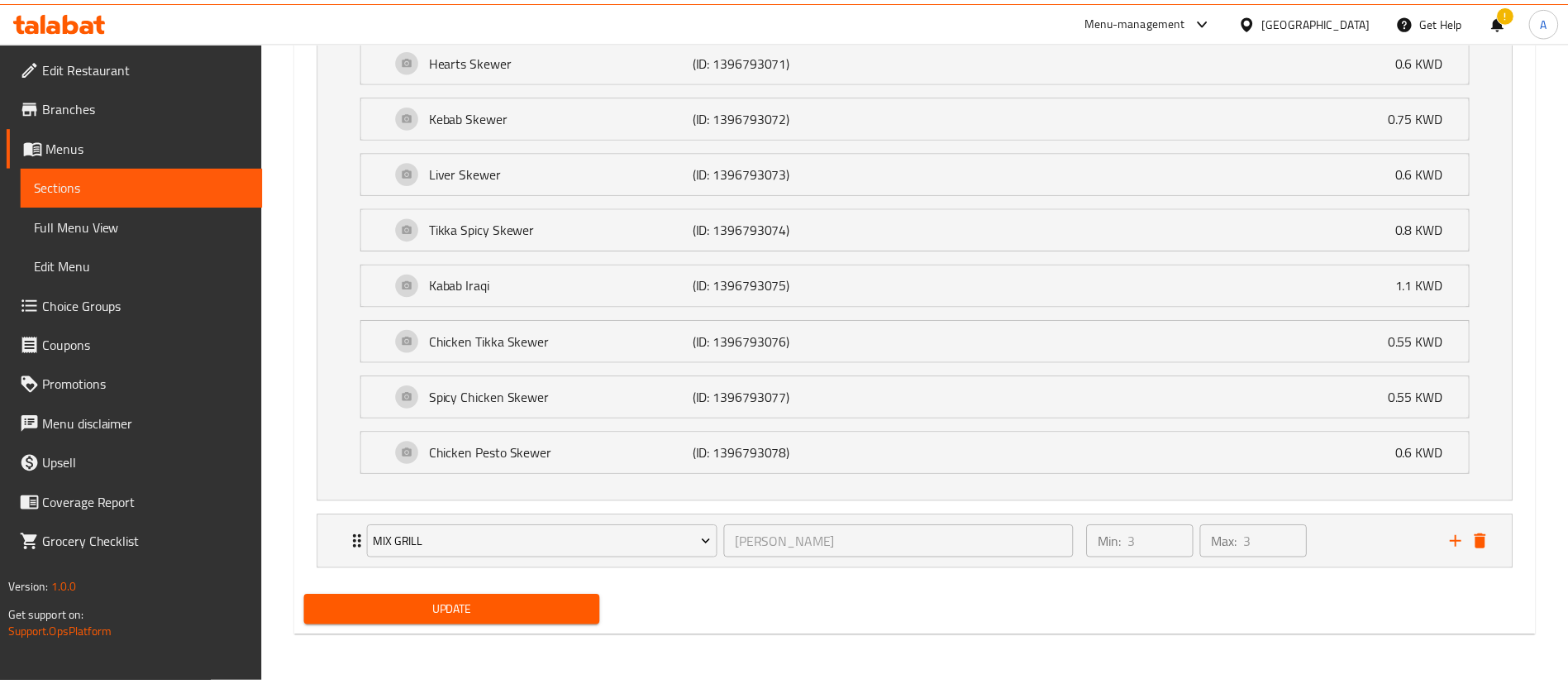
scroll to position [1200, 0]
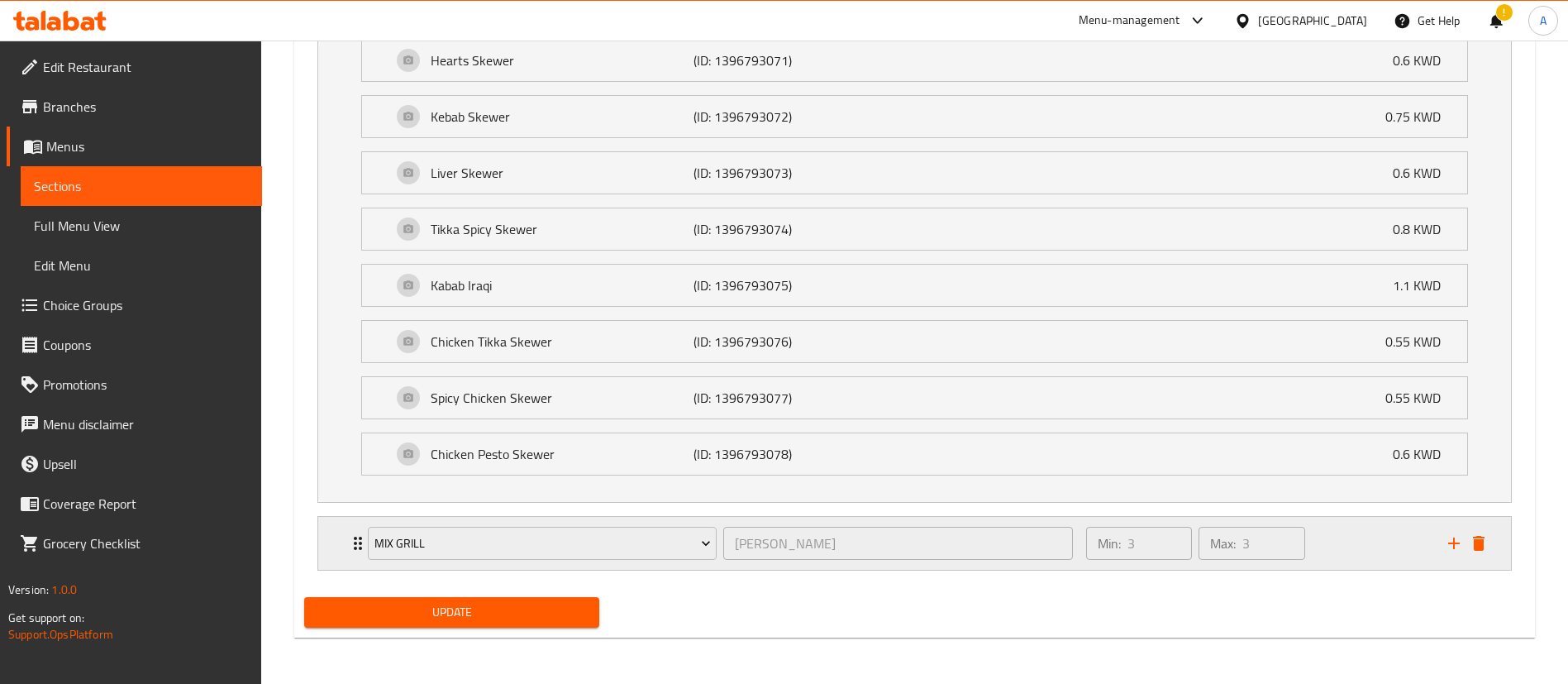
click at [1362, 538] on div "Min: 3 ​ Max: 3 ​" at bounding box center [1257, 544] width 362 height 53
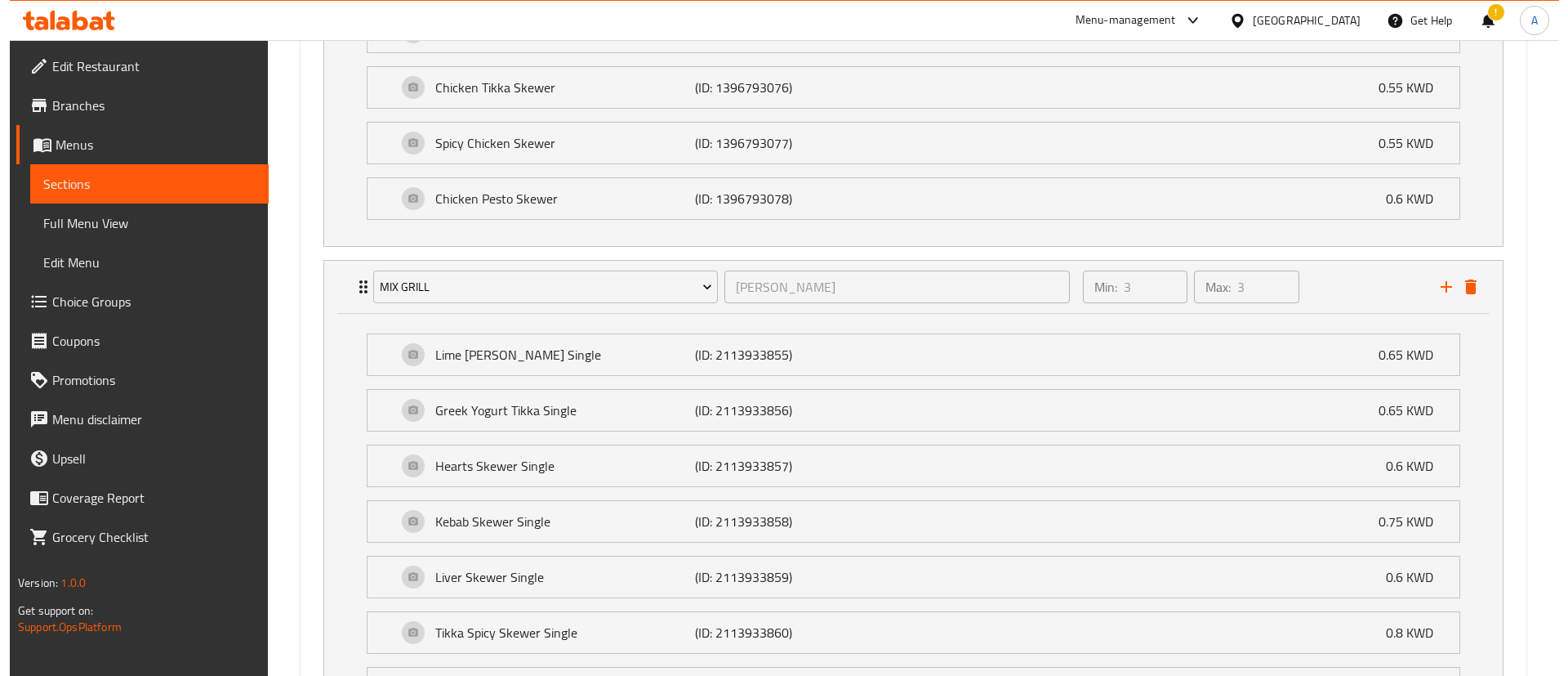
scroll to position [1570, 0]
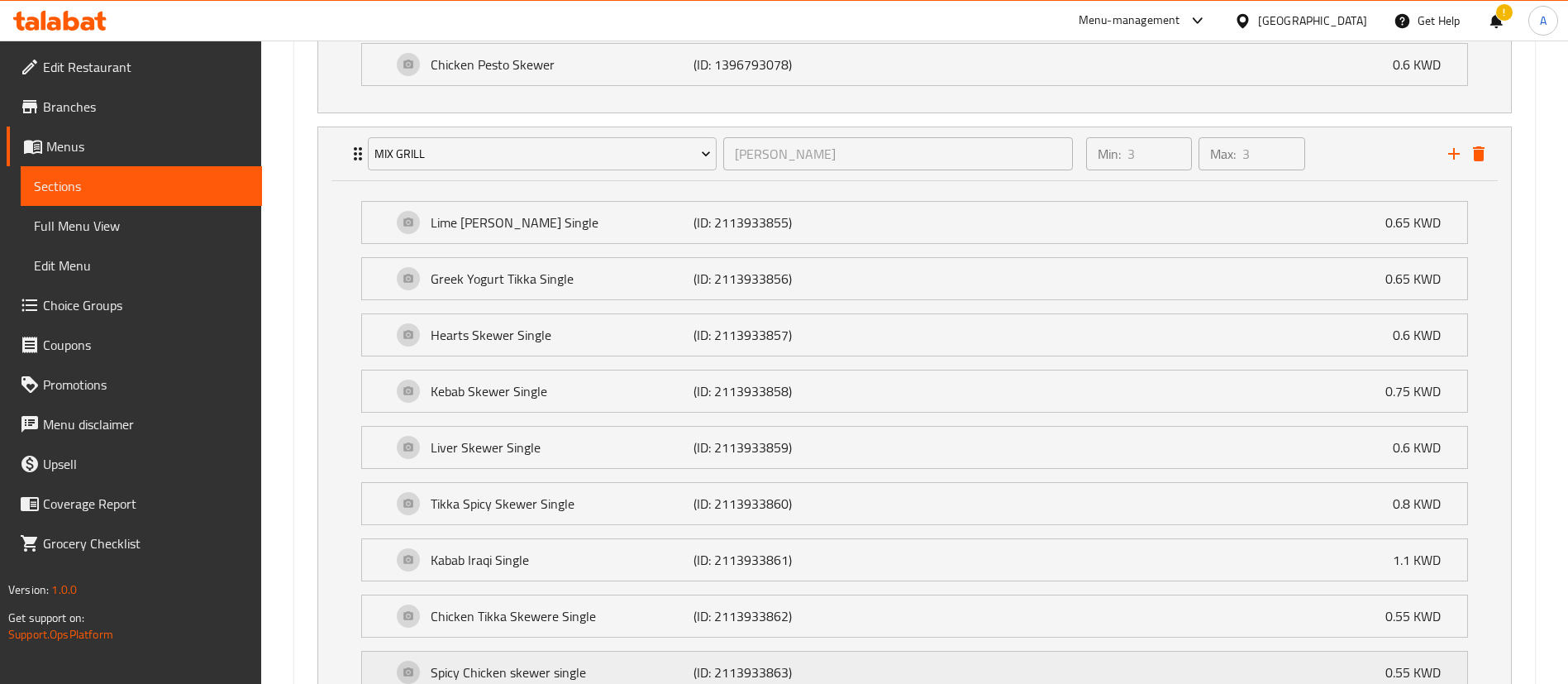
drag, startPoint x: 963, startPoint y: 639, endPoint x: 754, endPoint y: 664, distance: 210.5
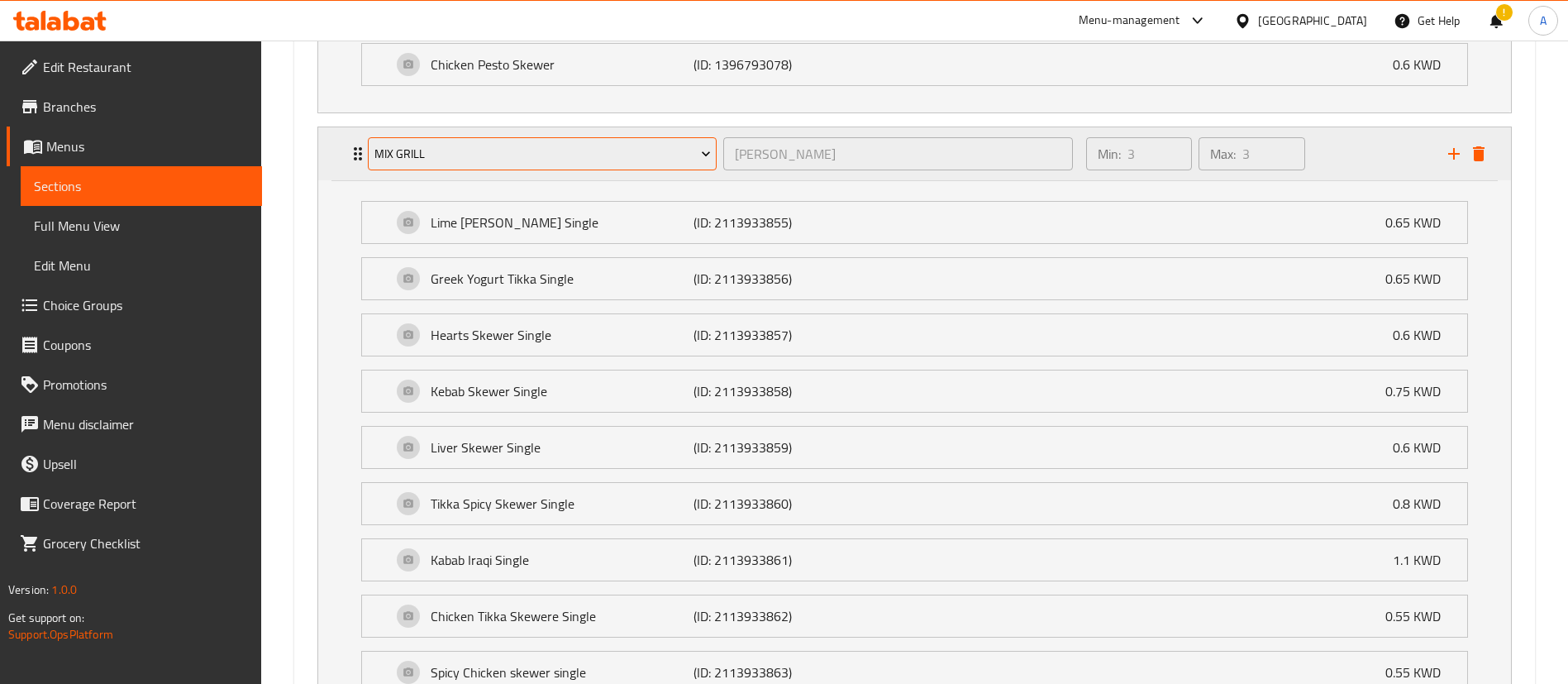
drag, startPoint x: 754, startPoint y: 664, endPoint x: 505, endPoint y: 145, distance: 575.6
click at [505, 145] on span "Mix Grill" at bounding box center [543, 154] width 337 height 21
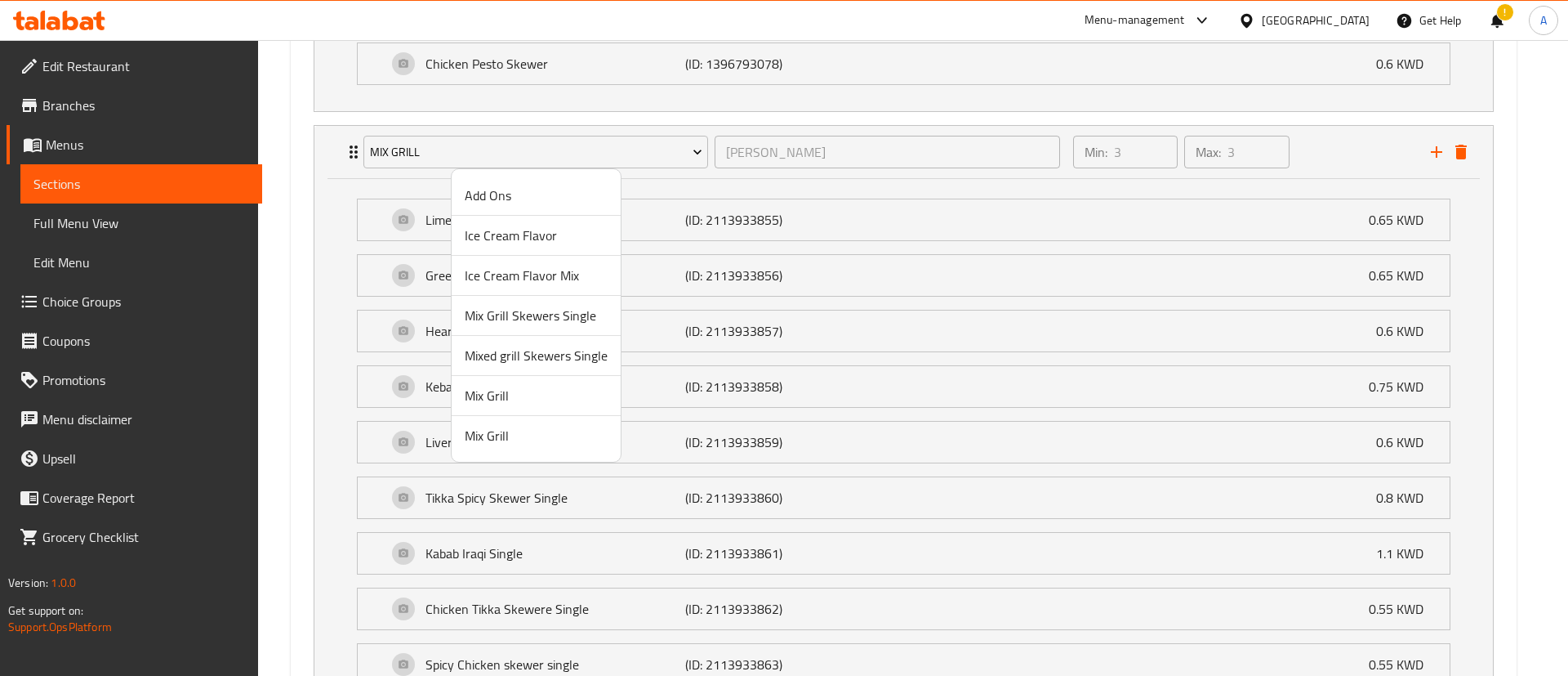
click at [525, 319] on span "Mix Grill Skewers Single" at bounding box center [536, 315] width 143 height 20
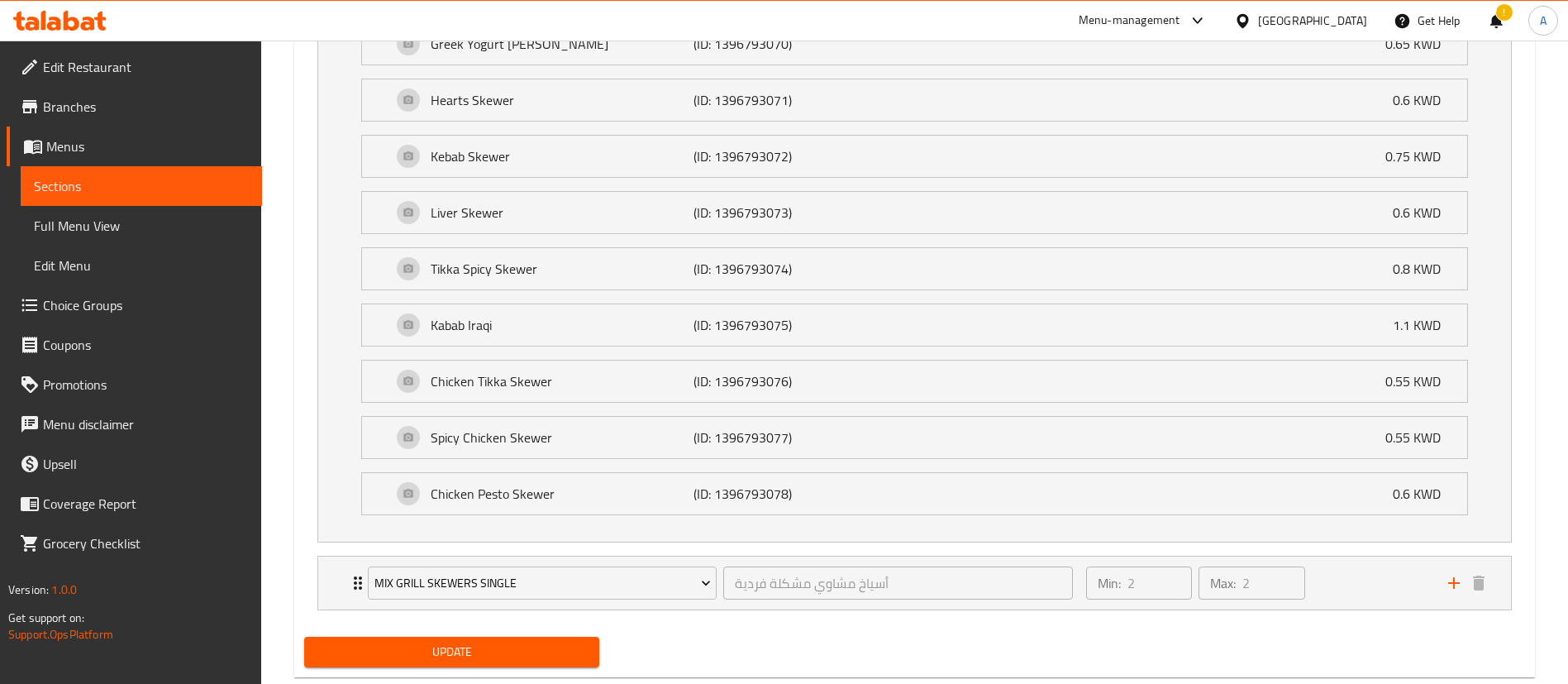
scroll to position [1200, 0]
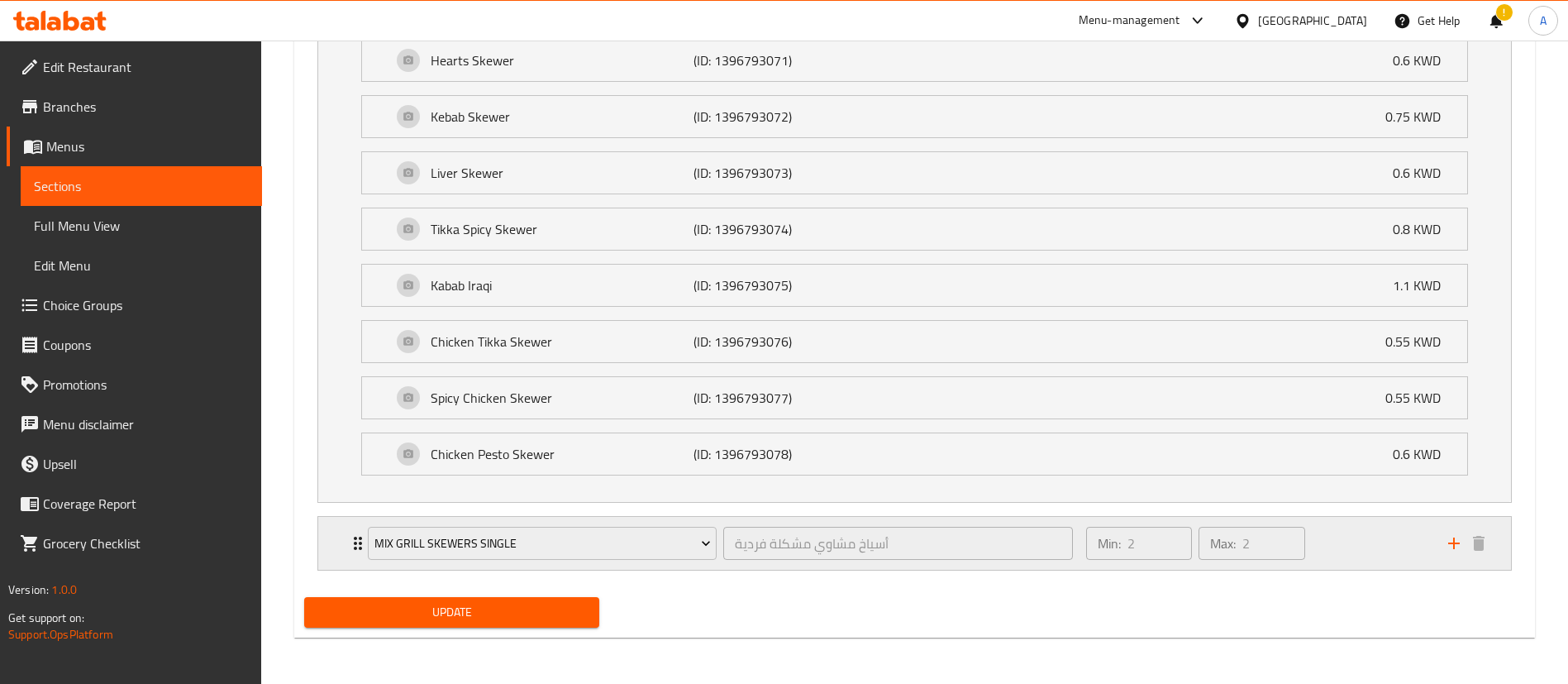
click at [1353, 522] on div "Min: 2 ​ Max: 2 ​" at bounding box center [1257, 544] width 362 height 53
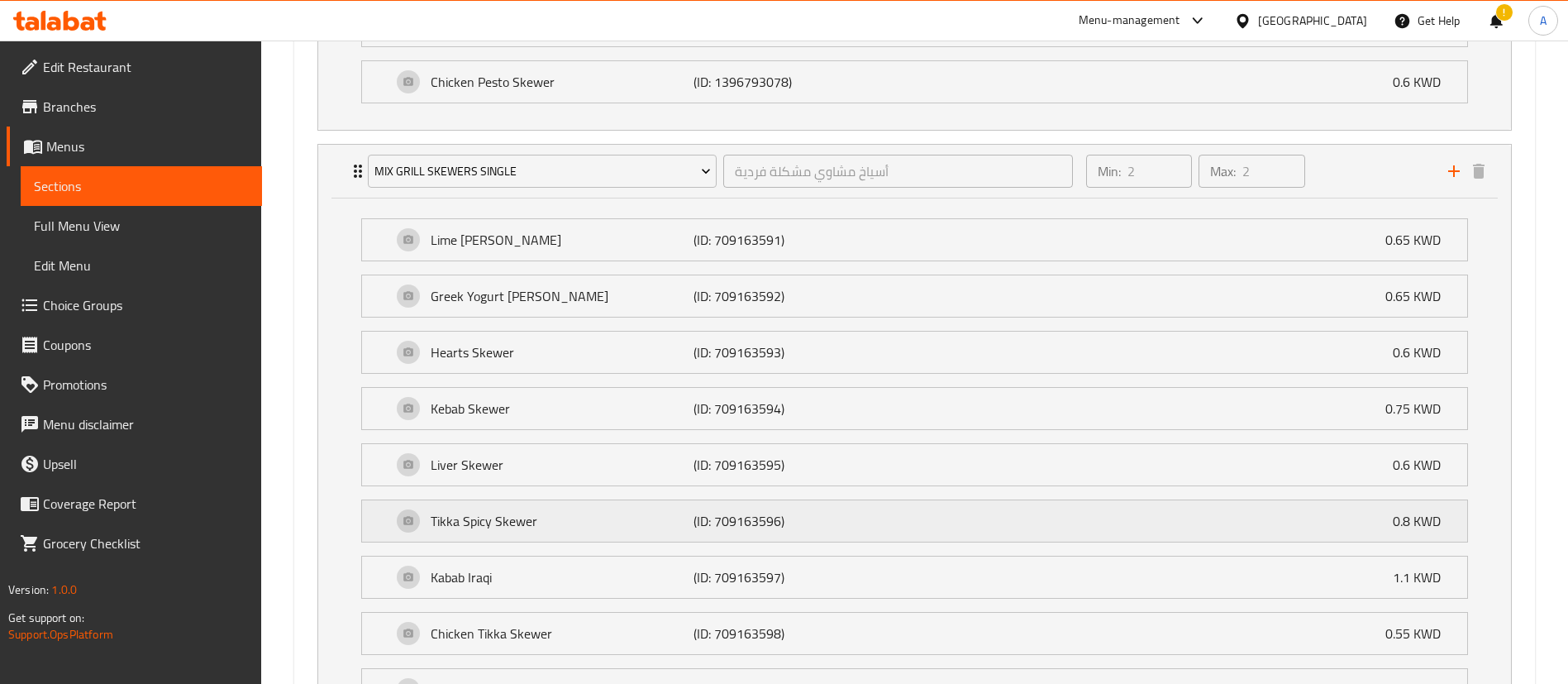
scroll to position [1796, 0]
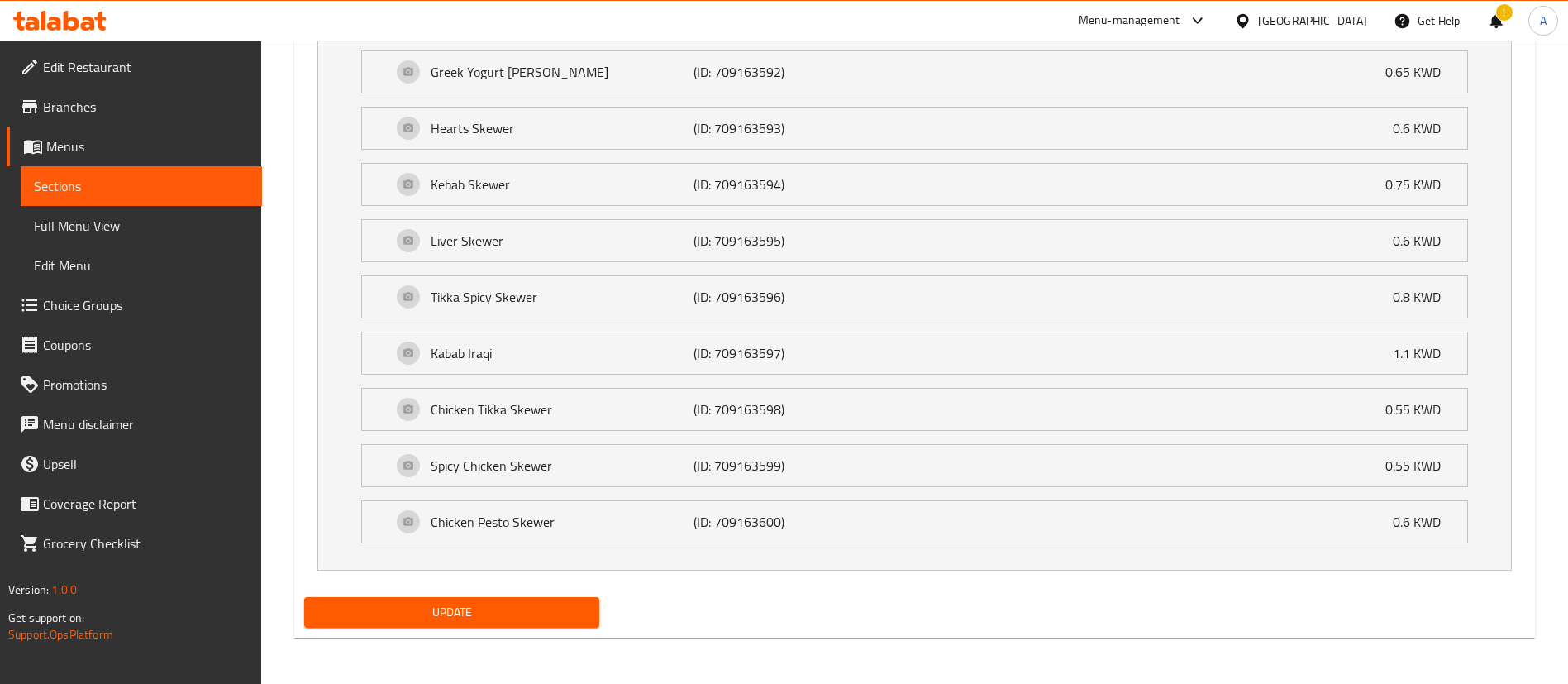
click at [503, 611] on span "Update" at bounding box center [451, 612] width 268 height 21
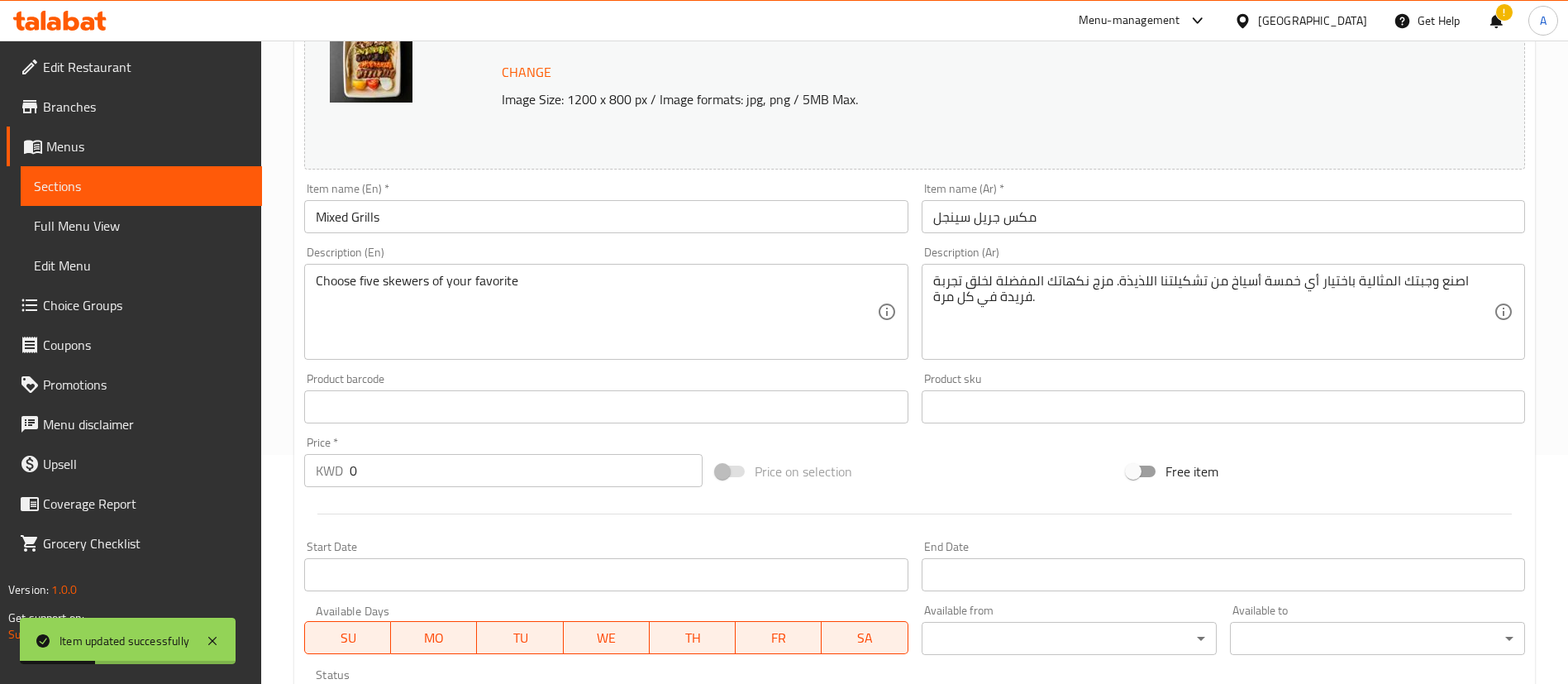
scroll to position [0, 0]
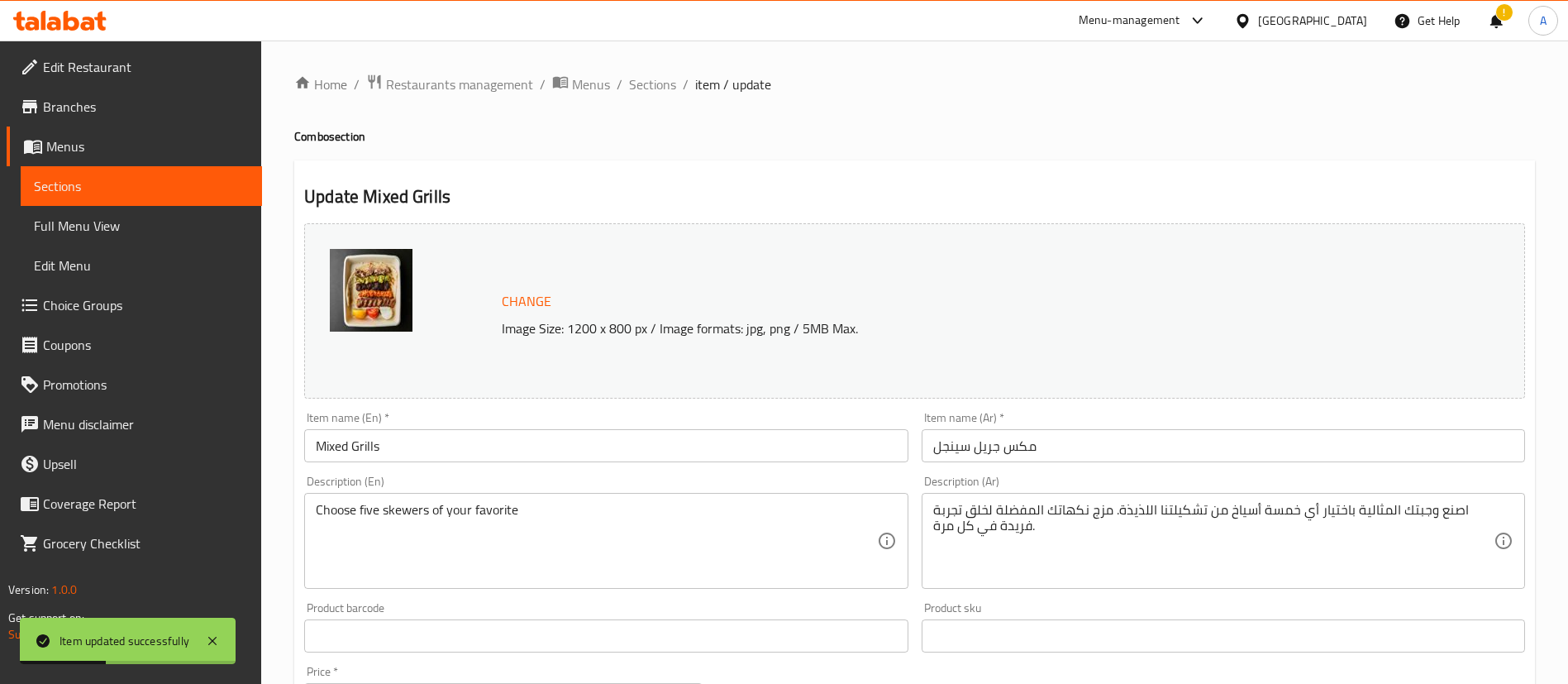
click at [666, 86] on span "Sections" at bounding box center [652, 85] width 47 height 20
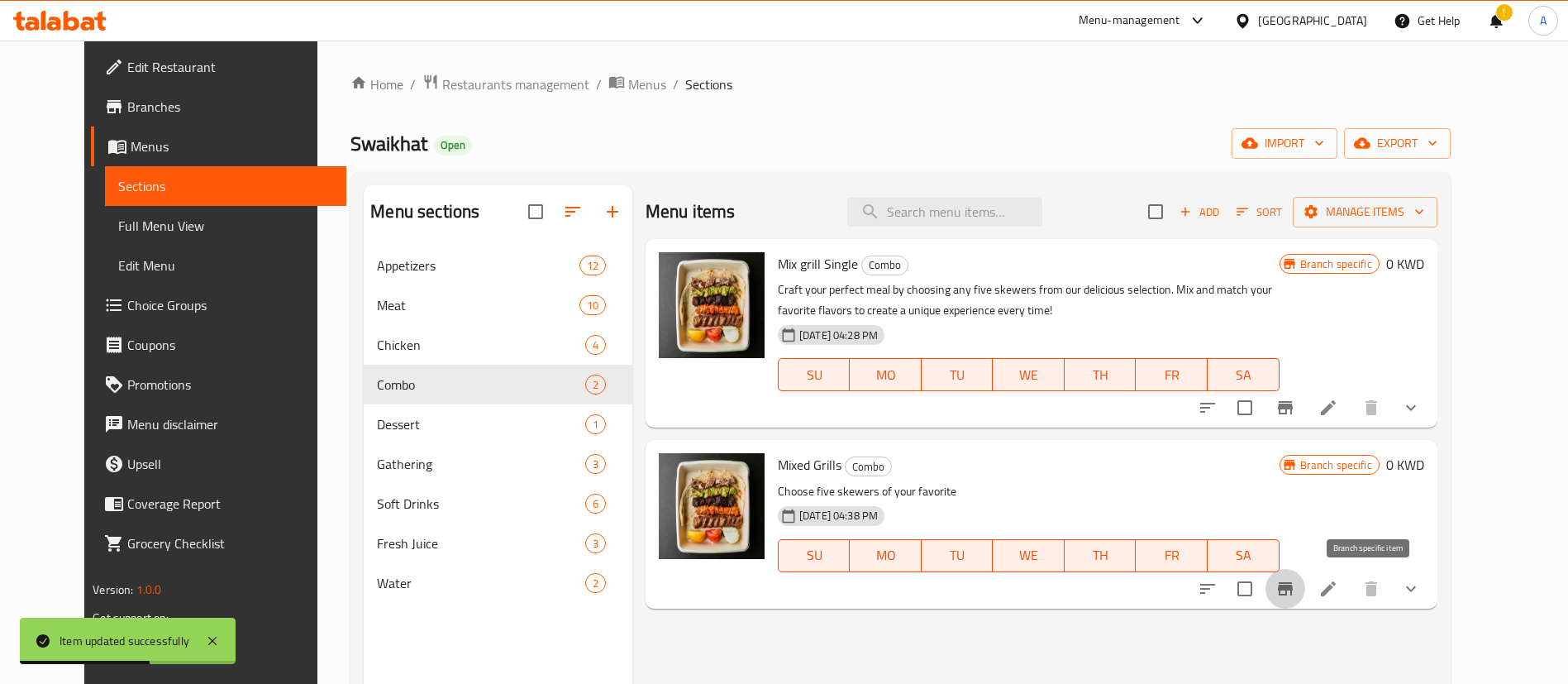
click at [1295, 591] on icon "Branch-specific-item" at bounding box center [1285, 588] width 20 height 20
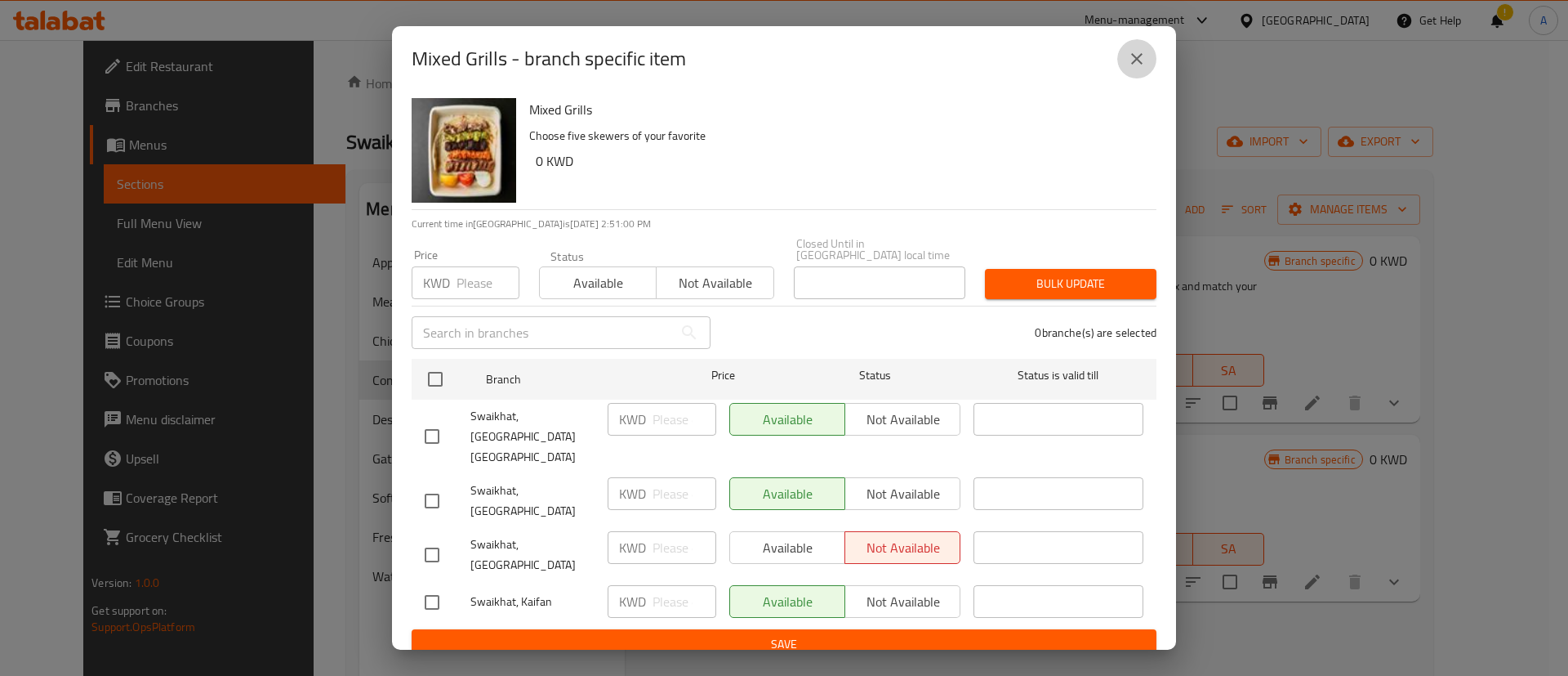
click at [1135, 65] on icon "close" at bounding box center [1137, 59] width 11 height 11
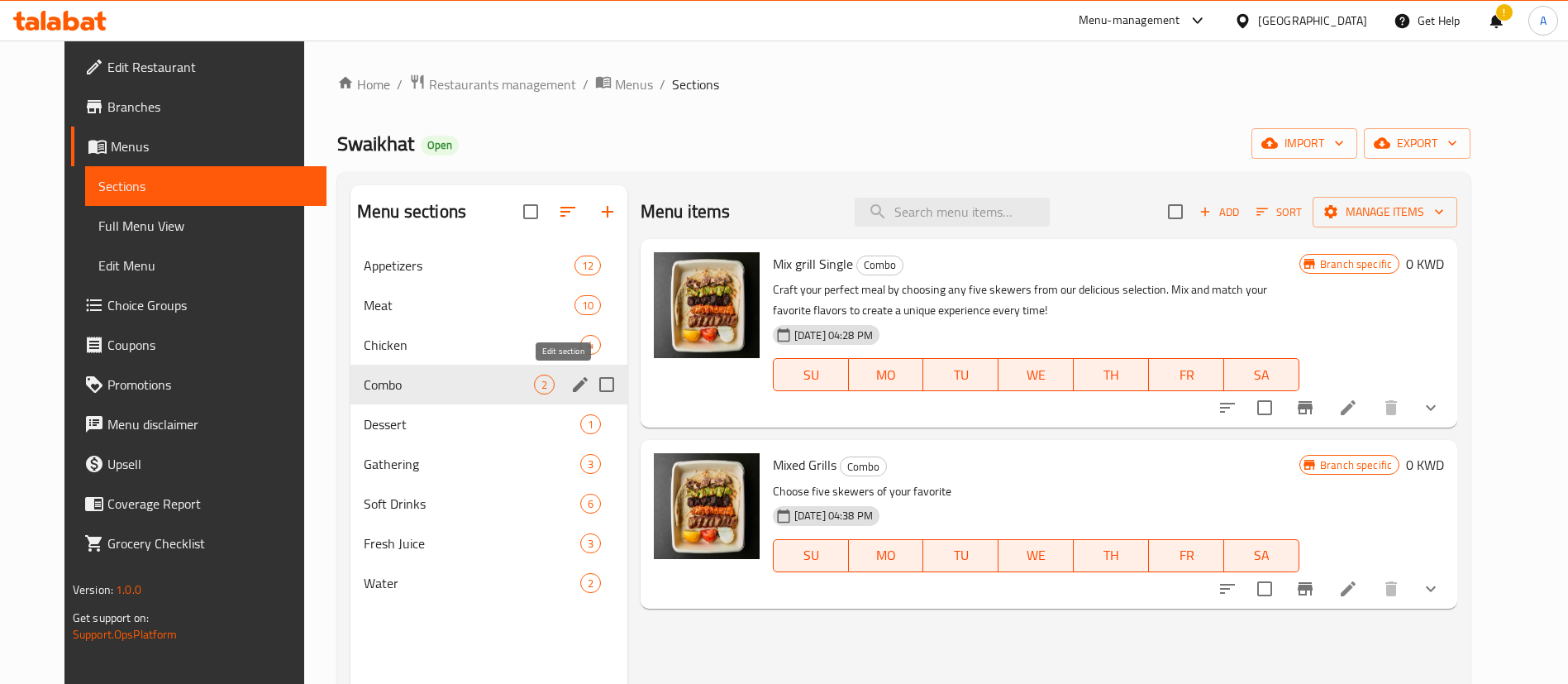
click at [570, 388] on icon "edit" at bounding box center [580, 385] width 20 height 20
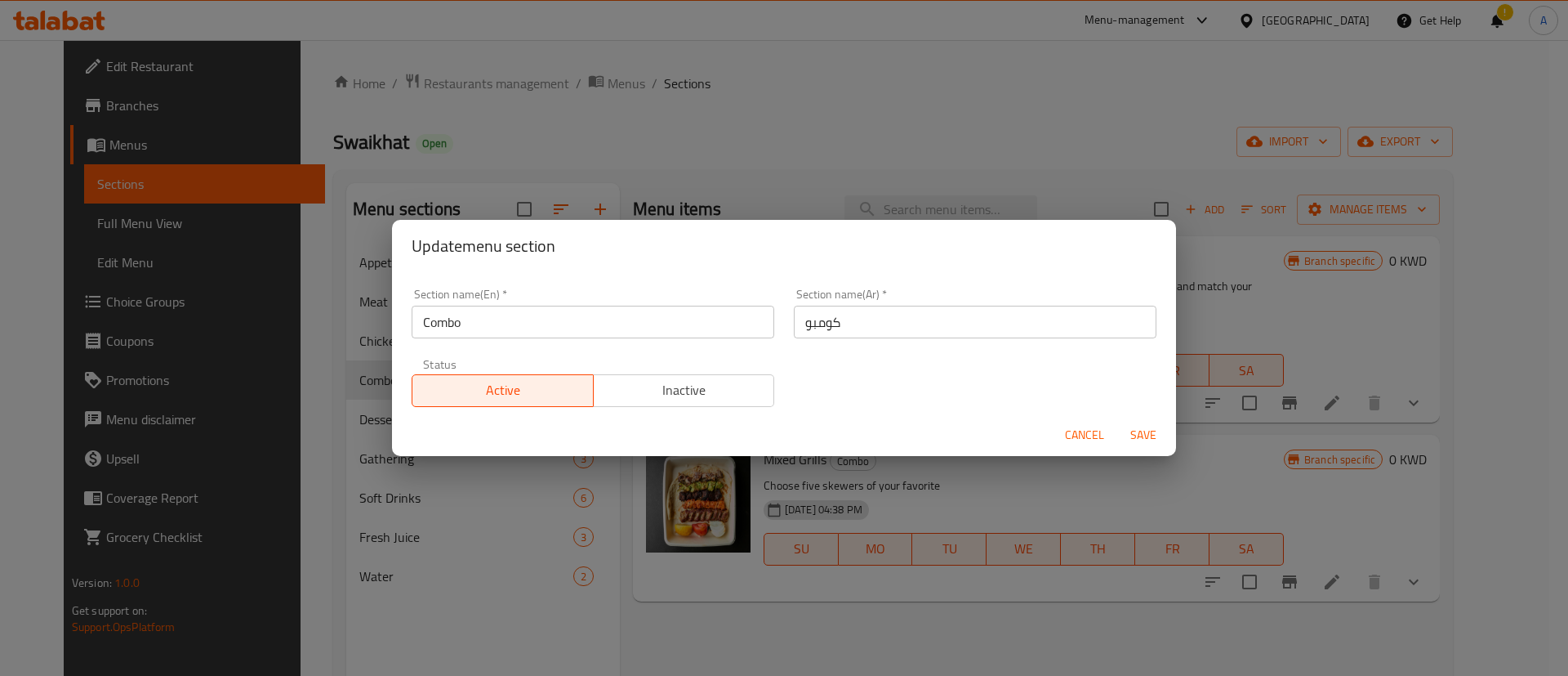
click at [575, 485] on div "Update menu section Section name(En)   * Combo Section name(En) * Section name(…" at bounding box center [784, 338] width 1568 height 676
click at [1001, 562] on div "Update menu section Section name(En)   * Combo Section name(En) * Section name(…" at bounding box center [784, 338] width 1568 height 676
click at [1083, 431] on span "Cancel" at bounding box center [1084, 435] width 39 height 21
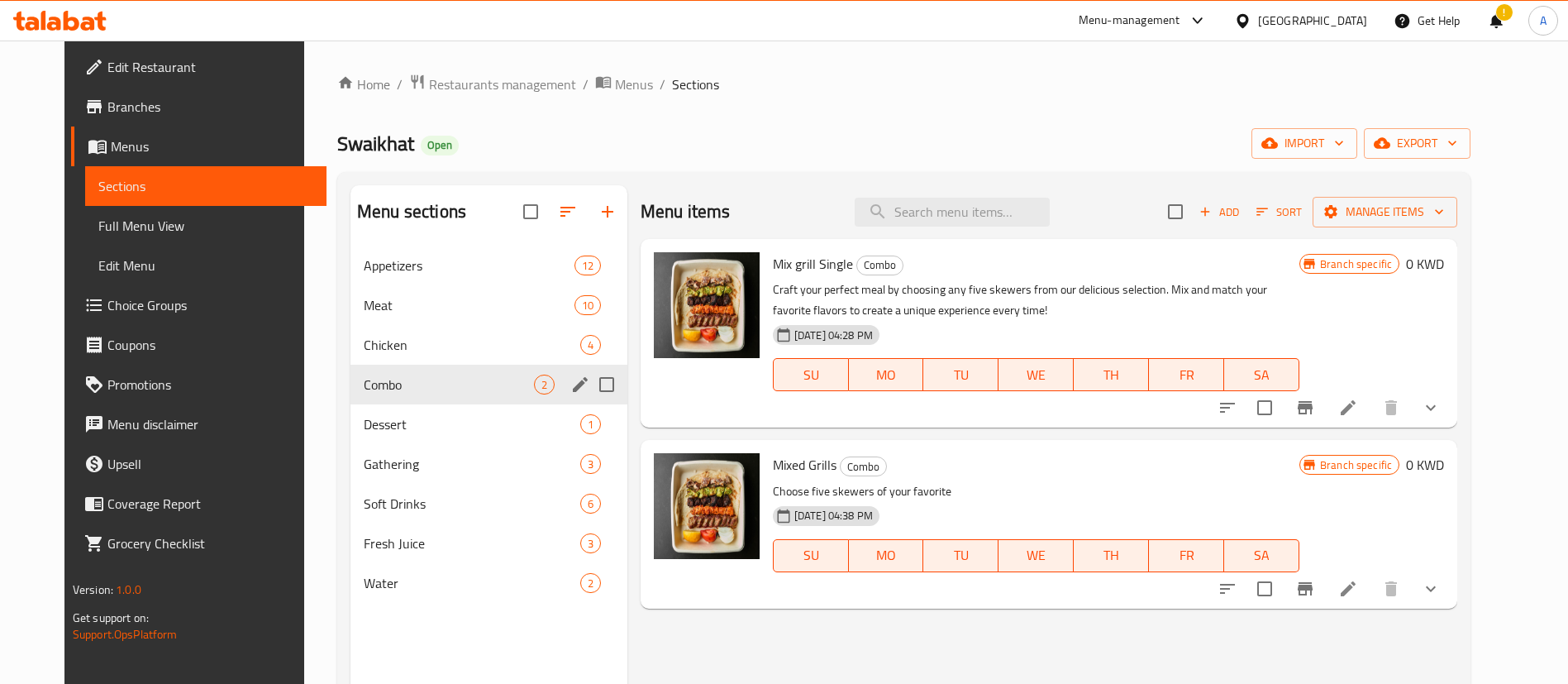
click at [1313, 587] on icon "Branch-specific-item" at bounding box center [1305, 588] width 15 height 13
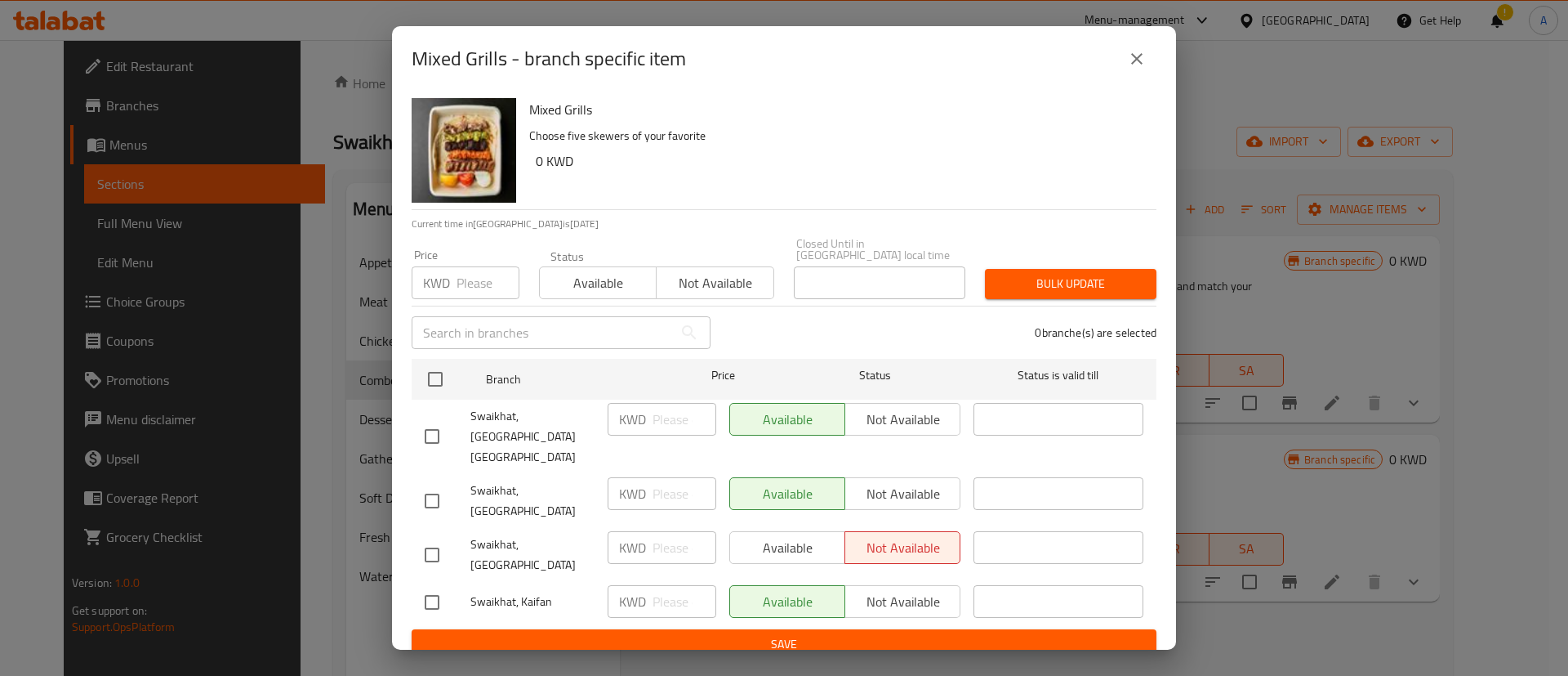
click at [1171, 473] on div "Mixed Grills Choose five skewers of your favorite 0 KWD Current time in Kuwait …" at bounding box center [784, 370] width 784 height 559
click at [1118, 79] on button "close" at bounding box center [1137, 59] width 39 height 39
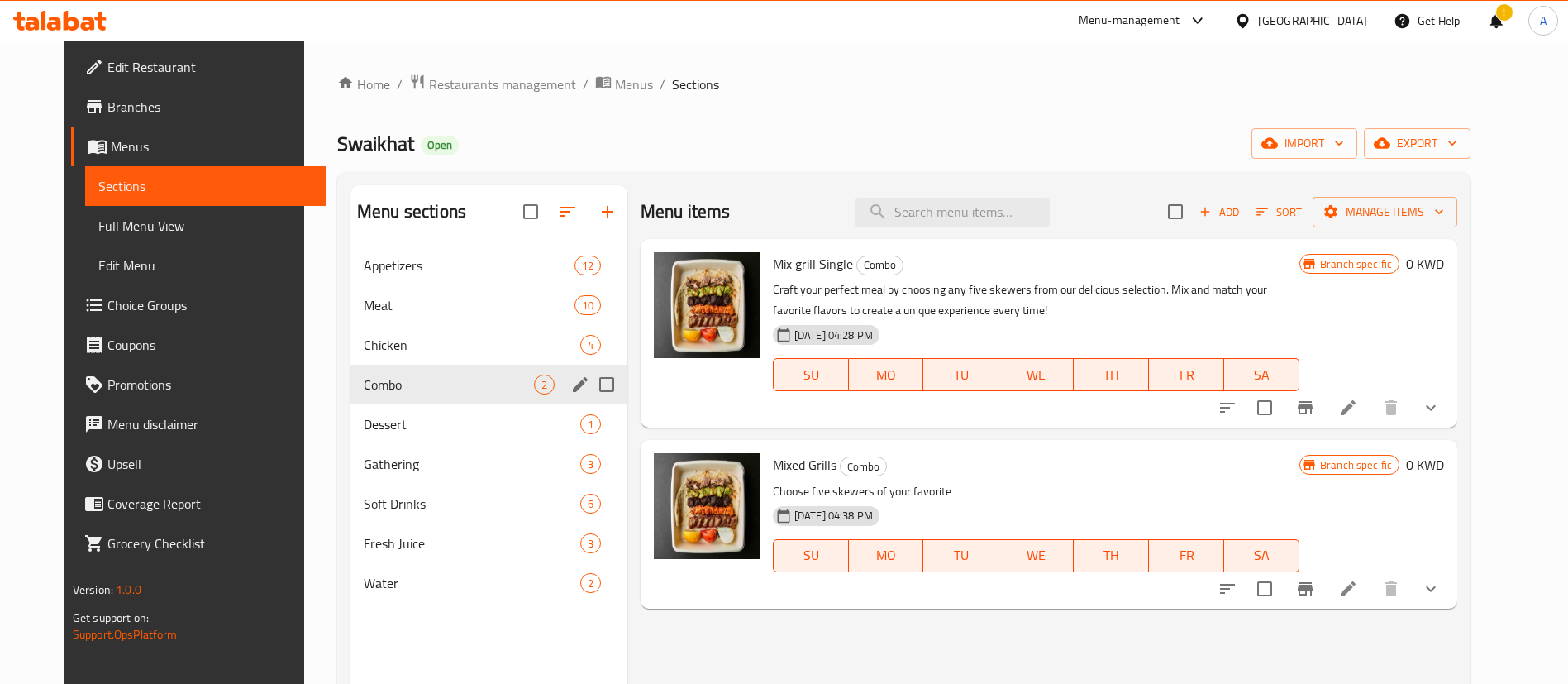
click at [1372, 575] on li at bounding box center [1349, 588] width 47 height 30
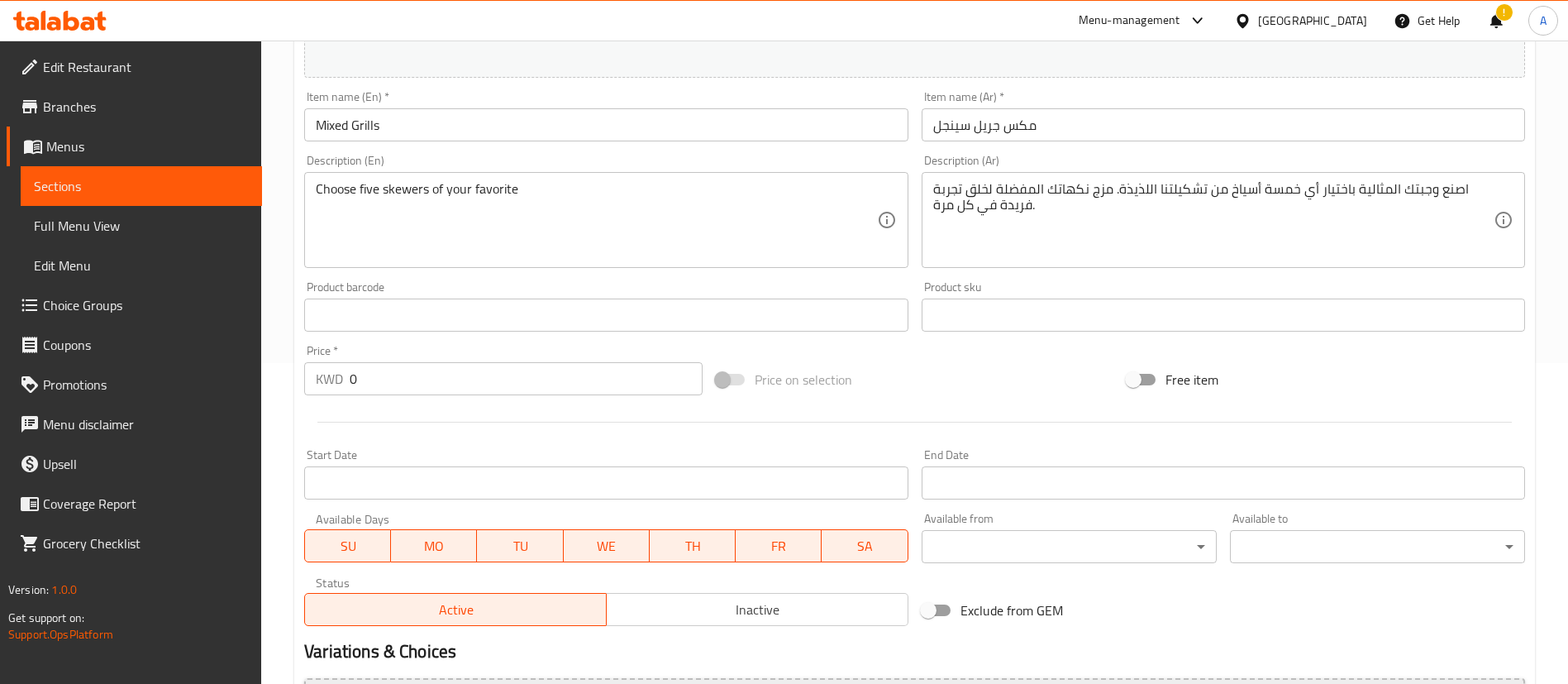
scroll to position [603, 0]
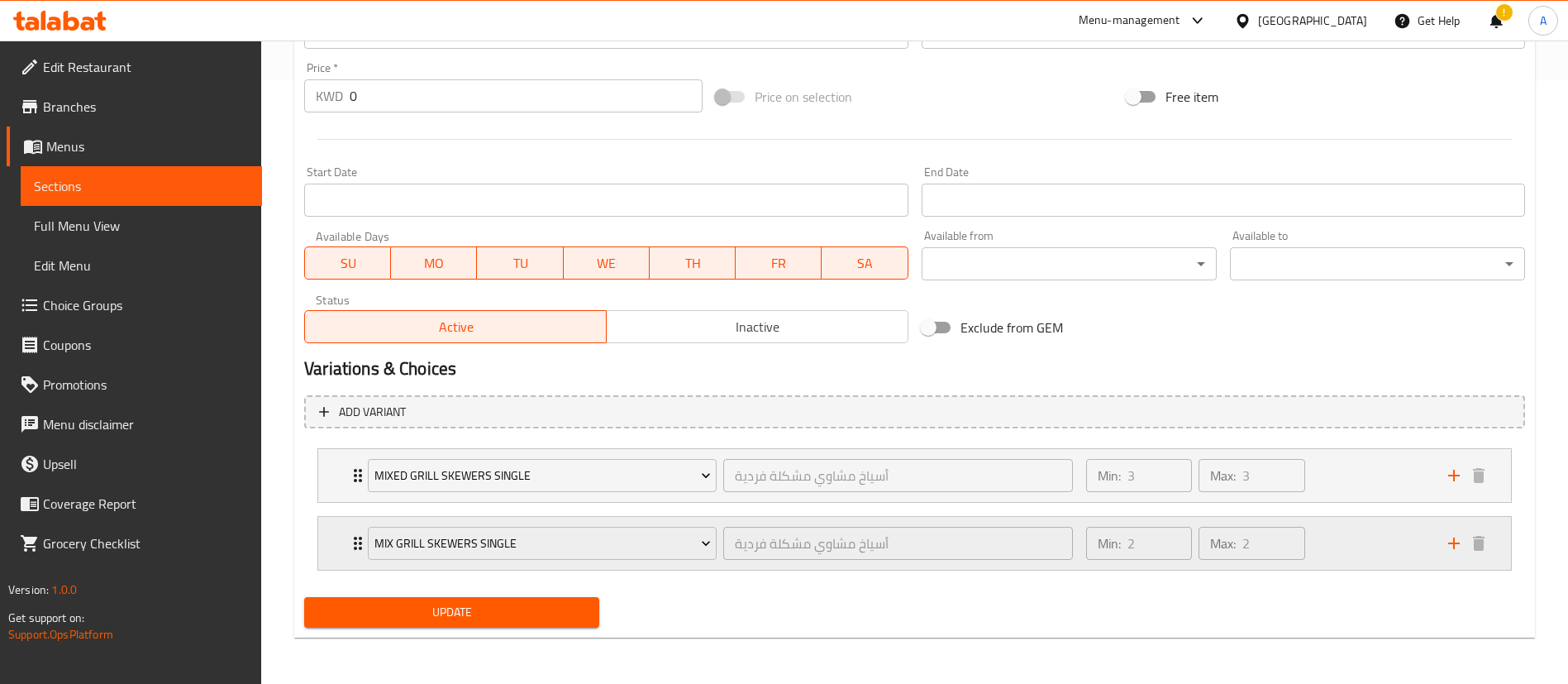
click at [1354, 549] on div "Min: 2 ​ Max: 2 ​" at bounding box center [1257, 544] width 362 height 53
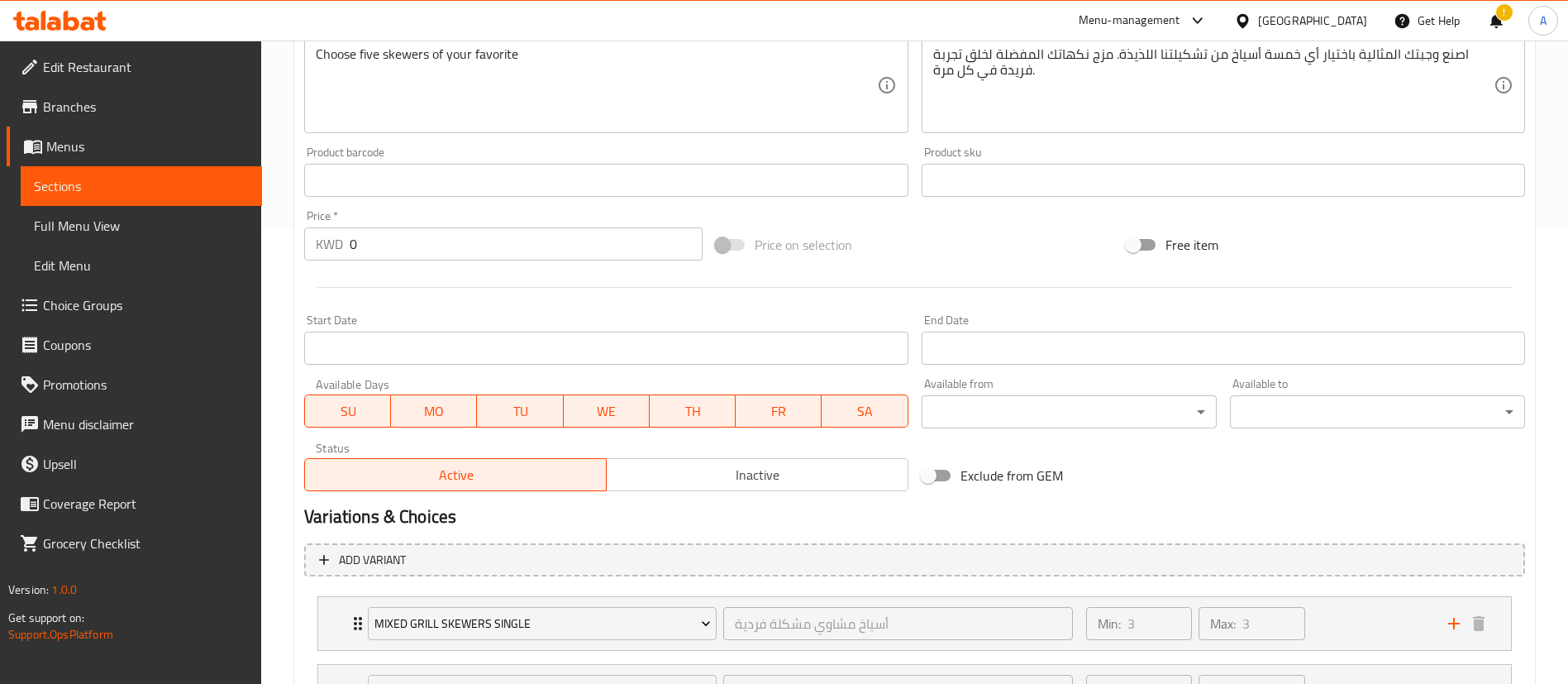
scroll to position [0, 0]
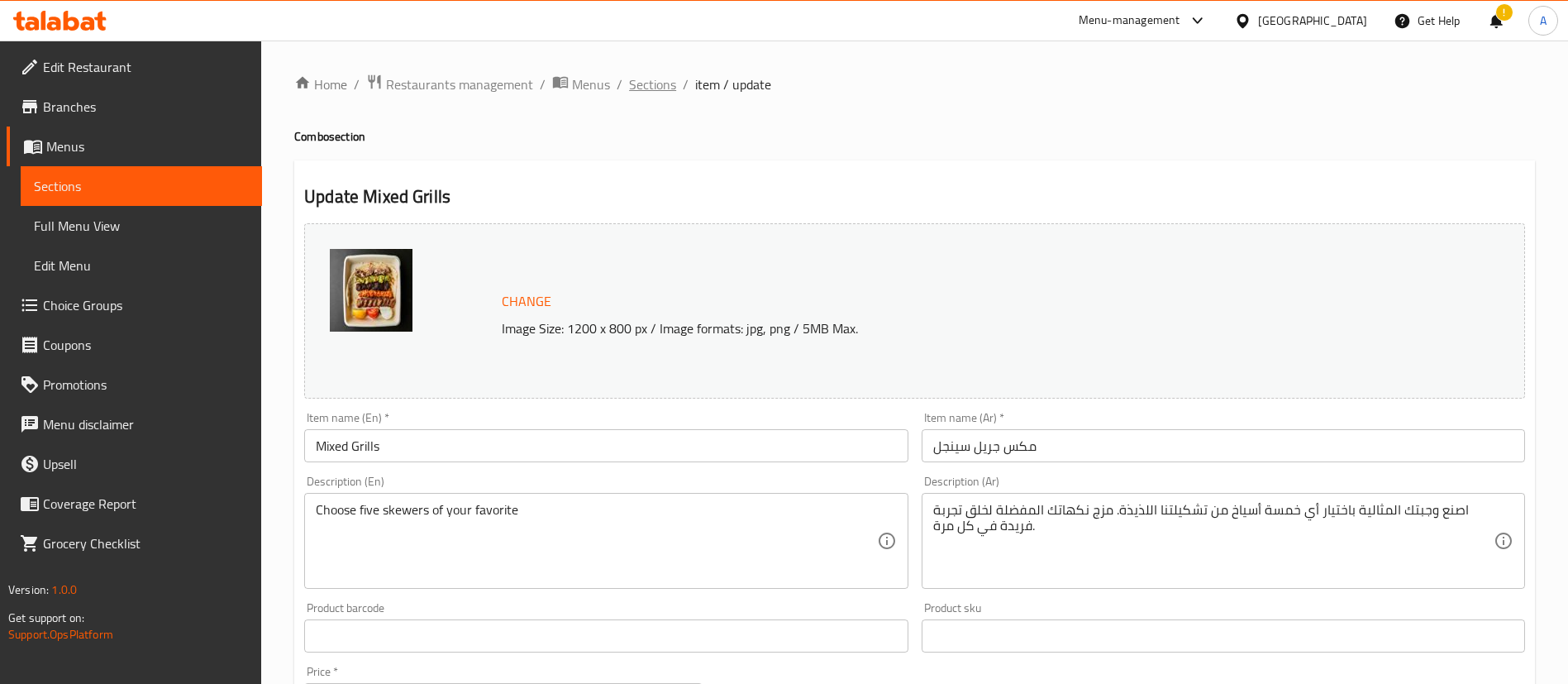
click at [643, 86] on span "Sections" at bounding box center [652, 85] width 47 height 20
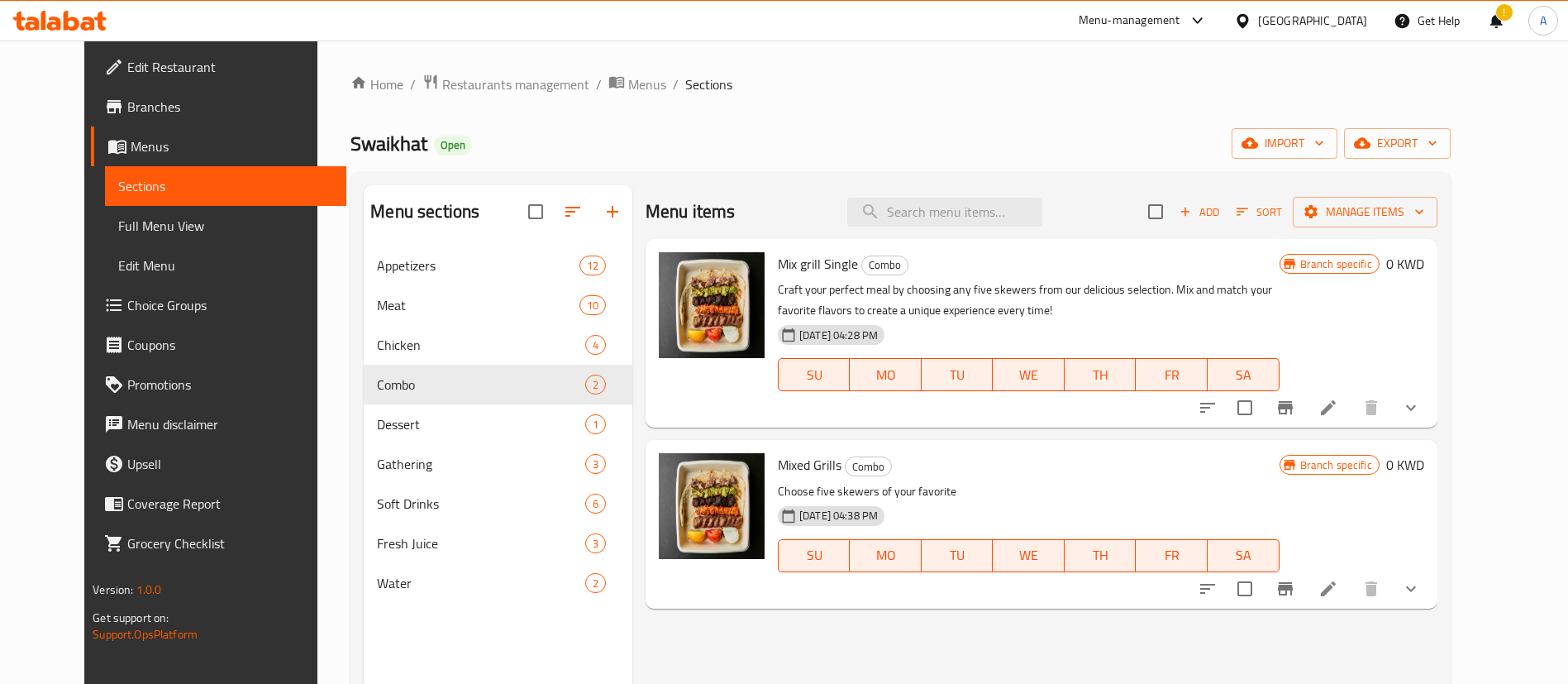
click at [1336, 583] on icon at bounding box center [1329, 588] width 15 height 15
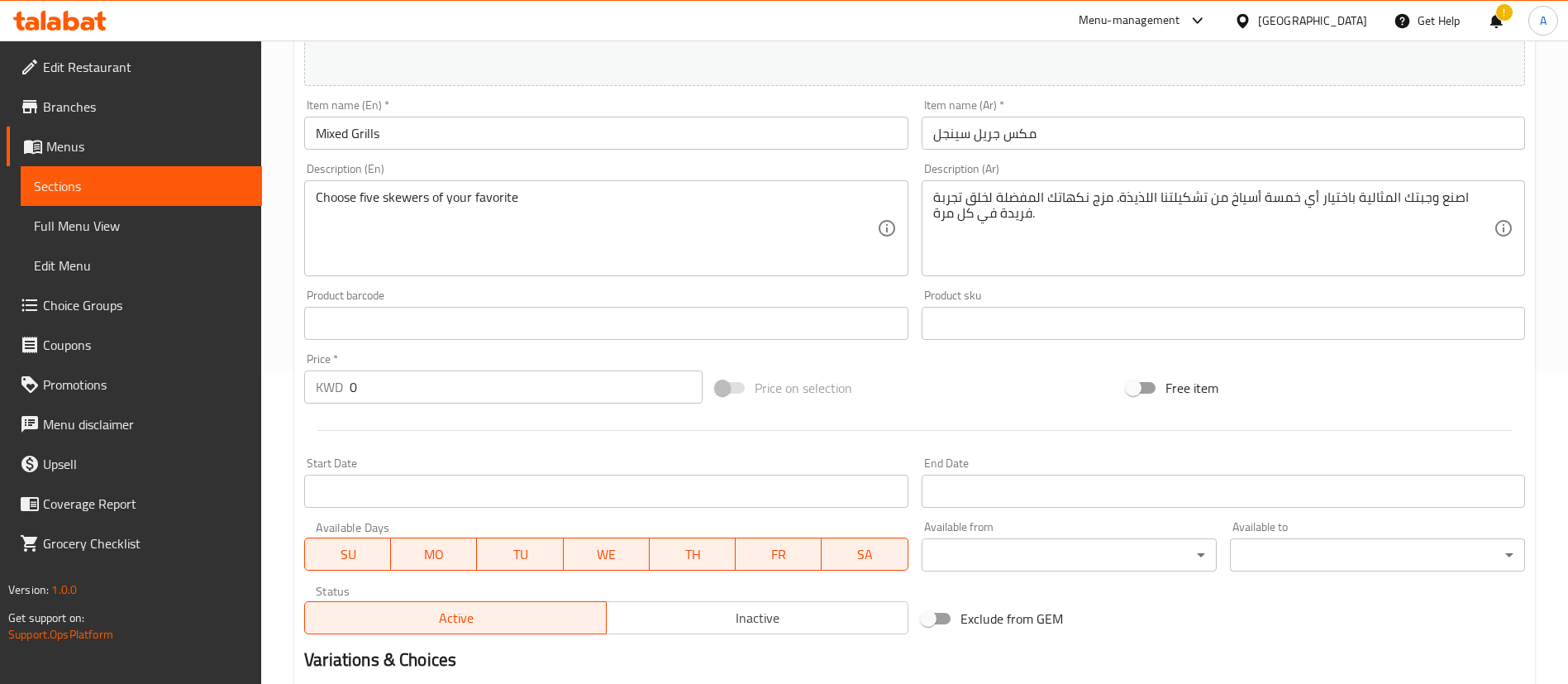
scroll to position [603, 0]
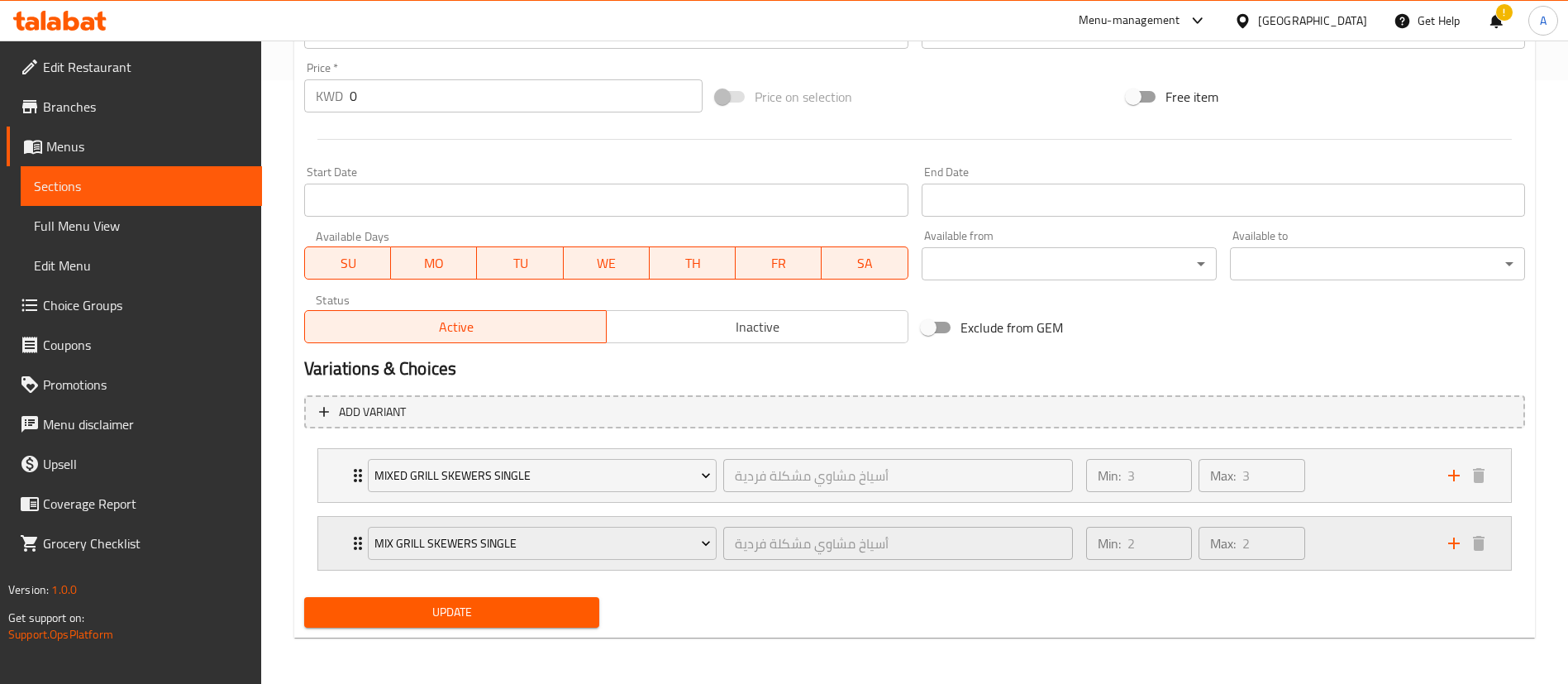
drag, startPoint x: 1382, startPoint y: 543, endPoint x: 1133, endPoint y: 559, distance: 249.5
click at [1381, 543] on div "Min: 2 ​ Max: 2 ​" at bounding box center [1257, 544] width 362 height 53
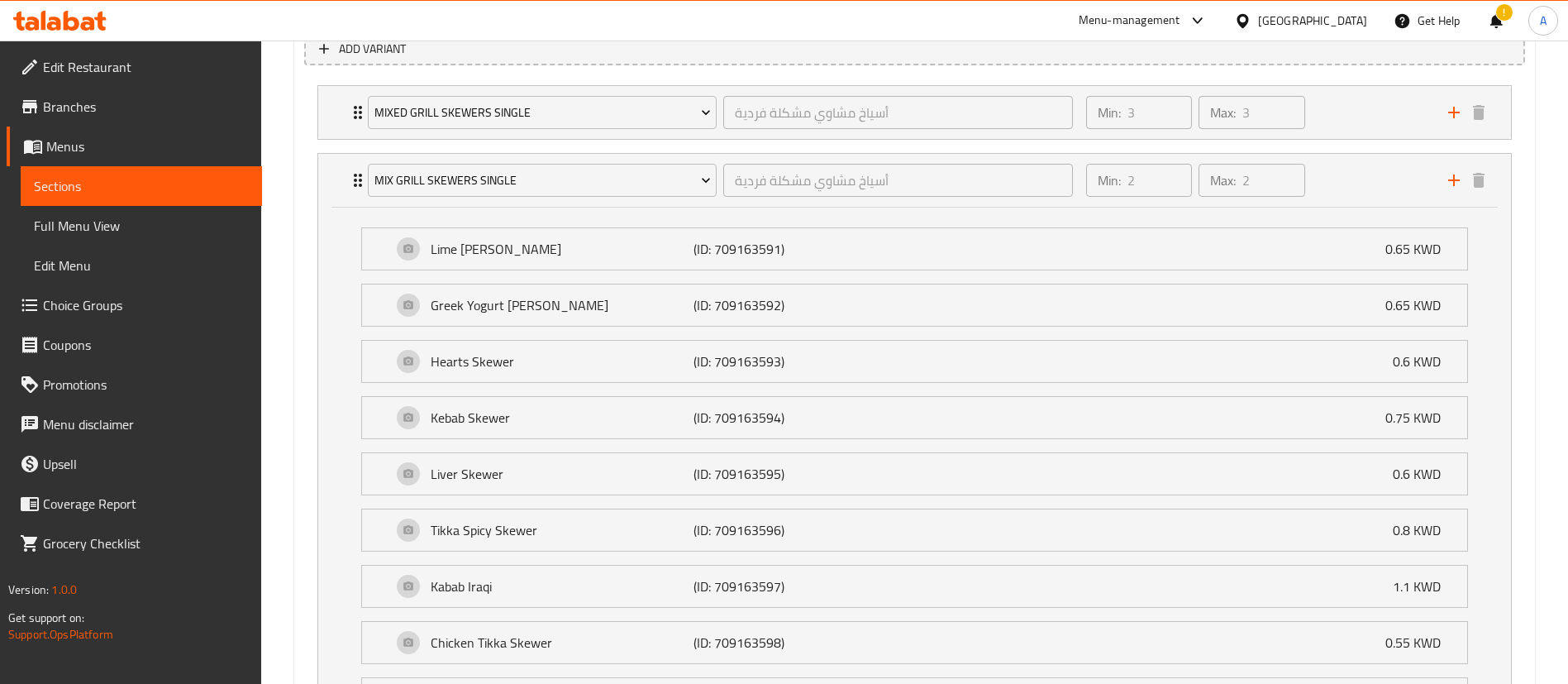
scroll to position [1139, 0]
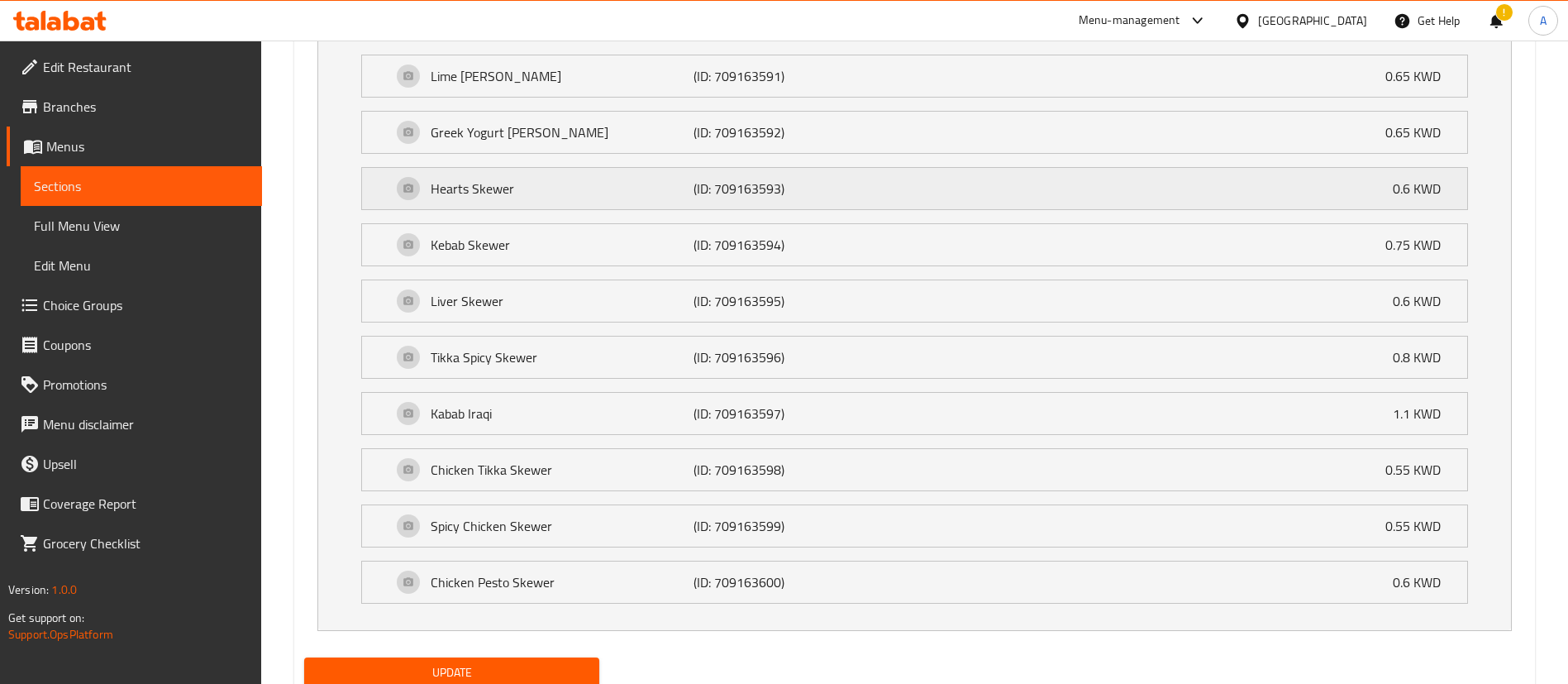
click at [484, 172] on div "Hearts Skewer (ID: 709163593) 0.6 KWD" at bounding box center [920, 189] width 1055 height 42
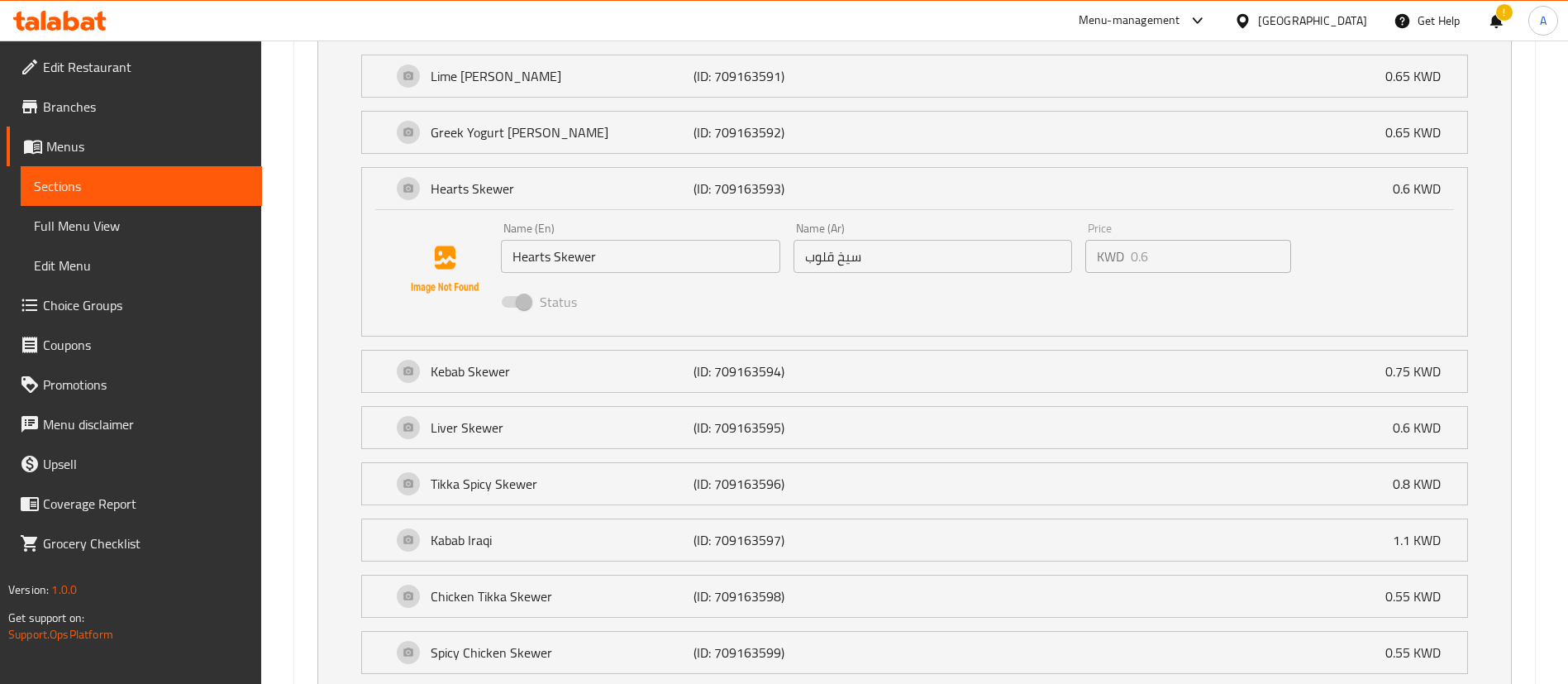
click at [1241, 279] on div "Status" at bounding box center [933, 302] width 877 height 45
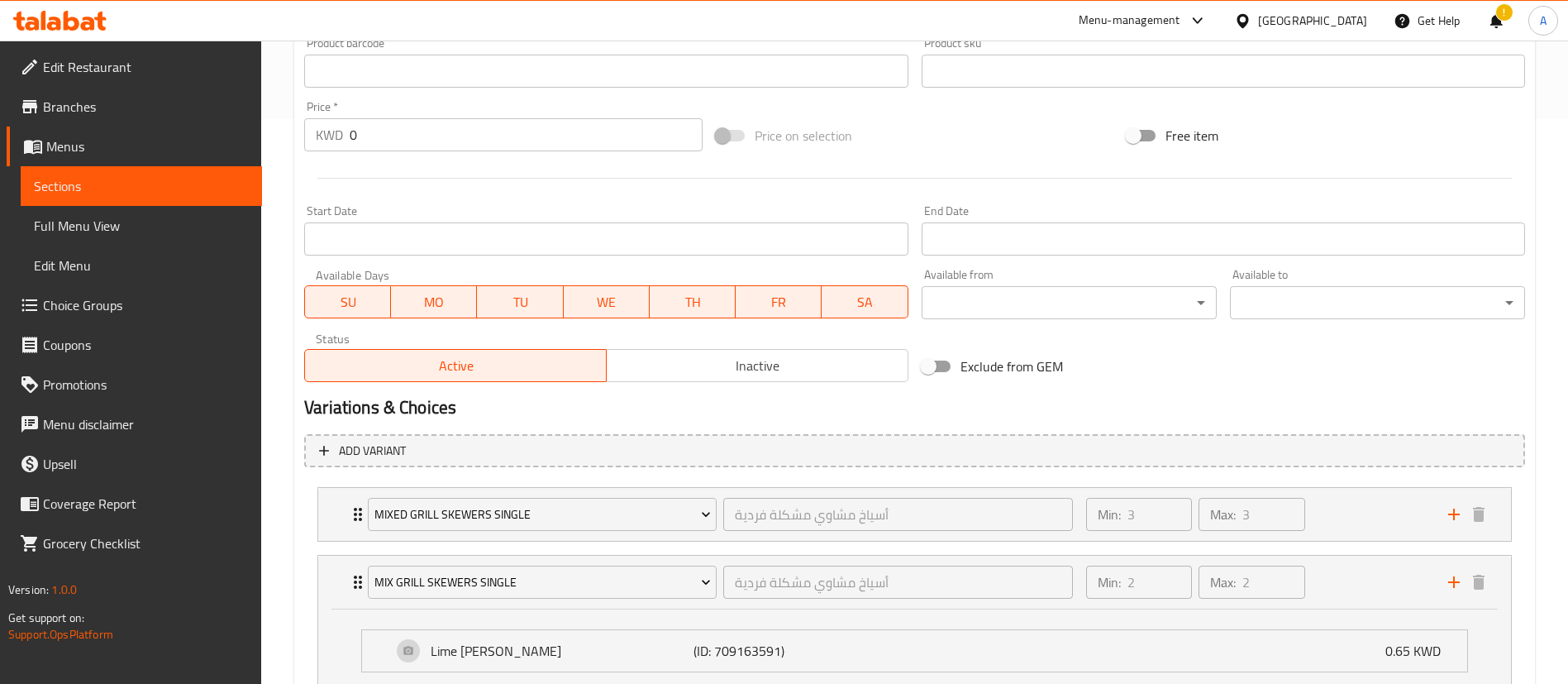
scroll to position [519, 0]
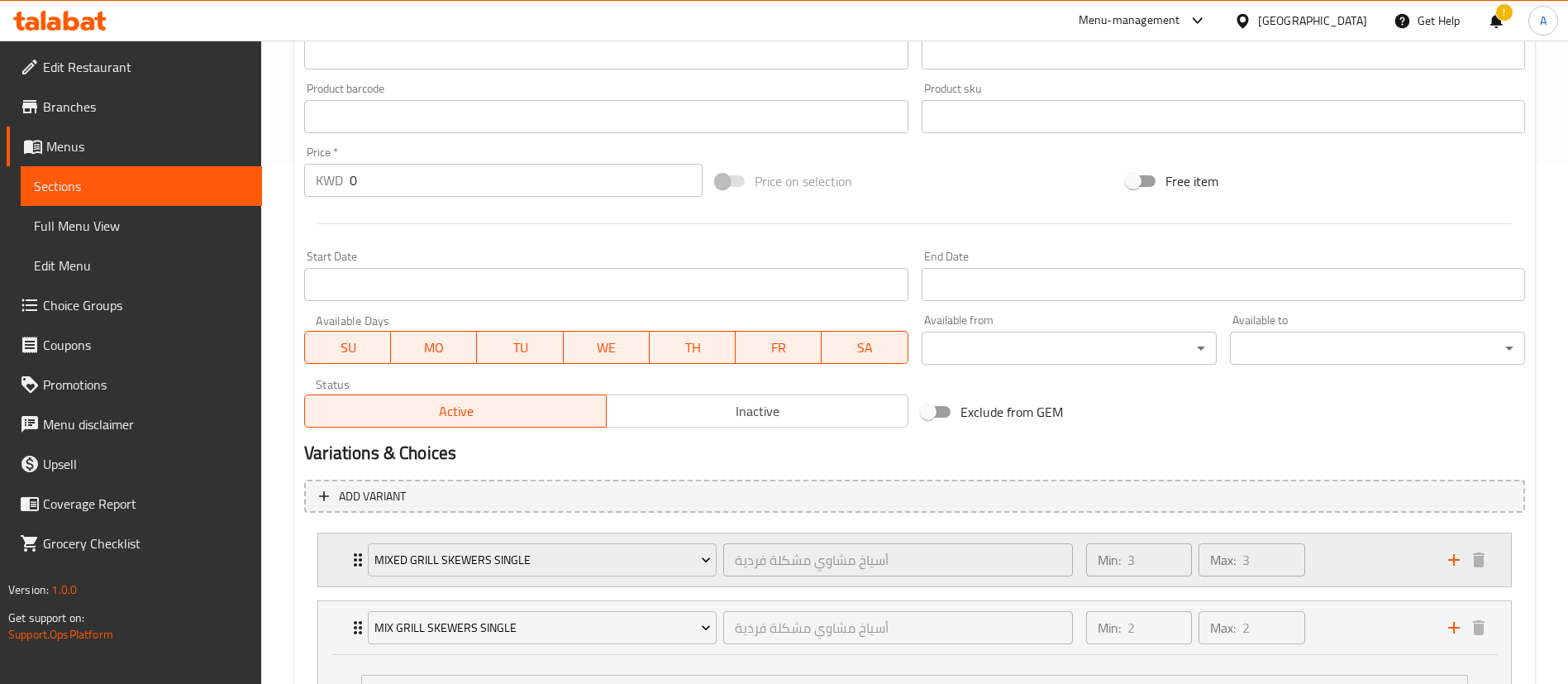
click at [1321, 581] on div "Min: 3 ​ Max: 3 ​" at bounding box center [1257, 560] width 362 height 53
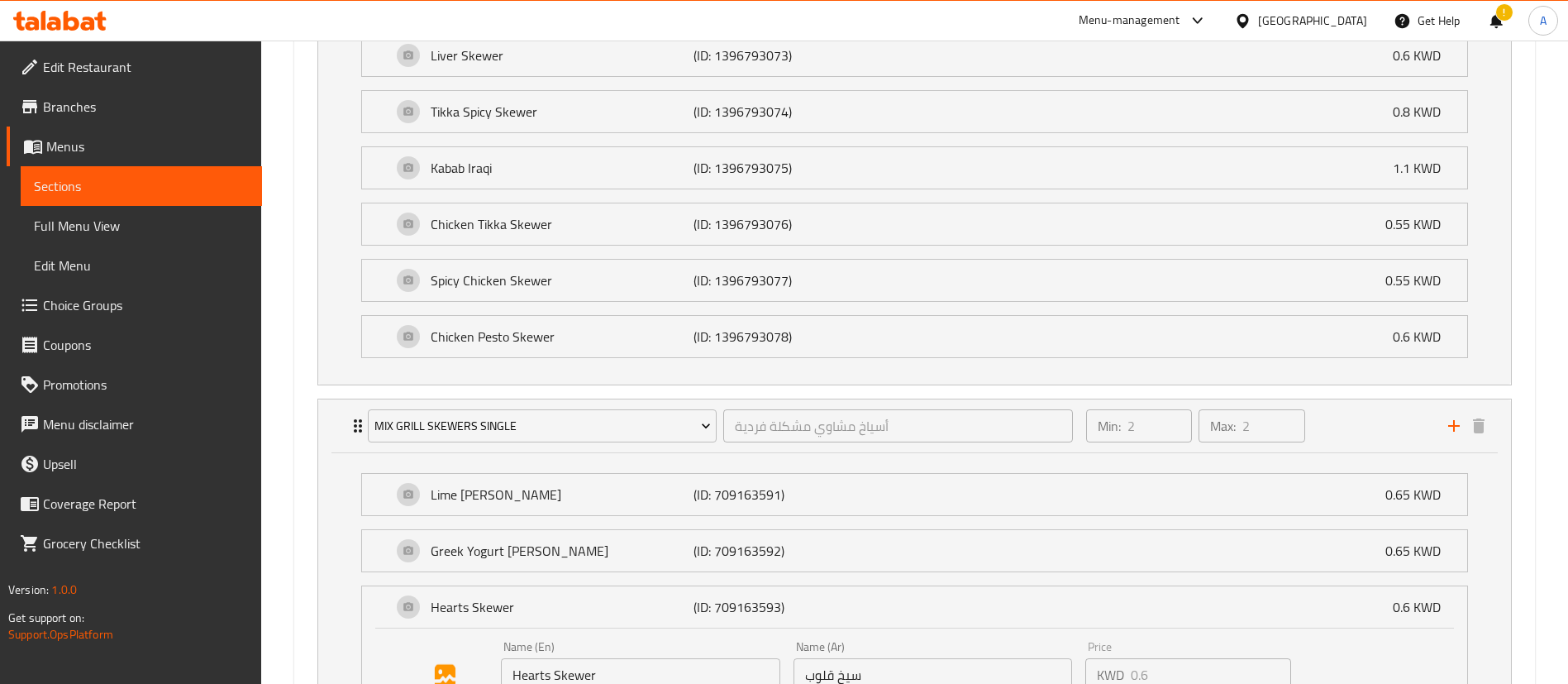
scroll to position [1636, 0]
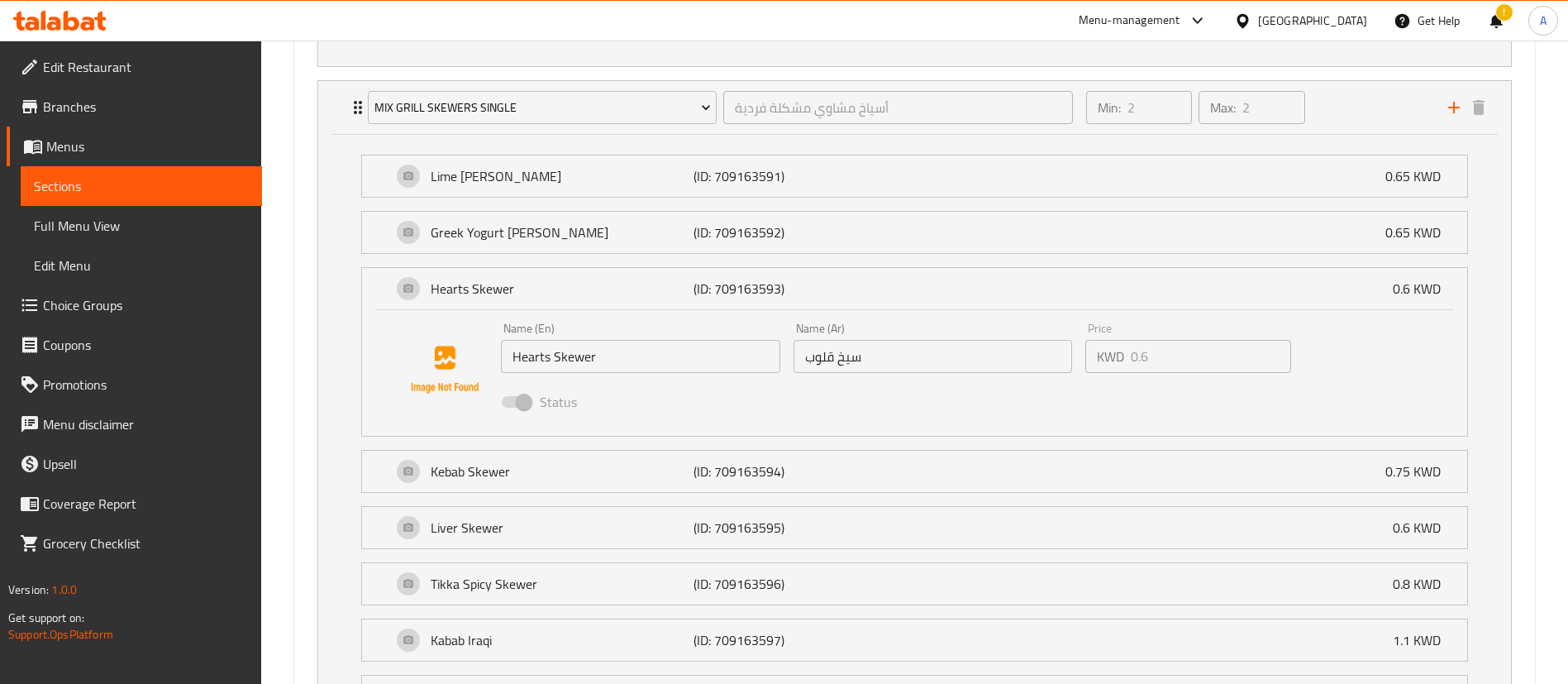
click at [159, 301] on span "Choice Groups" at bounding box center [146, 305] width 206 height 20
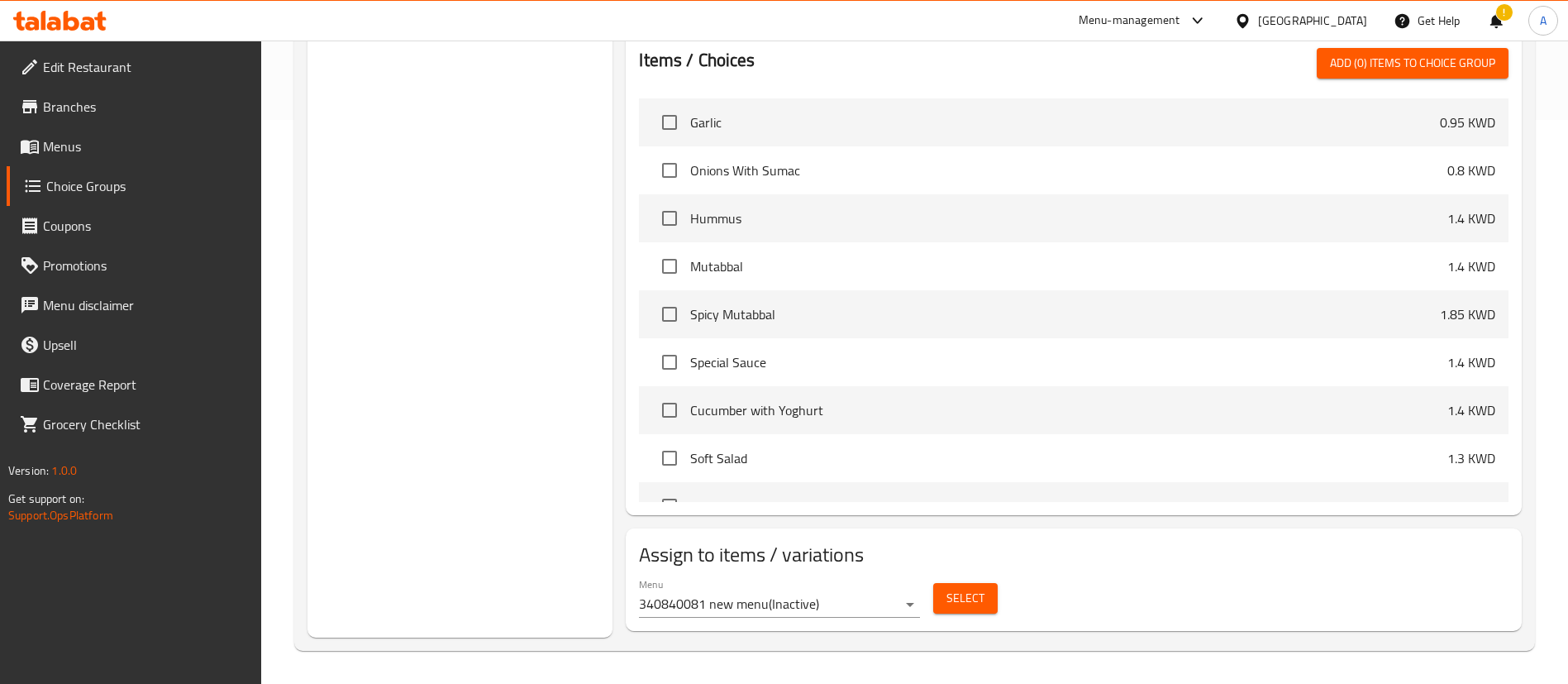
scroll to position [234, 0]
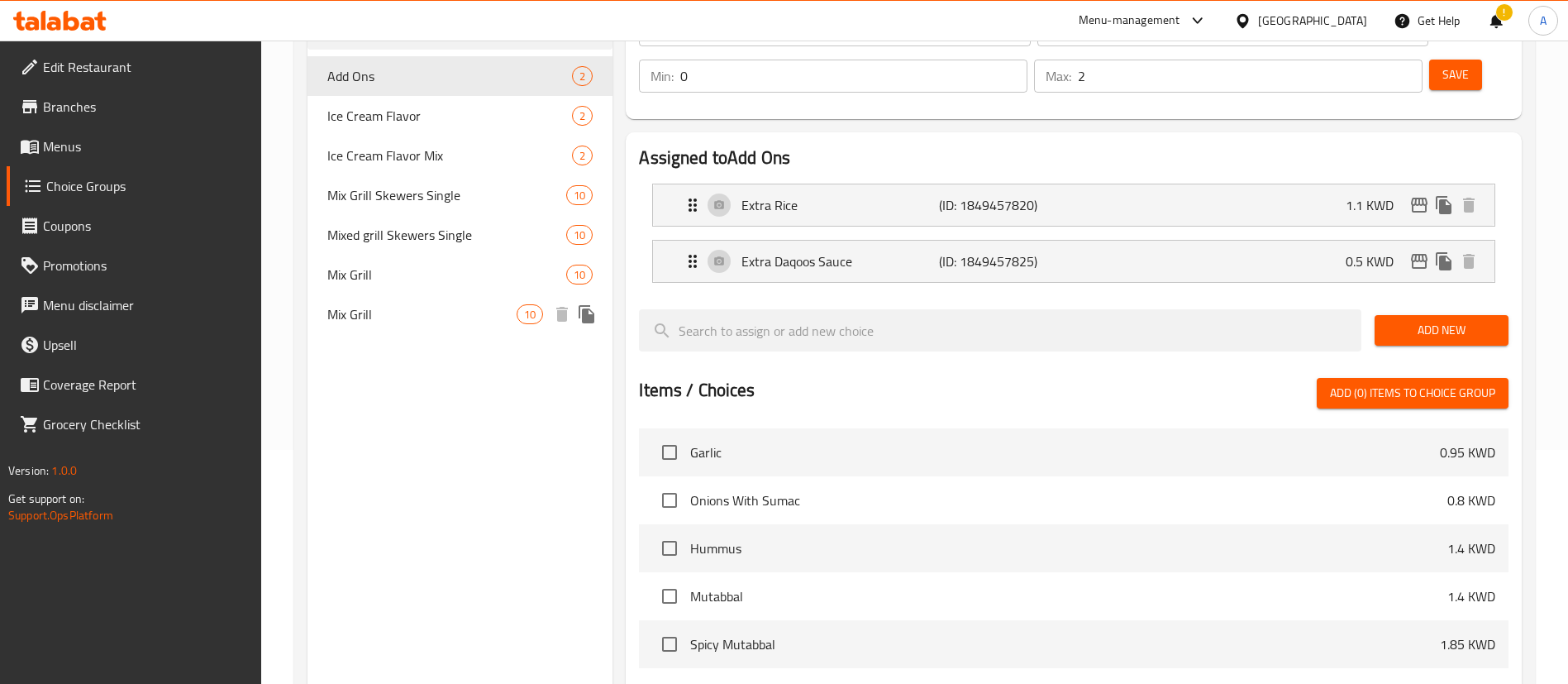
click at [381, 319] on span "Mix Grill" at bounding box center [422, 314] width 189 height 20
type input "Mix Grill"
type input "[PERSON_NAME]"
type input "2"
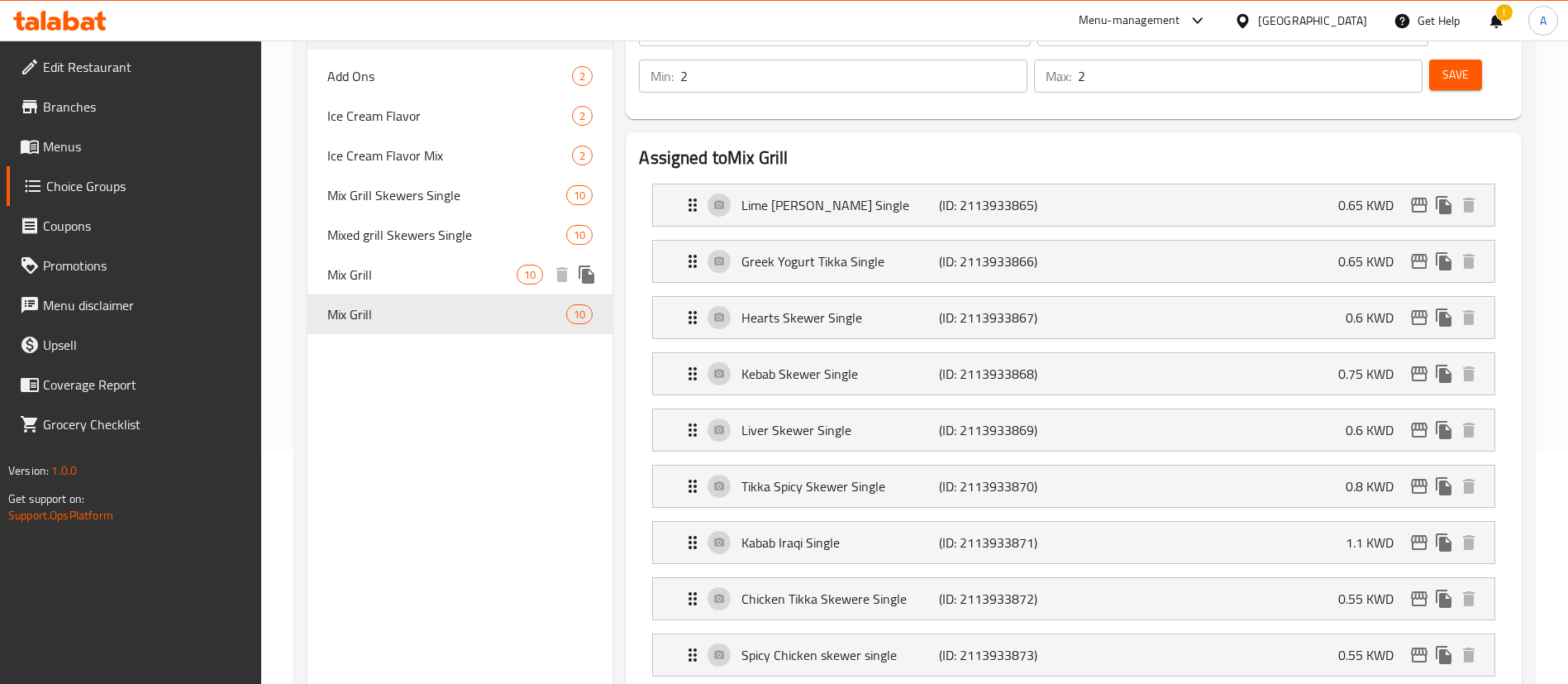
click at [386, 288] on div "Mix Grill 10" at bounding box center [460, 274] width 305 height 40
type input "[PERSON_NAME]"
type input "3"
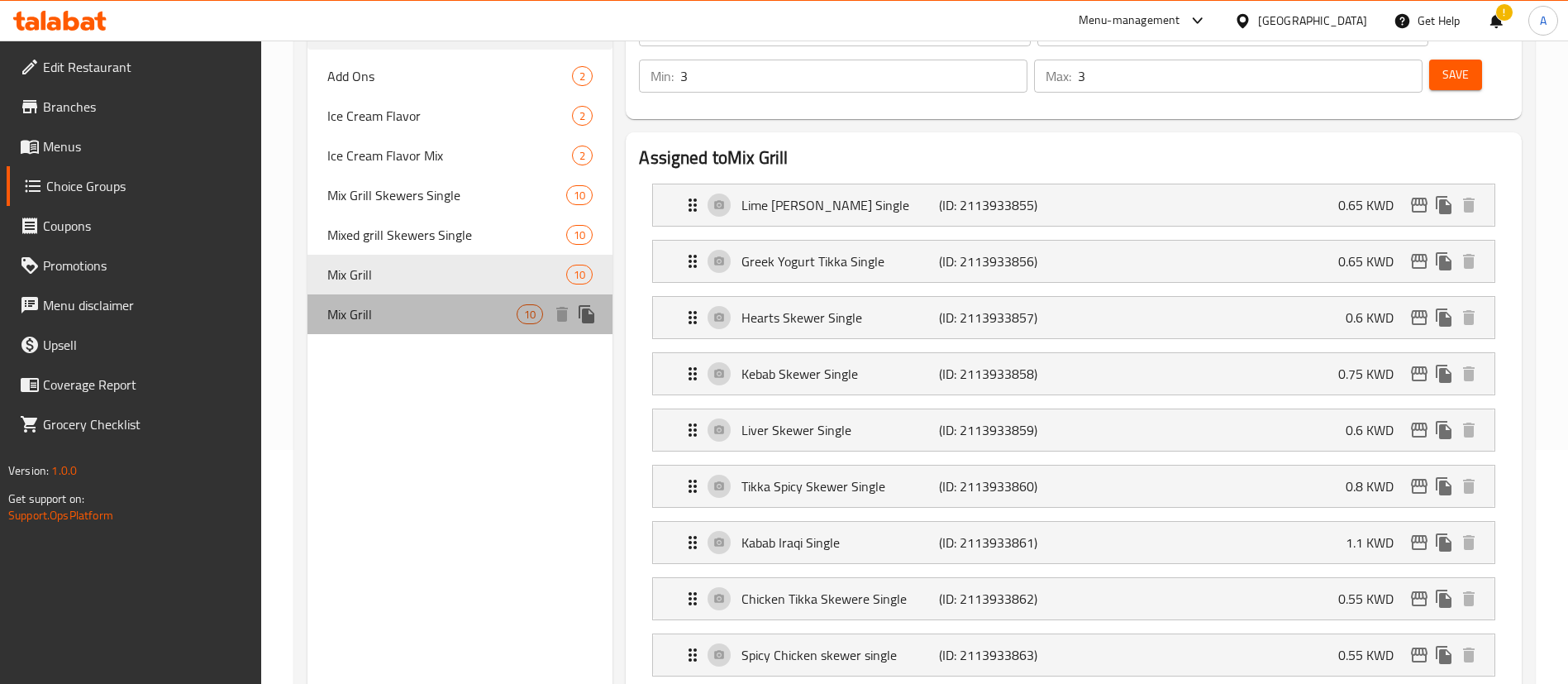
click at [380, 318] on span "Mix Grill" at bounding box center [422, 314] width 189 height 20
type input "[PERSON_NAME]"
type input "2"
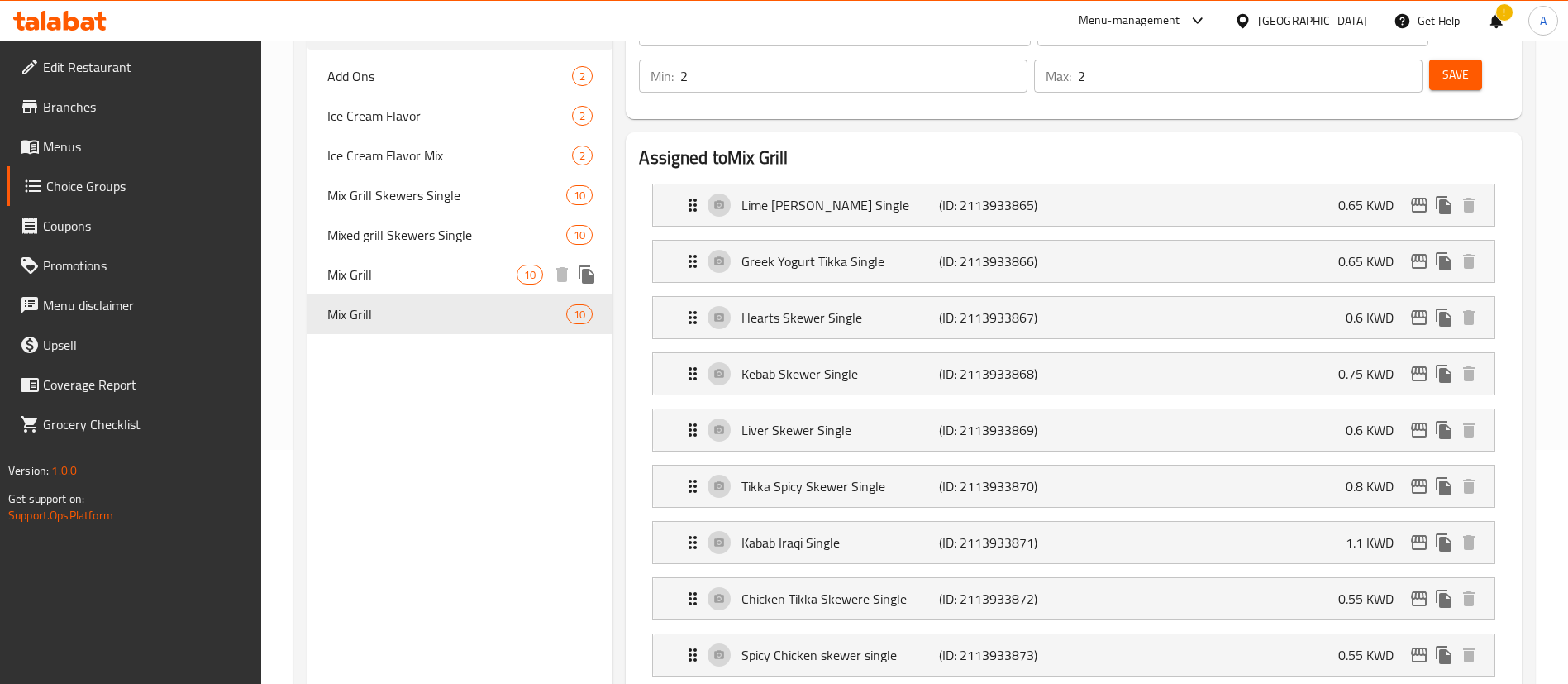
click at [379, 278] on span "Mix Grill" at bounding box center [422, 274] width 189 height 20
type input "[PERSON_NAME]"
type input "3"
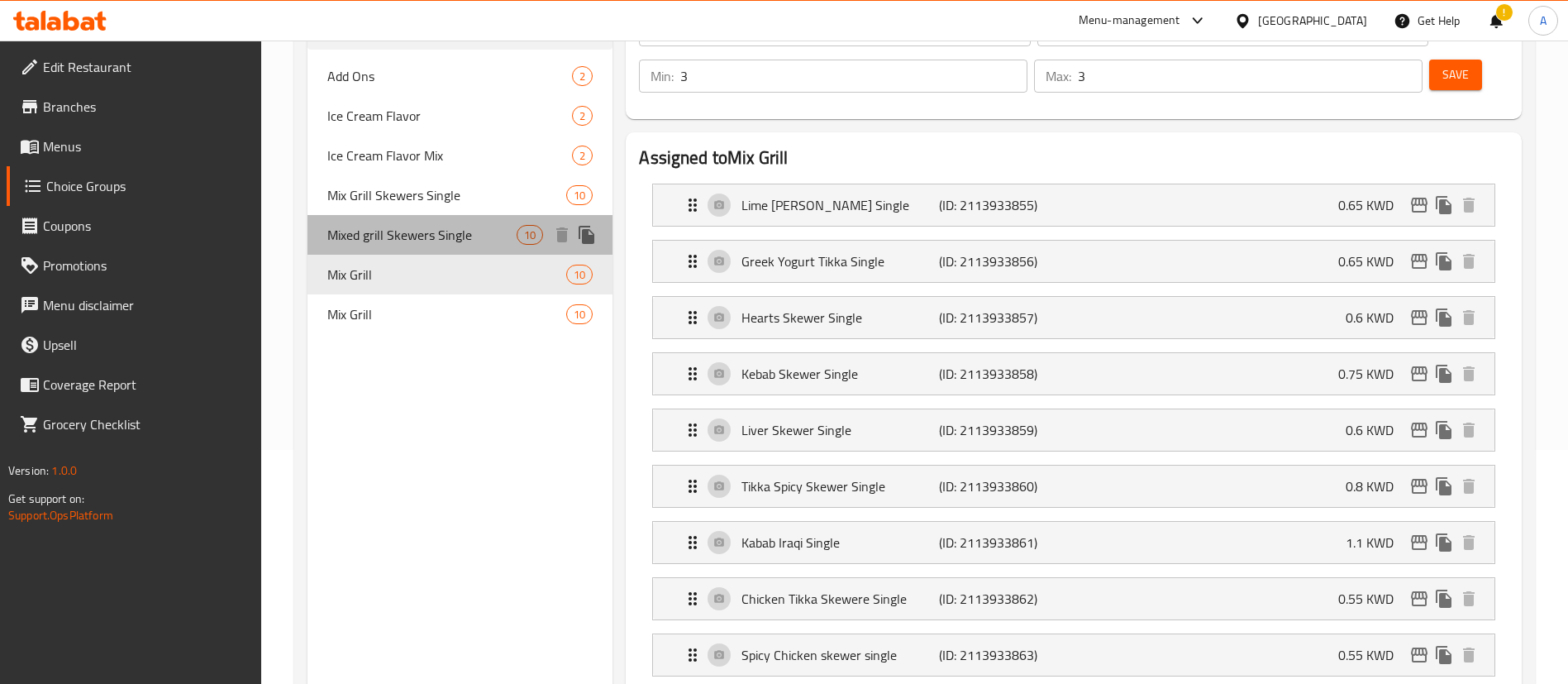
click at [391, 243] on span "Mixed grill Skewers Single" at bounding box center [422, 235] width 189 height 20
type input "Mixed grill Skewers Single"
type input "أسياخ مشاوي مشكلة فردية"
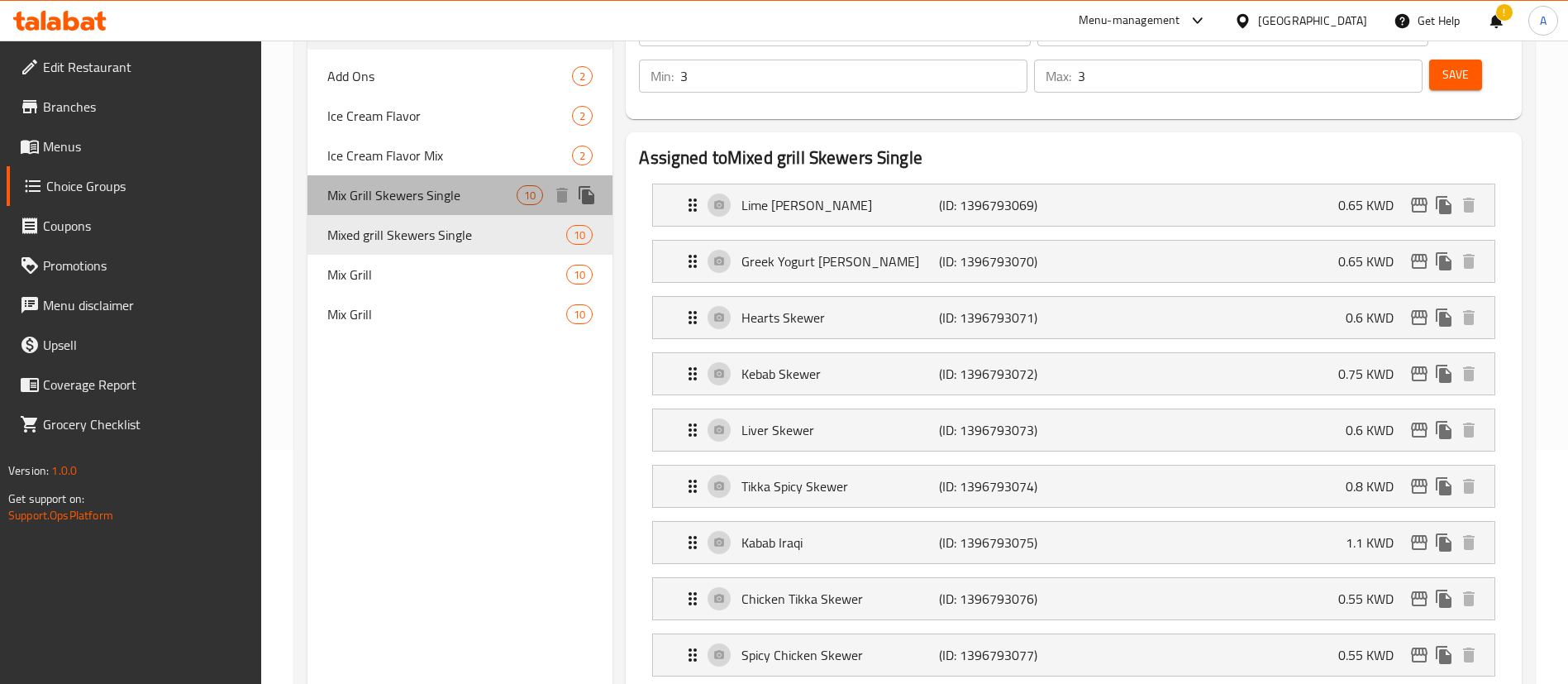
click at [405, 212] on div "Mix Grill Skewers Single 10" at bounding box center [460, 195] width 305 height 40
type input "Mix Grill Skewers Single"
type input "2"
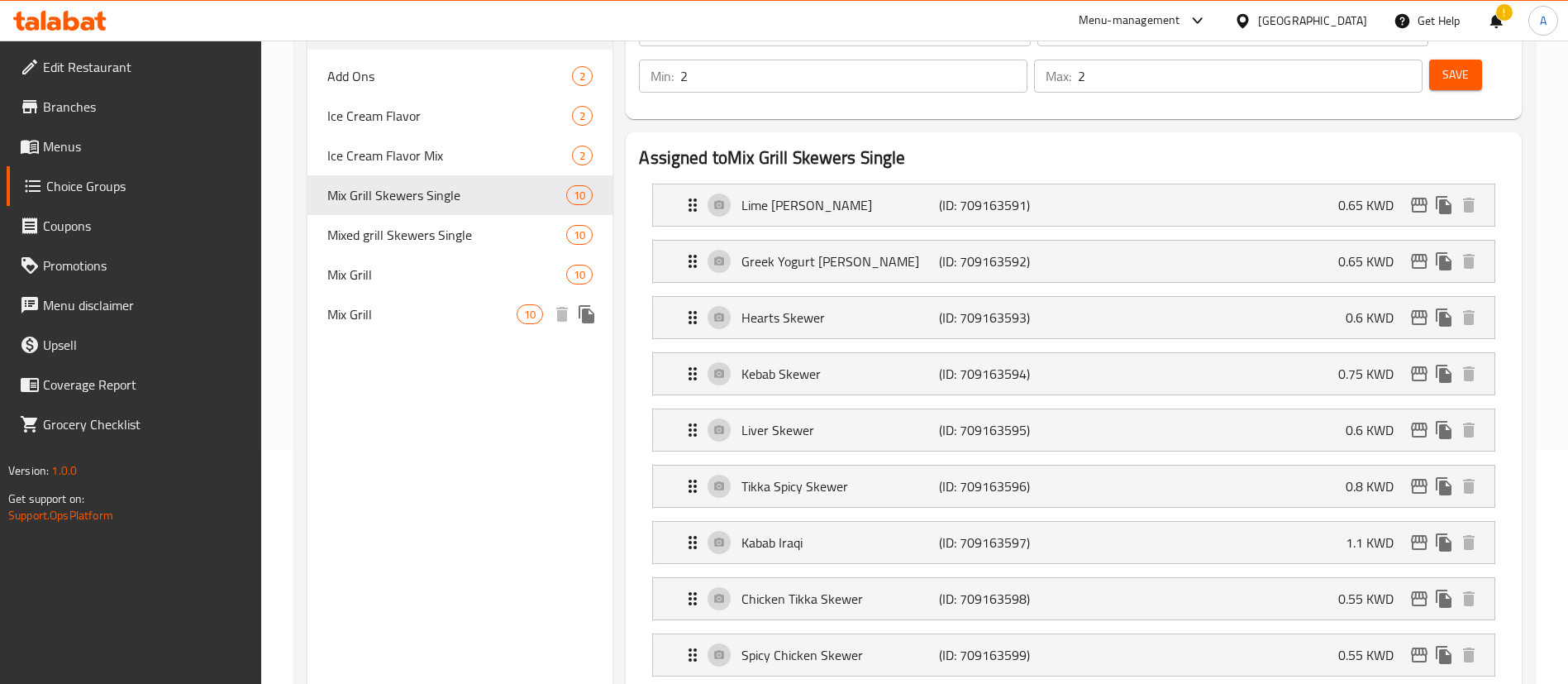
click at [394, 328] on div "Mix Grill 10" at bounding box center [460, 314] width 305 height 40
type input "Mix Grill"
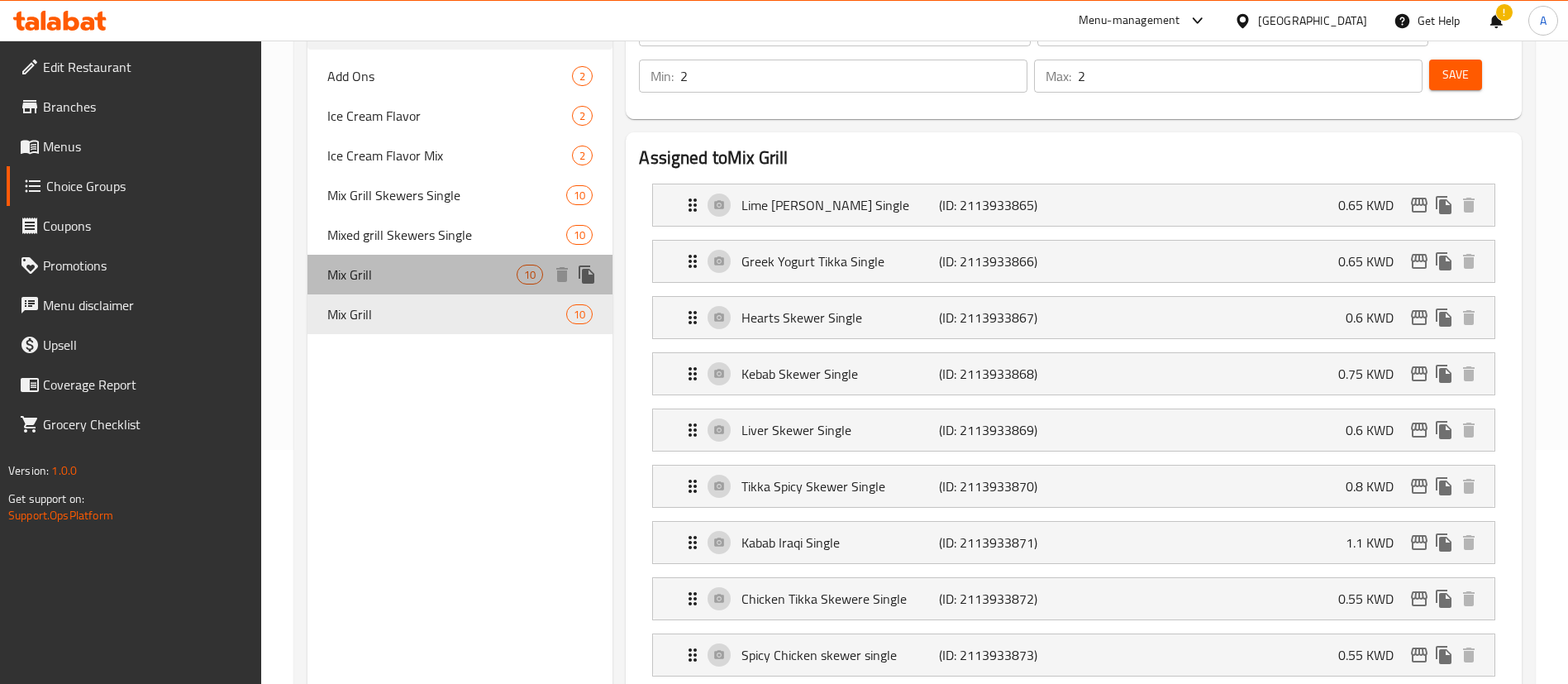
click at [403, 283] on span "Mix Grill" at bounding box center [422, 274] width 189 height 20
type input "[PERSON_NAME]"
type input "3"
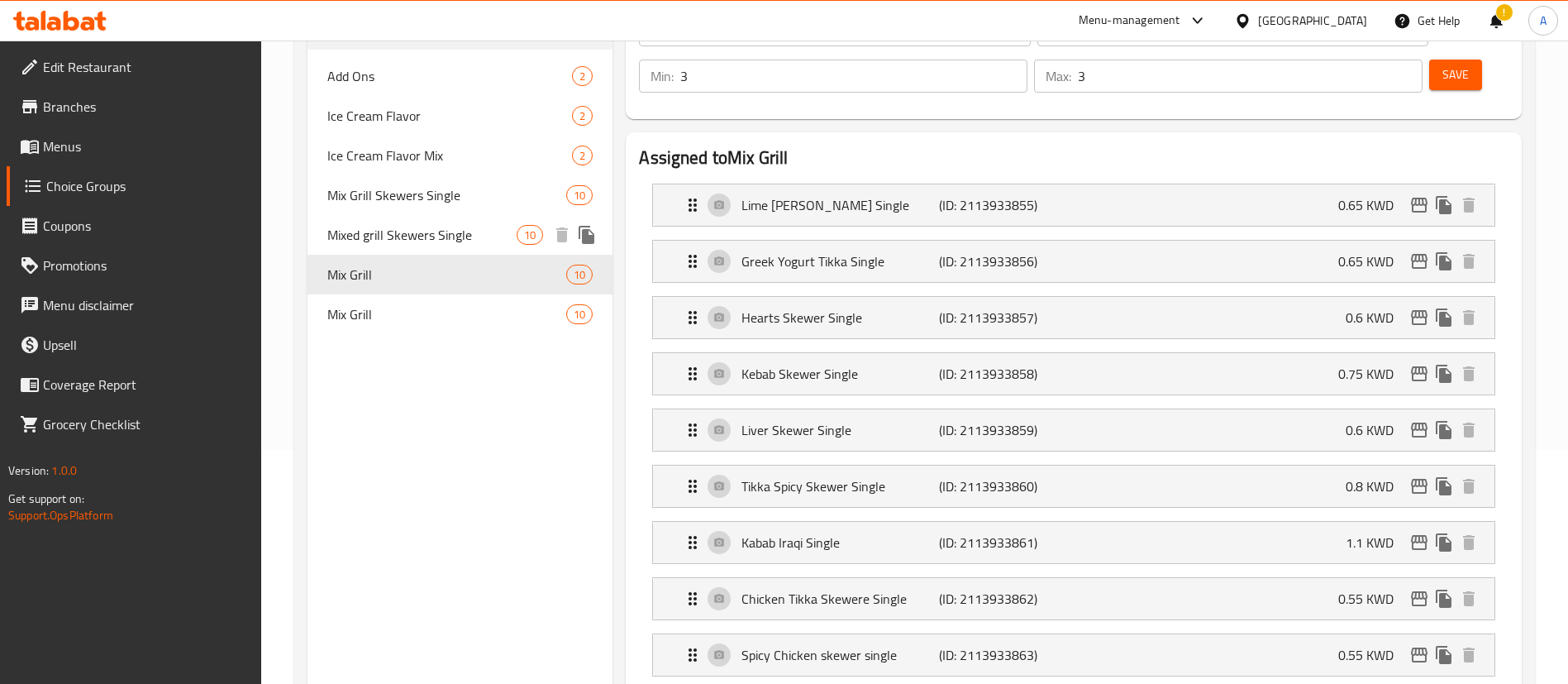
click at [407, 253] on div "Mixed grill Skewers Single 10" at bounding box center [460, 235] width 305 height 40
type input "Mixed grill Skewers Single"
type input "أسياخ مشاوي مشكلة فردية"
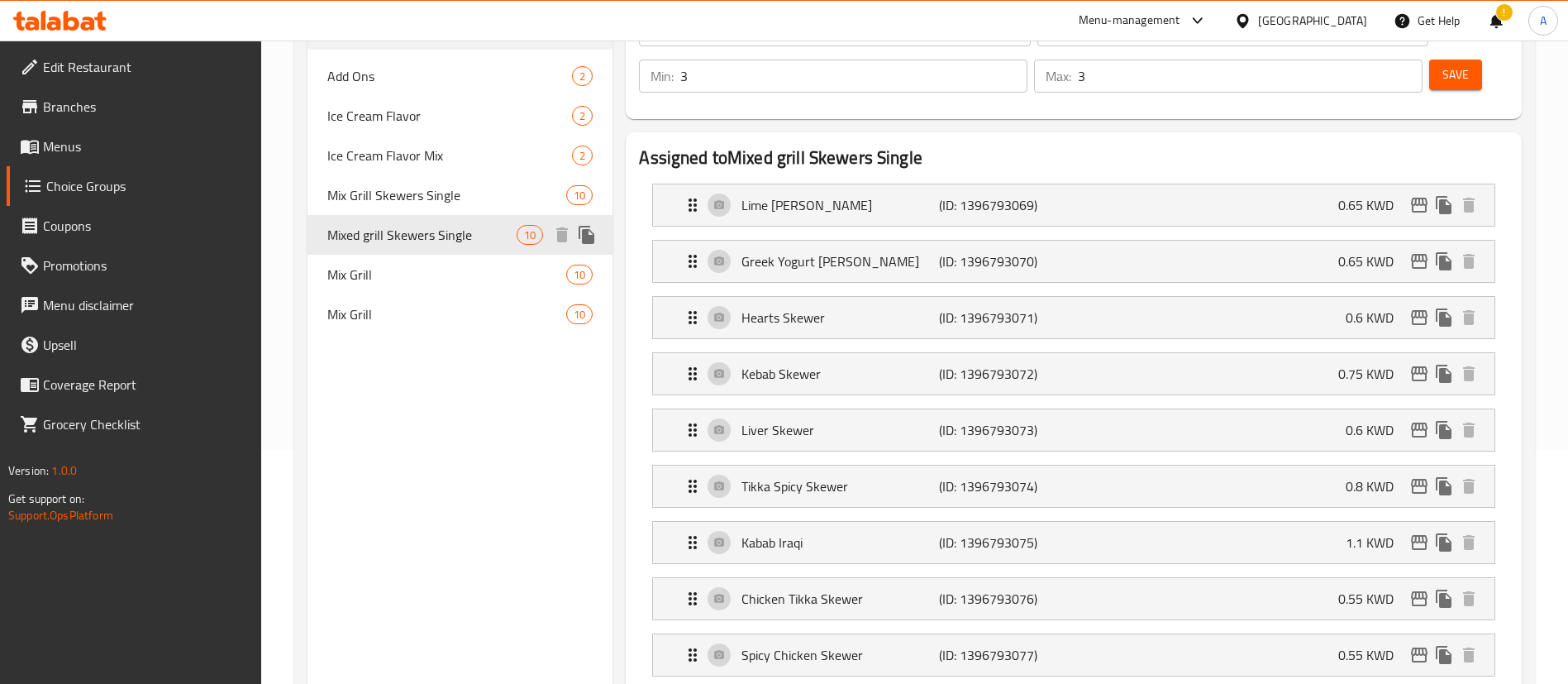
click at [409, 237] on span "Mixed grill Skewers Single" at bounding box center [422, 235] width 189 height 20
click at [428, 202] on span "Mix Grill Skewers Single" at bounding box center [447, 195] width 239 height 20
type input "Mix Grill Skewers Single"
type input "2"
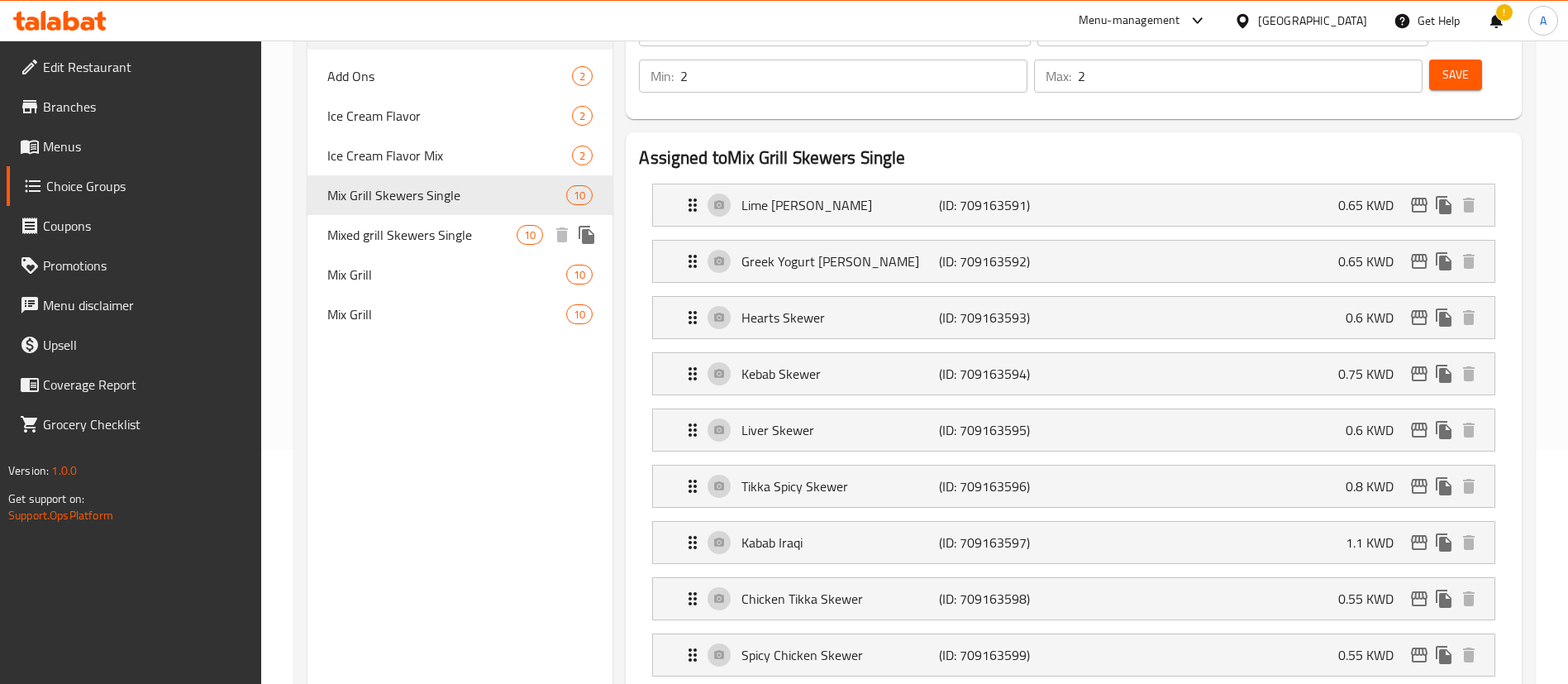
click at [420, 247] on div "Mixed grill Skewers Single 10" at bounding box center [460, 235] width 305 height 40
type input "Mixed grill Skewers Single"
type input "3"
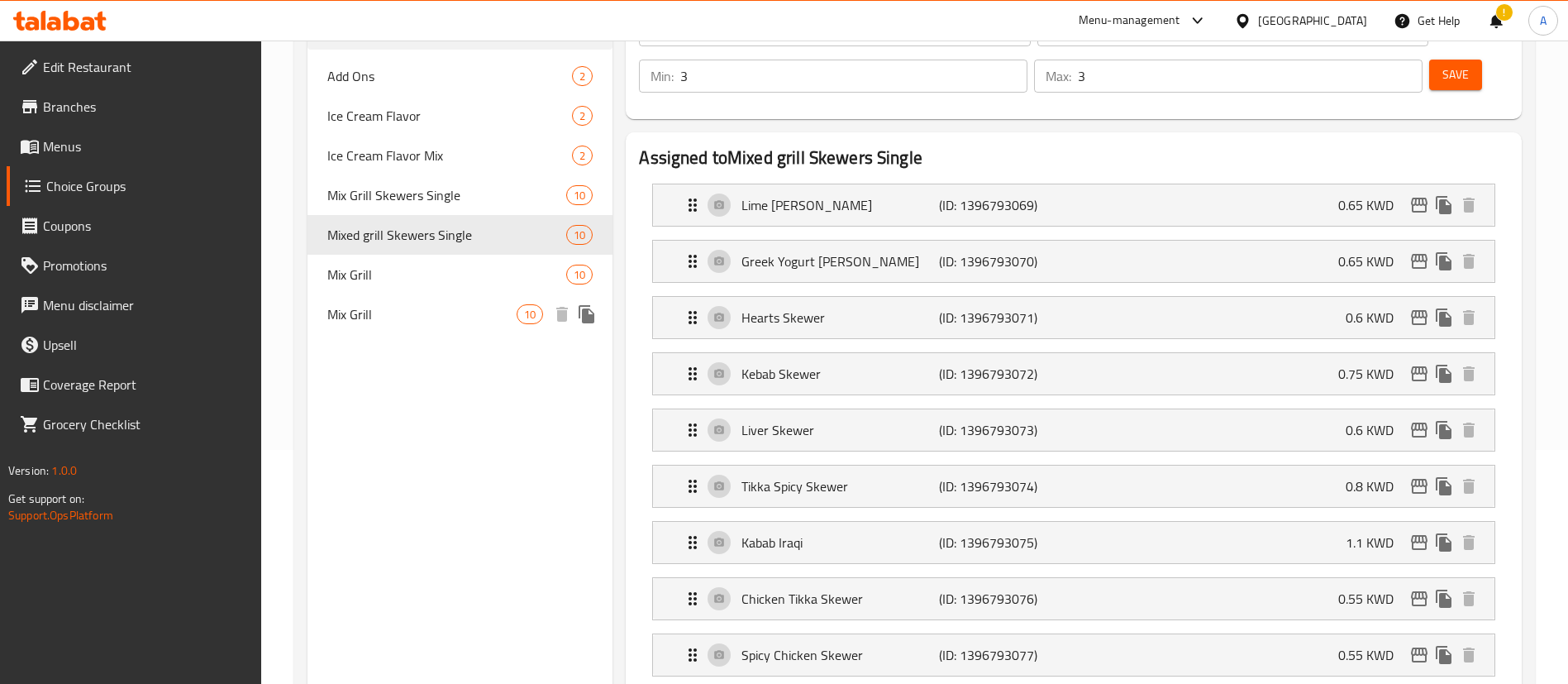
click at [406, 299] on div "Mix Grill 10" at bounding box center [460, 314] width 305 height 40
type input "Mix Grill"
type input "[PERSON_NAME]"
type input "2"
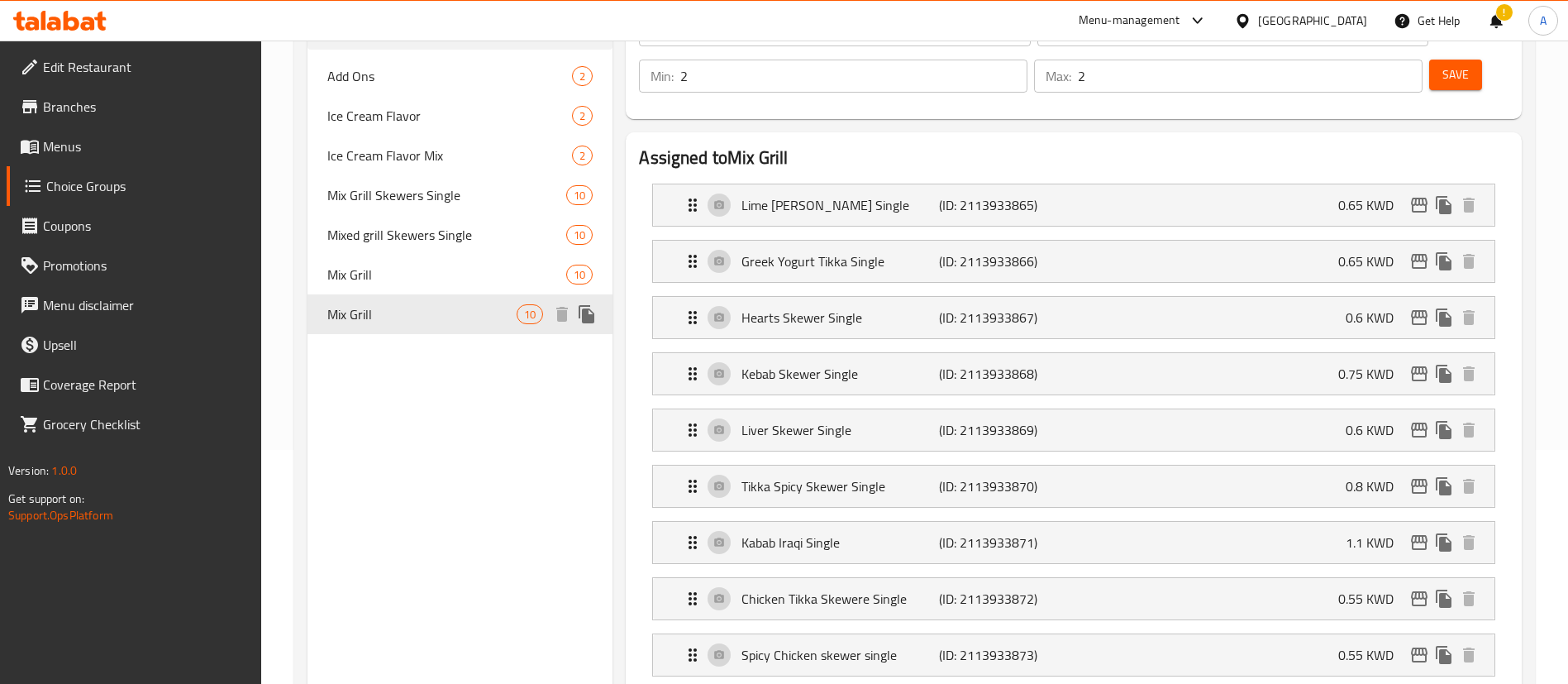
click at [405, 283] on span "Mix Grill" at bounding box center [447, 274] width 239 height 20
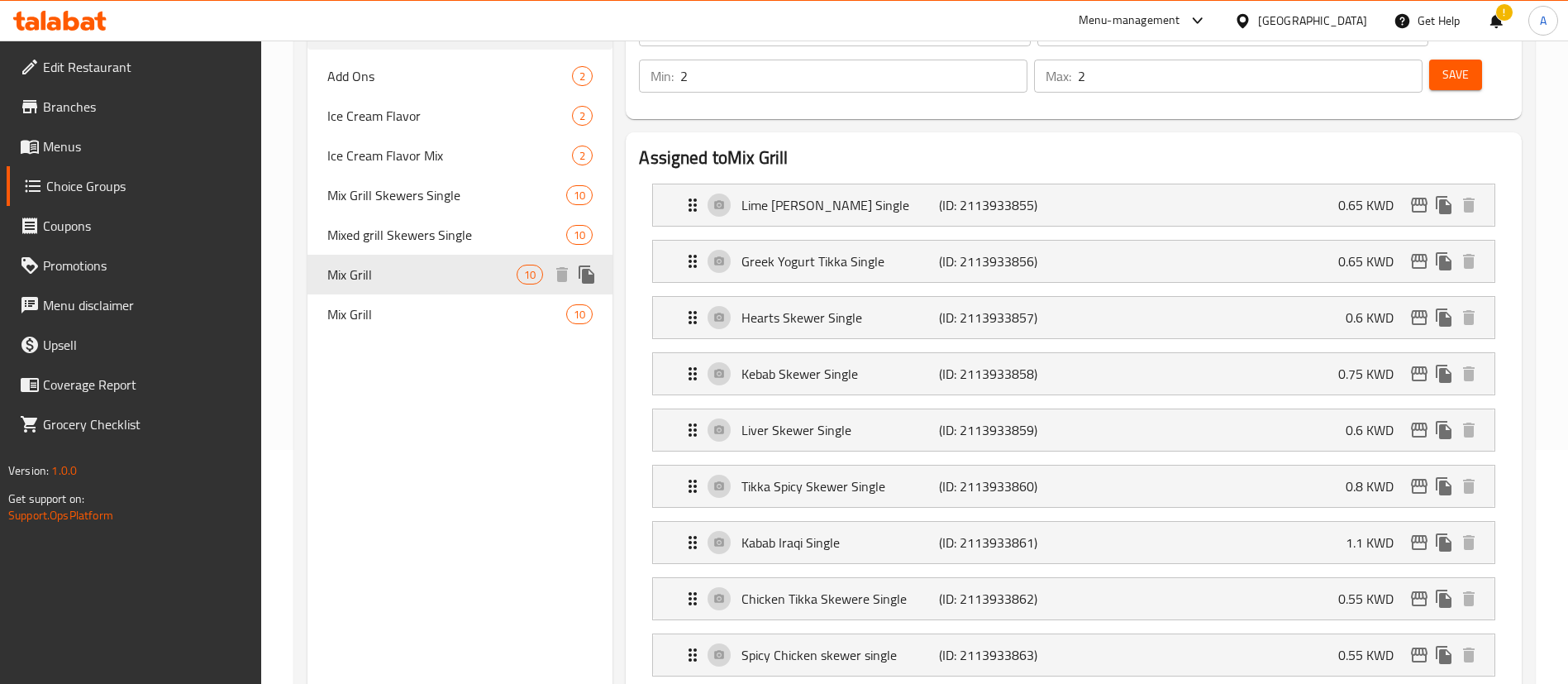
type input "[PERSON_NAME]"
type input "3"
click at [400, 316] on span "Mix Grill" at bounding box center [422, 314] width 189 height 20
type input "[PERSON_NAME]"
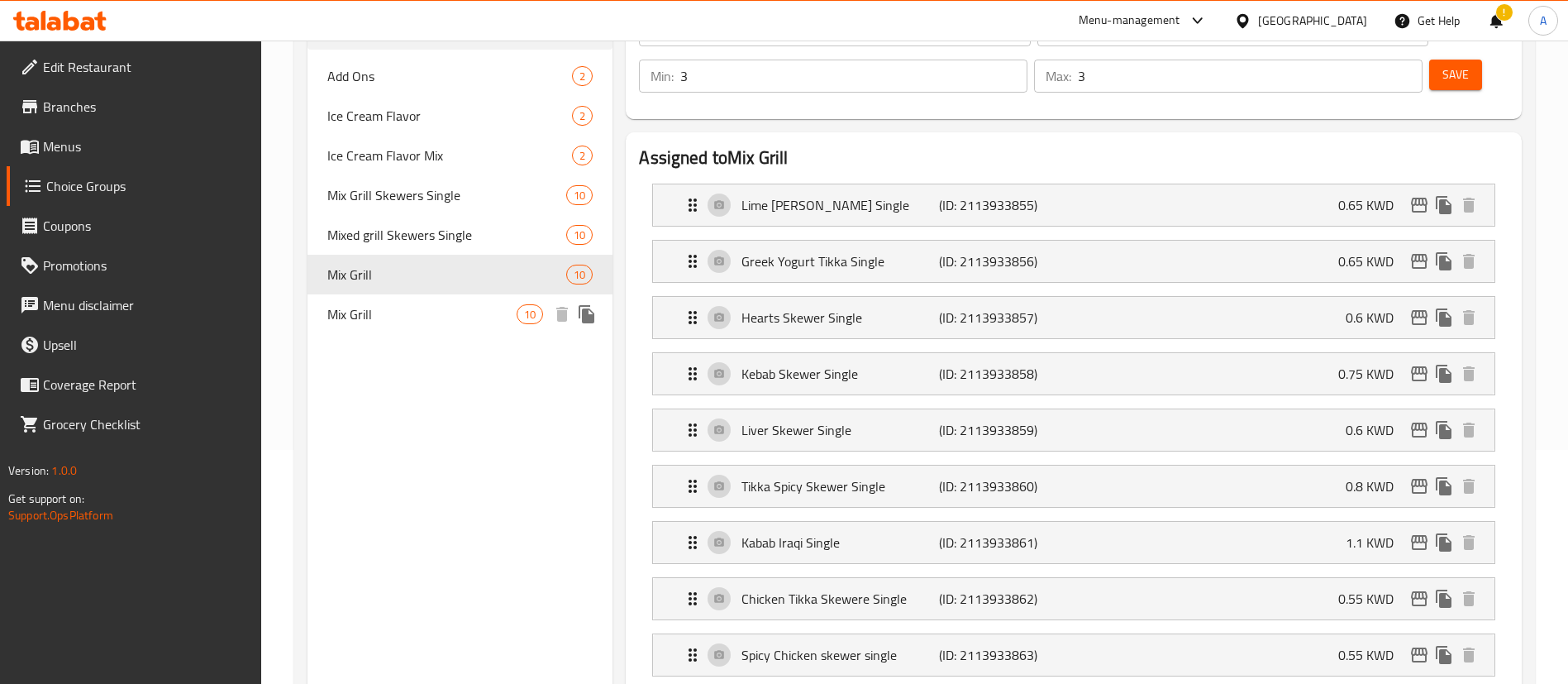
type input "2"
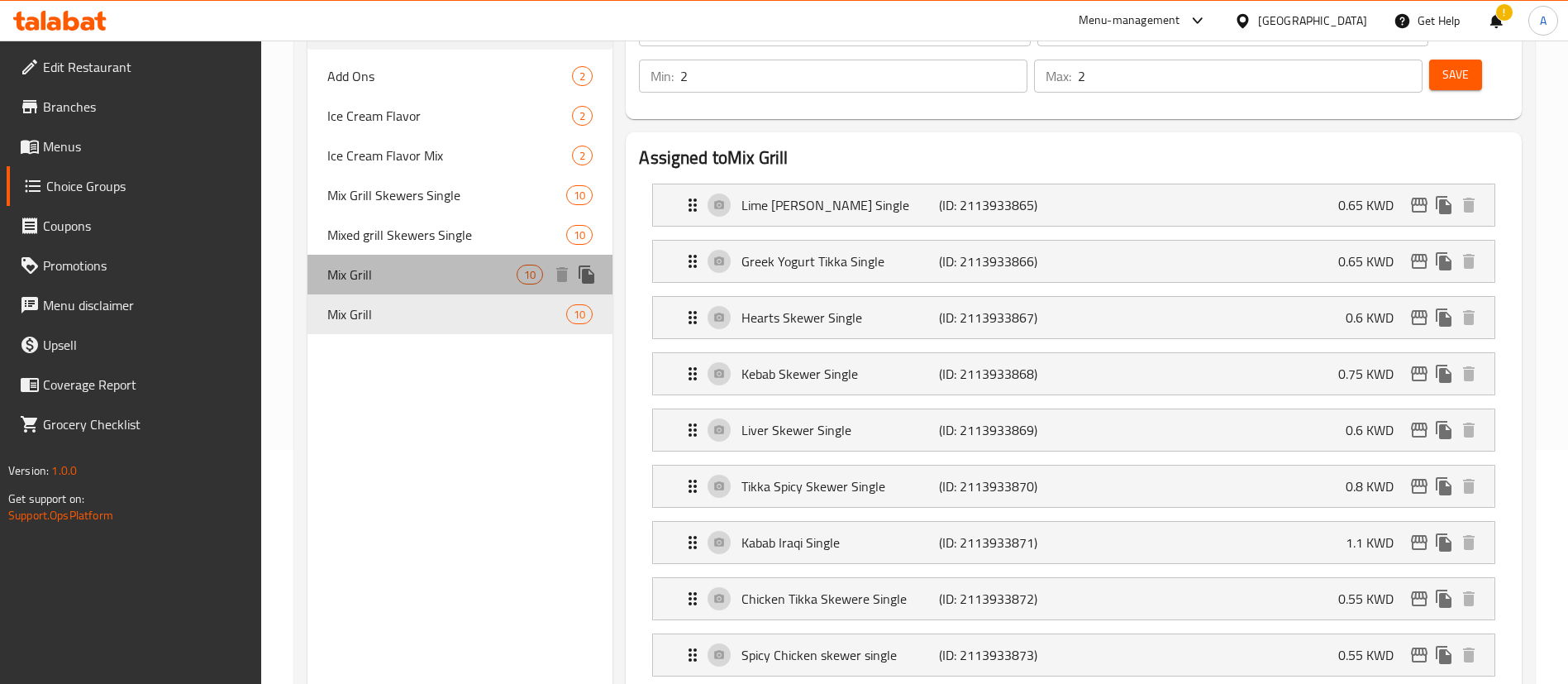
click at [407, 282] on span "Mix Grill" at bounding box center [422, 274] width 189 height 20
type input "[PERSON_NAME]"
type input "3"
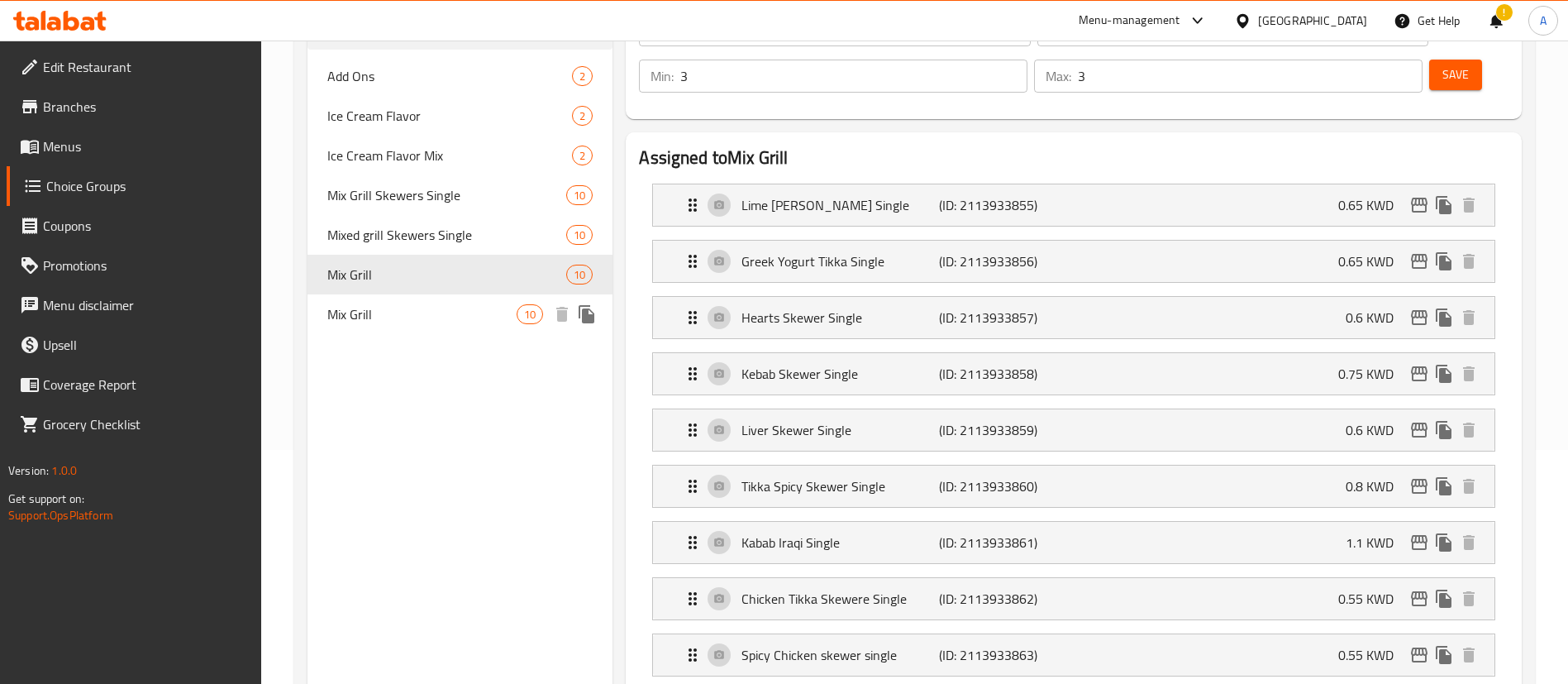
click at [365, 321] on span "Mix Grill" at bounding box center [422, 314] width 189 height 20
type input "[PERSON_NAME]"
type input "2"
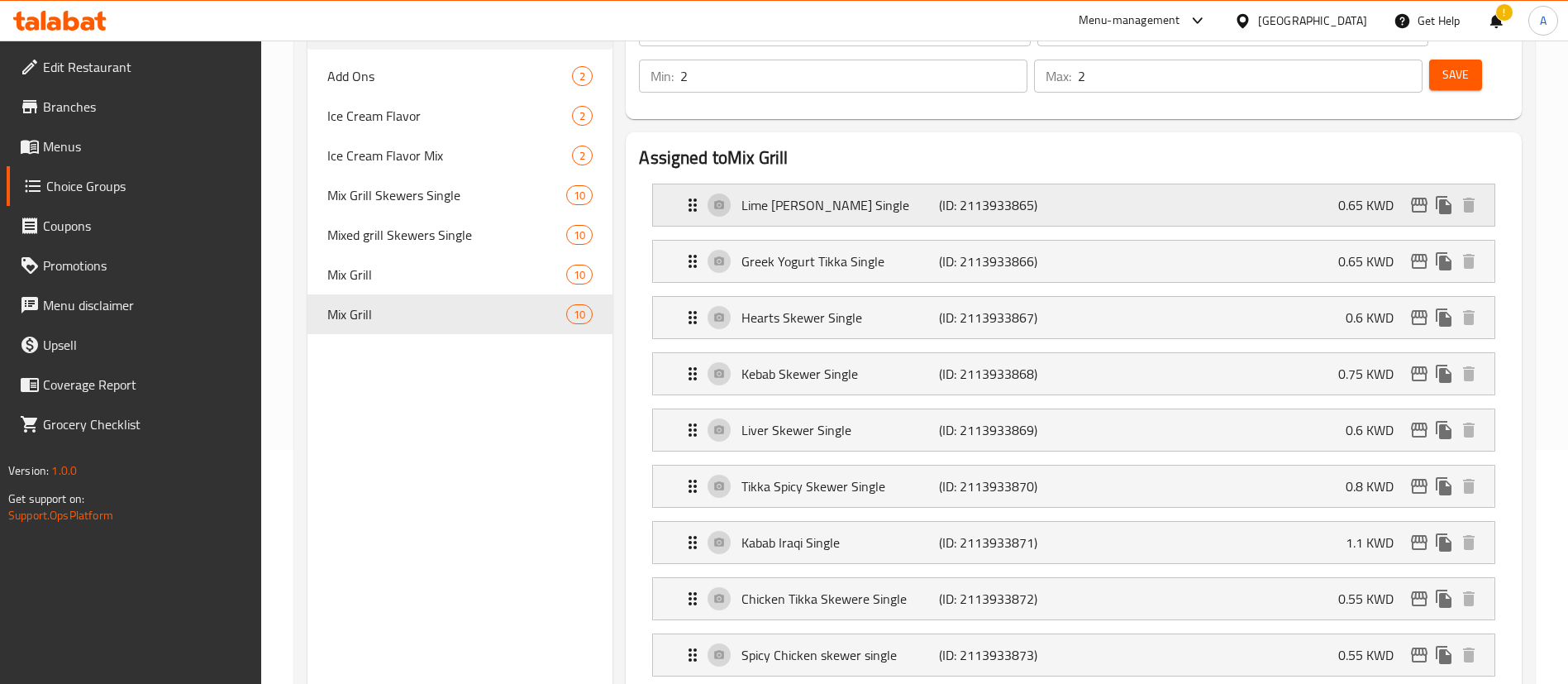
click at [828, 195] on p "Lime [PERSON_NAME] Single" at bounding box center [839, 205] width 197 height 20
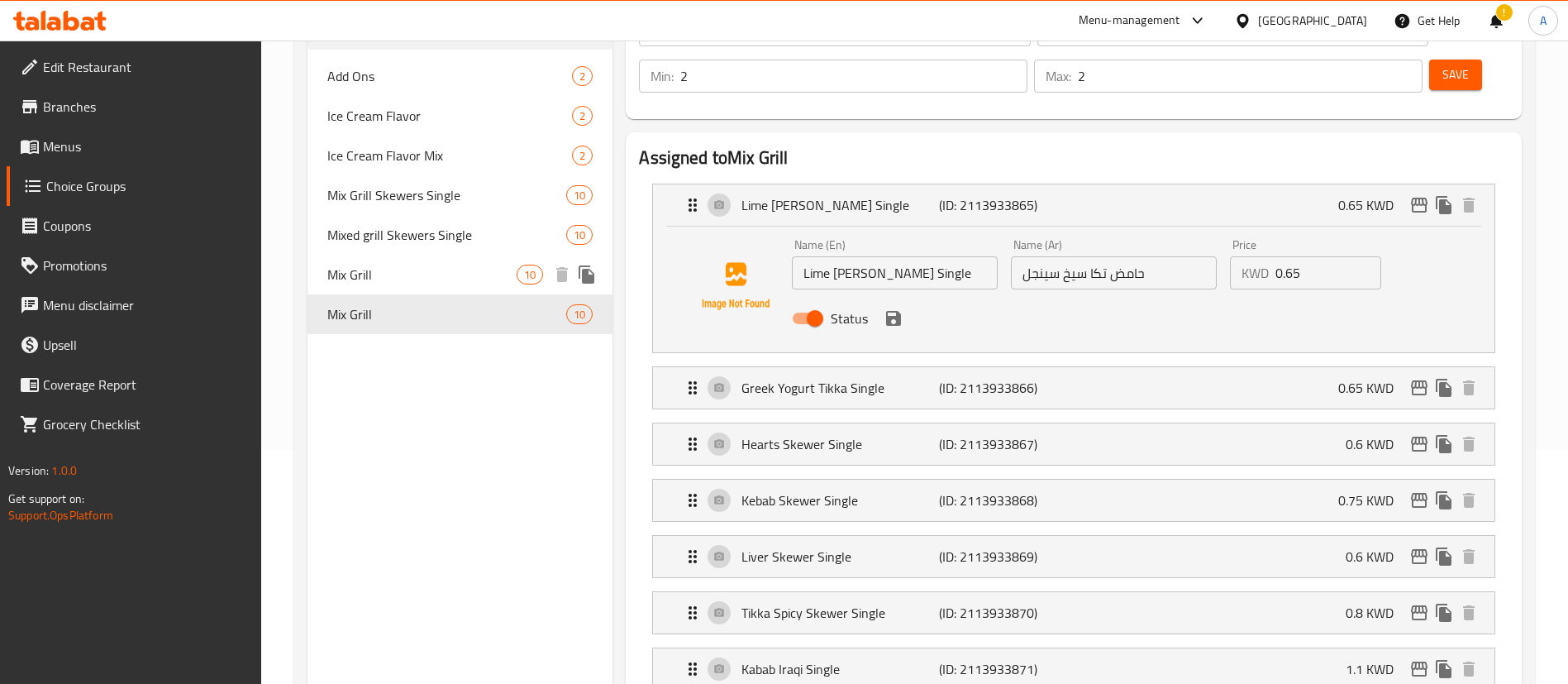
click at [486, 275] on span "Mix Grill" at bounding box center [422, 274] width 189 height 20
type input "[PERSON_NAME]"
type input "3"
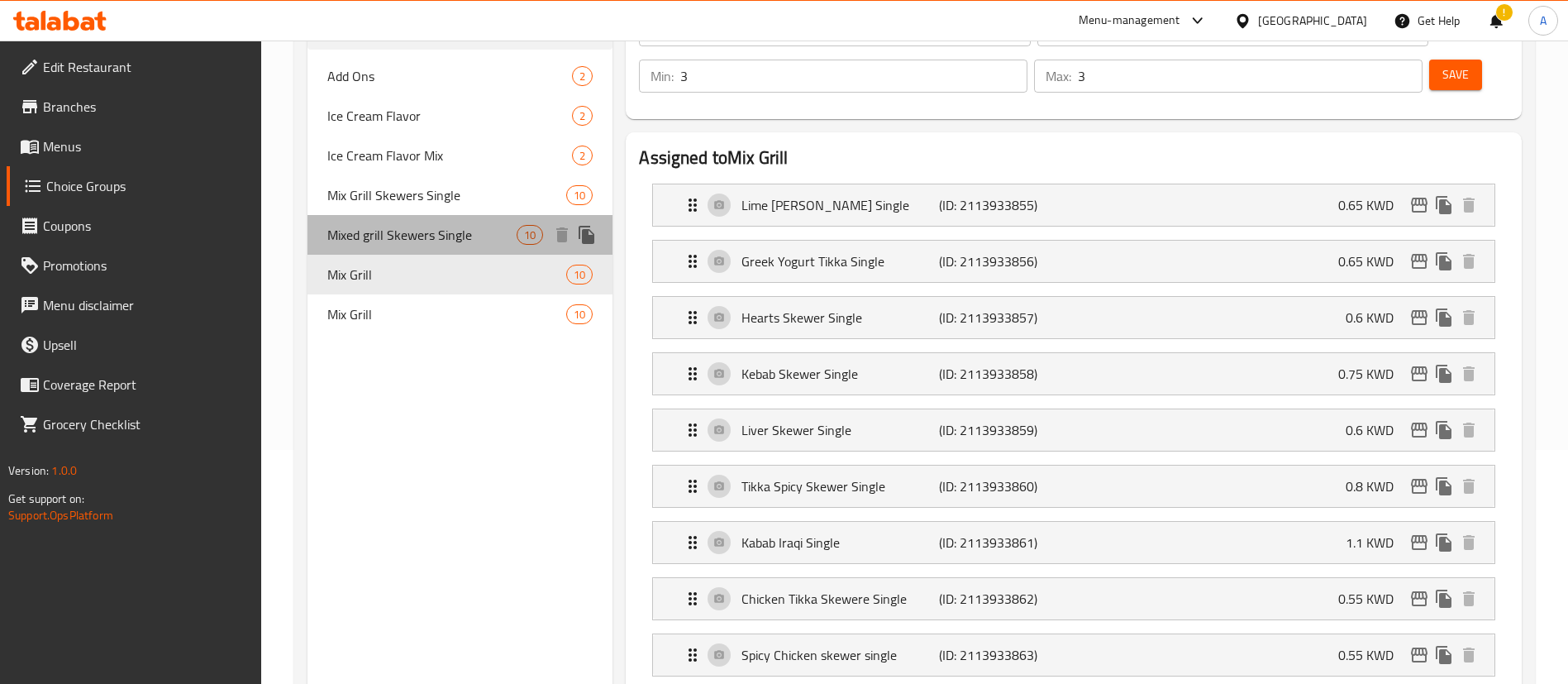
click at [478, 229] on span "Mixed grill Skewers Single" at bounding box center [422, 235] width 189 height 20
type input "Mixed grill Skewers Single"
type input "أسياخ مشاوي مشكلة فردية"
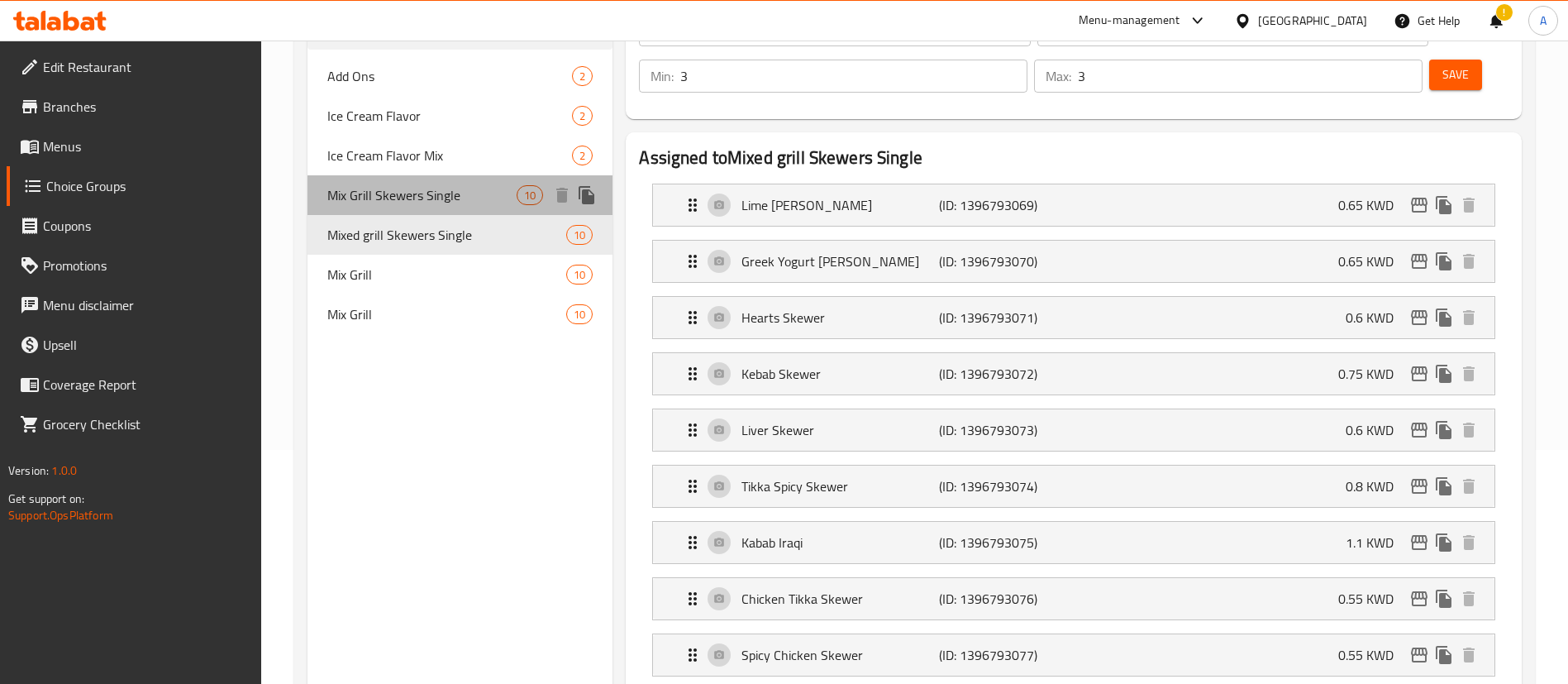
click at [475, 198] on span "Mix Grill Skewers Single" at bounding box center [422, 195] width 189 height 20
type input "Mix Grill Skewers Single"
type input "2"
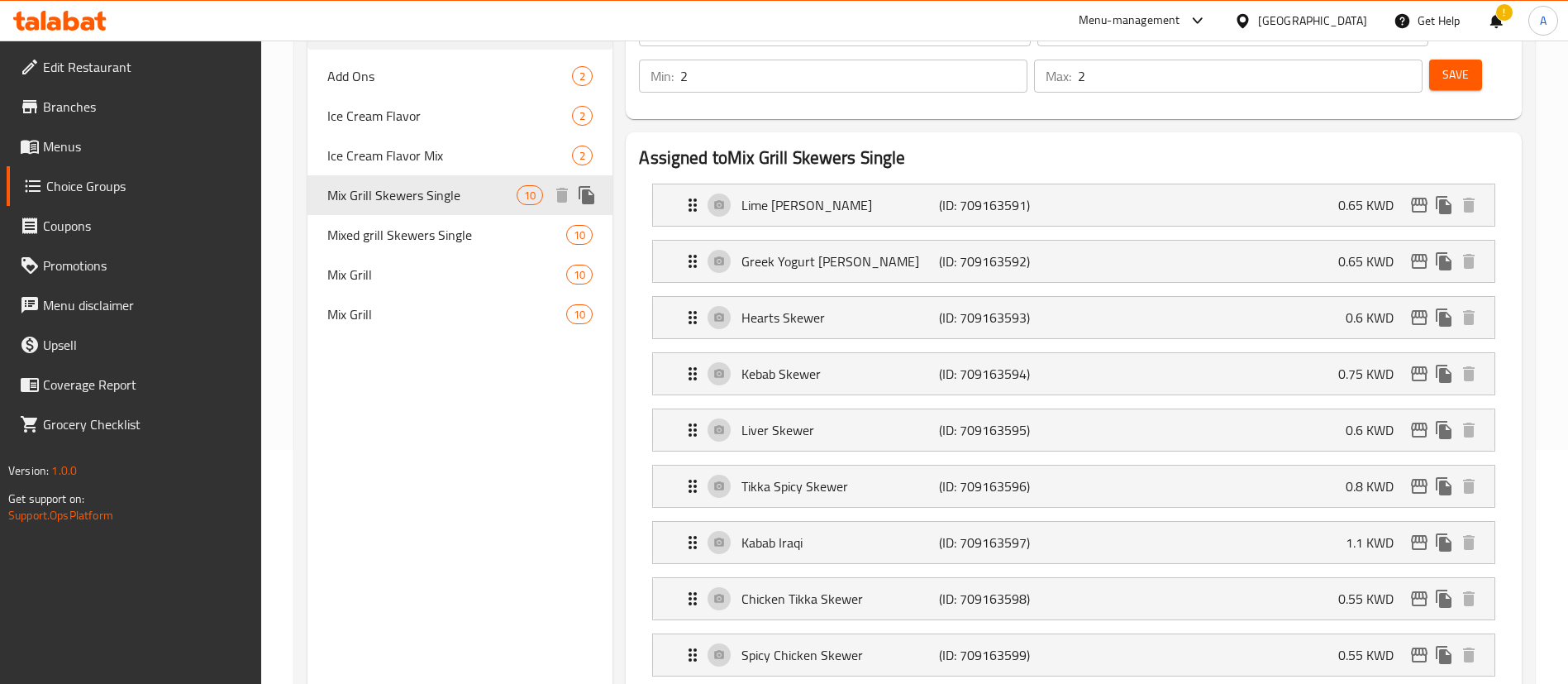
click at [474, 239] on span "Mixed grill Skewers Single" at bounding box center [447, 235] width 239 height 20
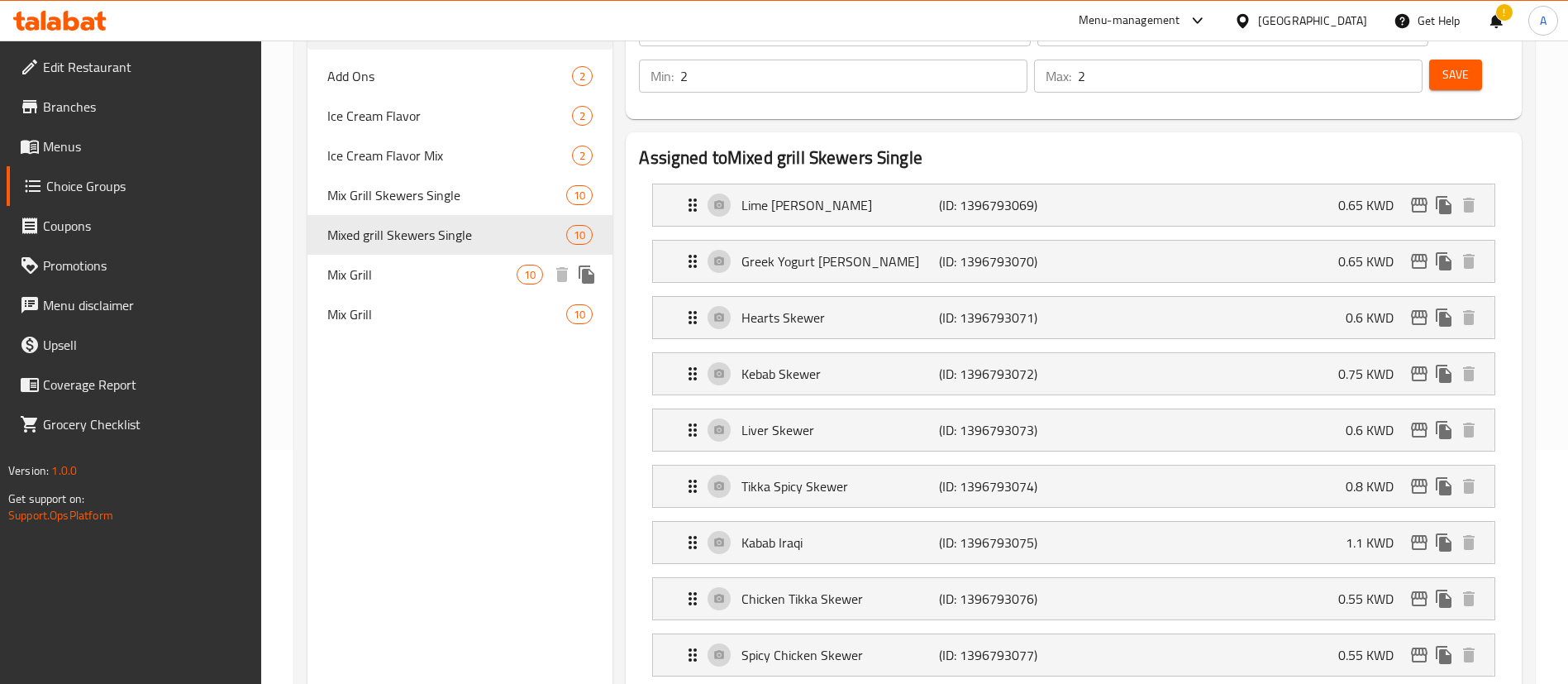
type input "Mixed grill Skewers Single"
type input "3"
drag, startPoint x: 469, startPoint y: 270, endPoint x: 453, endPoint y: 310, distance: 43.1
click at [469, 271] on span "Mix Grill" at bounding box center [422, 274] width 189 height 20
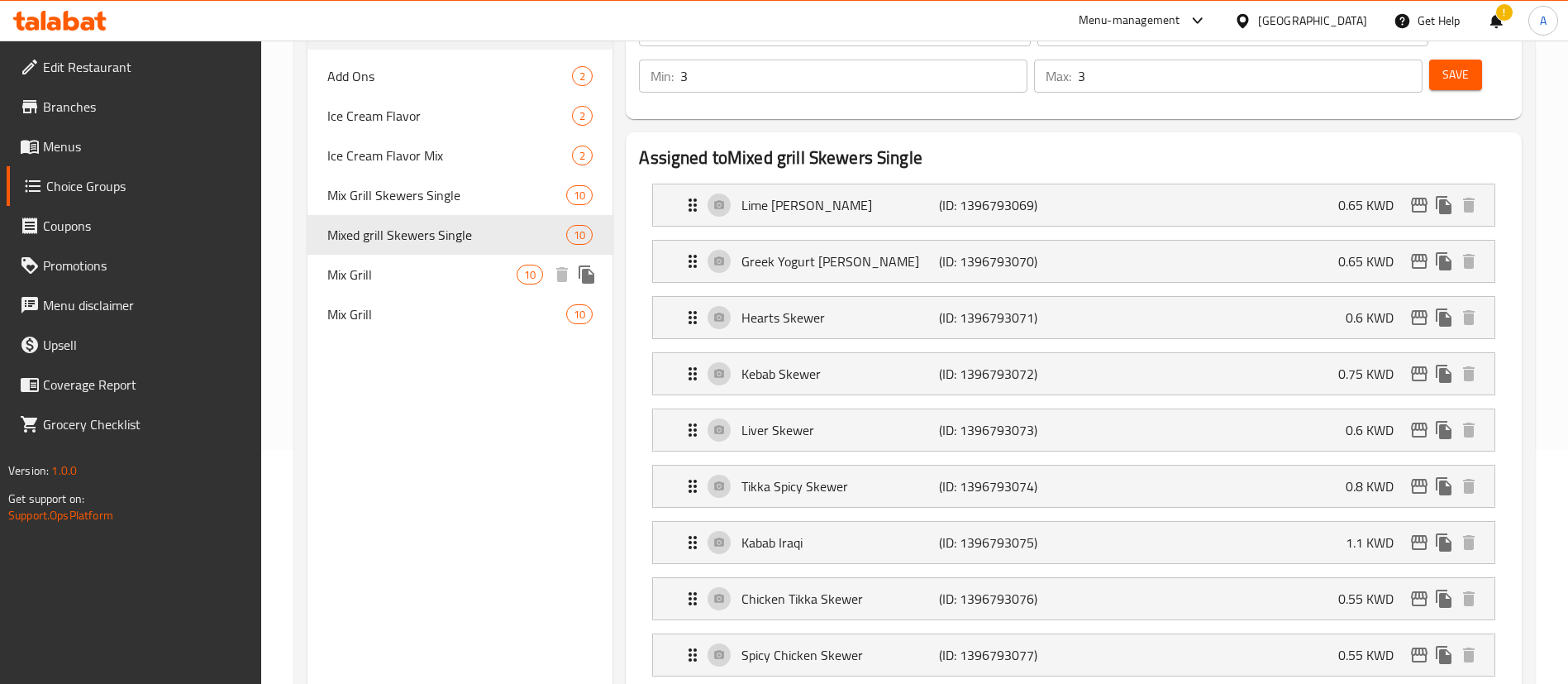
type input "Mix Grill"
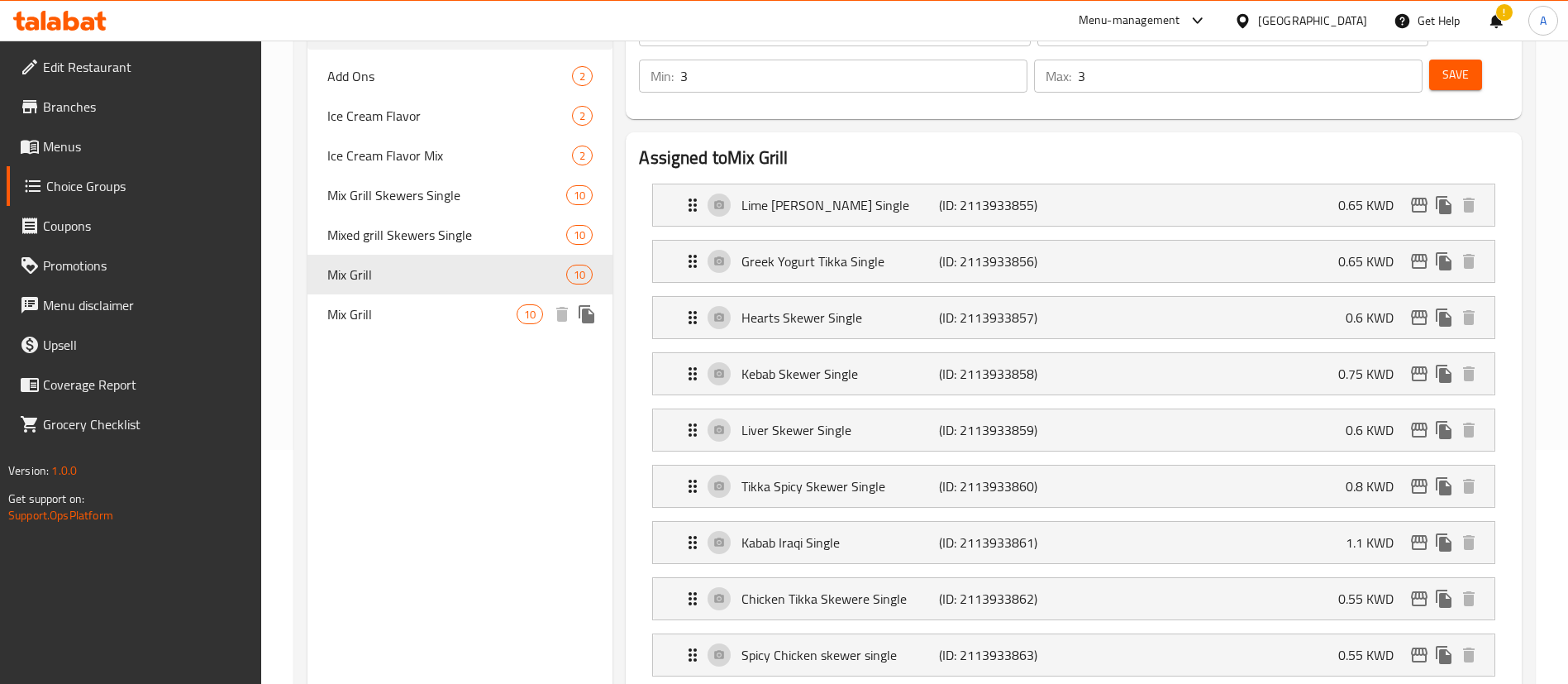
click at [453, 321] on span "Mix Grill" at bounding box center [422, 314] width 189 height 20
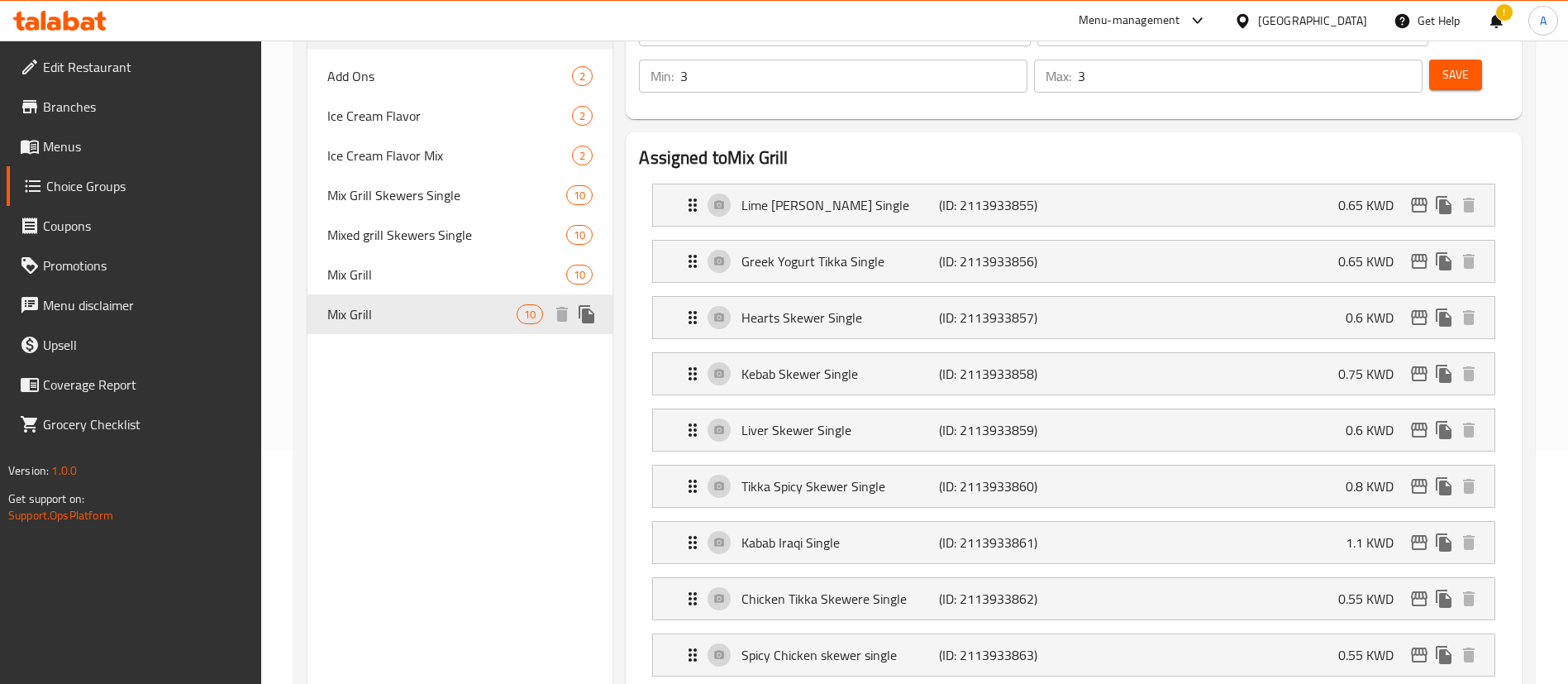
type input "[PERSON_NAME]"
type input "2"
click at [470, 278] on span "Mix Grill" at bounding box center [422, 274] width 189 height 20
type input "[PERSON_NAME]"
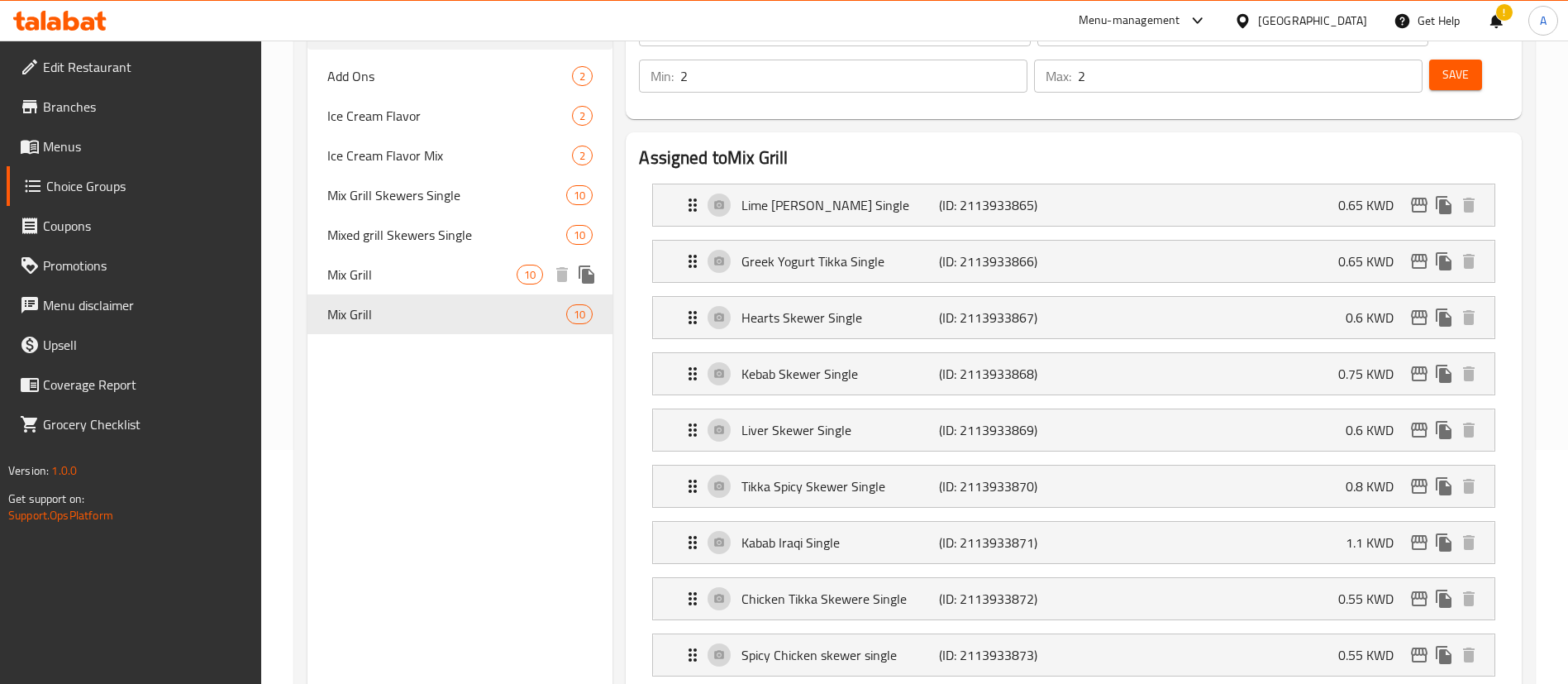
type input "3"
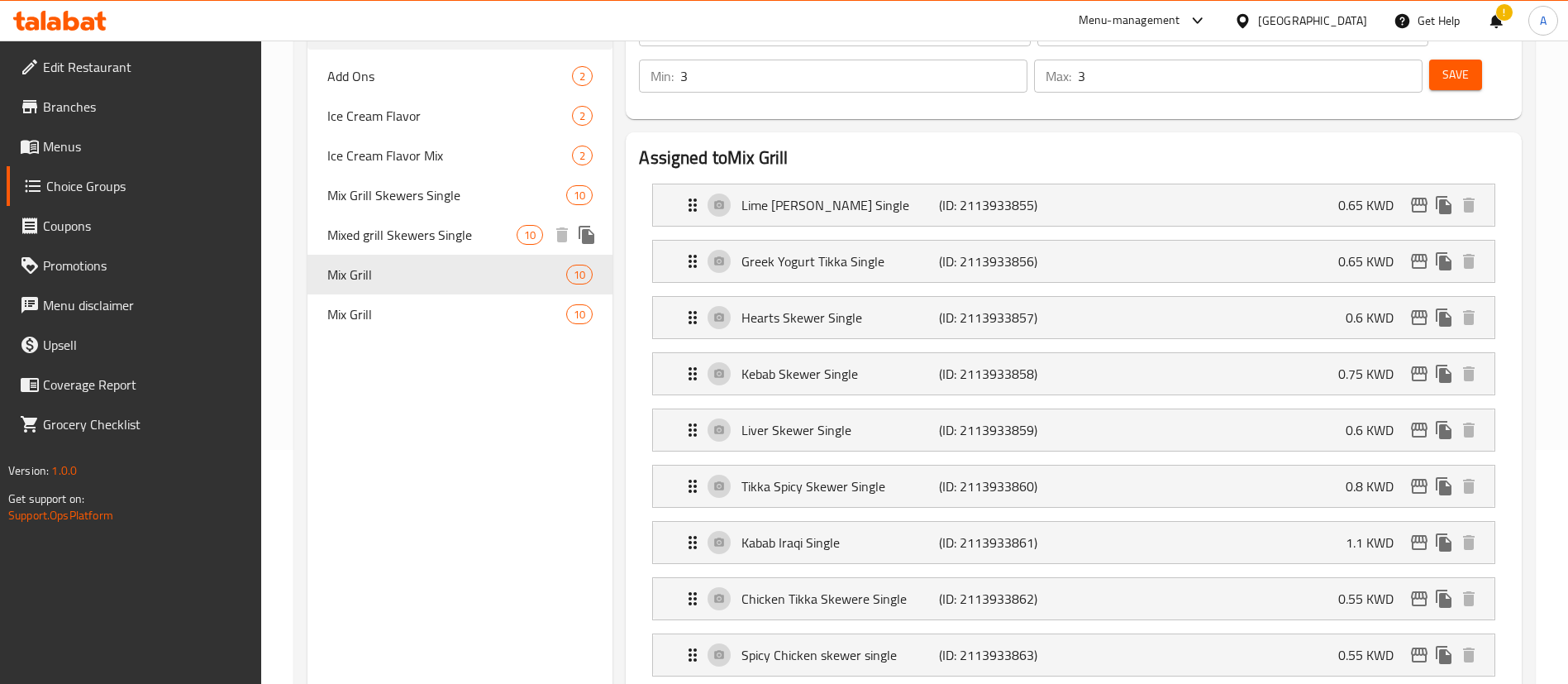
click at [459, 242] on span "Mixed grill Skewers Single" at bounding box center [422, 235] width 189 height 20
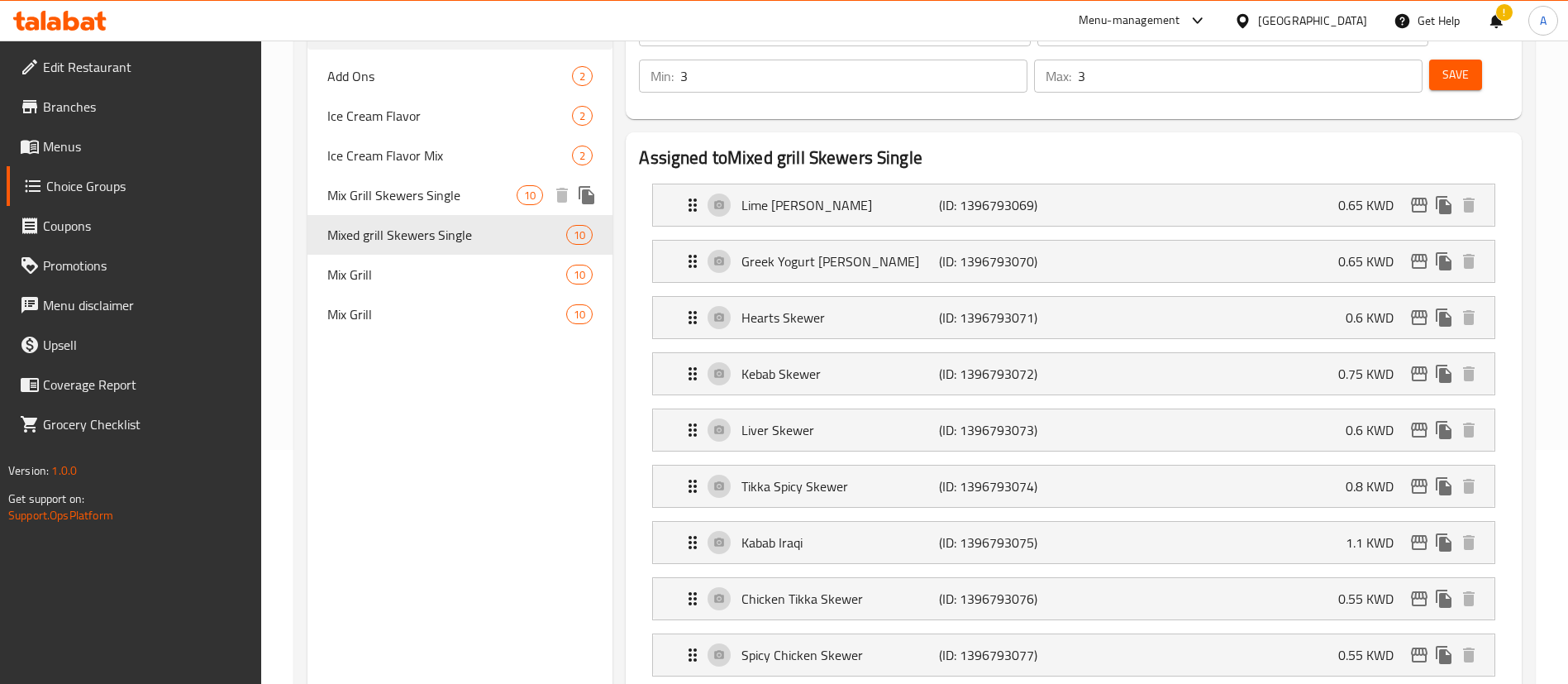
type input "Mixed grill Skewers Single"
type input "أسياخ مشاوي مشكلة فردية"
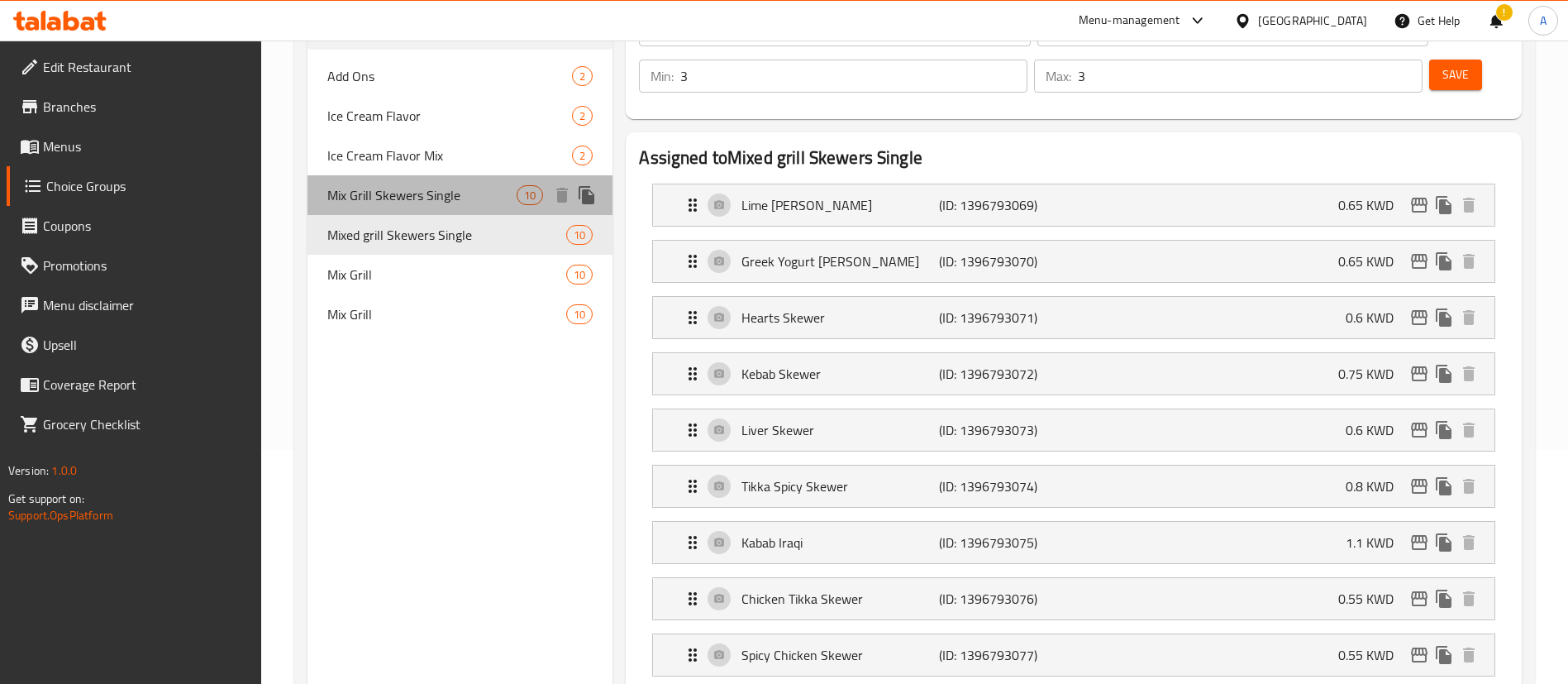
click at [445, 205] on span "Mix Grill Skewers Single" at bounding box center [422, 195] width 189 height 20
type input "Mix Grill Skewers Single"
type input "2"
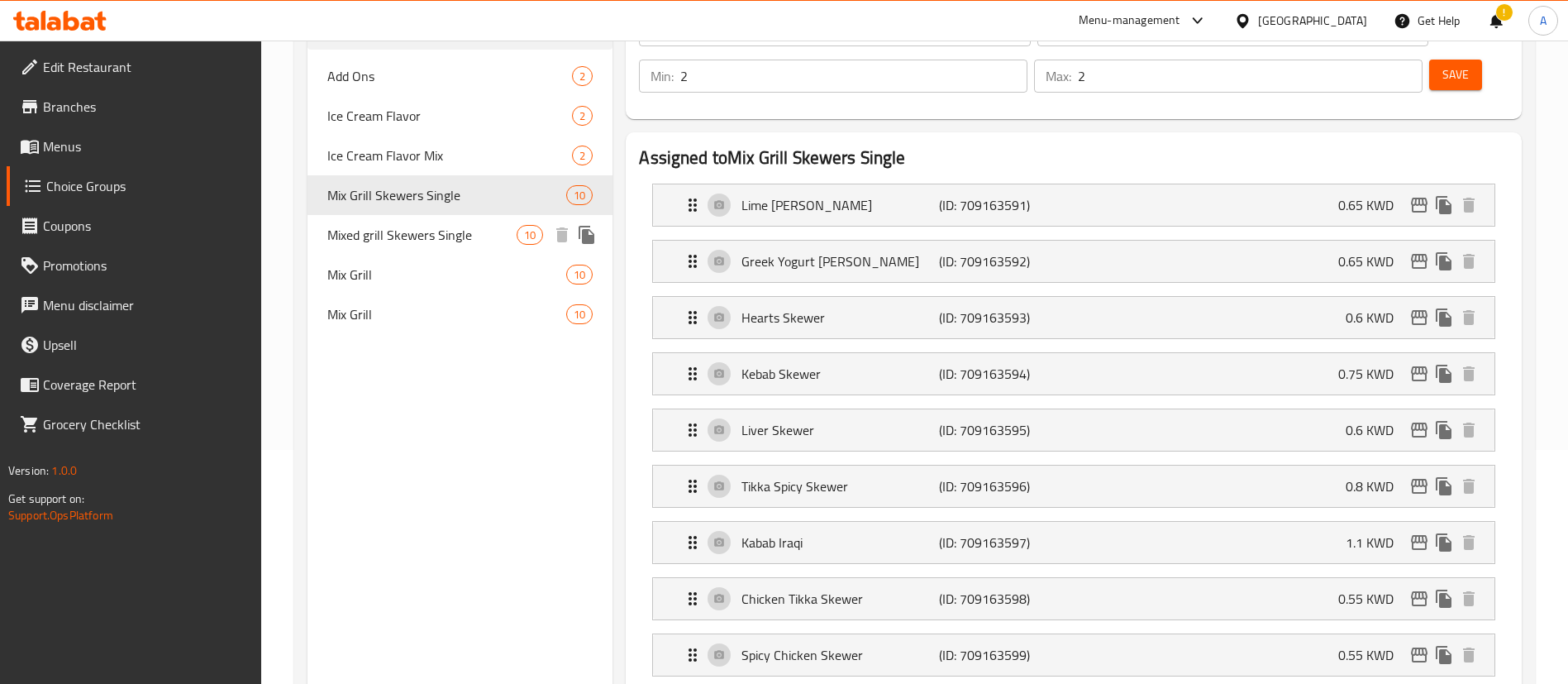
click at [414, 235] on span "Mixed grill Skewers Single" at bounding box center [422, 235] width 189 height 20
type input "Mixed grill Skewers Single"
type input "3"
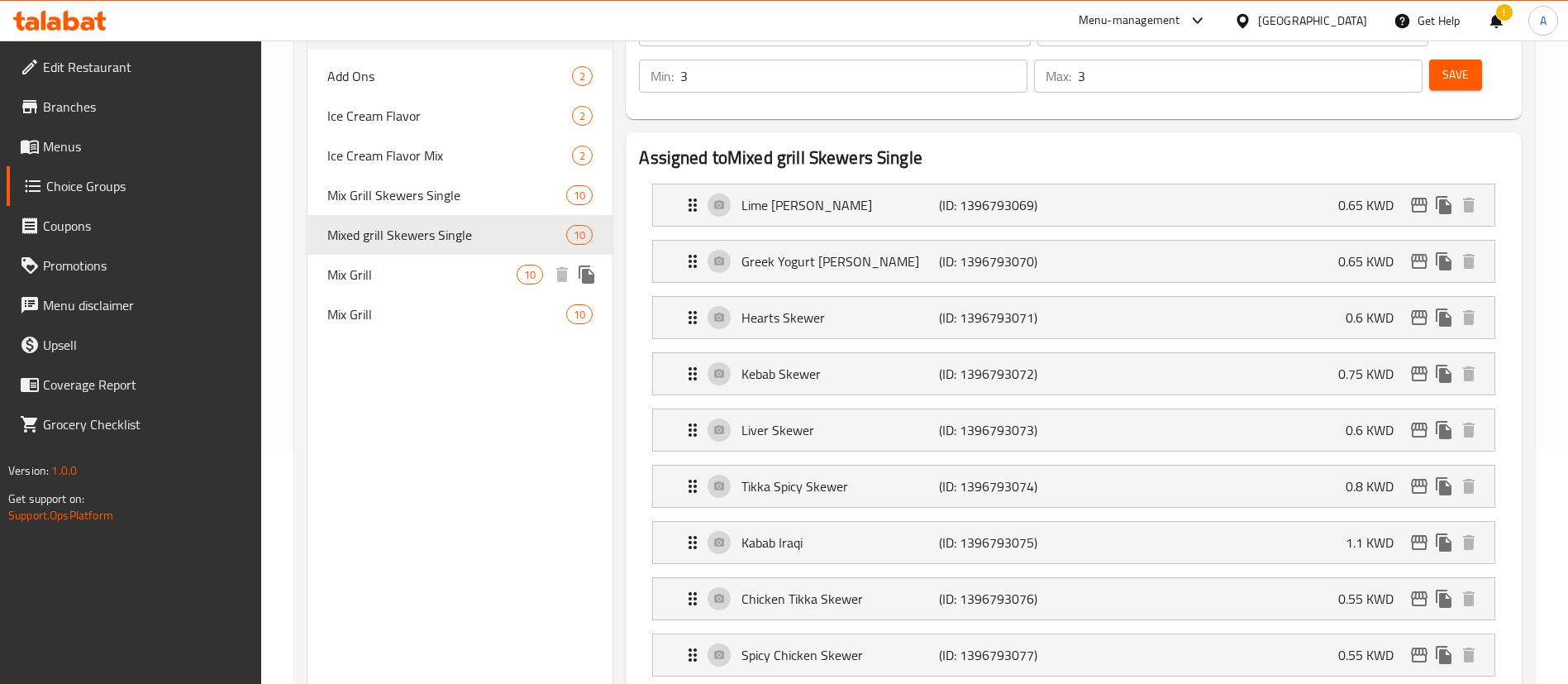
click at [414, 273] on span "Mix Grill" at bounding box center [422, 274] width 189 height 20
type input "Mix Grill"
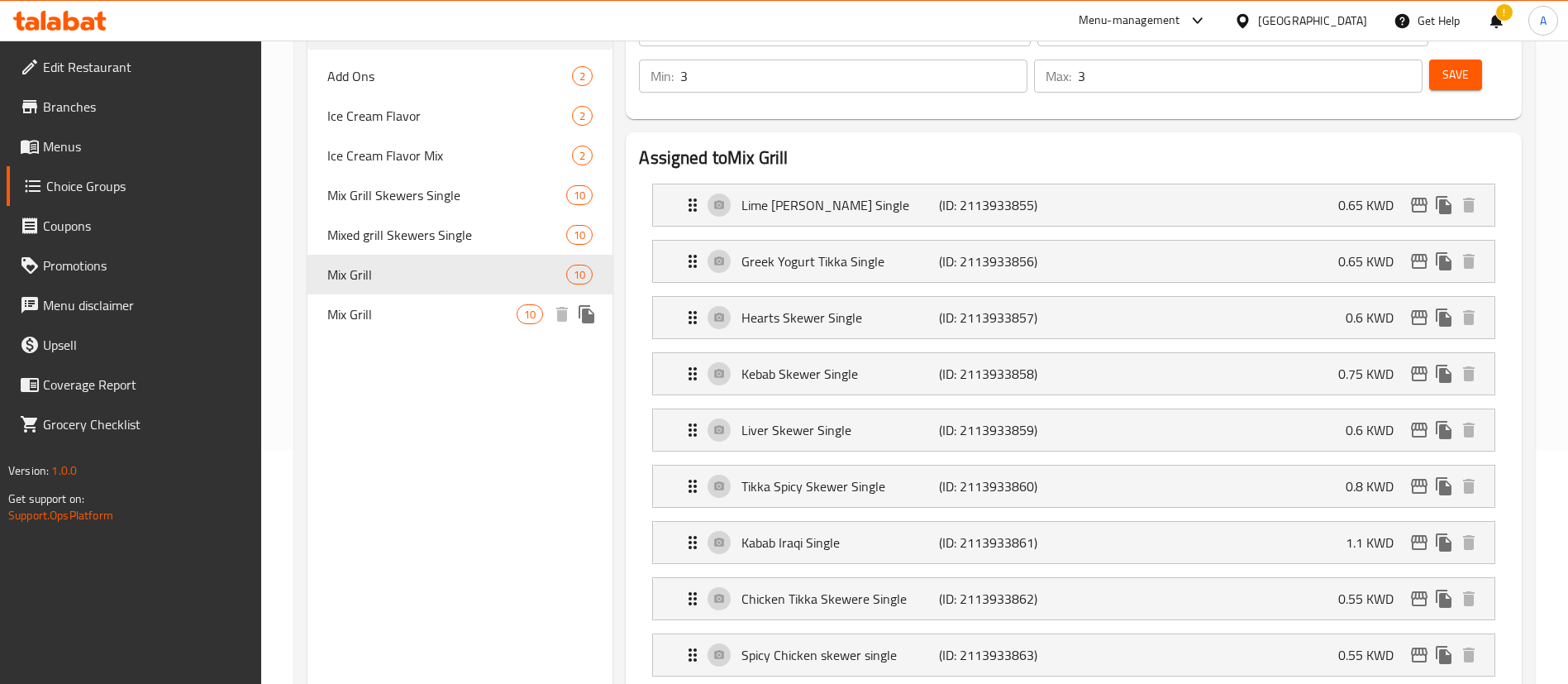
click at [413, 313] on span "Mix Grill" at bounding box center [422, 314] width 189 height 20
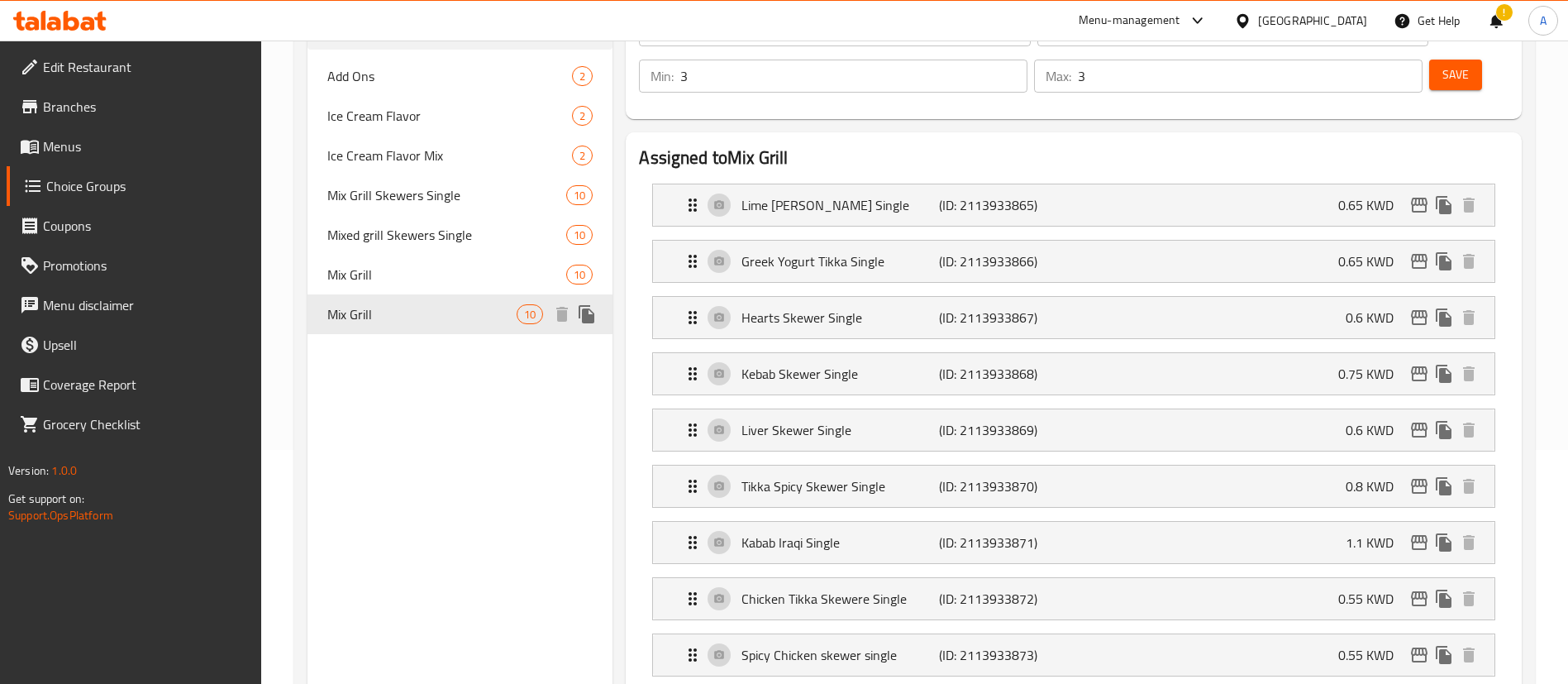
type input "[PERSON_NAME]"
type input "2"
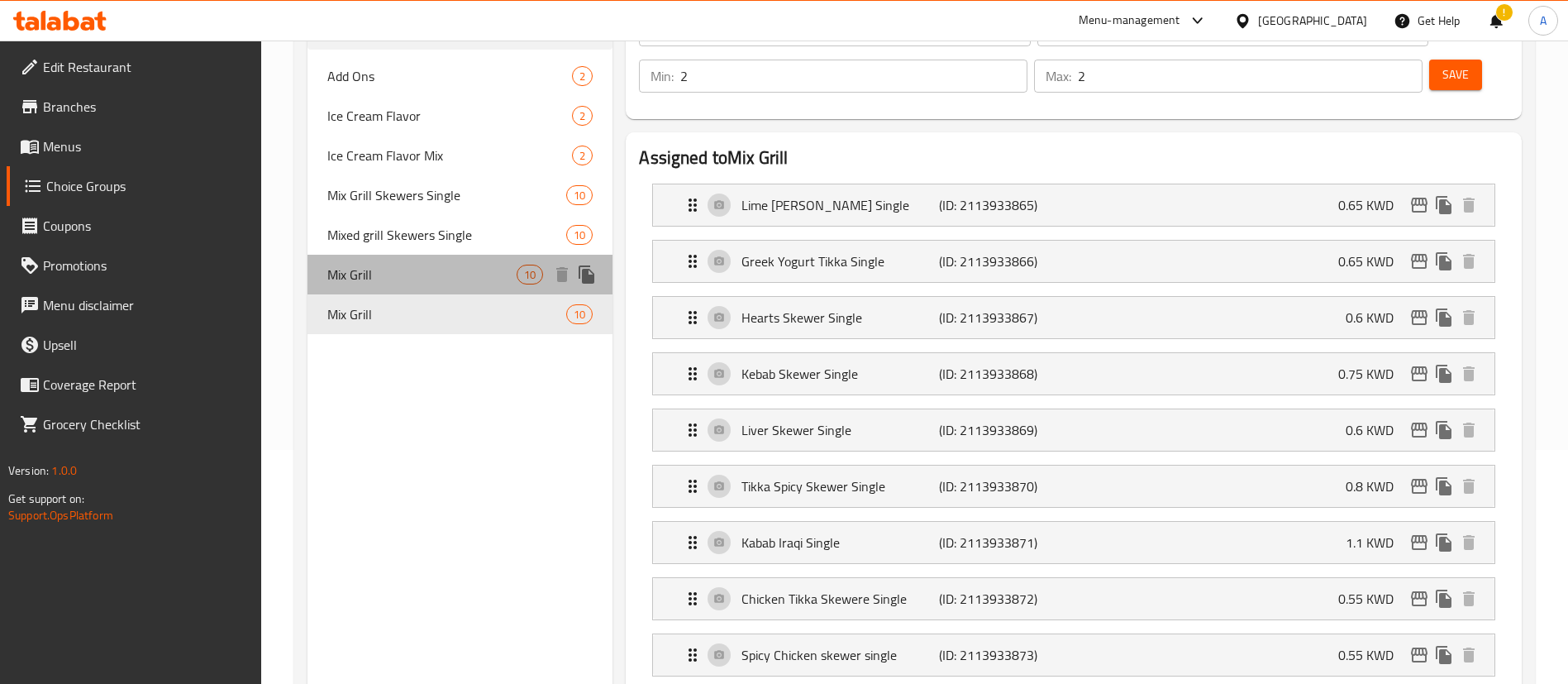
click at [419, 279] on span "Mix Grill" at bounding box center [422, 274] width 189 height 20
type input "[PERSON_NAME]"
type input "3"
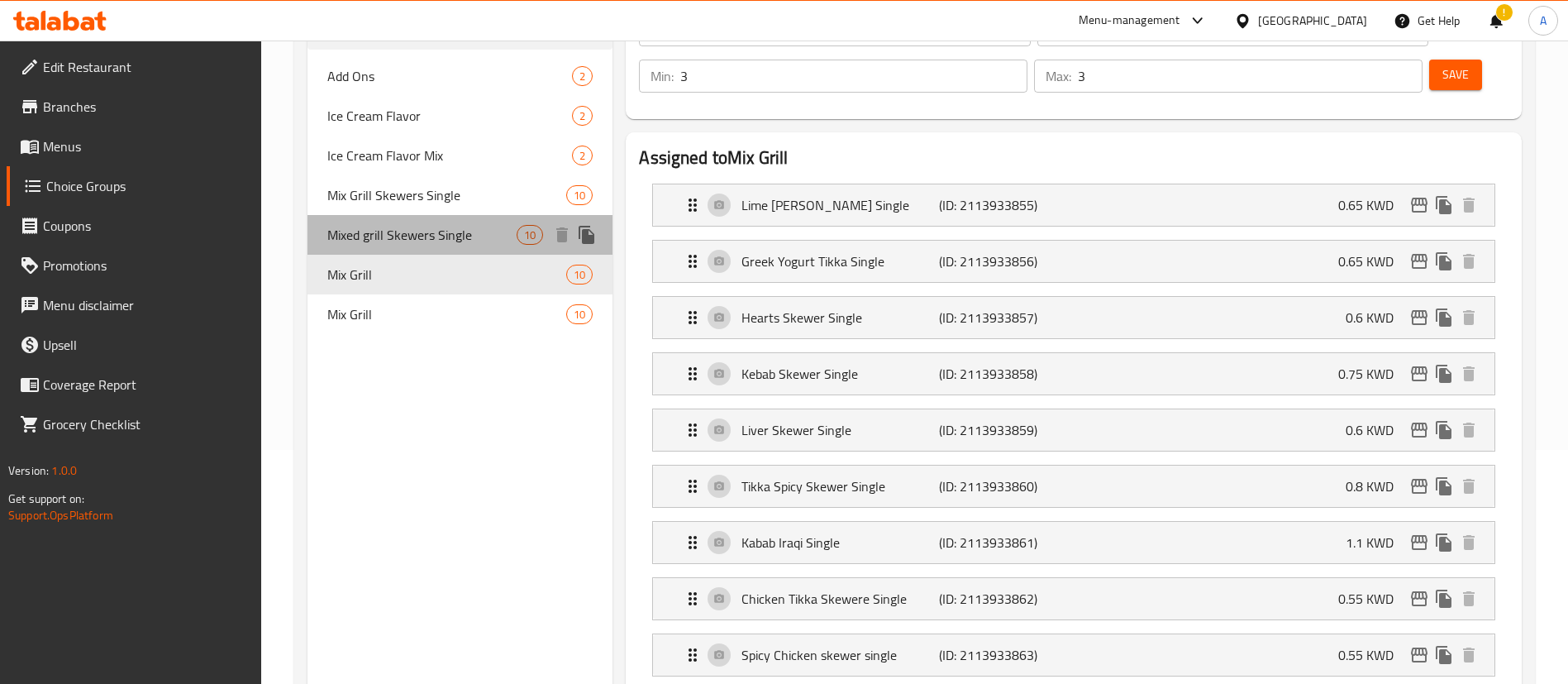
click at [427, 239] on span "Mixed grill Skewers Single" at bounding box center [422, 235] width 189 height 20
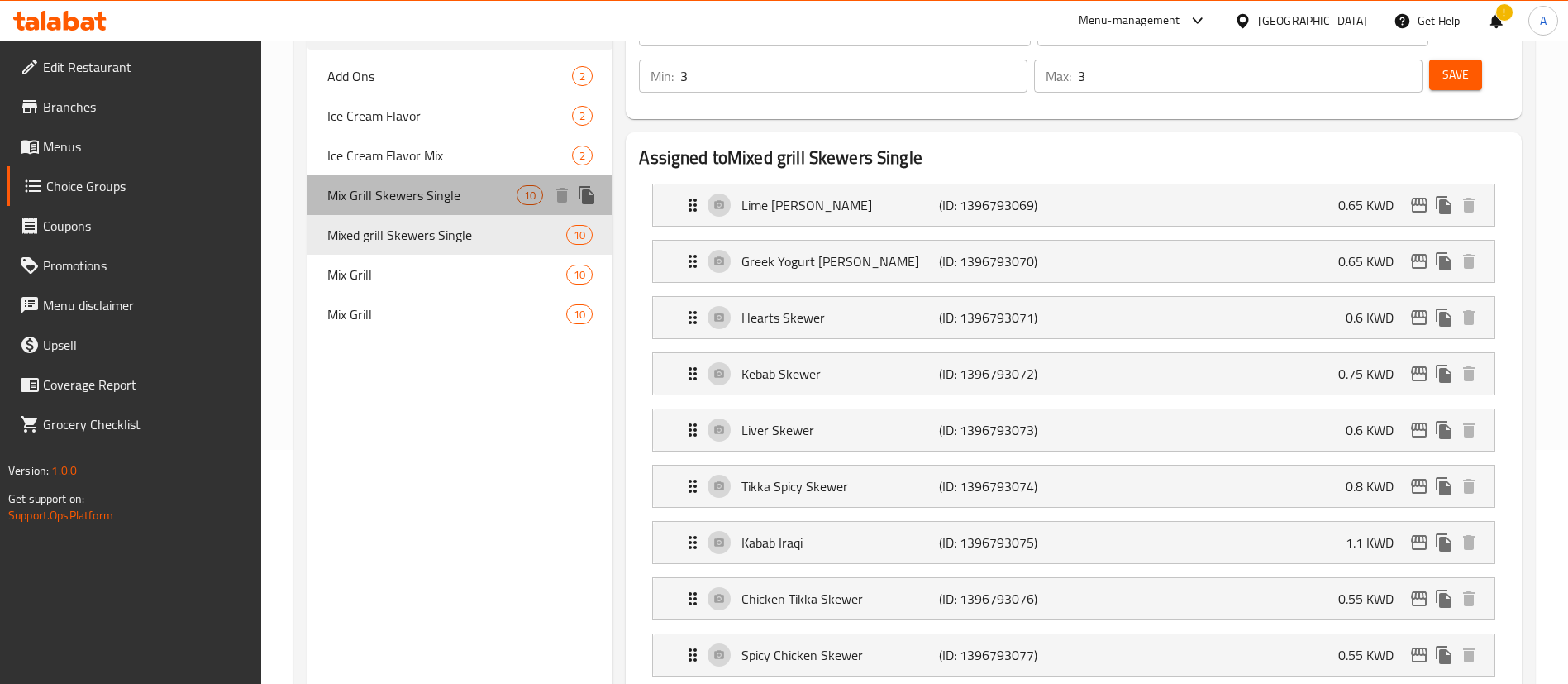
click at [427, 204] on span "Mix Grill Skewers Single" at bounding box center [422, 195] width 189 height 20
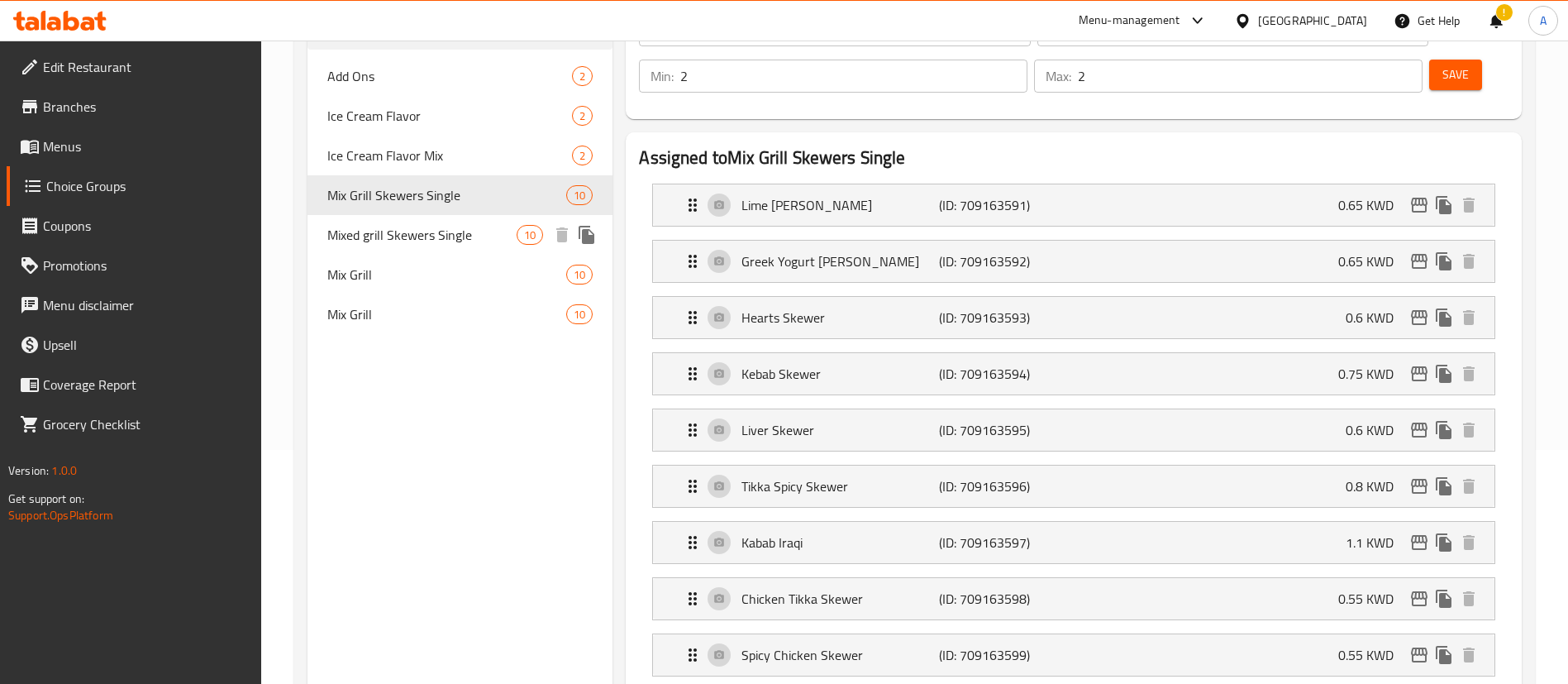
click at [499, 244] on span "Mixed grill Skewers Single" at bounding box center [422, 235] width 189 height 20
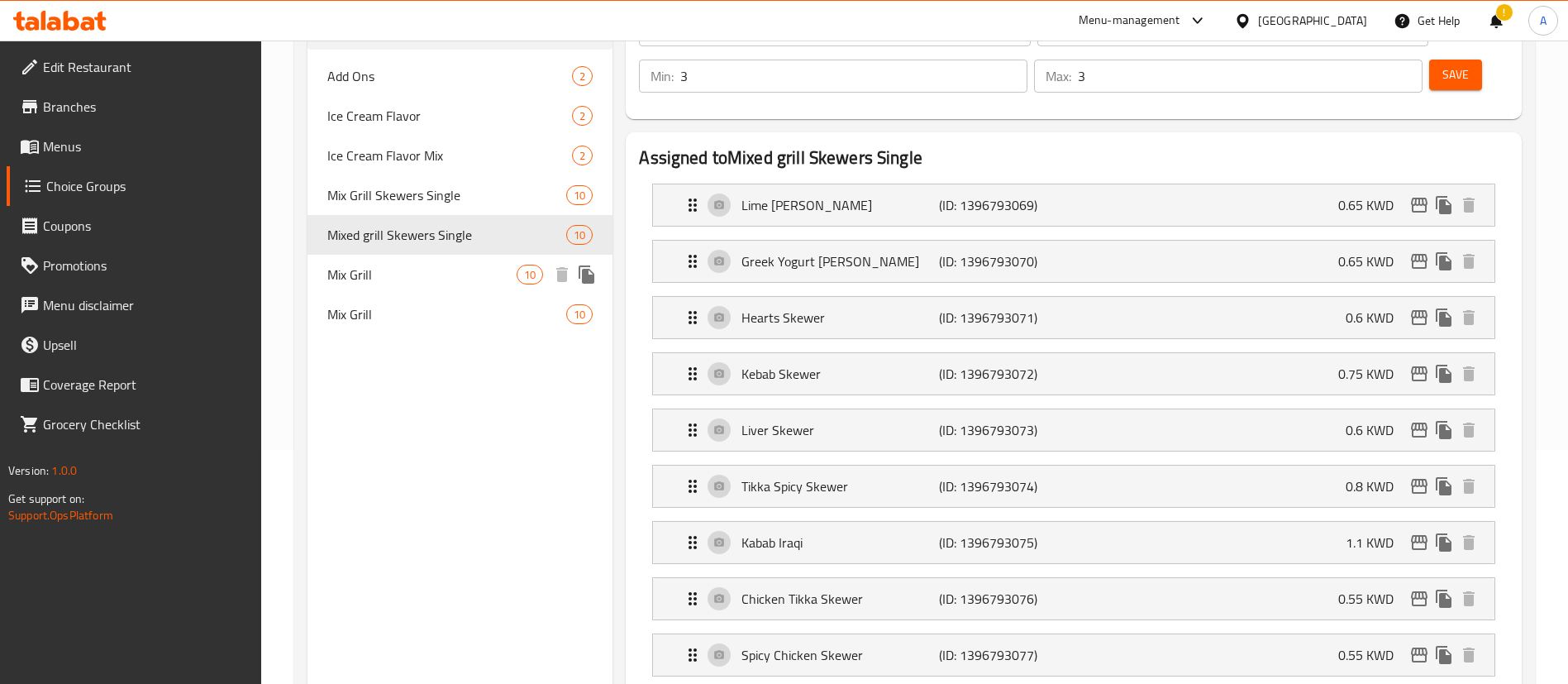
click at [493, 285] on div "Mix Grill 10" at bounding box center [460, 274] width 305 height 40
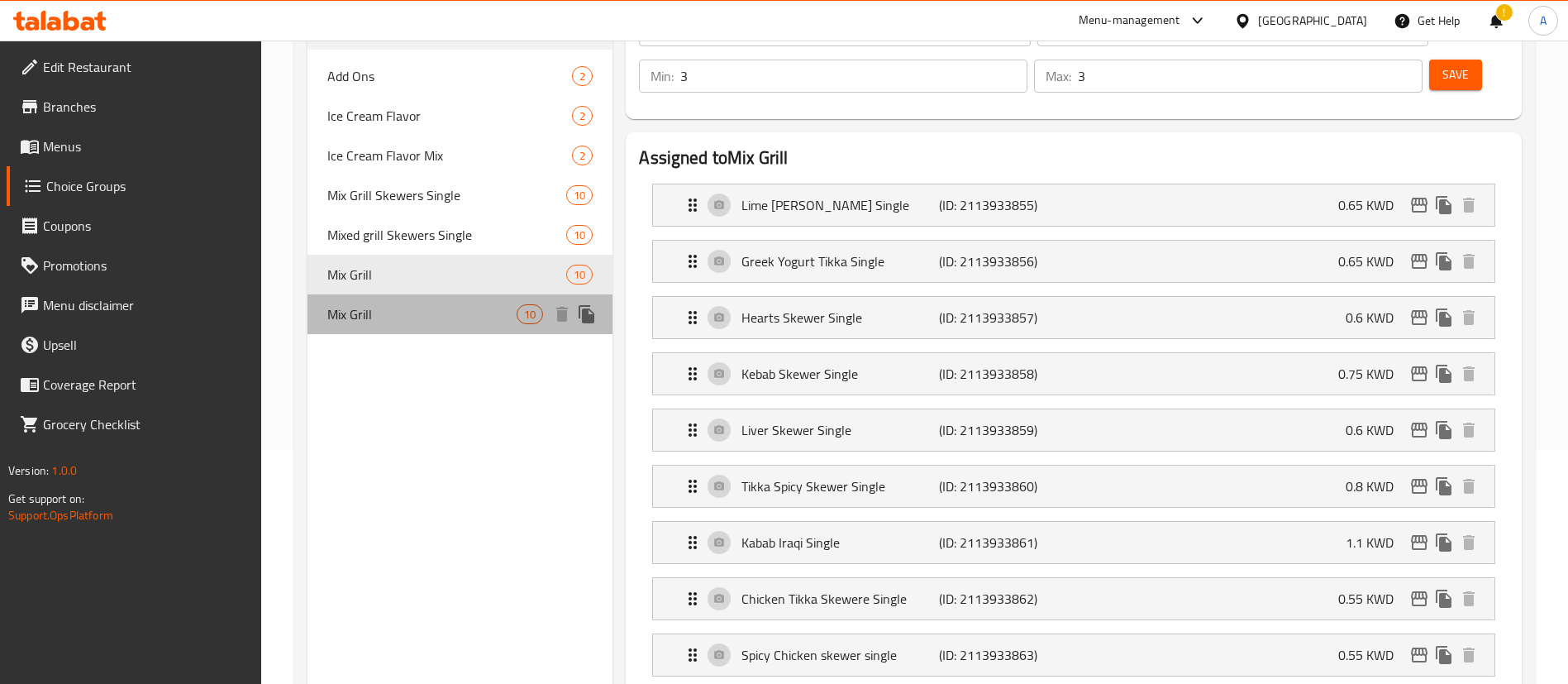
click at [461, 329] on div "Mix Grill 10" at bounding box center [460, 314] width 305 height 40
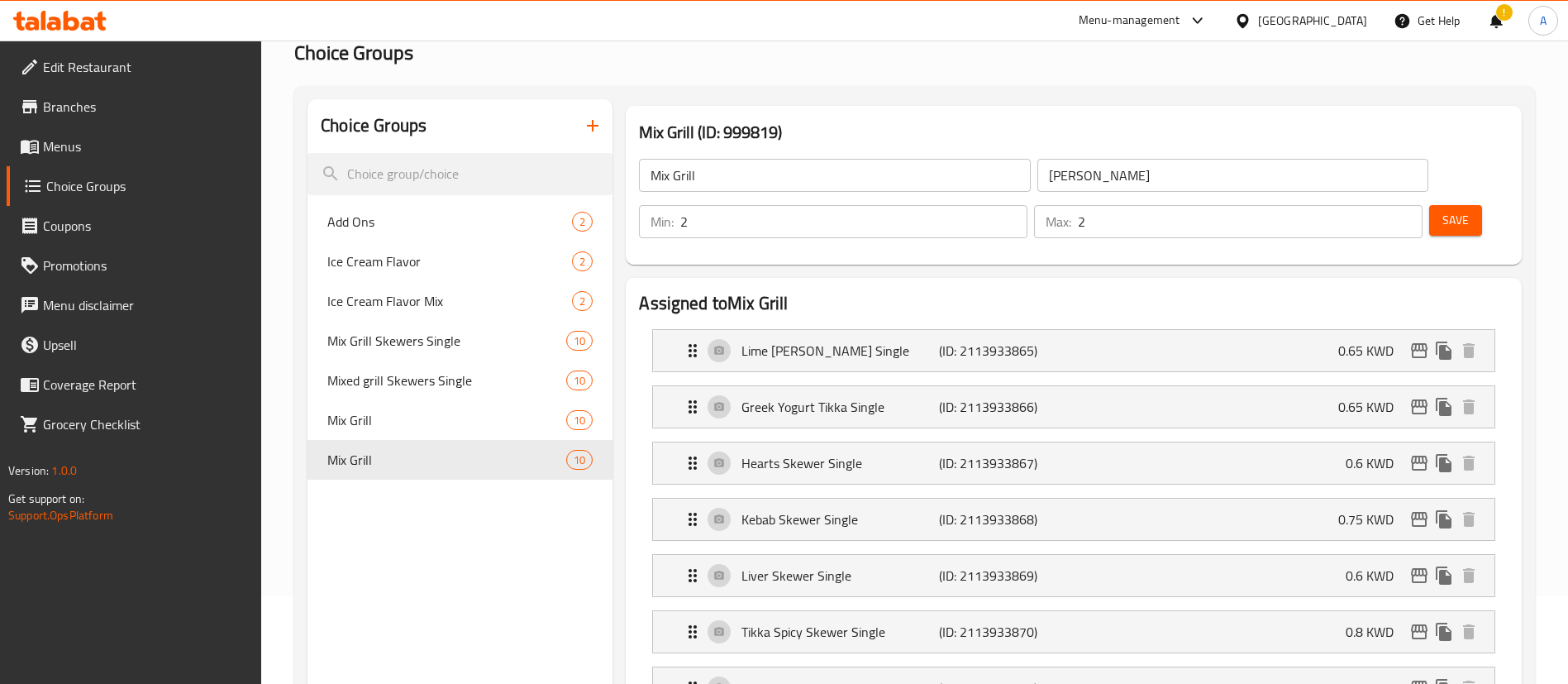
scroll to position [0, 0]
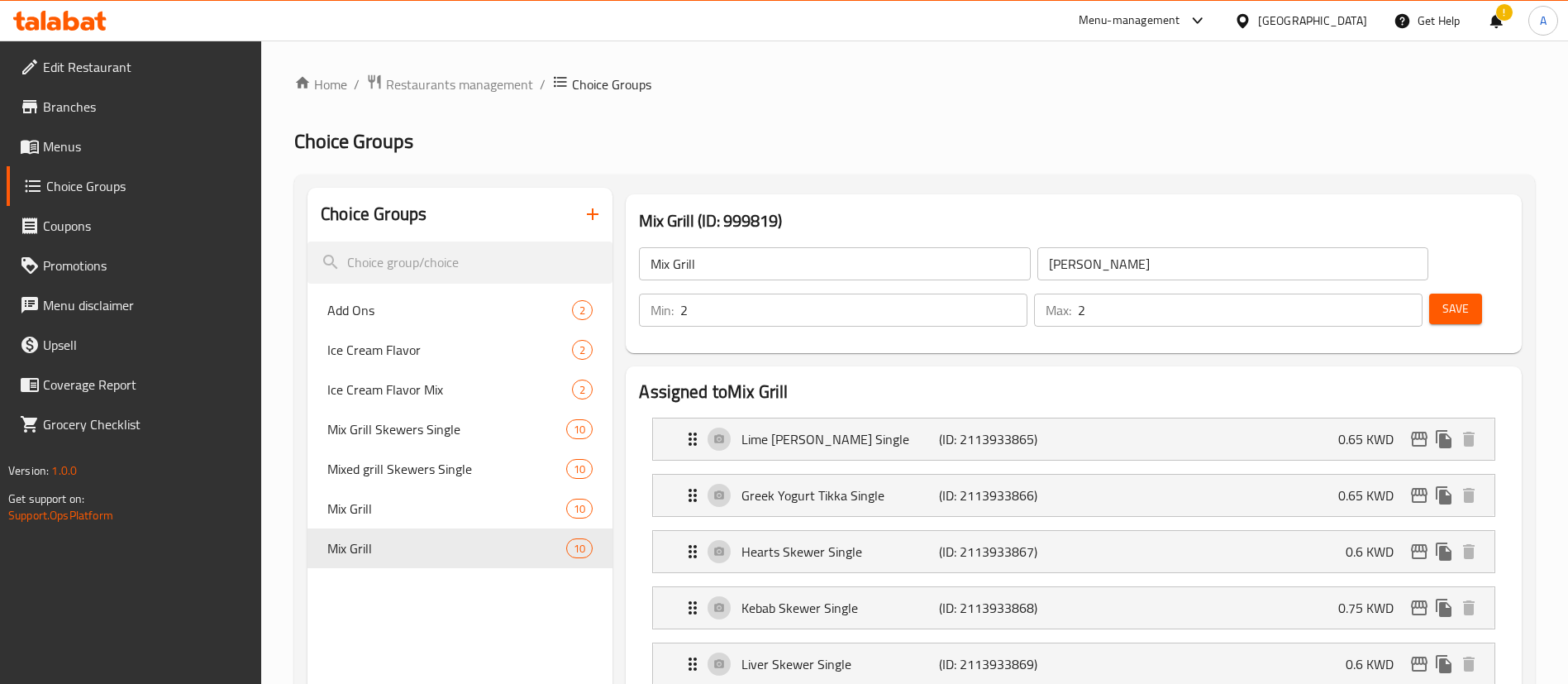
click at [1429, 293] on button "Save" at bounding box center [1456, 308] width 53 height 31
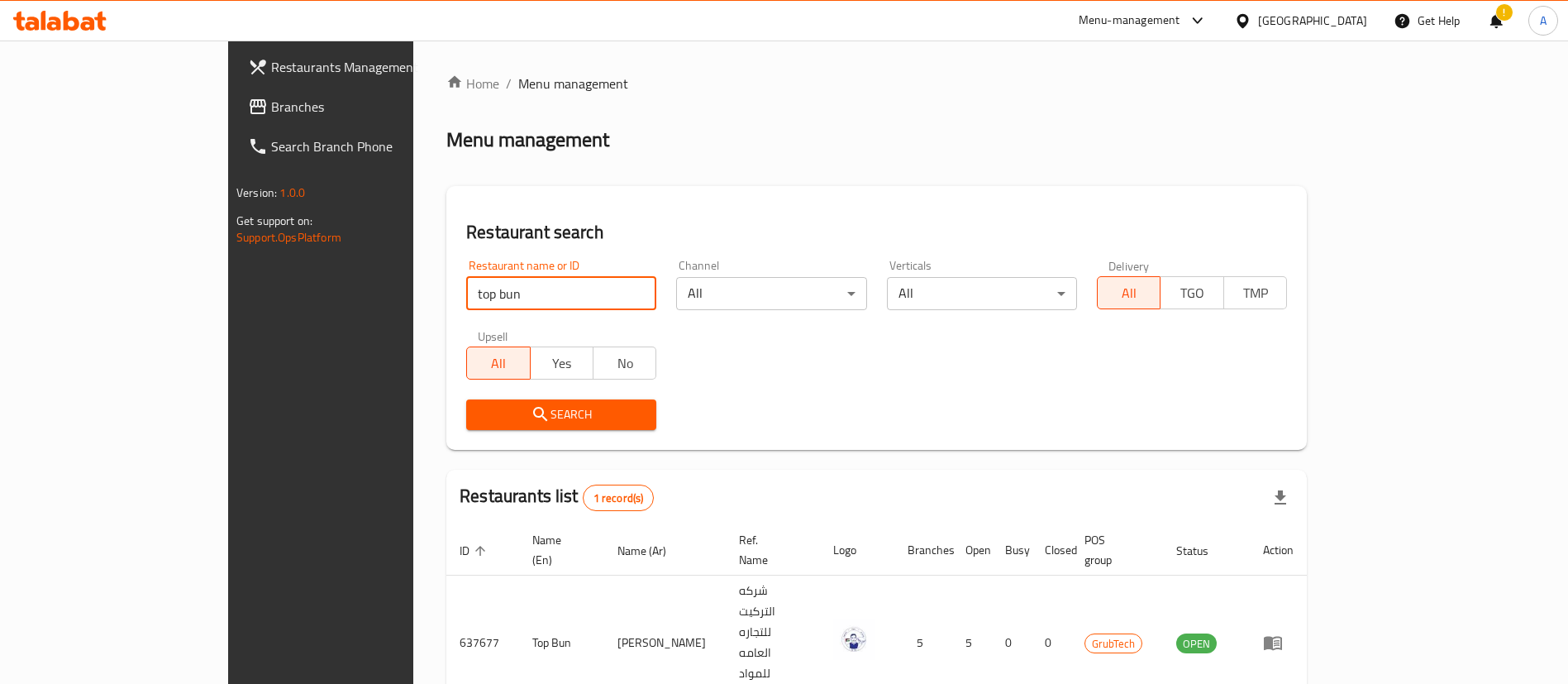
drag, startPoint x: 420, startPoint y: 288, endPoint x: 186, endPoint y: 294, distance: 234.1
click at [229, 294] on div "Restaurants Management Branches Search Branch Phone Version: 1.0.0 Get support …" at bounding box center [784, 420] width 1112 height 759
click button "Search" at bounding box center [561, 415] width 190 height 31
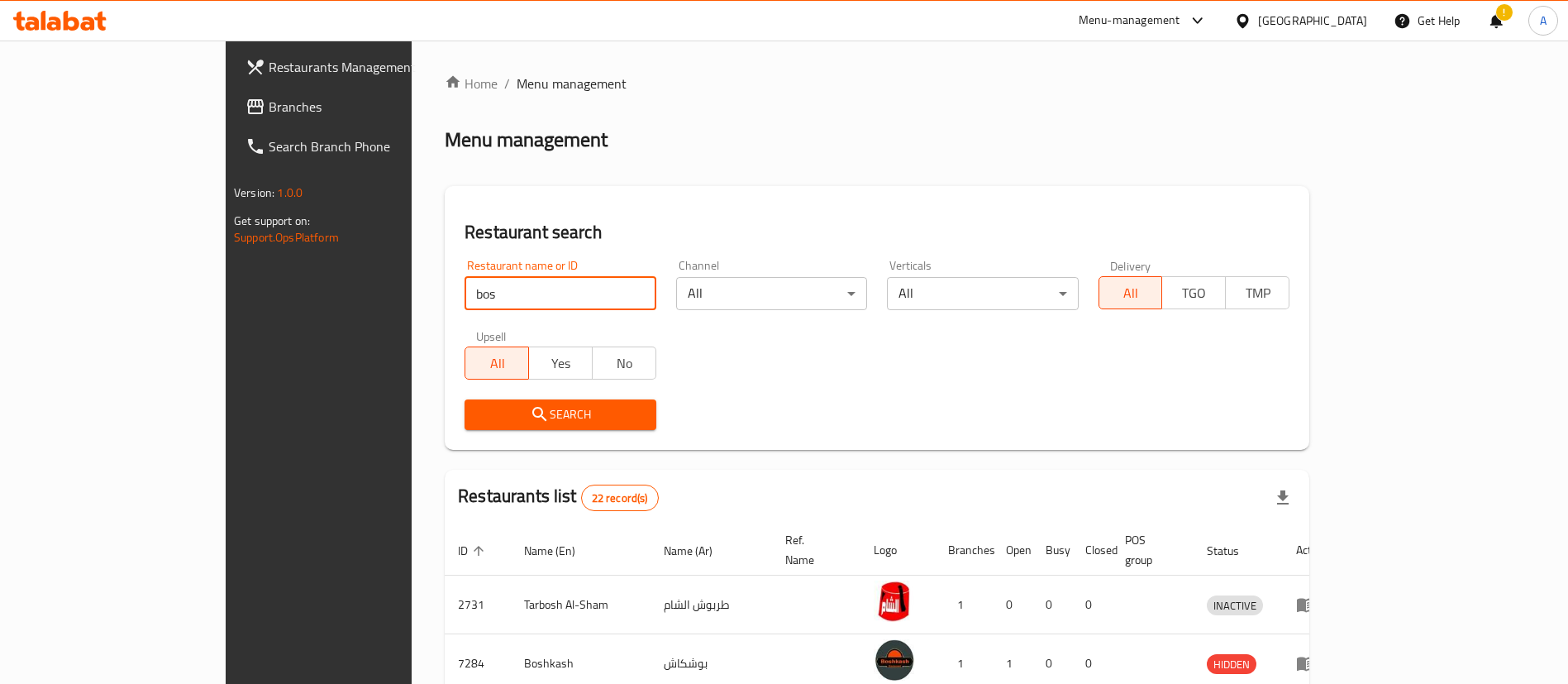
click at [445, 300] on div "Home / Menu management Menu management Restaurant search Restaurant name or ID …" at bounding box center [877, 610] width 865 height 1072
type input "bobs"
click button "Search" at bounding box center [560, 415] width 191 height 31
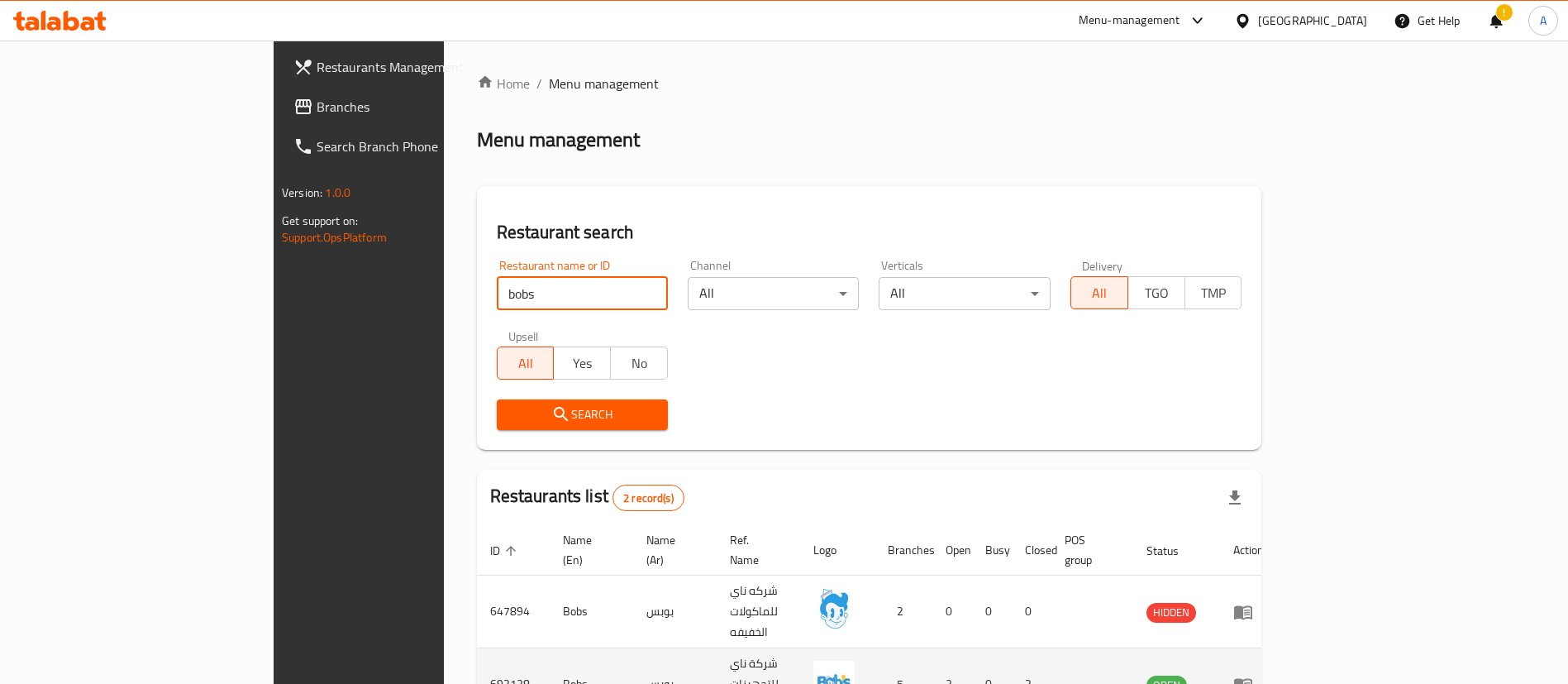
scroll to position [81, 0]
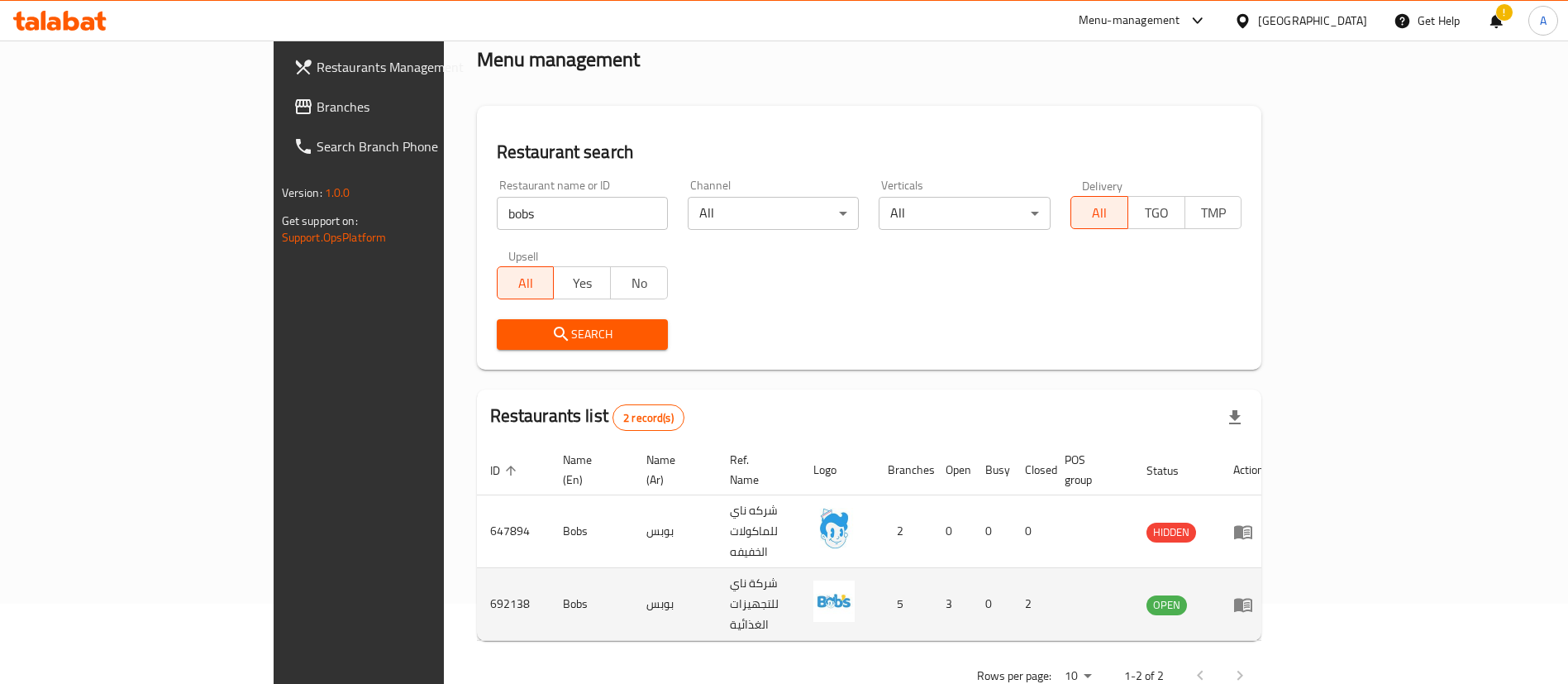
click at [1277, 577] on td "enhanced table" at bounding box center [1248, 604] width 57 height 73
click at [1253, 594] on icon "enhanced table" at bounding box center [1243, 604] width 20 height 20
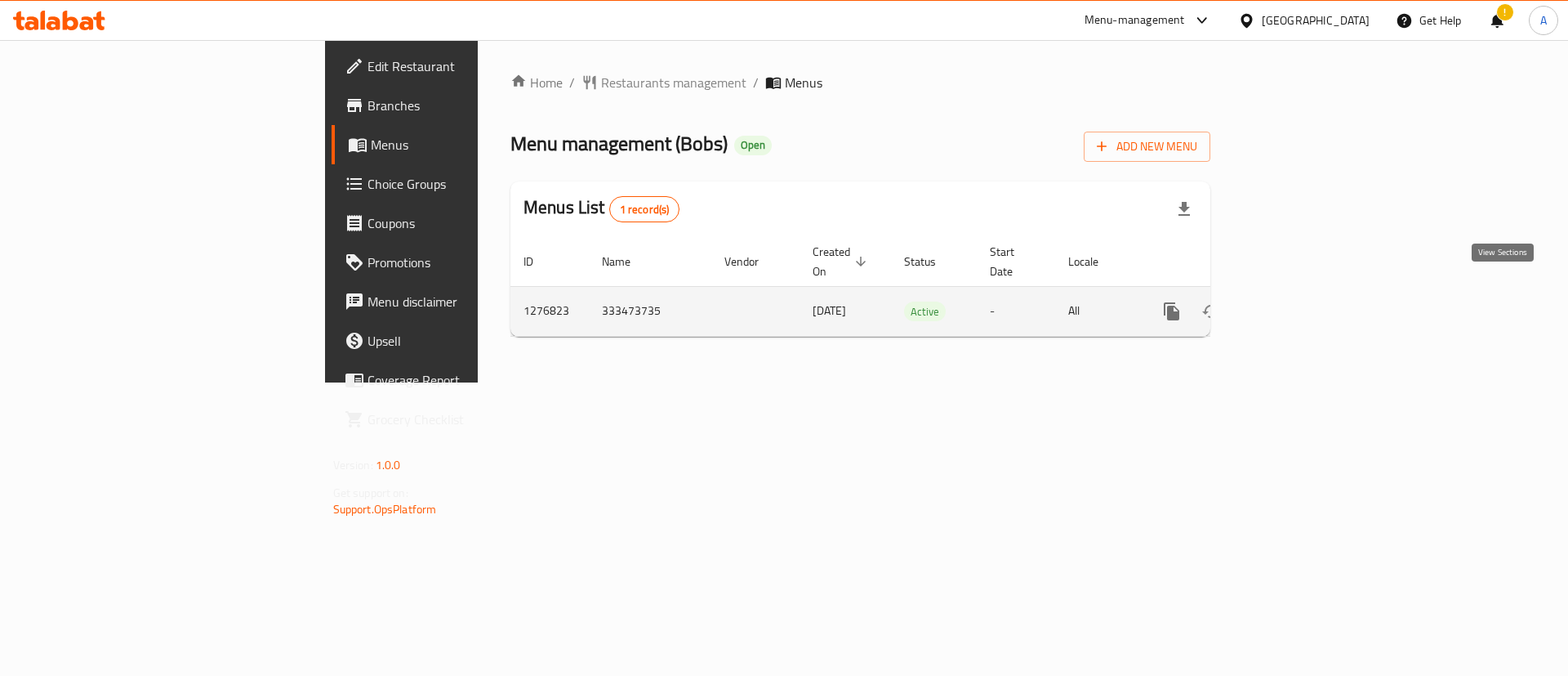
click at [1300, 301] on icon "enhanced table" at bounding box center [1290, 311] width 20 height 20
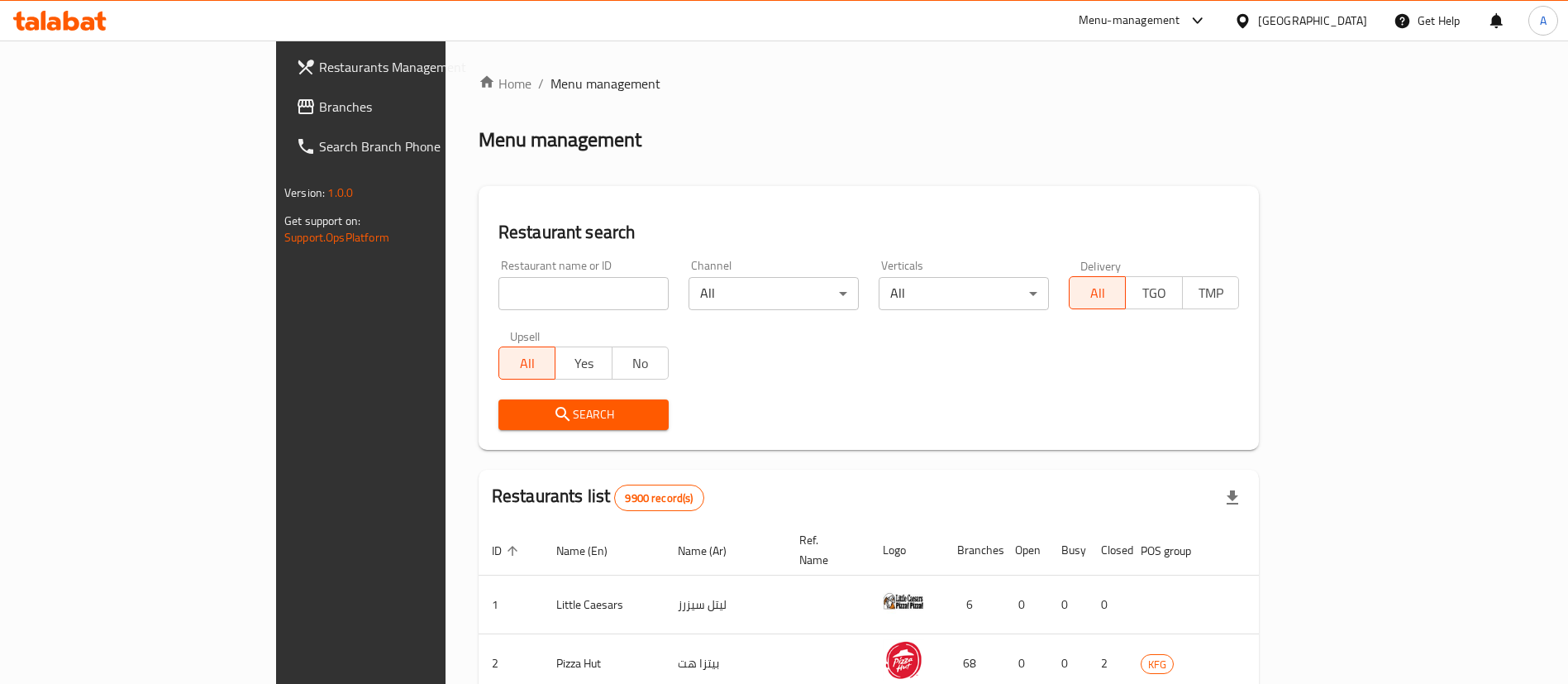
click at [499, 298] on input "search" at bounding box center [583, 293] width 170 height 33
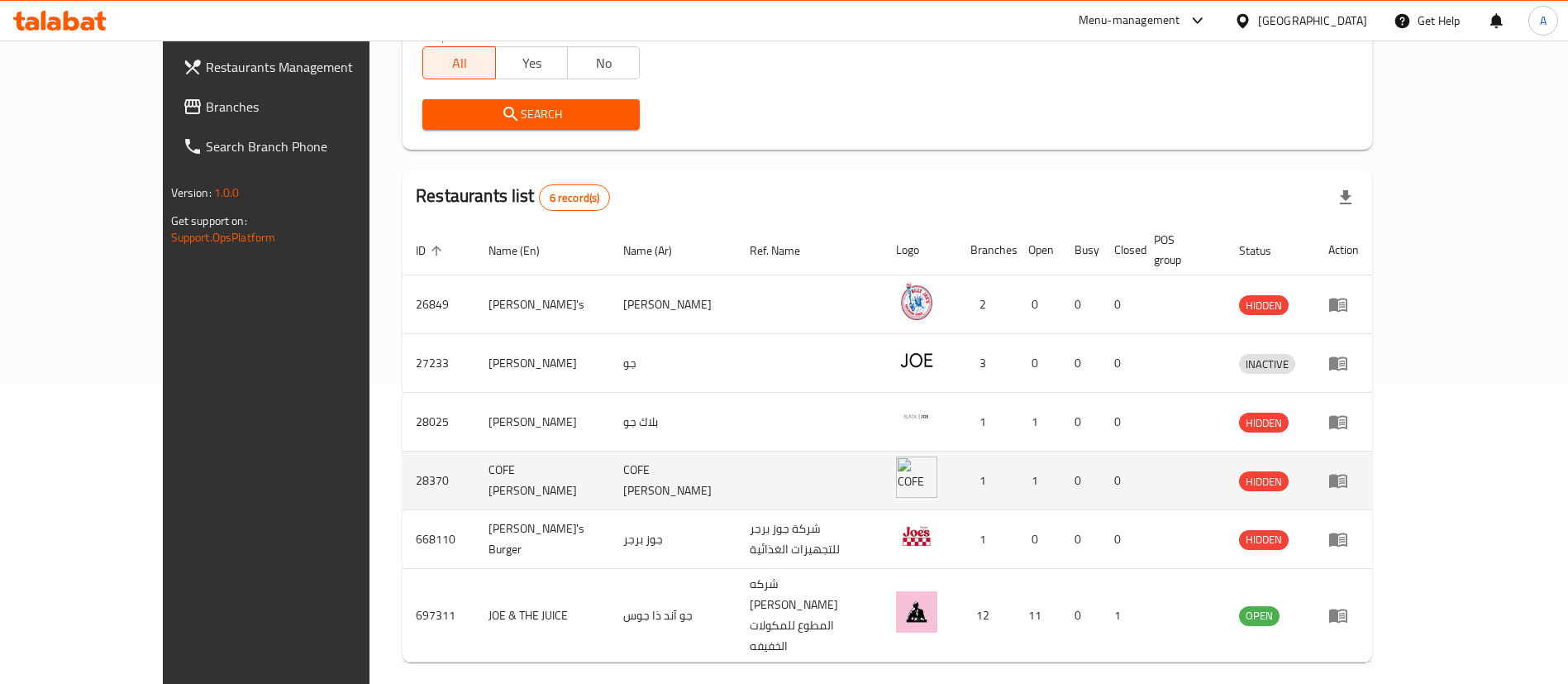
scroll to position [315, 0]
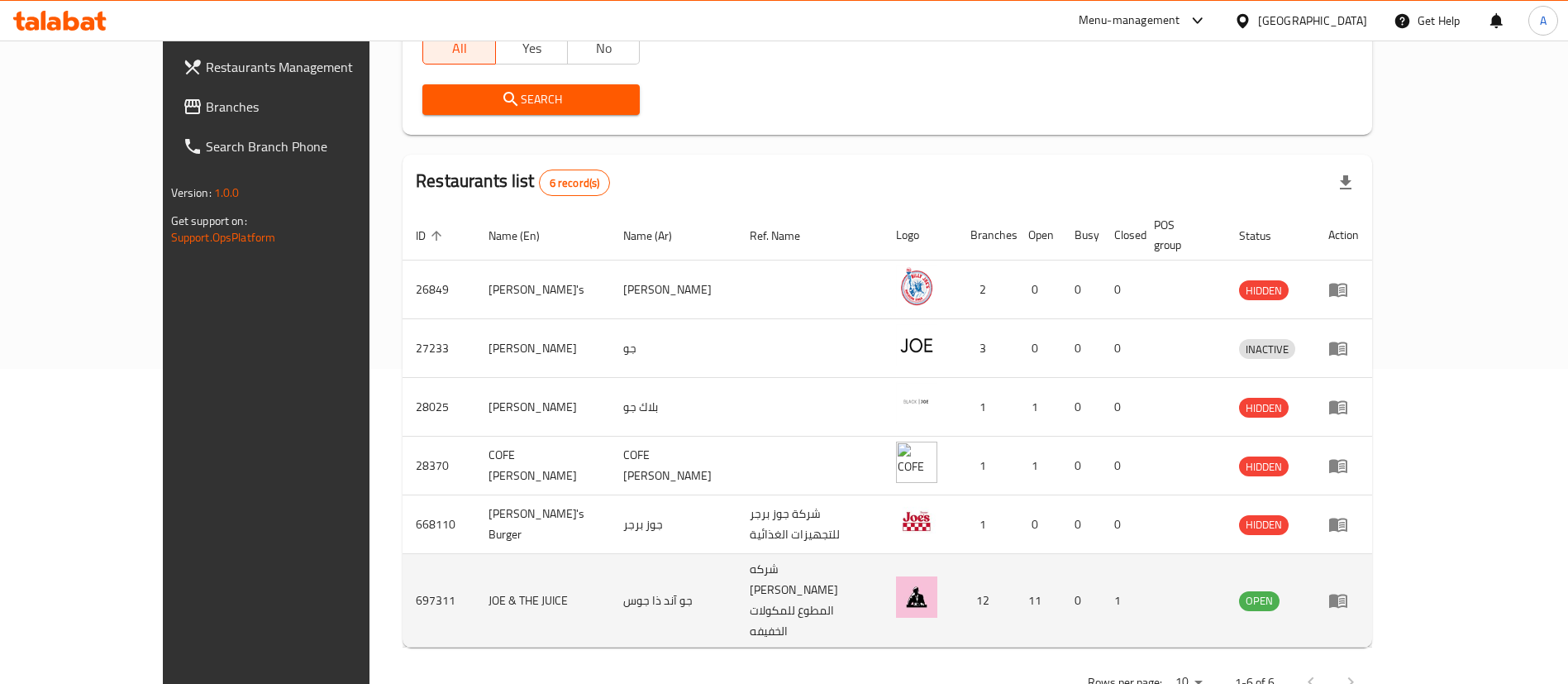
click at [403, 577] on td "697311" at bounding box center [440, 601] width 73 height 93
copy td "697311"
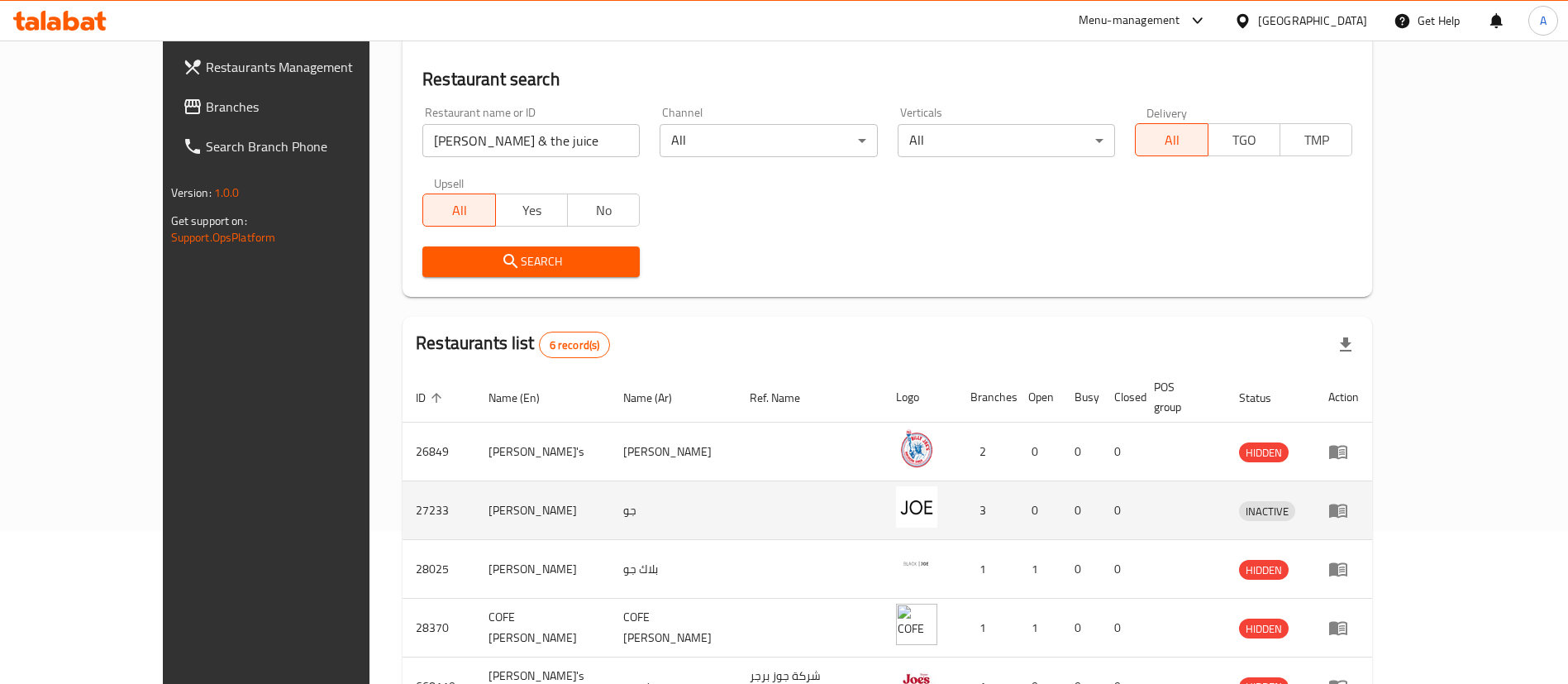
scroll to position [67, 0]
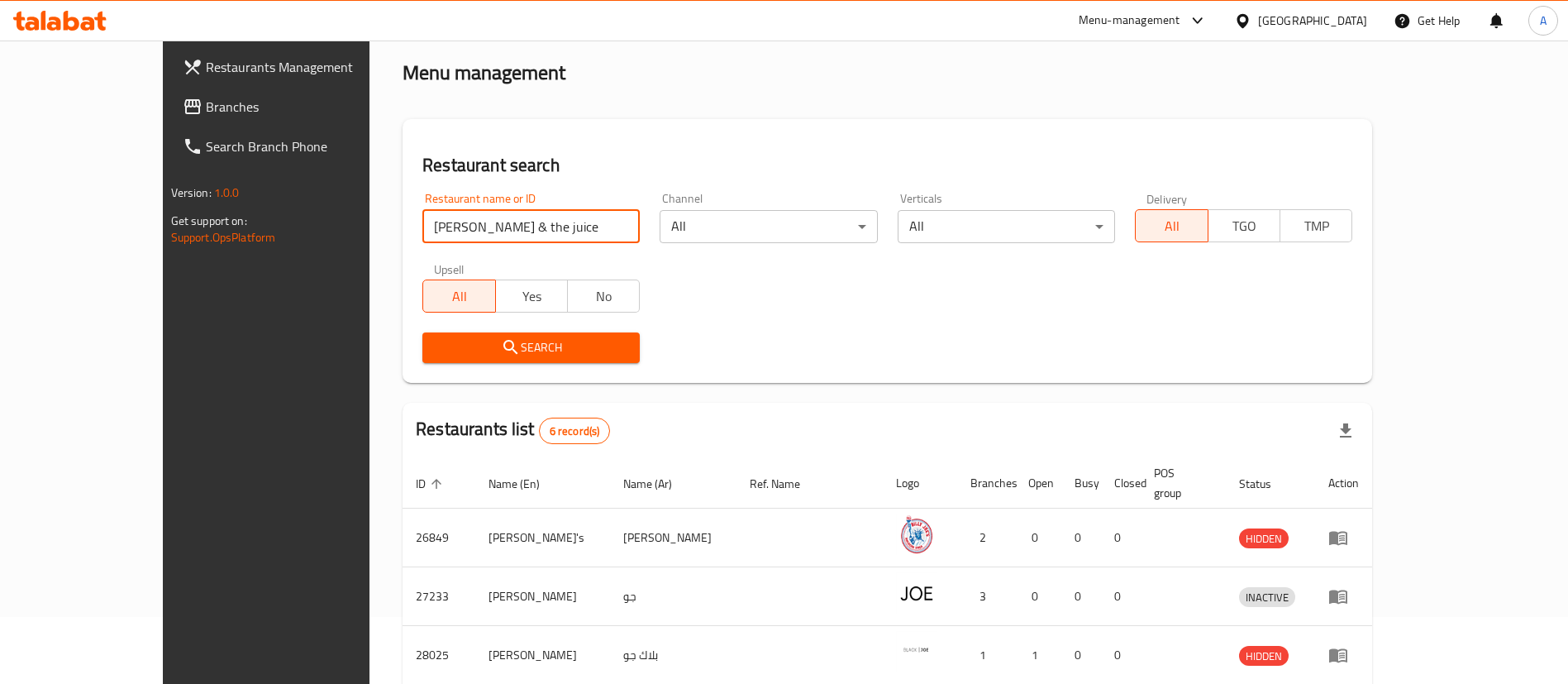
drag, startPoint x: 410, startPoint y: 234, endPoint x: 268, endPoint y: 234, distance: 142.0
click at [370, 234] on div "Home / Menu management Menu management Restaurant search Restaurant name or ID …" at bounding box center [887, 479] width 1036 height 1011
type input "top bun"
click button "Search" at bounding box center [531, 347] width 218 height 31
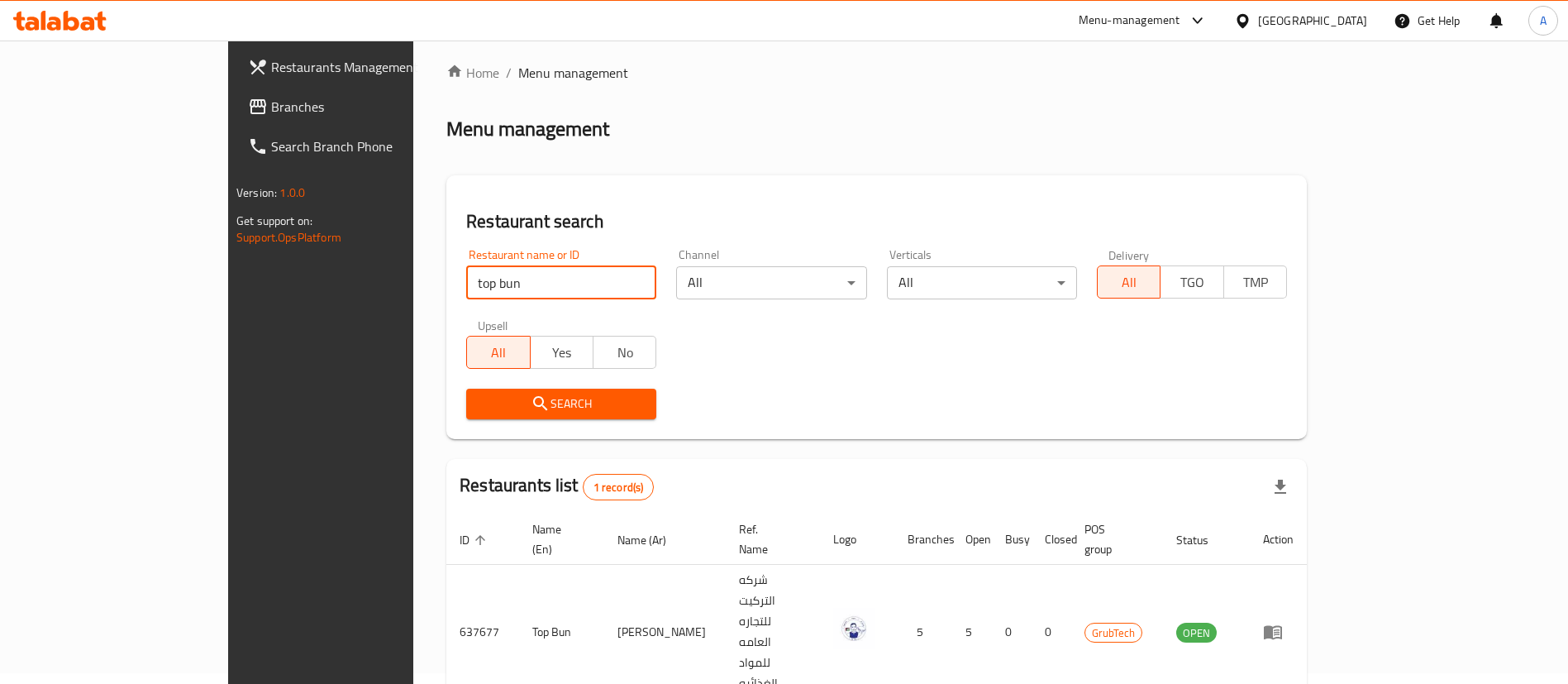
scroll to position [22, 0]
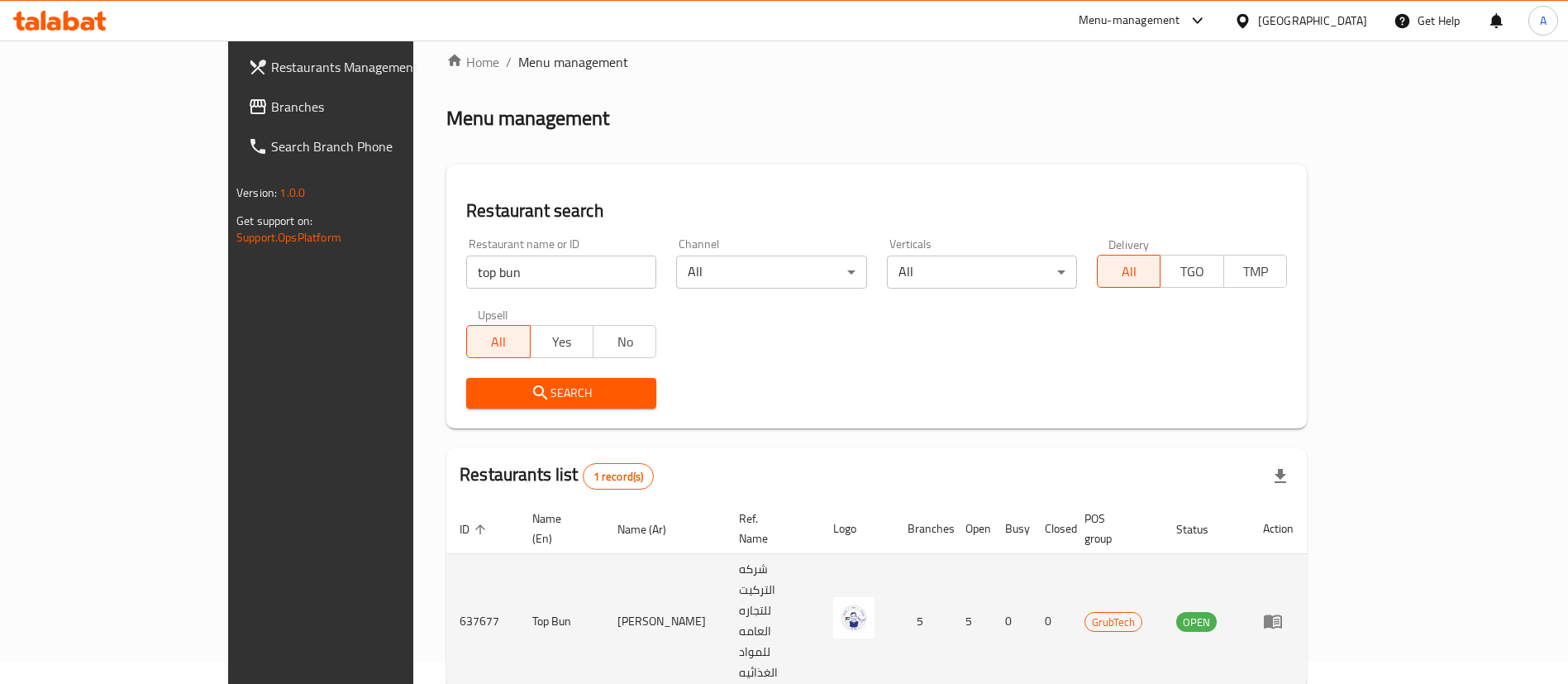
click at [875, 597] on img "enhanced table" at bounding box center [854, 618] width 42 height 42
click at [1283, 611] on icon "enhanced table" at bounding box center [1273, 621] width 20 height 20
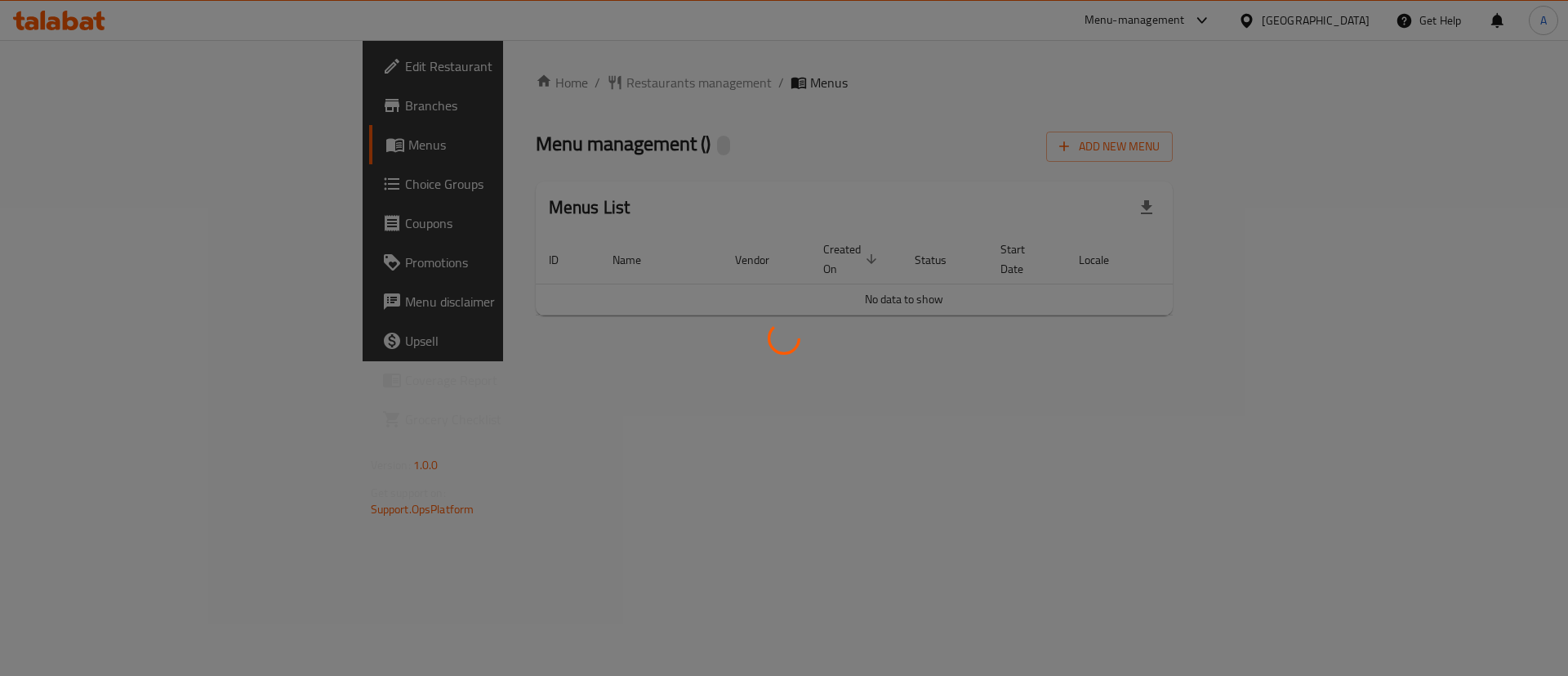
click at [1474, 560] on div at bounding box center [784, 338] width 1568 height 676
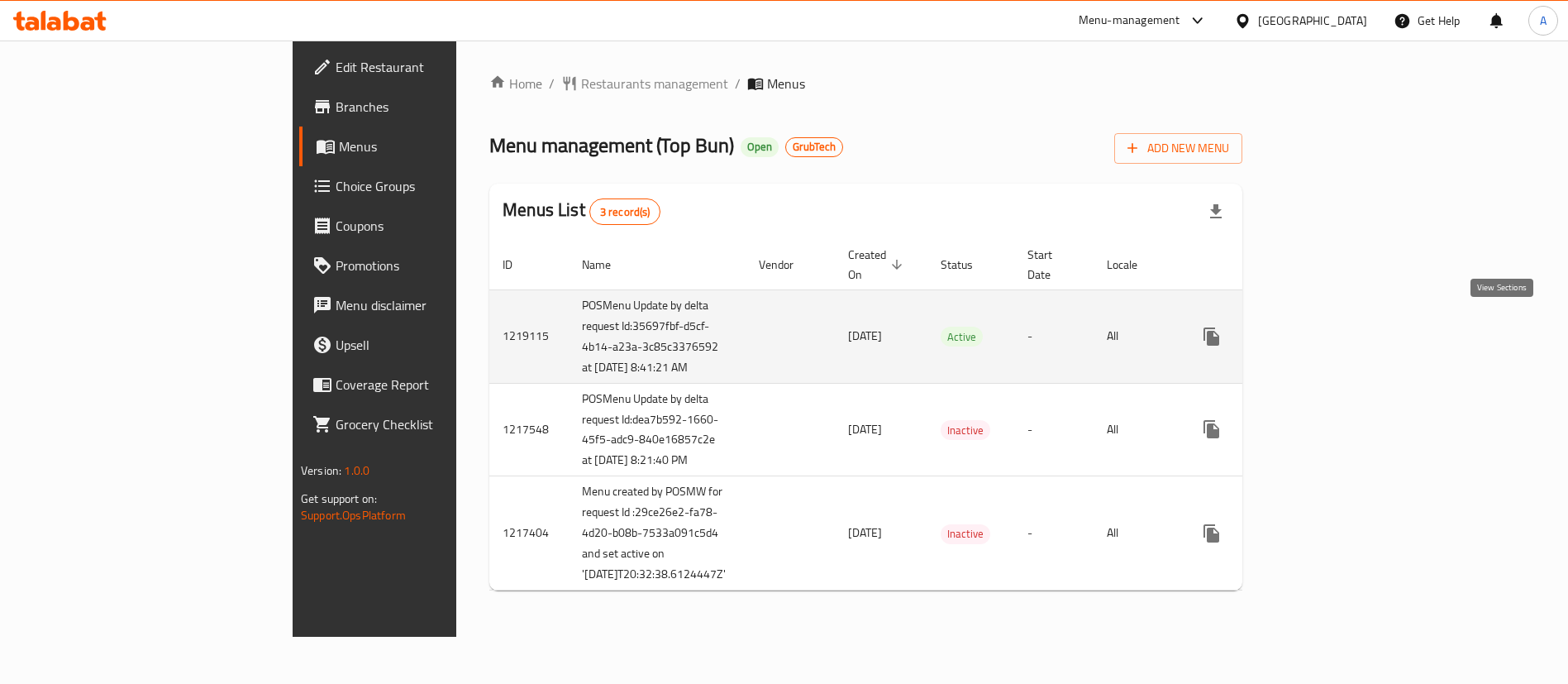
click at [1351, 327] on link "enhanced table" at bounding box center [1331, 337] width 40 height 40
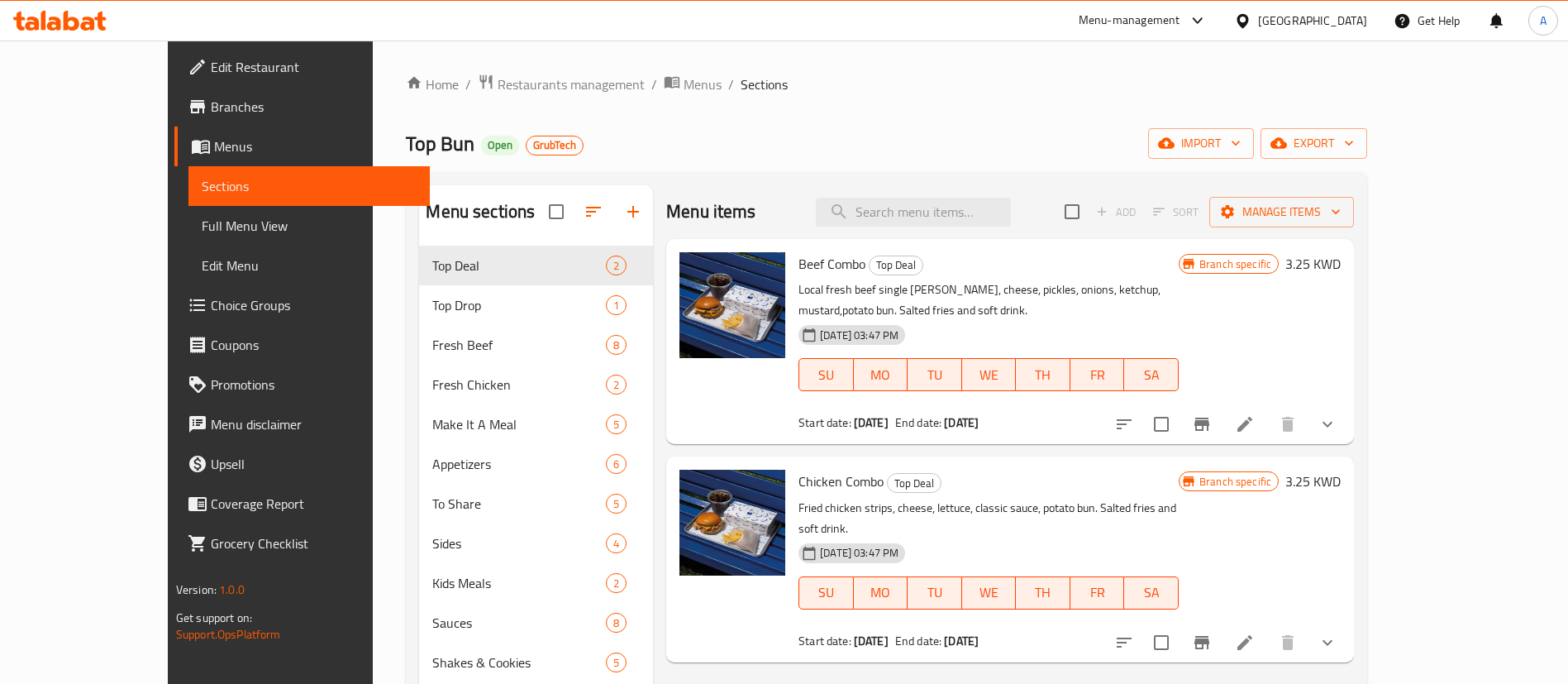
click at [981, 196] on div "Menu items Add Sort Manage items" at bounding box center [1010, 212] width 688 height 54
click at [985, 206] on input "search" at bounding box center [913, 212] width 195 height 29
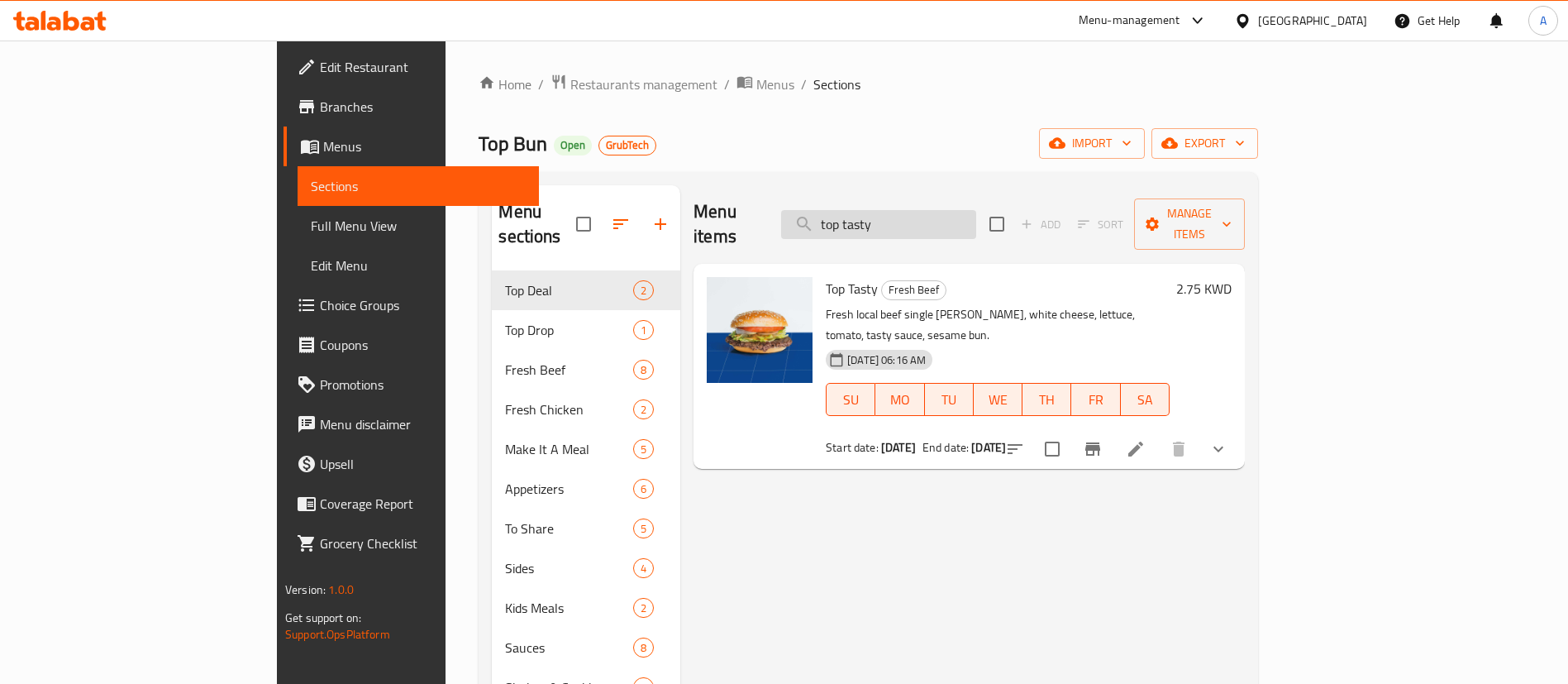
click at [969, 216] on input "top tasty" at bounding box center [878, 224] width 195 height 29
type input "t"
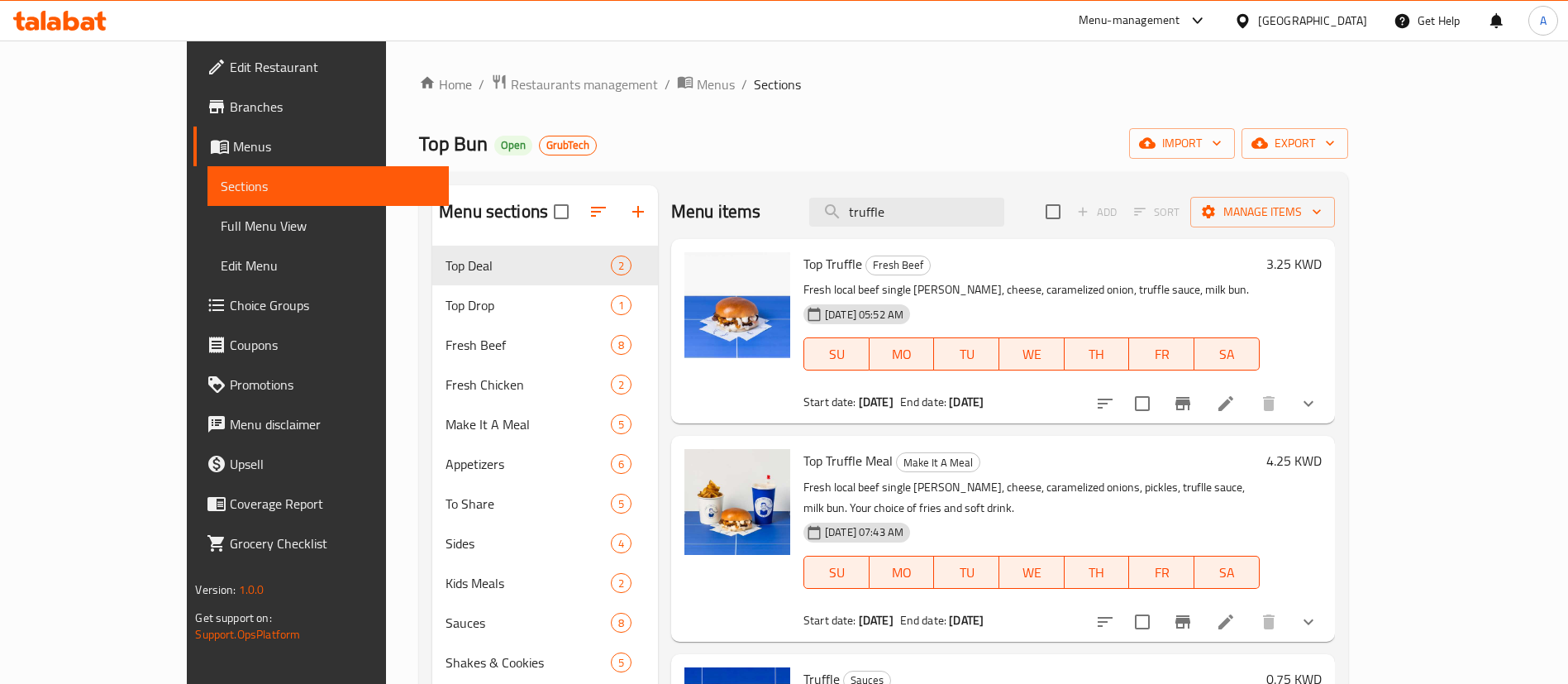
scroll to position [124, 0]
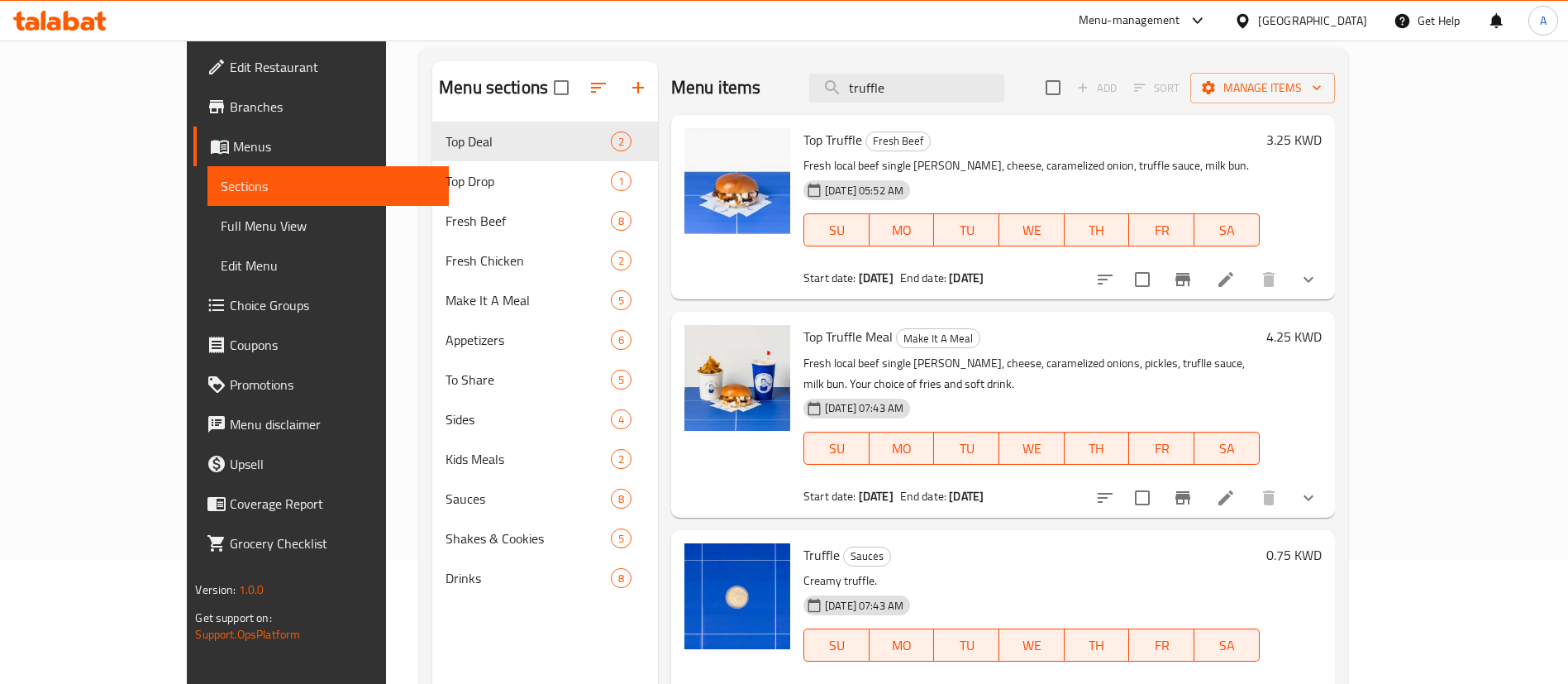
drag, startPoint x: 954, startPoint y: 84, endPoint x: 821, endPoint y: 64, distance: 134.5
click at [821, 64] on div "Menu items truffle Add Sort Manage items" at bounding box center [1003, 88] width 664 height 54
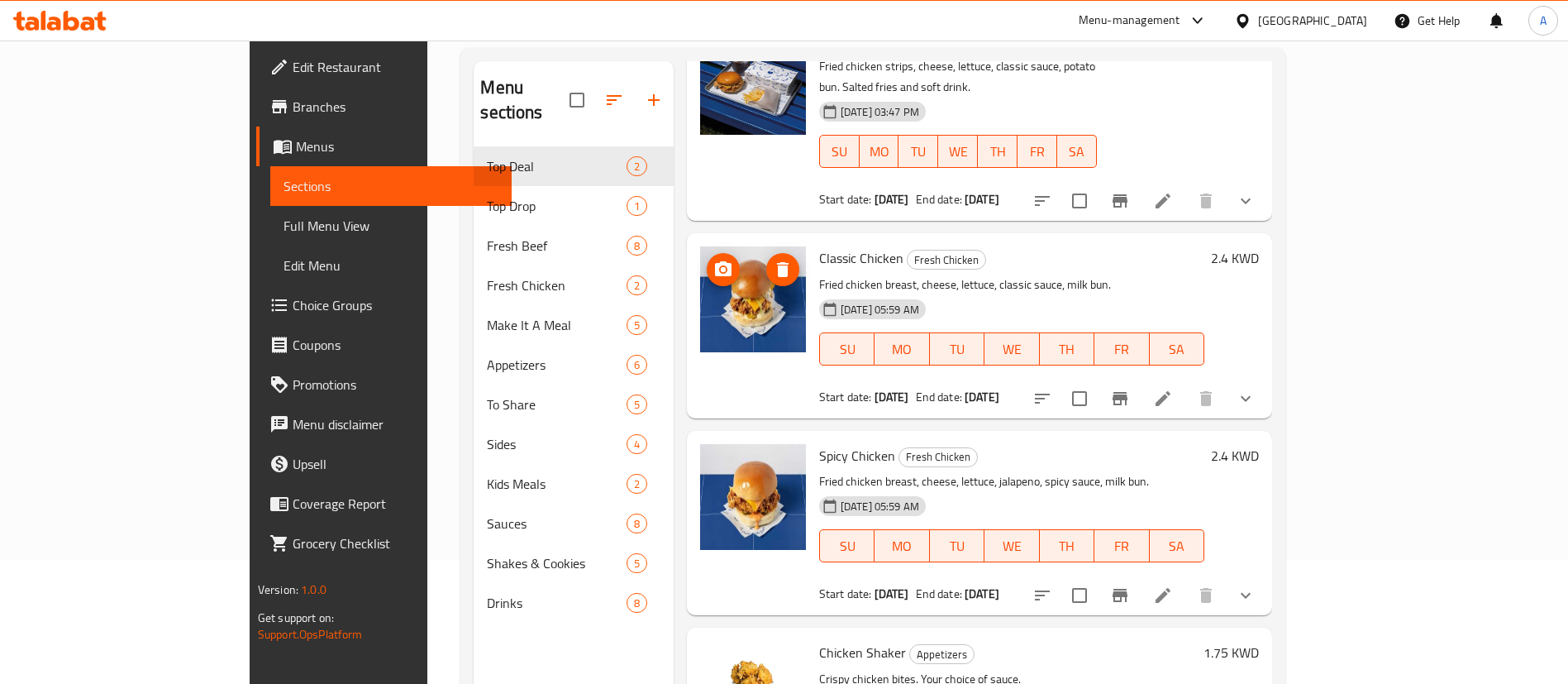
type input "chicken"
